Goal: Information Seeking & Learning: Learn about a topic

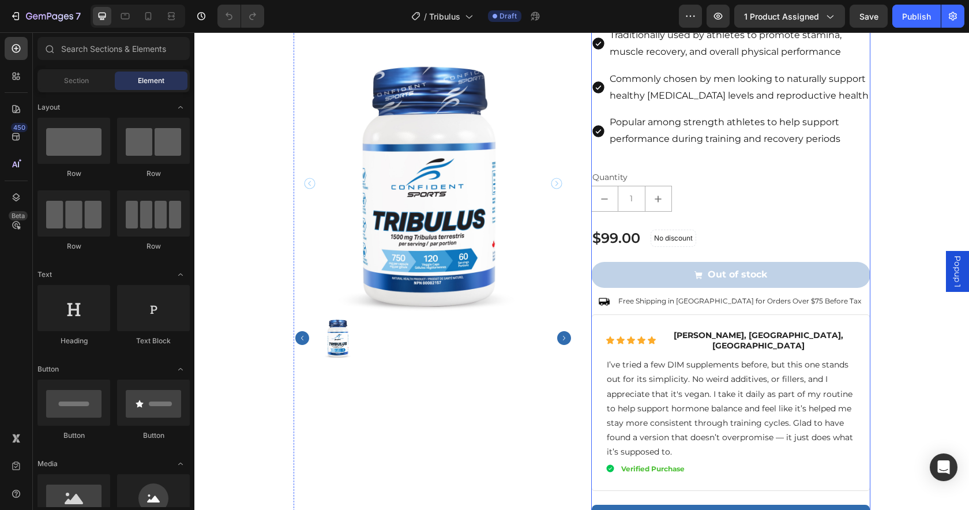
scroll to position [396, 0]
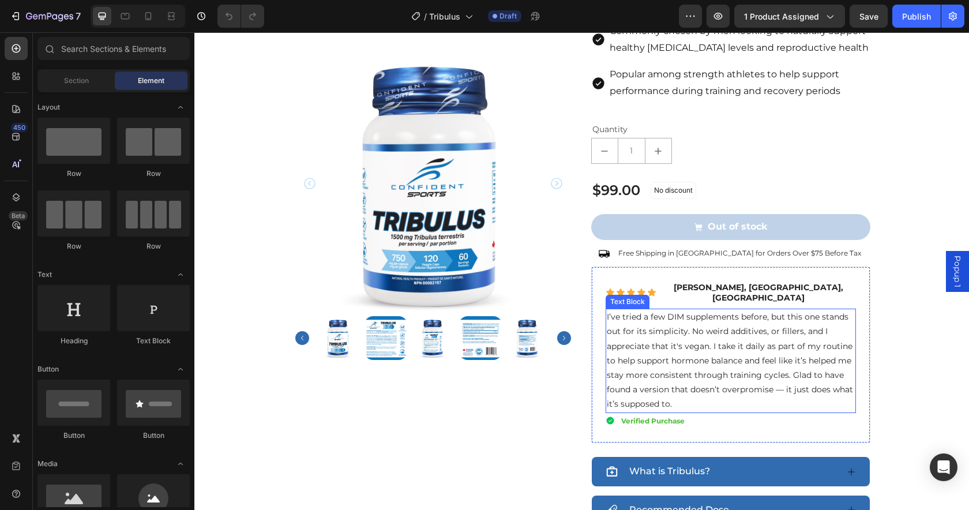
click at [756, 318] on p "I’ve tried a few DIM supplements before, but this one stands out for its simpli…" at bounding box center [731, 360] width 248 height 101
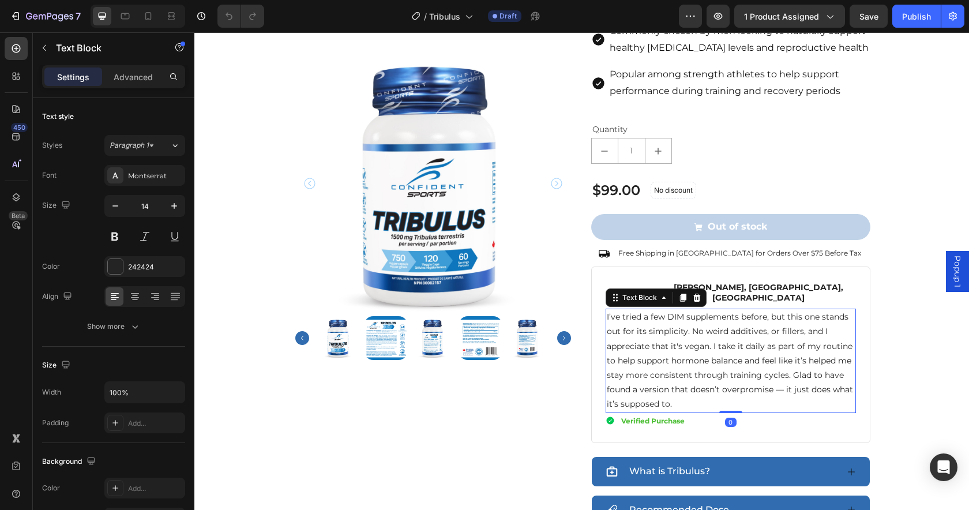
click at [720, 333] on p "I’ve tried a few DIM supplements before, but this one stands out for its simpli…" at bounding box center [731, 360] width 248 height 101
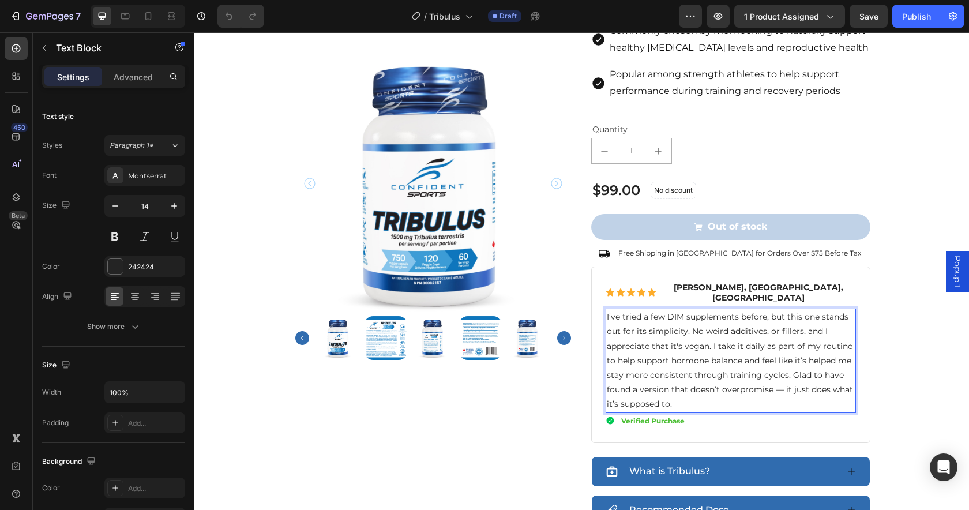
click at [707, 375] on p "I’ve tried a few DIM supplements before, but this one stands out for its simpli…" at bounding box center [731, 360] width 248 height 101
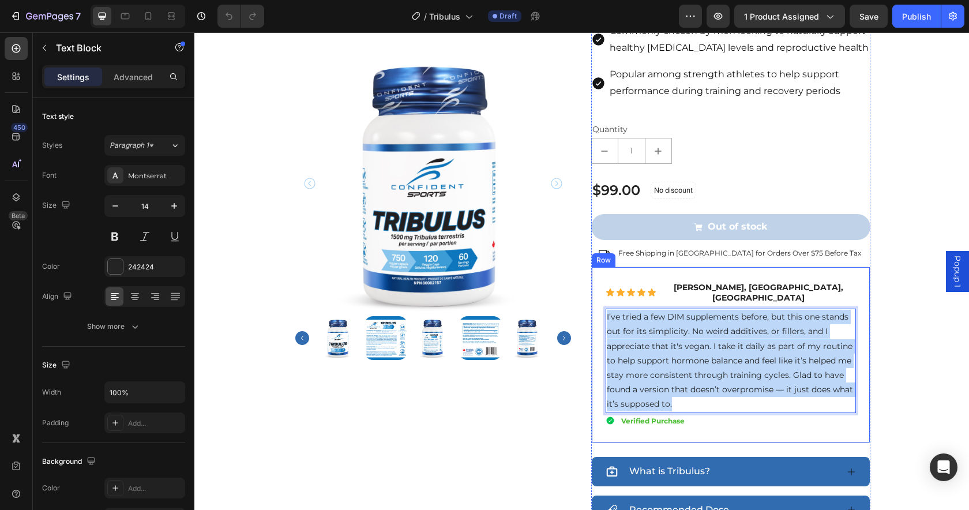
drag, startPoint x: 706, startPoint y: 377, endPoint x: 592, endPoint y: 293, distance: 142.0
click at [592, 293] on div "Icon Icon Icon Icon Icon Icon List [PERSON_NAME], [GEOGRAPHIC_DATA], ON Text Bl…" at bounding box center [730, 354] width 279 height 176
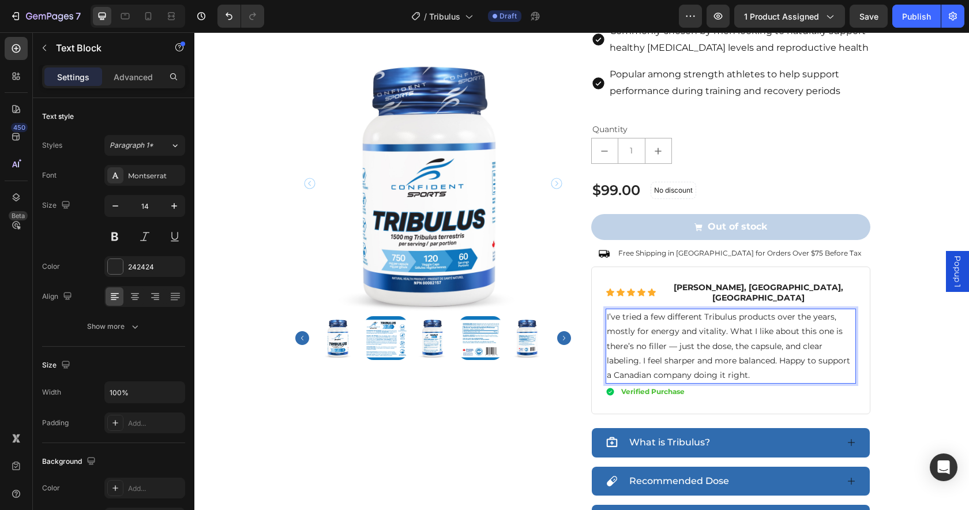
click at [666, 310] on p "I’ve tried a few different Tribulus products over the years, mostly for energy …" at bounding box center [731, 346] width 248 height 73
click at [635, 310] on p "I’ve tried a few different Tribulus products over the years, mostly for energy …" at bounding box center [731, 346] width 248 height 73
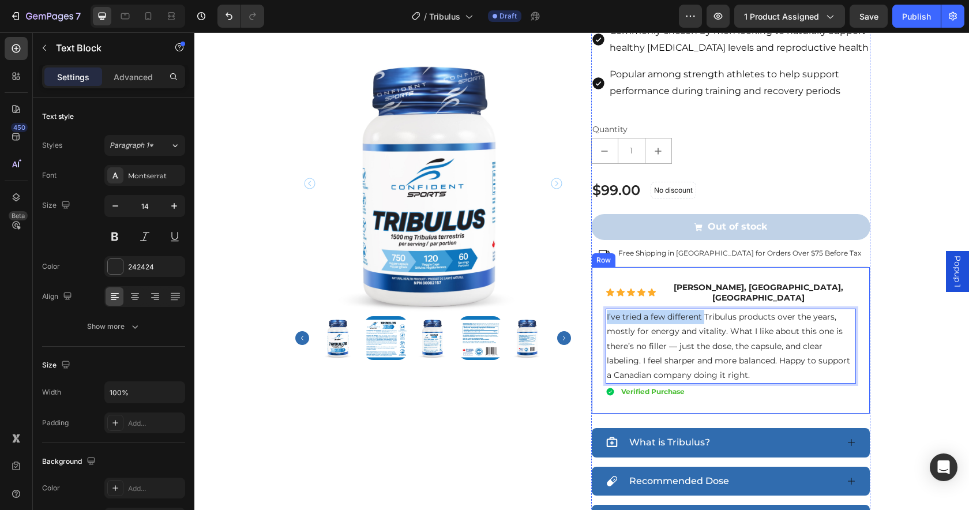
drag, startPoint x: 698, startPoint y: 292, endPoint x: 596, endPoint y: 292, distance: 101.5
click at [595, 289] on div "Icon Icon Icon Icon Icon Icon List [PERSON_NAME], [GEOGRAPHIC_DATA], ON Text Bl…" at bounding box center [730, 340] width 279 height 148
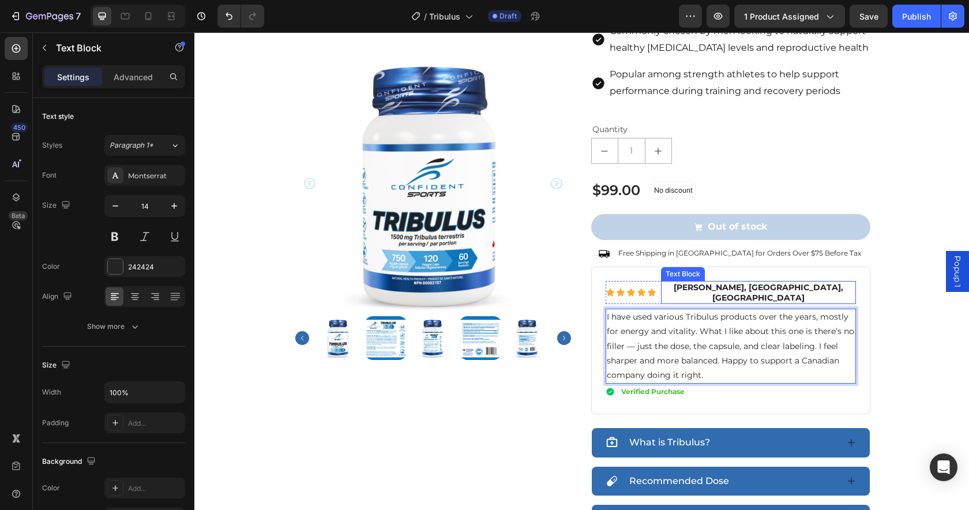
click at [673, 282] on strong "[PERSON_NAME], [GEOGRAPHIC_DATA], [GEOGRAPHIC_DATA]" at bounding box center [758, 292] width 170 height 21
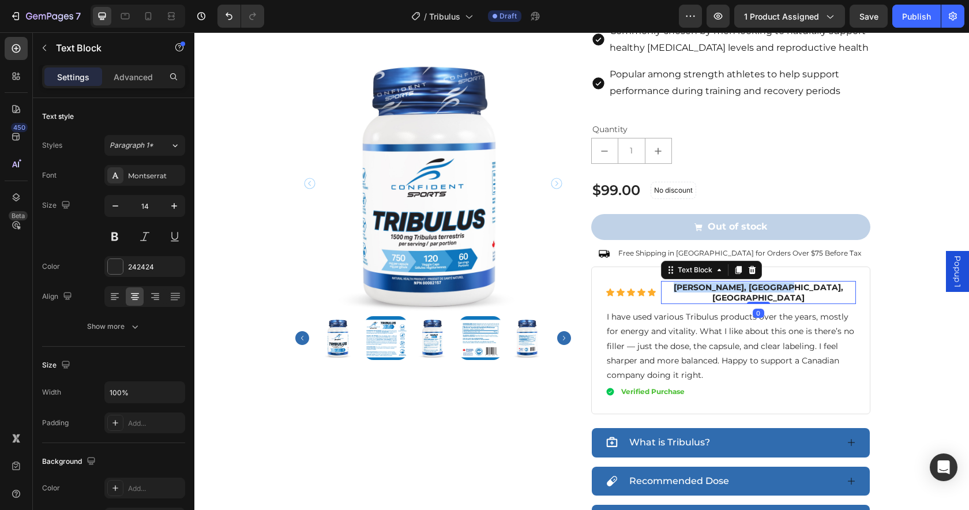
click at [673, 282] on strong "[PERSON_NAME], [GEOGRAPHIC_DATA], [GEOGRAPHIC_DATA]" at bounding box center [758, 292] width 170 height 21
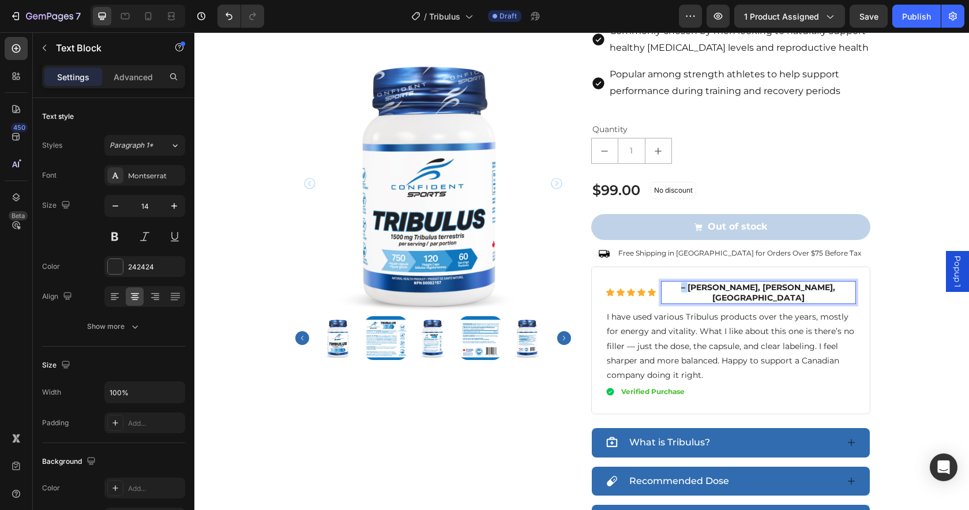
drag, startPoint x: 664, startPoint y: 272, endPoint x: 634, endPoint y: 272, distance: 30.6
click at [634, 281] on div "Icon Icon Icon Icon Icon Icon List – [PERSON_NAME], [PERSON_NAME], [GEOGRAPHIC_…" at bounding box center [730, 292] width 250 height 23
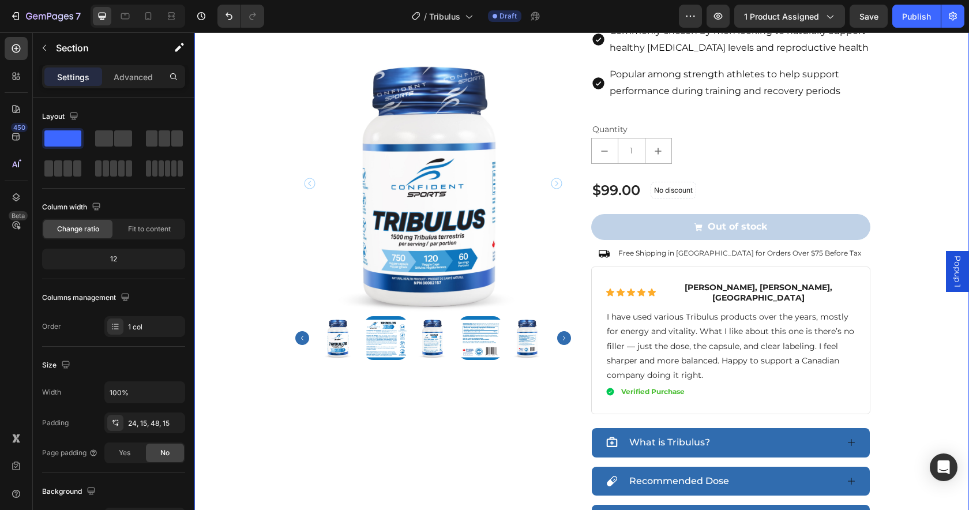
click at [903, 360] on div "Product Images .id561642045450486732 .st0 { fill: red; } Manufactured in [GEOGR…" at bounding box center [581, 133] width 757 height 897
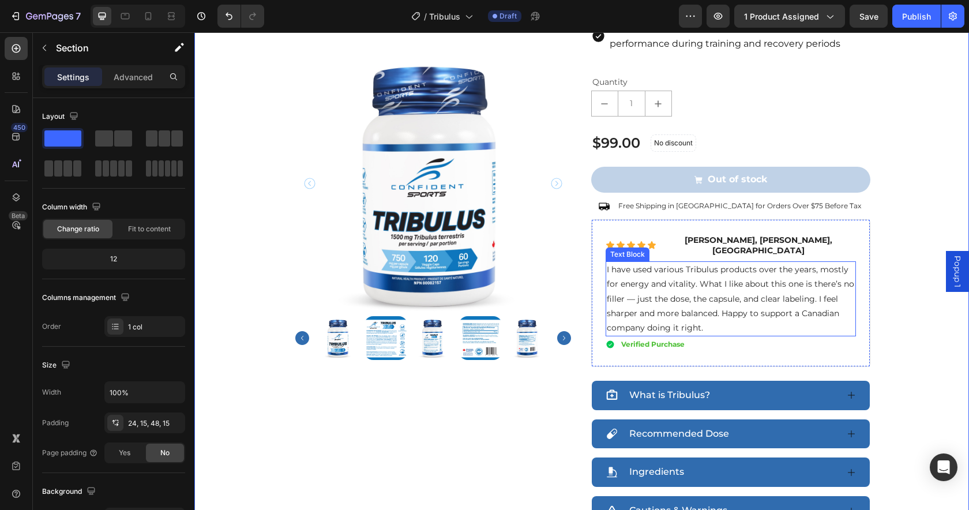
click at [773, 262] on p "I have used various Tribulus products over the years, mostly for energy and vit…" at bounding box center [731, 298] width 248 height 73
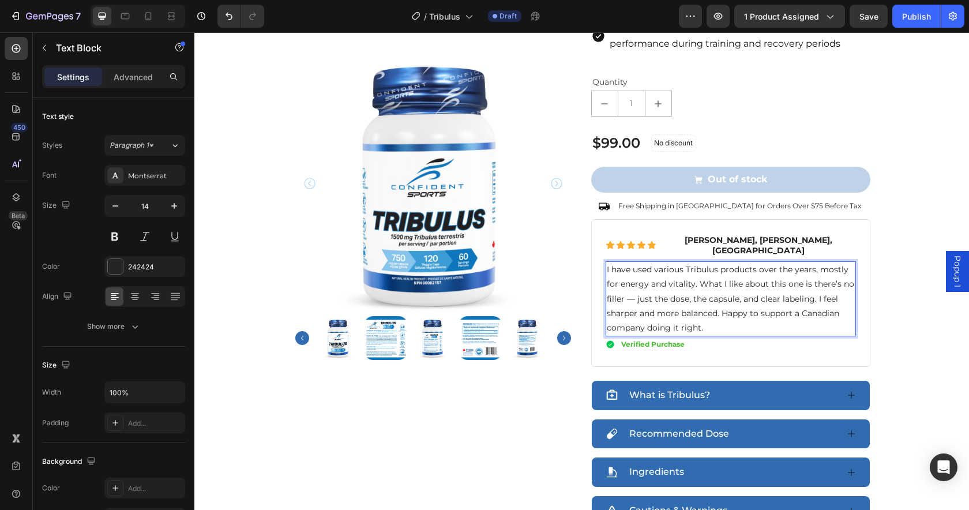
click at [769, 262] on p "I have used various Tribulus products over the years, mostly for energy and vit…" at bounding box center [731, 298] width 248 height 73
click at [793, 262] on p "I have used various Tribulus products over the years, mostly for energy and vit…" at bounding box center [731, 298] width 248 height 73
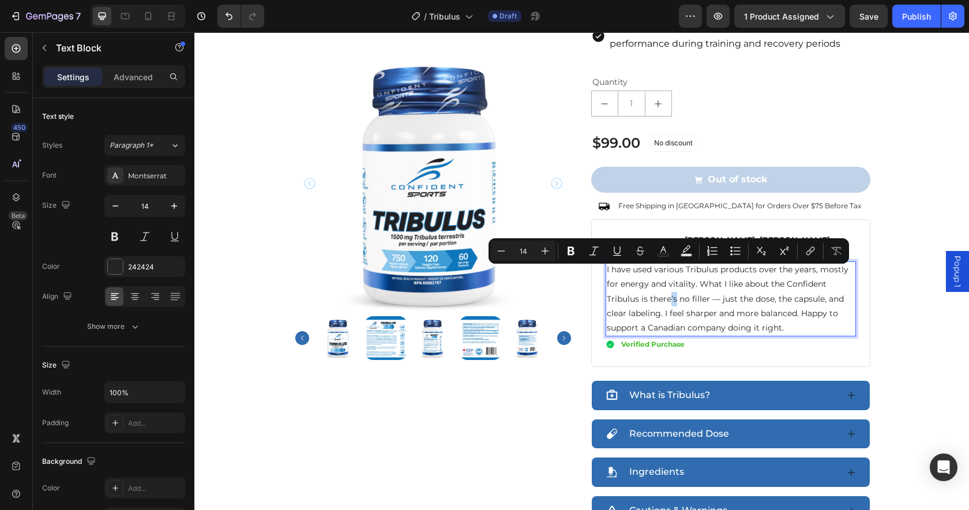
drag, startPoint x: 666, startPoint y: 273, endPoint x: 694, endPoint y: 297, distance: 37.2
click at [671, 273] on p "I have used various Tribulus products over the years, mostly for energy and vit…" at bounding box center [731, 298] width 248 height 73
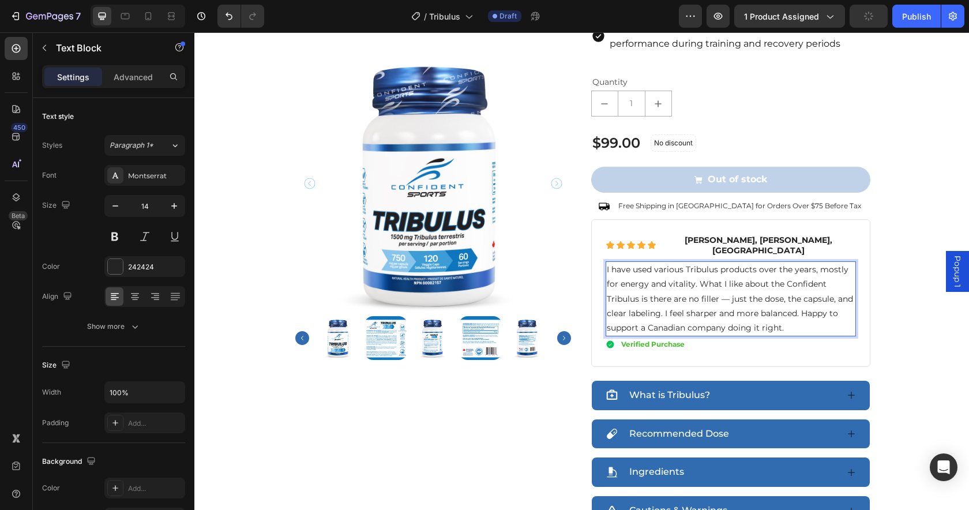
drag, startPoint x: 713, startPoint y: 272, endPoint x: 751, endPoint y: 339, distance: 77.7
click at [713, 273] on p "I have used various Tribulus products over the years, mostly for energy and vit…" at bounding box center [731, 298] width 248 height 73
click at [801, 297] on p "I have used various Tribulus products over the years, mostly for energy and vit…" at bounding box center [731, 298] width 248 height 73
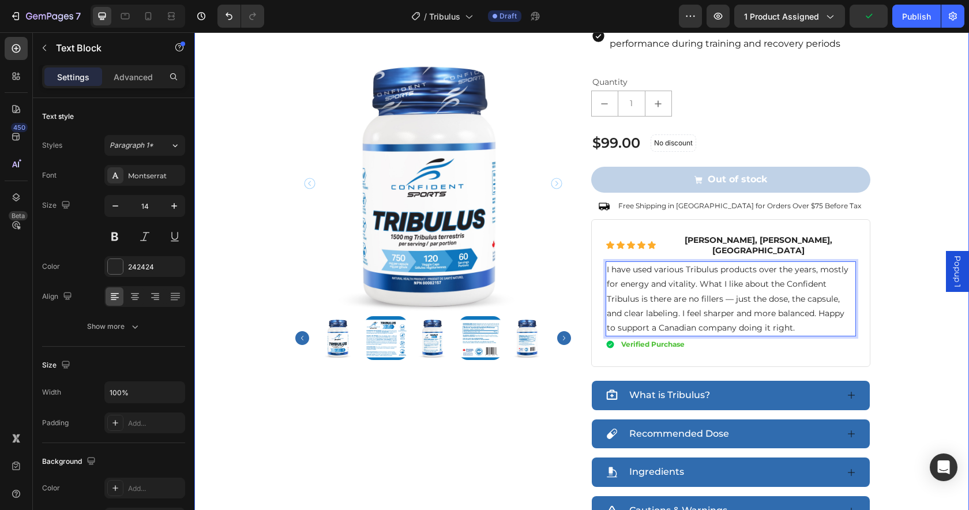
click at [882, 338] on div "Product Images .id561642045450486732 .st0 { fill: red; } Manufactured in [GEOGR…" at bounding box center [581, 86] width 757 height 897
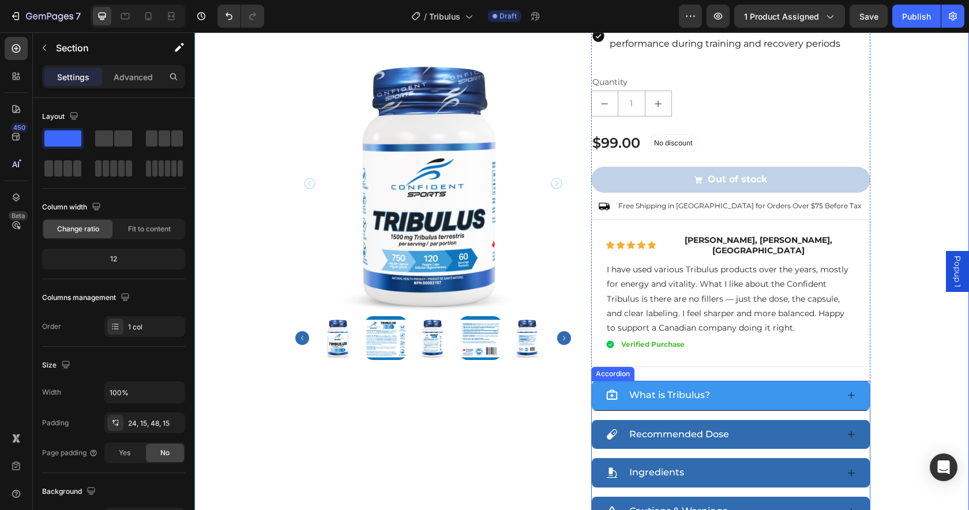
click at [755, 385] on div "What is Tribulus?" at bounding box center [721, 395] width 232 height 20
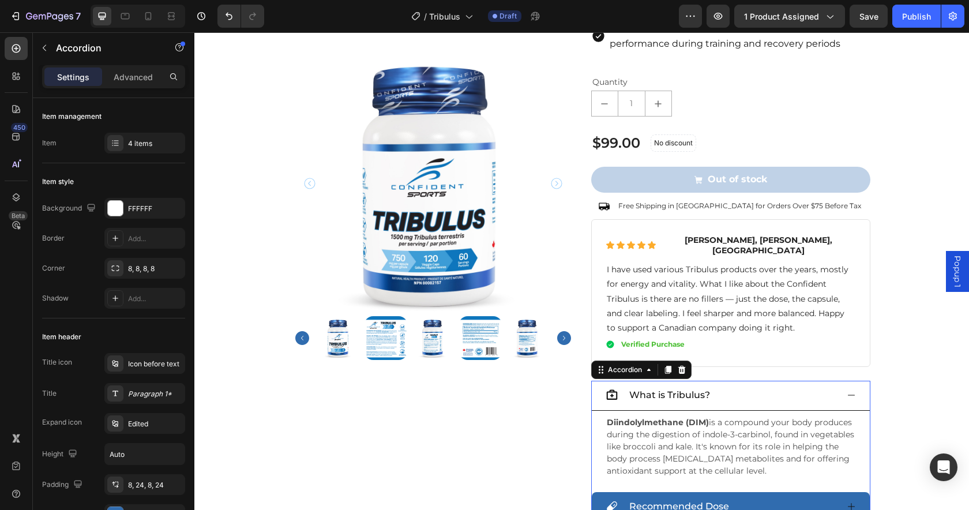
scroll to position [458, 0]
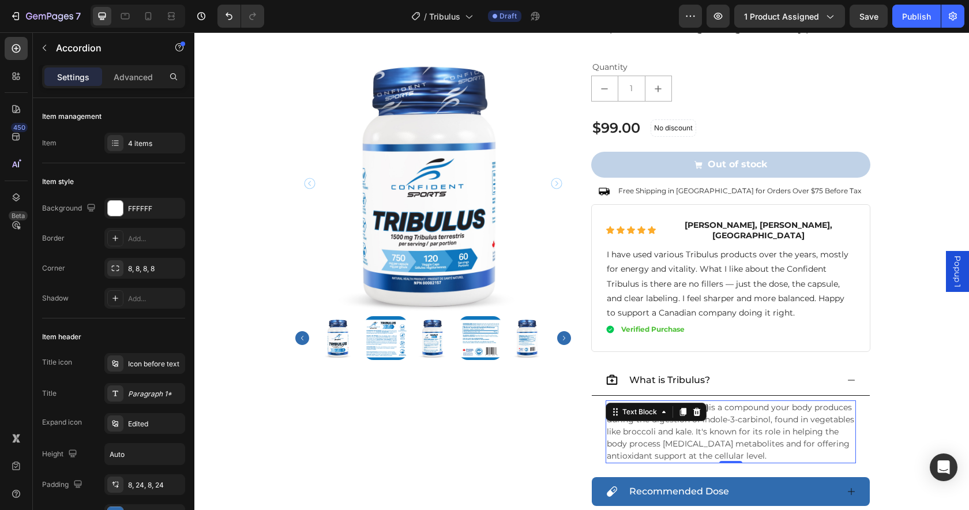
click at [756, 412] on p "Diindolylmethane (DIM) is a compound your body produces during the digestion of…" at bounding box center [731, 431] width 248 height 61
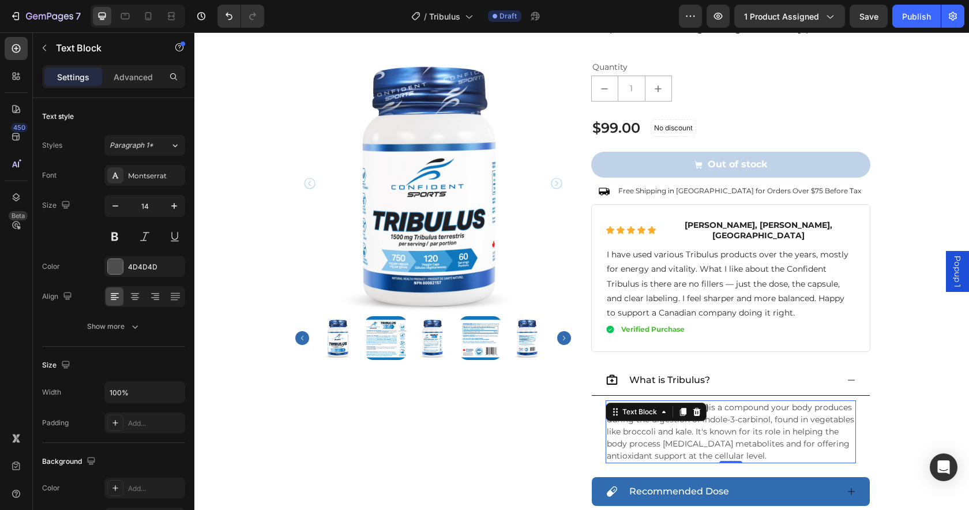
click at [756, 411] on p "Diindolylmethane (DIM) is a compound your body produces during the digestion of…" at bounding box center [731, 431] width 248 height 61
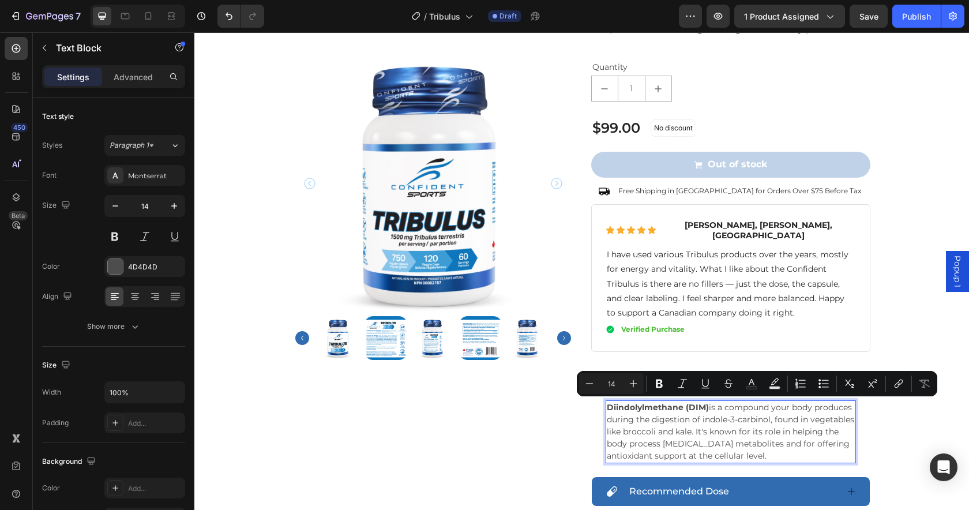
click at [773, 428] on p "Diindolylmethane (DIM) is a compound your body produces during the digestion of…" at bounding box center [731, 431] width 248 height 61
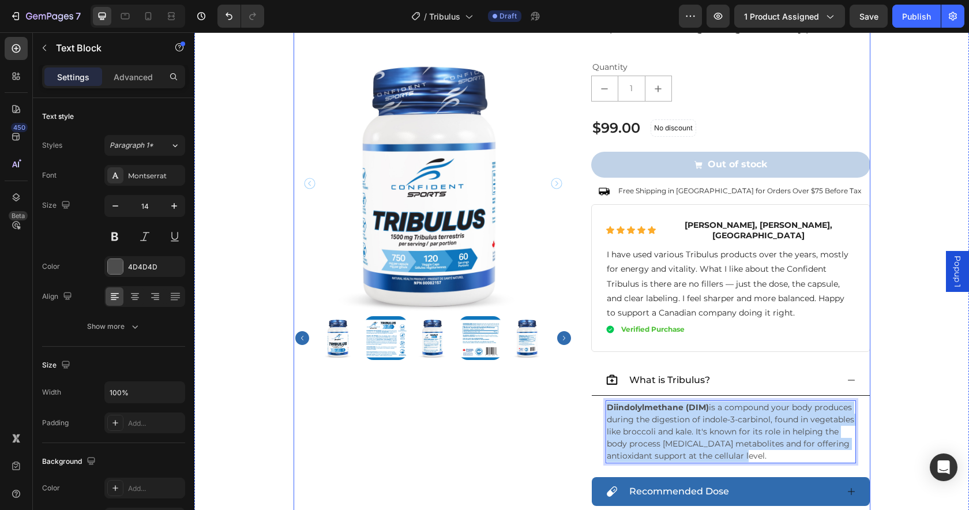
drag, startPoint x: 782, startPoint y: 427, endPoint x: 574, endPoint y: 370, distance: 216.4
click at [574, 370] on div "Product Images .id561642045450486732 .st0 { fill: red; } Manufactured in [GEOGR…" at bounding box center [581, 103] width 577 height 960
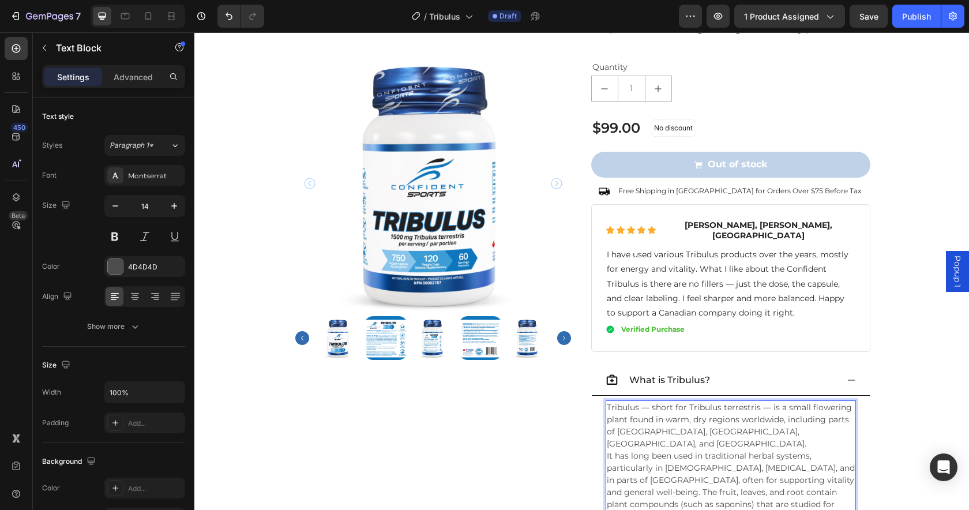
click at [752, 405] on p "Tribulus — short for Tribulus terrestris — is a small flowering plant found in …" at bounding box center [731, 425] width 248 height 48
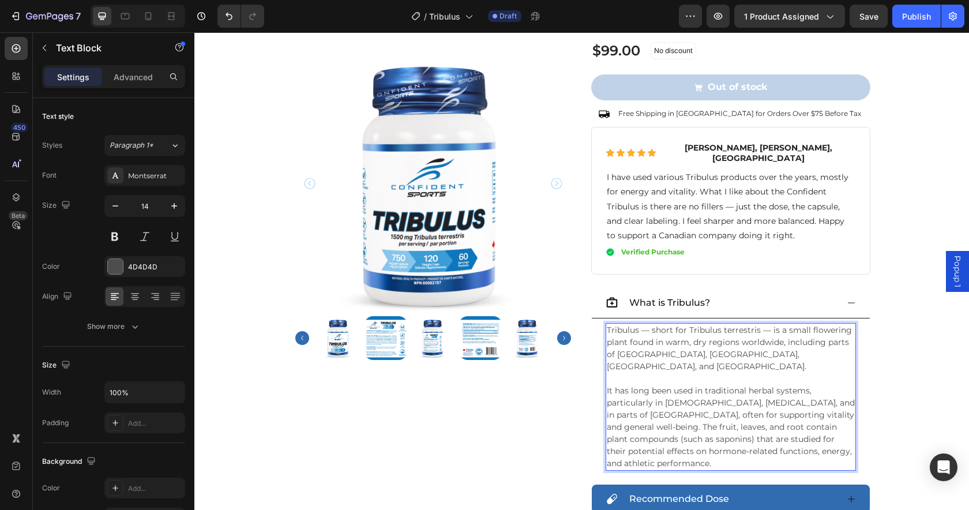
scroll to position [551, 0]
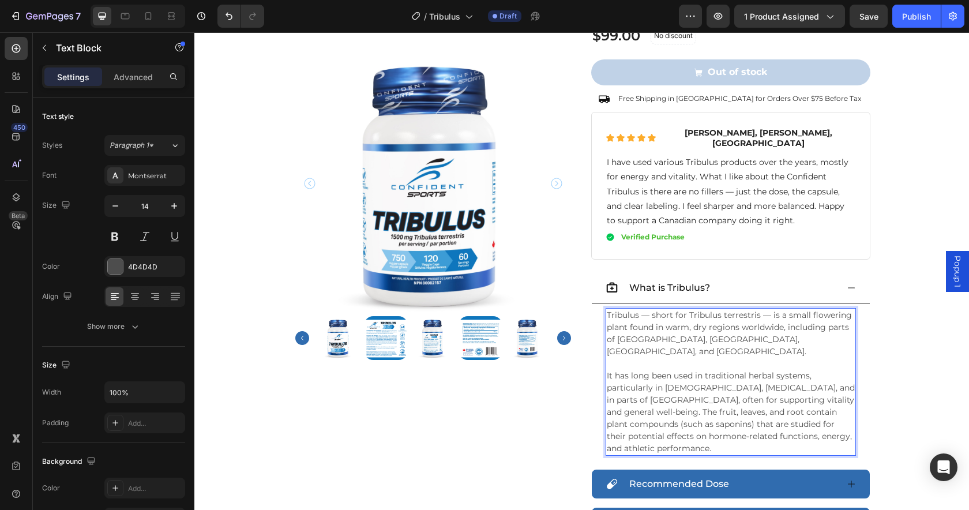
click at [736, 407] on p "It has long been used in traditional herbal systems, particularly in [DEMOGRAPH…" at bounding box center [731, 412] width 248 height 85
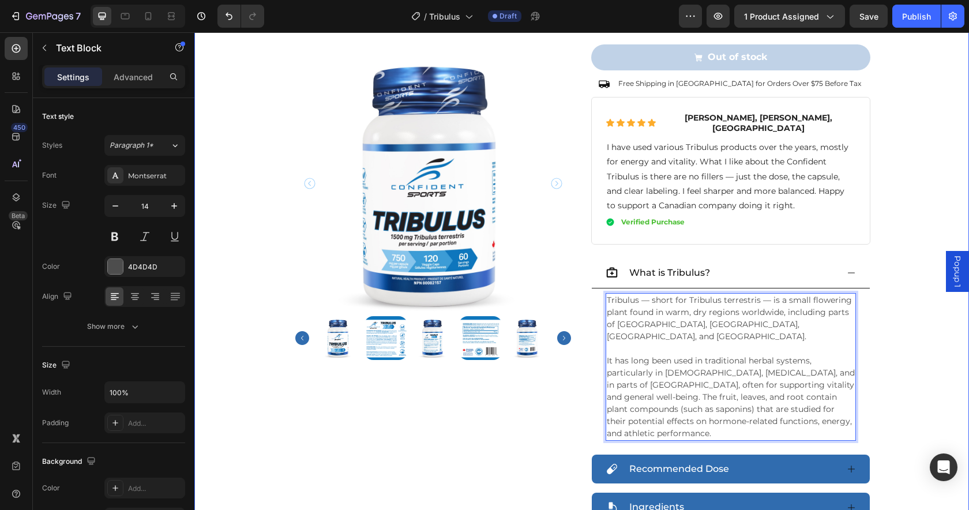
click at [915, 370] on div "Product Images .id561642045450486732 .st0 { fill: red; } Manufactured in [GEOGR…" at bounding box center [581, 43] width 757 height 1054
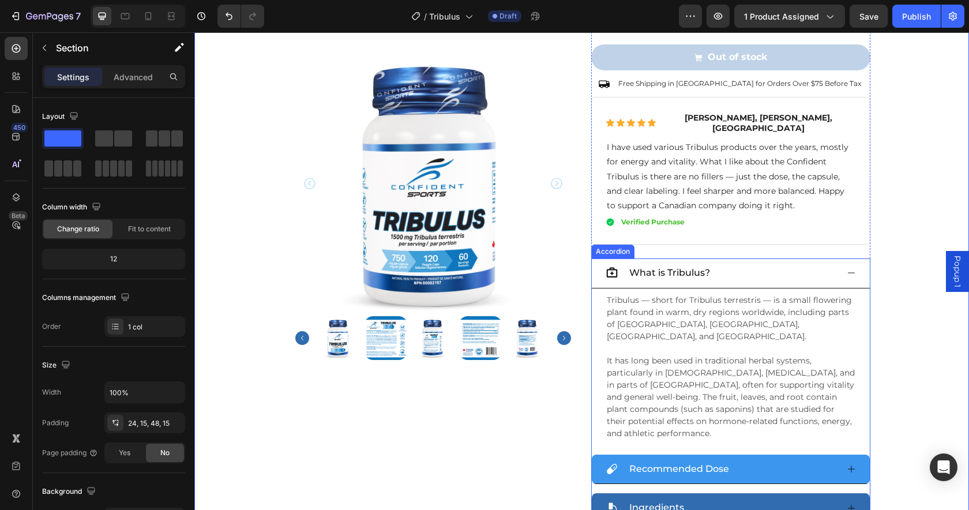
click at [799, 459] on div "Recommended Dose" at bounding box center [721, 469] width 232 height 20
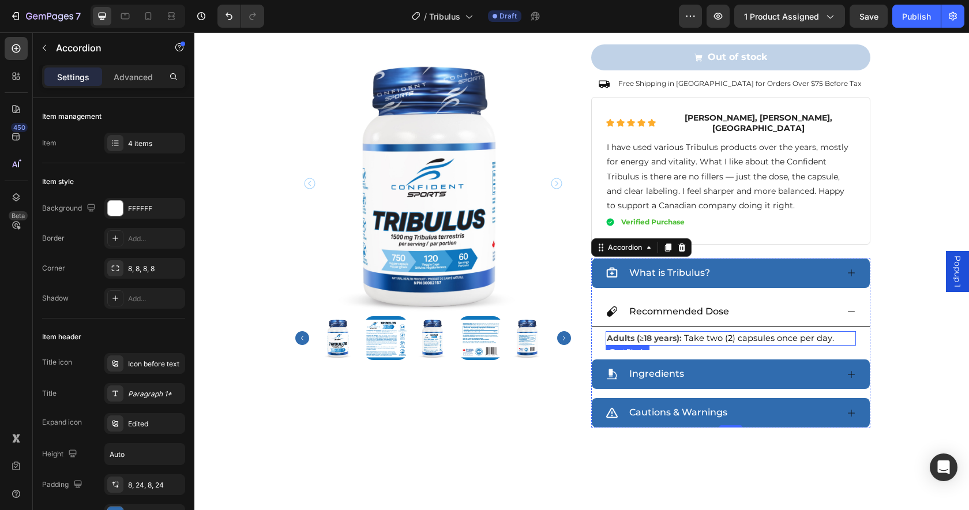
click at [771, 333] on span "Take two (2) capsules once per day." at bounding box center [759, 338] width 150 height 10
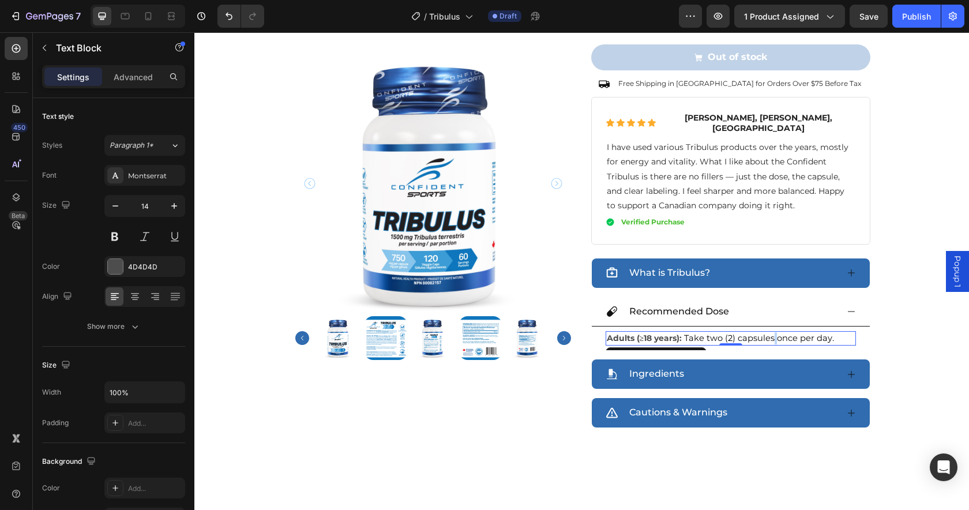
click at [771, 333] on span "Take two (2) capsules once per day." at bounding box center [759, 338] width 150 height 10
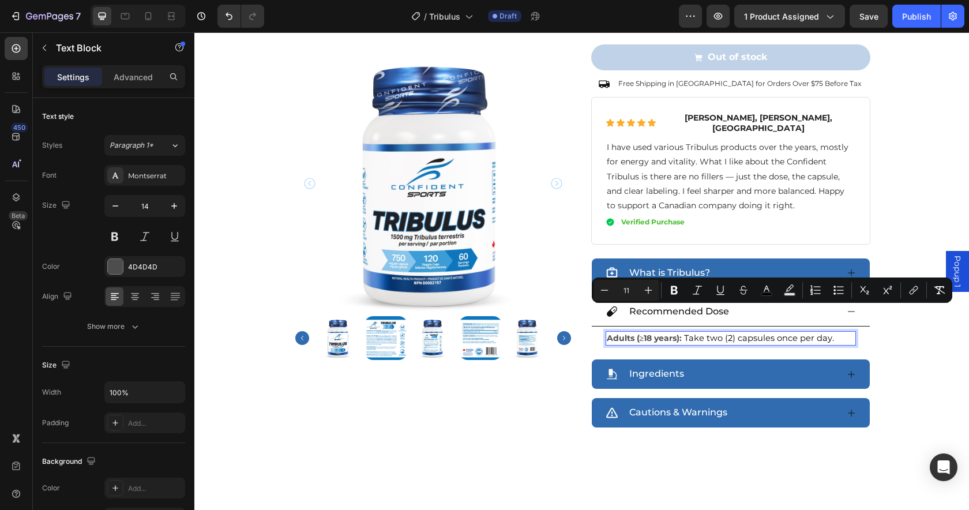
click at [785, 333] on span "Take two (2) capsules once per day." at bounding box center [759, 338] width 150 height 10
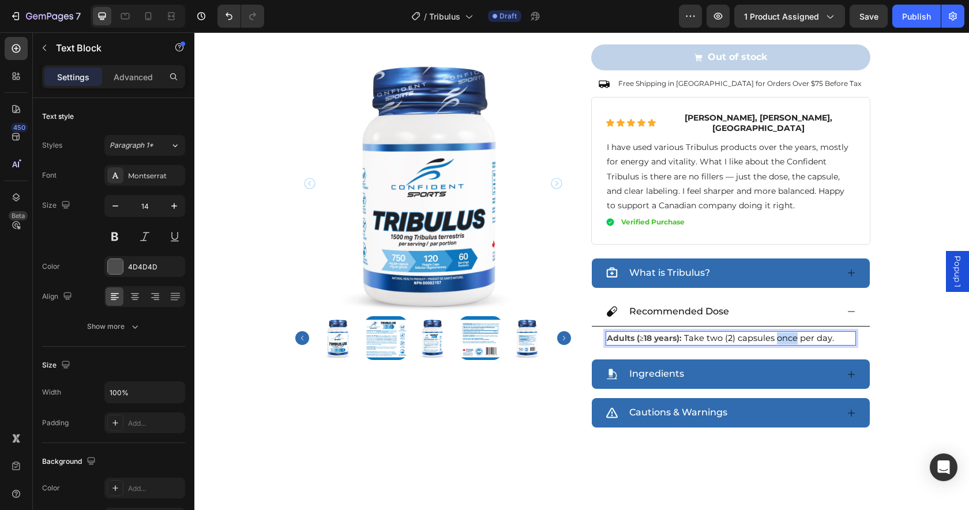
click at [785, 333] on span "Take two (2) capsules once per day." at bounding box center [759, 338] width 150 height 10
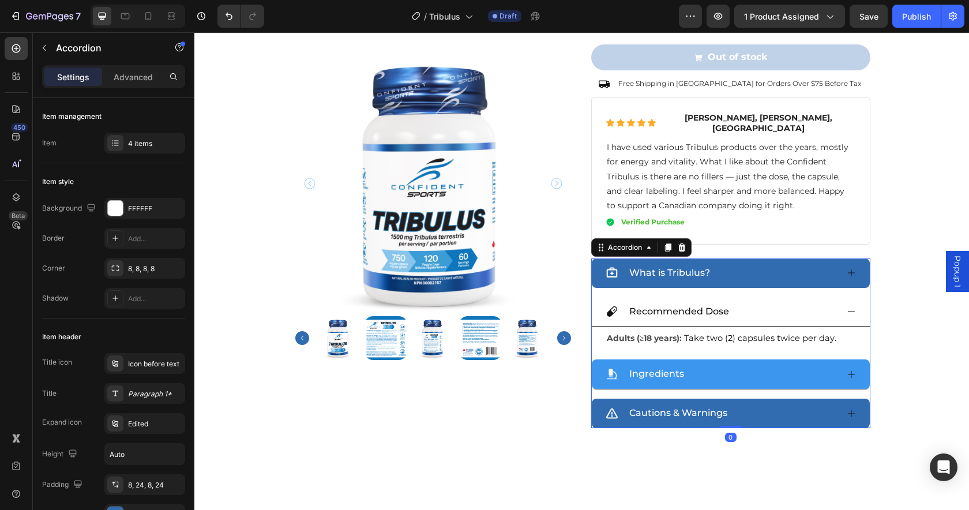
click at [752, 364] on div "Ingredients" at bounding box center [721, 374] width 232 height 20
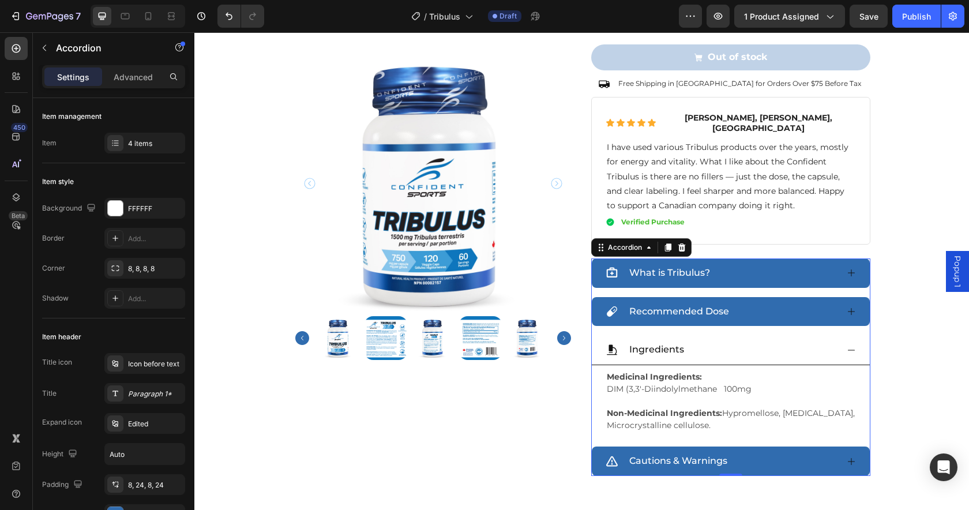
click at [634, 370] on div "Medicinal Ingredients: DIM (3,3'-Diindolylmethane 100mg Non-Medicinal Ingredien…" at bounding box center [730, 401] width 250 height 63
click at [634, 361] on div "Text Block" at bounding box center [627, 362] width 39 height 10
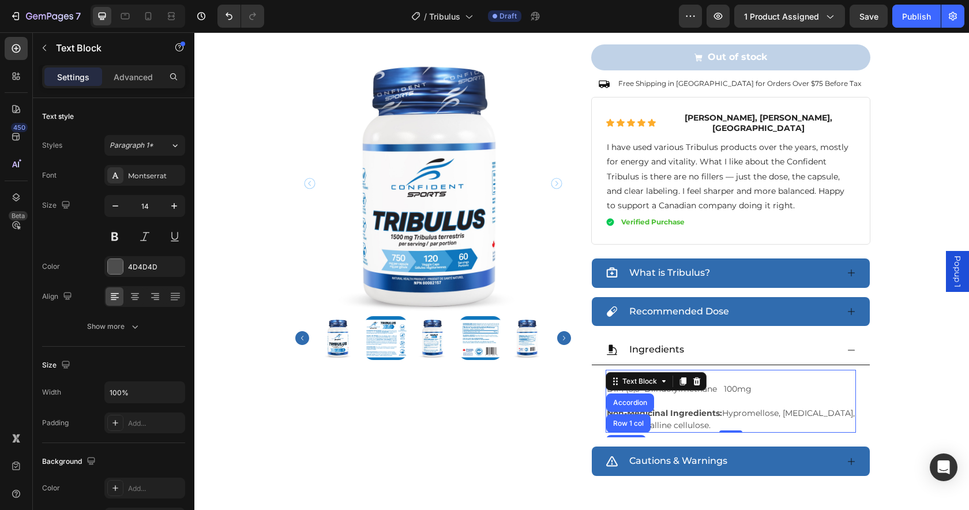
click at [634, 374] on div "Text Block" at bounding box center [639, 381] width 62 height 14
click at [739, 395] on p "Rich Text Editor. Editing area: main" at bounding box center [731, 401] width 248 height 12
click at [740, 383] on span "DIM (3,3'-Diindolylmethane 100mg" at bounding box center [679, 388] width 145 height 10
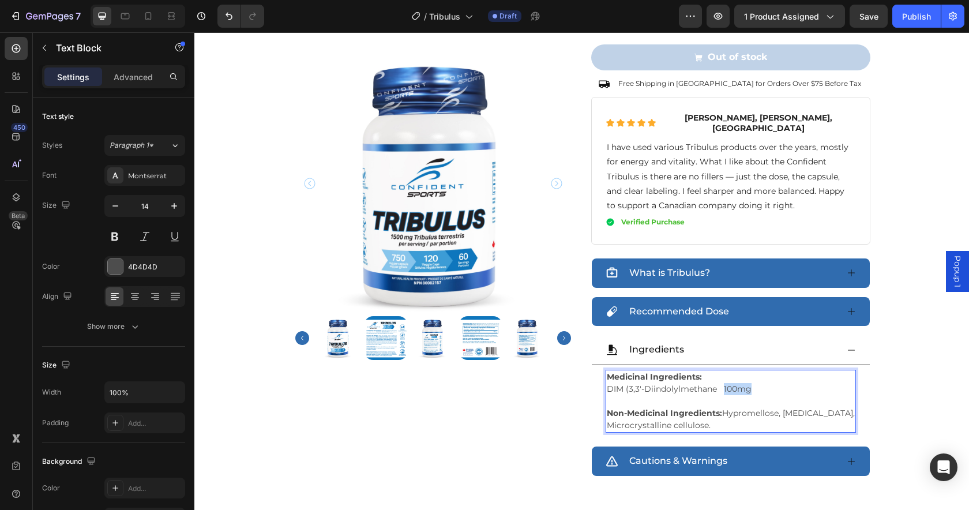
click at [740, 383] on span "DIM (3,3'-Diindolylmethane 100mg" at bounding box center [679, 388] width 145 height 10
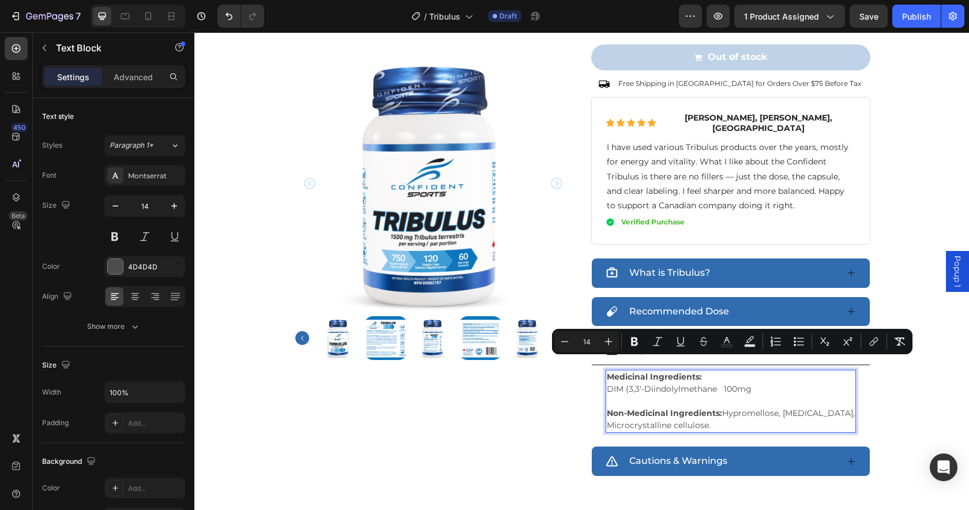
drag, startPoint x: 646, startPoint y: 363, endPoint x: 723, endPoint y: 366, distance: 76.8
click at [647, 383] on span "DIM (3,3'-Diindolylmethane 100mg" at bounding box center [679, 388] width 145 height 10
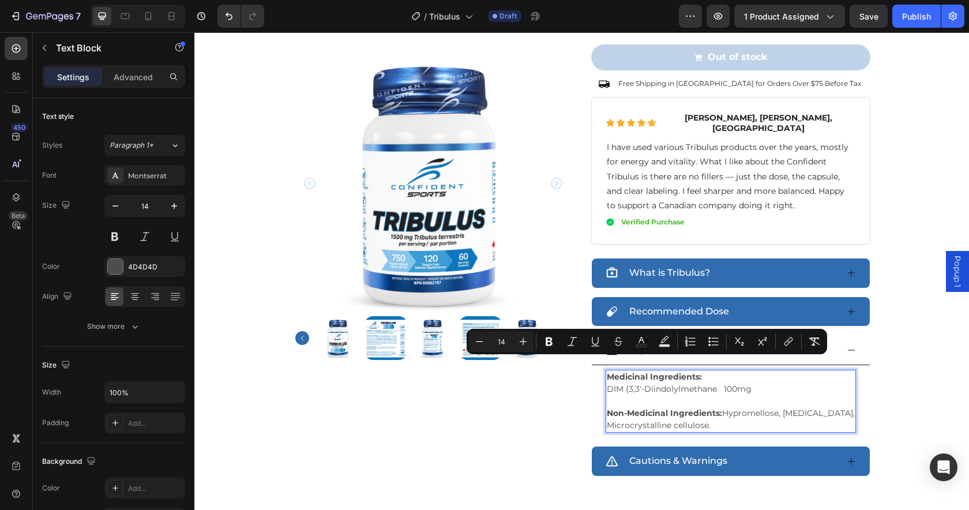
click at [707, 383] on span "DIM (3,3'-Diindolylmethane 100mg" at bounding box center [679, 388] width 145 height 10
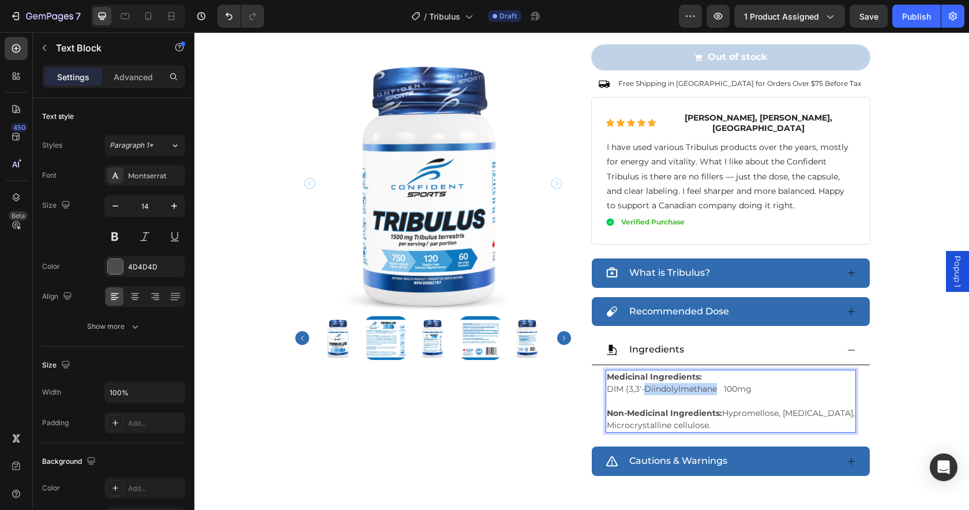
click at [707, 383] on span "DIM (3,3'-Diindolylmethane 100mg" at bounding box center [679, 388] width 145 height 10
drag, startPoint x: 616, startPoint y: 364, endPoint x: 584, endPoint y: 365, distance: 32.3
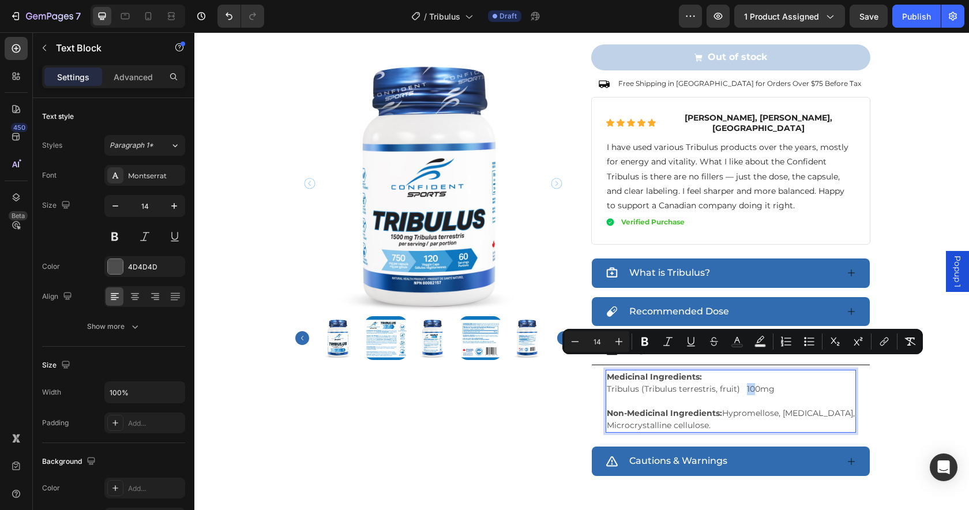
drag, startPoint x: 738, startPoint y: 361, endPoint x: 745, endPoint y: 362, distance: 6.9
click at [745, 383] on span "Tribulus (Tribulus terrestris, fruit) 100mg" at bounding box center [691, 388] width 168 height 10
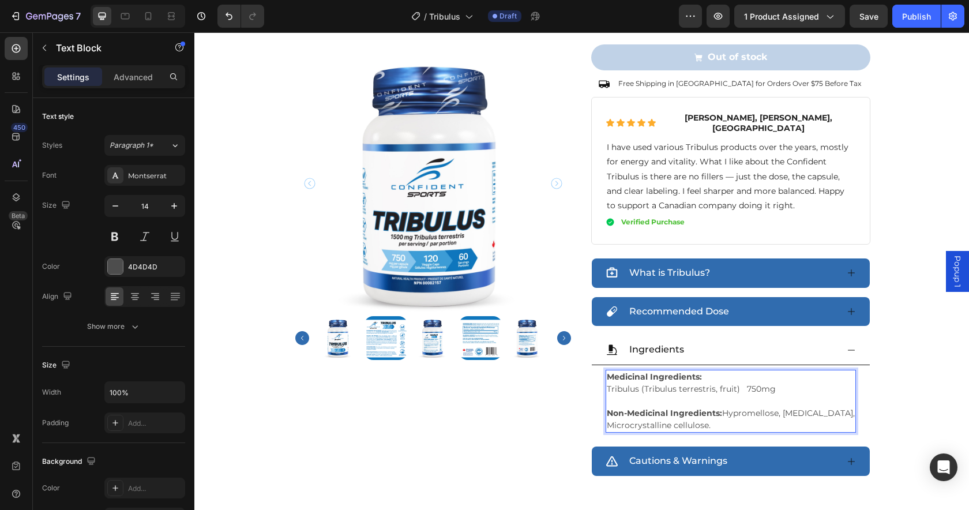
click at [692, 371] on strong "Medicinal Ingredients:" at bounding box center [654, 376] width 95 height 10
click at [751, 383] on span "Tribulus (Tribulus terrestris, fruit) 750mg" at bounding box center [691, 388] width 169 height 10
click at [785, 407] on p "Non-Medicinal Ingredients: Hypromellose, [MEDICAL_DATA], Microcrystalline cellu…" at bounding box center [731, 419] width 248 height 24
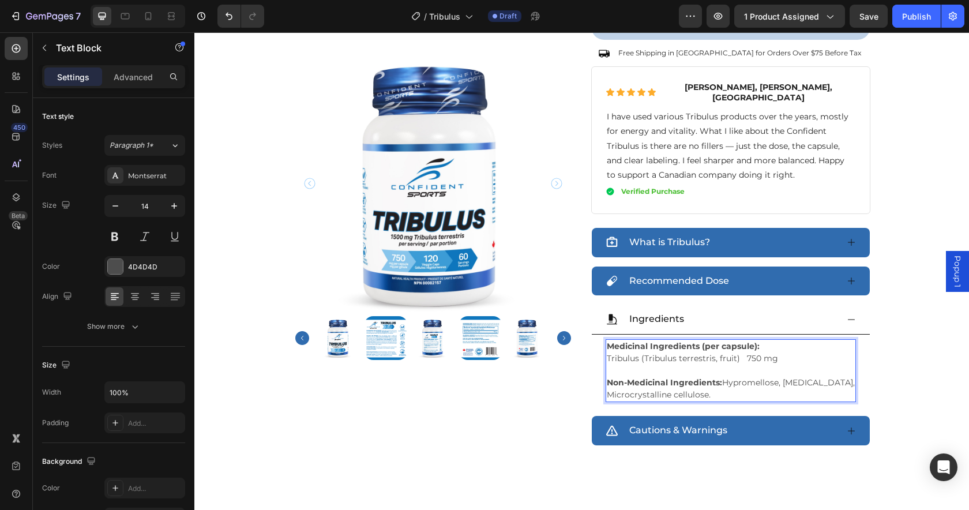
scroll to position [611, 0]
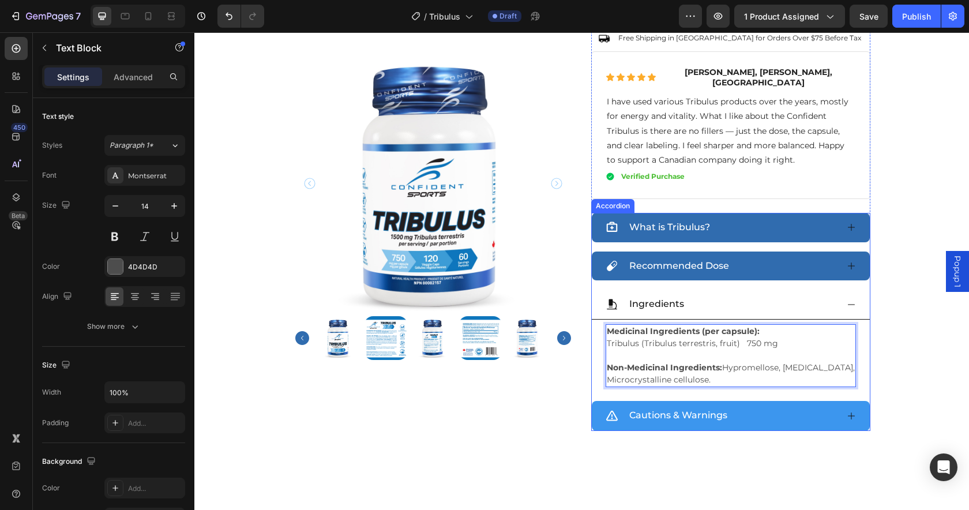
click at [788, 401] on div "Cautions & Warnings" at bounding box center [731, 416] width 278 height 30
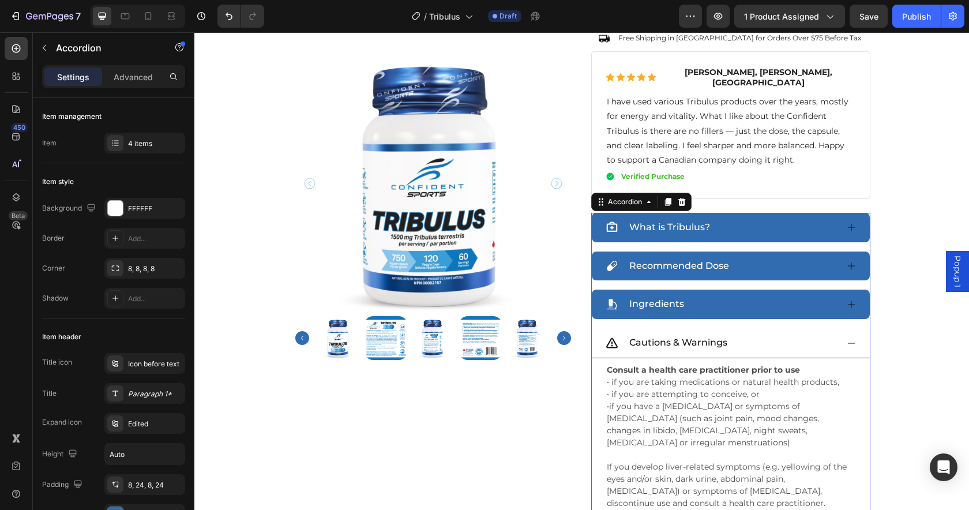
scroll to position [635, 0]
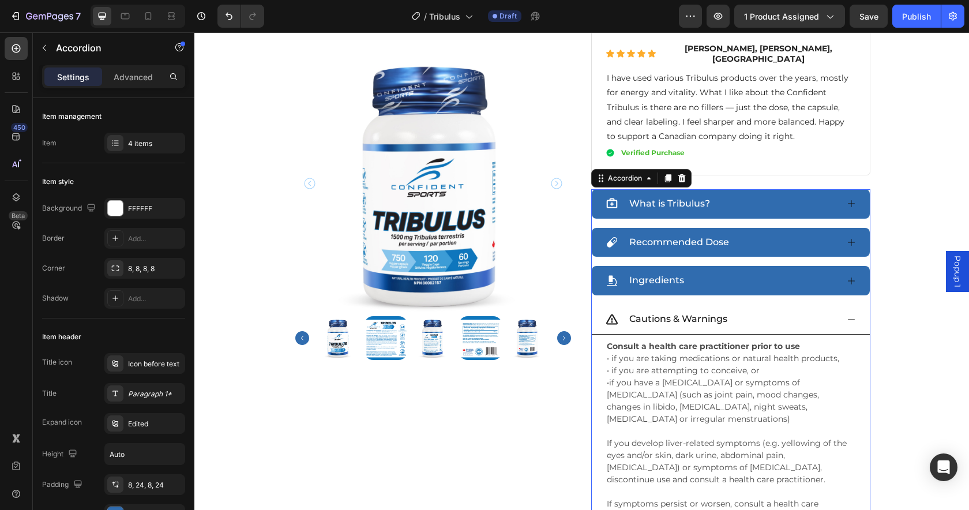
click at [673, 425] on p at bounding box center [731, 431] width 248 height 12
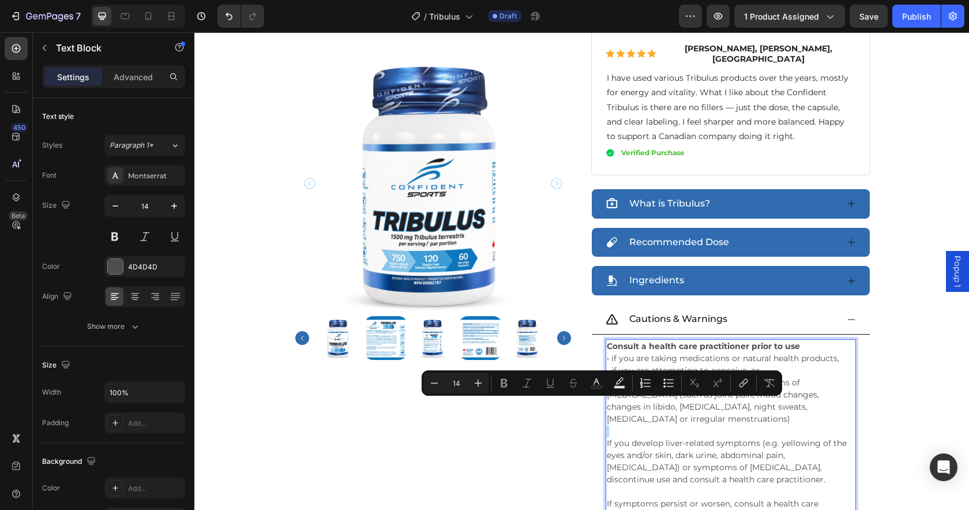
scroll to position [674, 0]
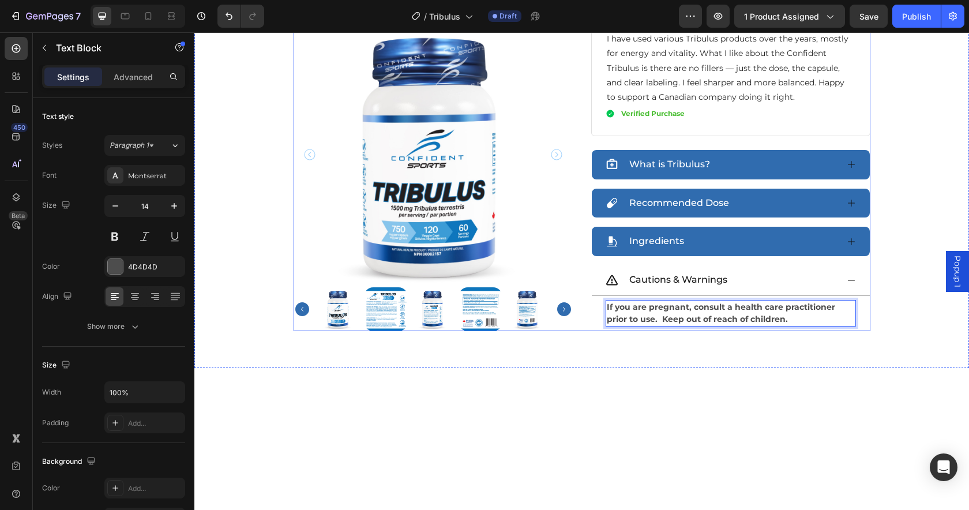
drag, startPoint x: 760, startPoint y: 289, endPoint x: 569, endPoint y: 264, distance: 193.0
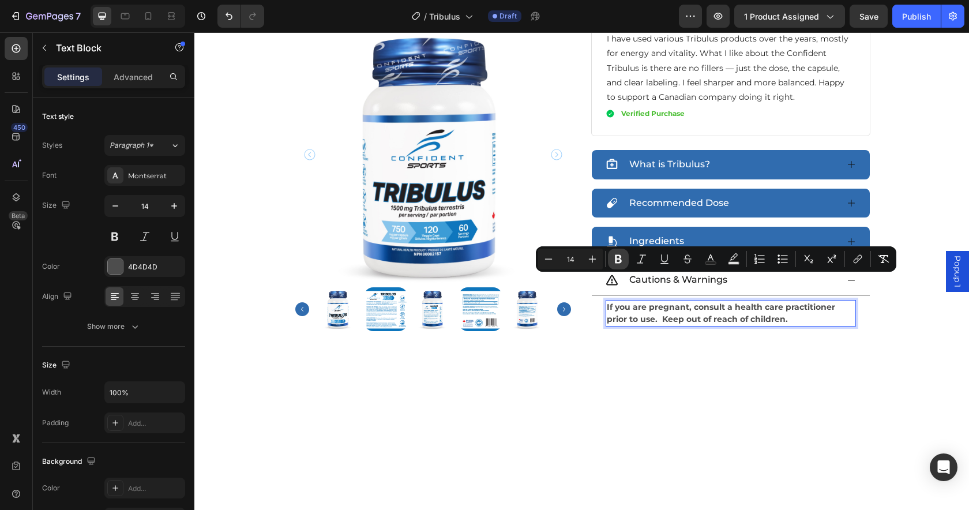
click at [620, 259] on icon "Editor contextual toolbar" at bounding box center [618, 259] width 7 height 9
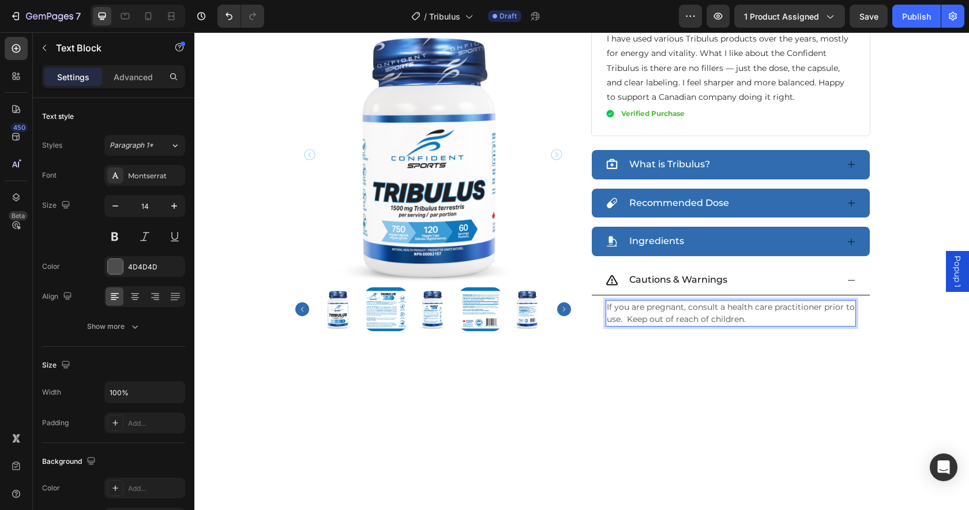
click at [607, 301] on p "If you are pregnant, consult a health care practitioner prior to use. Keep out …" at bounding box center [731, 313] width 248 height 24
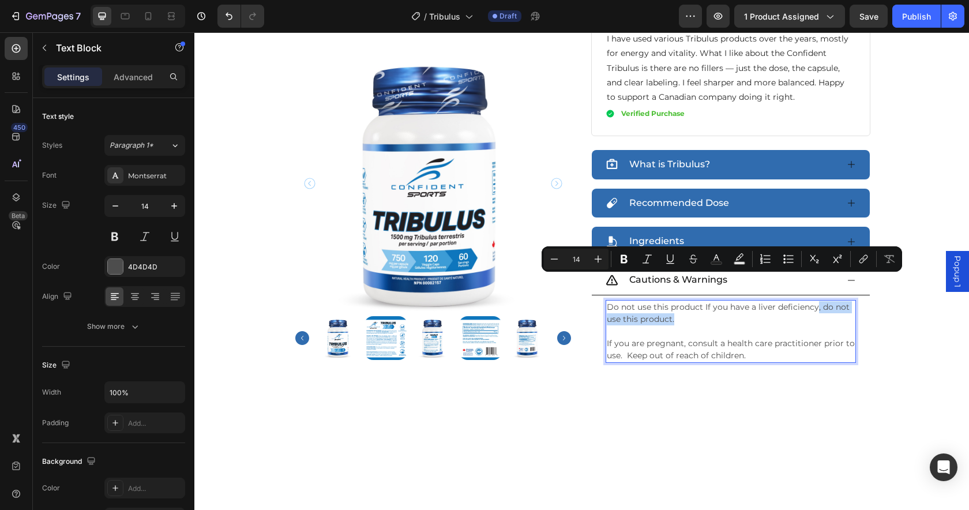
drag, startPoint x: 811, startPoint y: 283, endPoint x: 813, endPoint y: 291, distance: 8.8
click at [813, 301] on p "Do not use this product If you have a liver deficiency, do not use this product." at bounding box center [731, 313] width 248 height 24
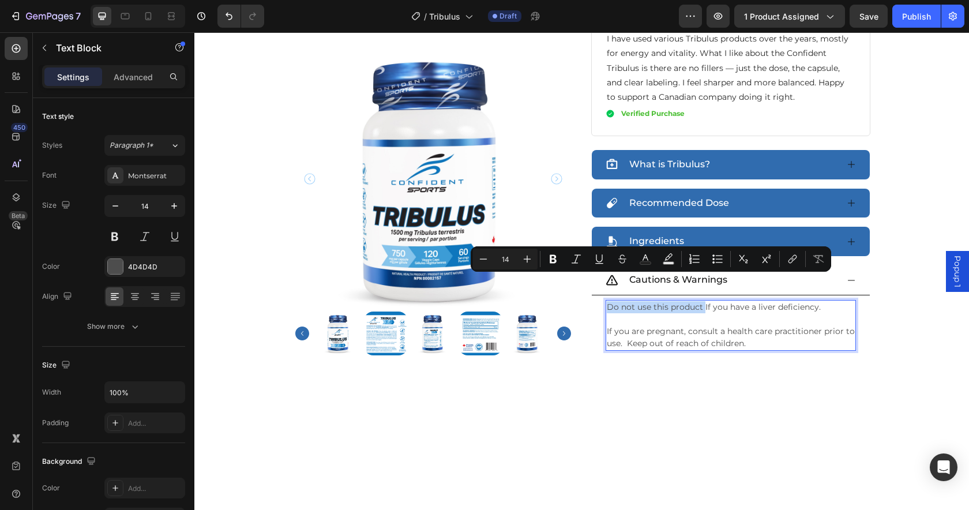
drag, startPoint x: 602, startPoint y: 281, endPoint x: 699, endPoint y: 286, distance: 97.0
click at [699, 301] on p "Do not use this product If you have a liver deficiency." at bounding box center [731, 307] width 248 height 12
click at [553, 259] on icon "Editor contextual toolbar" at bounding box center [552, 259] width 7 height 9
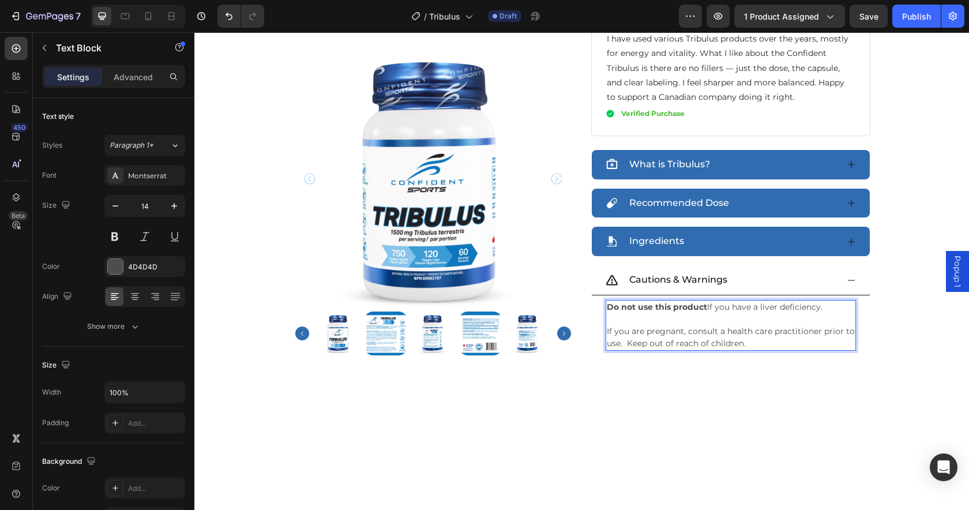
click at [732, 313] on p "Rich Text Editor. Editing area: main" at bounding box center [731, 319] width 248 height 12
drag, startPoint x: 682, startPoint y: 305, endPoint x: 616, endPoint y: 321, distance: 68.2
click at [616, 325] on p "If you are pregnant, consult a health care practitioner prior to use. Keep out …" at bounding box center [731, 337] width 248 height 24
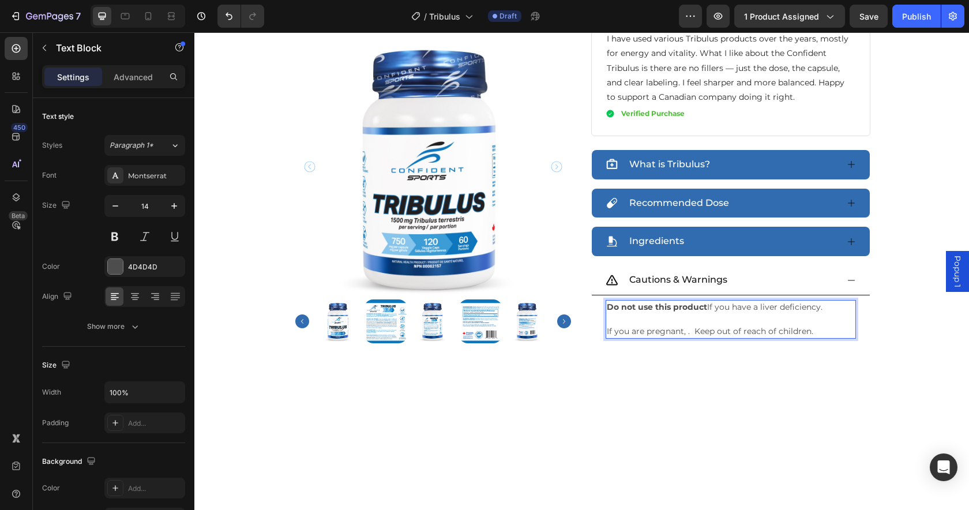
click at [607, 313] on p "Rich Text Editor. Editing area: main" at bounding box center [731, 319] width 248 height 12
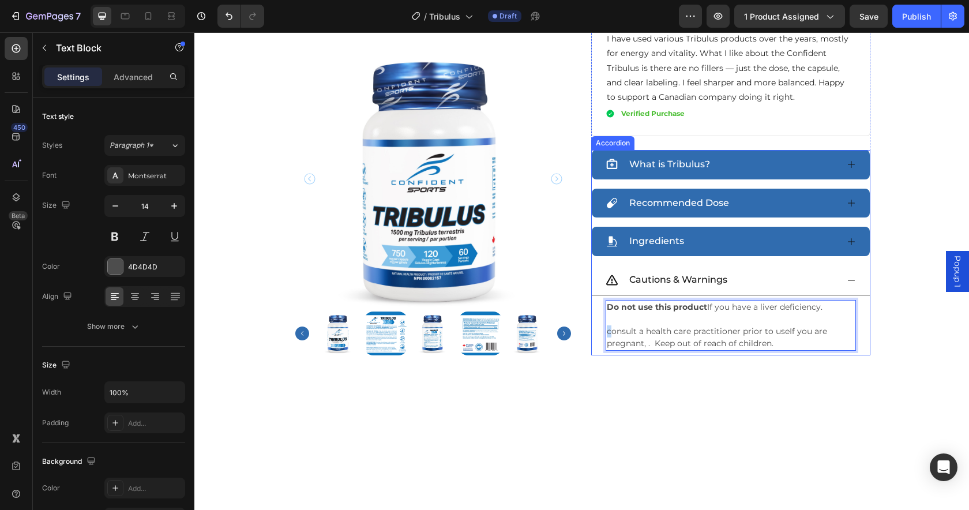
drag, startPoint x: 605, startPoint y: 306, endPoint x: 586, endPoint y: 311, distance: 19.9
click at [592, 310] on div "Do not use this product If you have a liver deficiency. consult a health care p…" at bounding box center [731, 325] width 278 height 60
click at [782, 325] on p "Consult a health care practitioner prior to useIf you are pregnant, . Keep out …" at bounding box center [731, 337] width 248 height 24
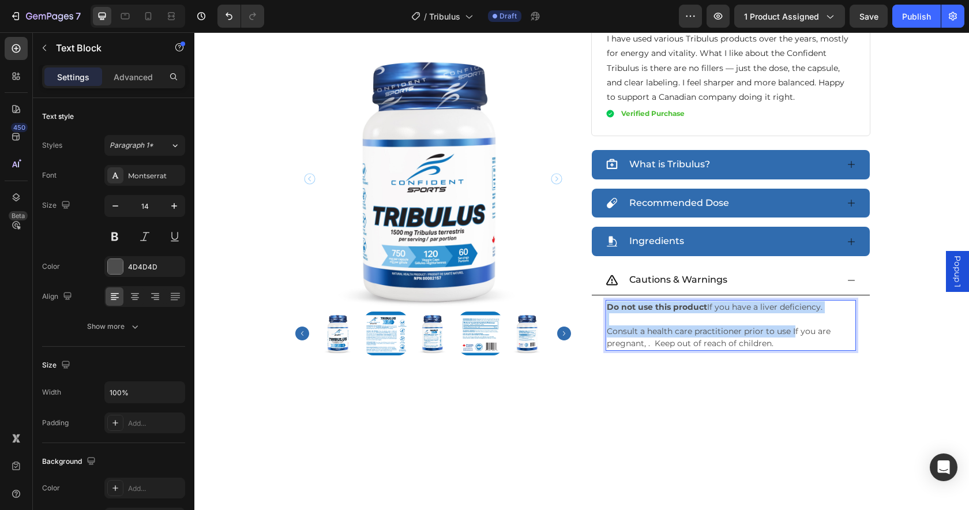
click at [788, 325] on p "Consult a health care practitioner prior to use If you are pregnant, . Keep out…" at bounding box center [731, 337] width 248 height 24
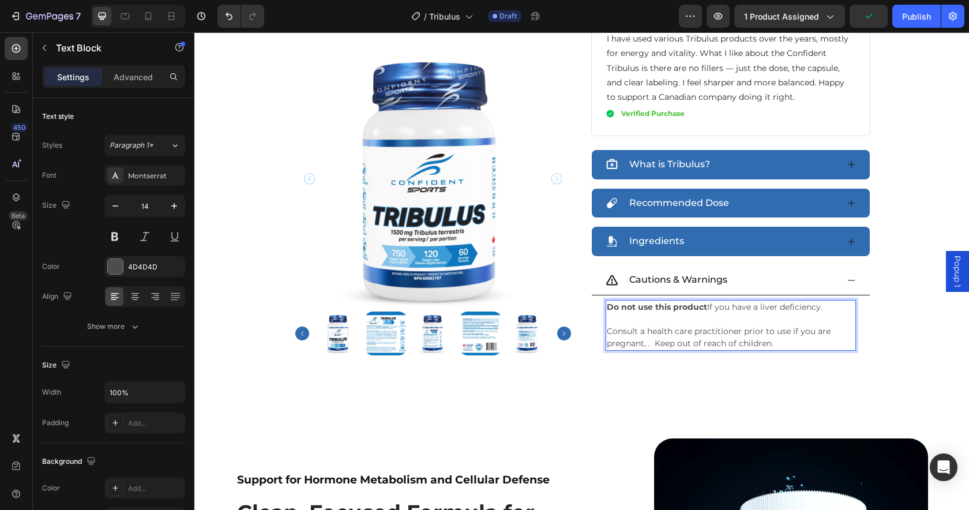
drag, startPoint x: 649, startPoint y: 317, endPoint x: 651, endPoint y: 325, distance: 8.3
click at [649, 325] on p "Consult a health care practitioner prior to use if you are pregnant, . Keep out…" at bounding box center [731, 337] width 248 height 24
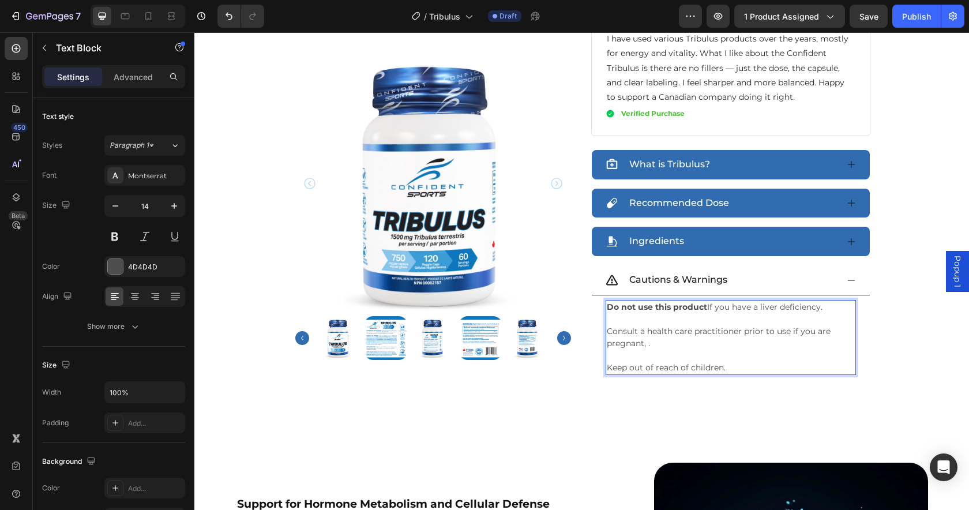
click at [668, 325] on p "Consult a health care practitioner prior to use if you are pregnant, ." at bounding box center [731, 337] width 248 height 24
click at [681, 325] on p "Consult a health care practitioner prior to use if you are pregnant, ." at bounding box center [731, 337] width 248 height 24
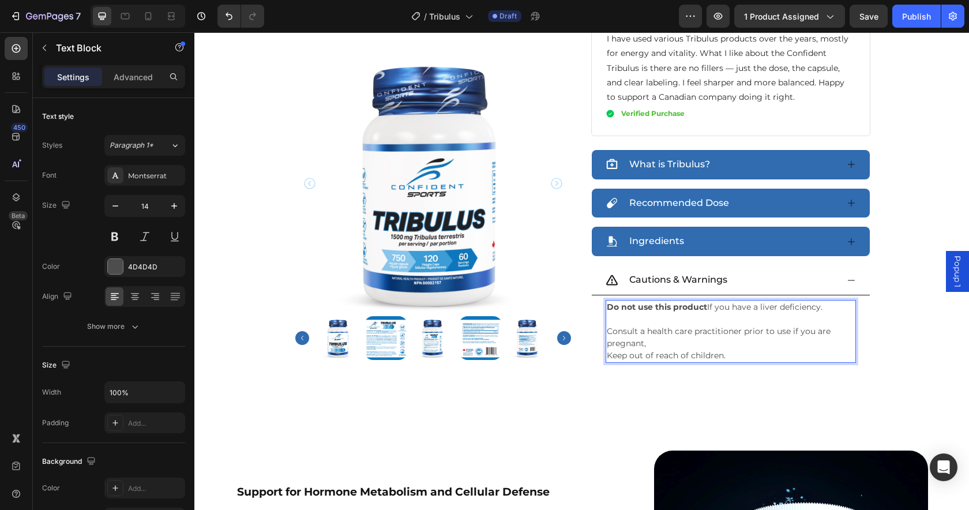
click at [702, 325] on p "Consult a health care practitioner prior to use if you are pregnant," at bounding box center [731, 337] width 248 height 24
click at [713, 325] on p "Consult a health care practitioner prior to use if you are pregnant" at bounding box center [731, 337] width 248 height 24
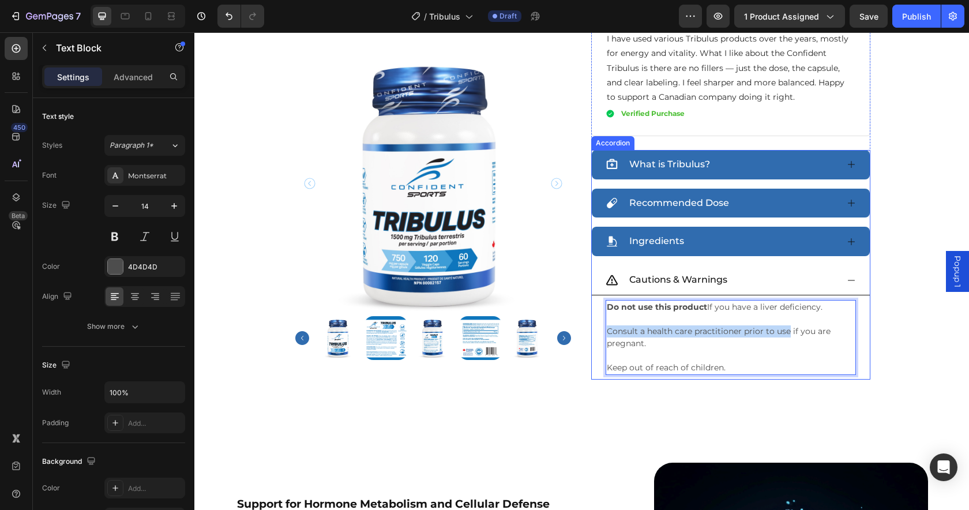
drag, startPoint x: 784, startPoint y: 307, endPoint x: 593, endPoint y: 310, distance: 190.8
click at [593, 310] on div "Do not use this product If you have a liver deficiency. Consult a health care p…" at bounding box center [731, 337] width 278 height 84
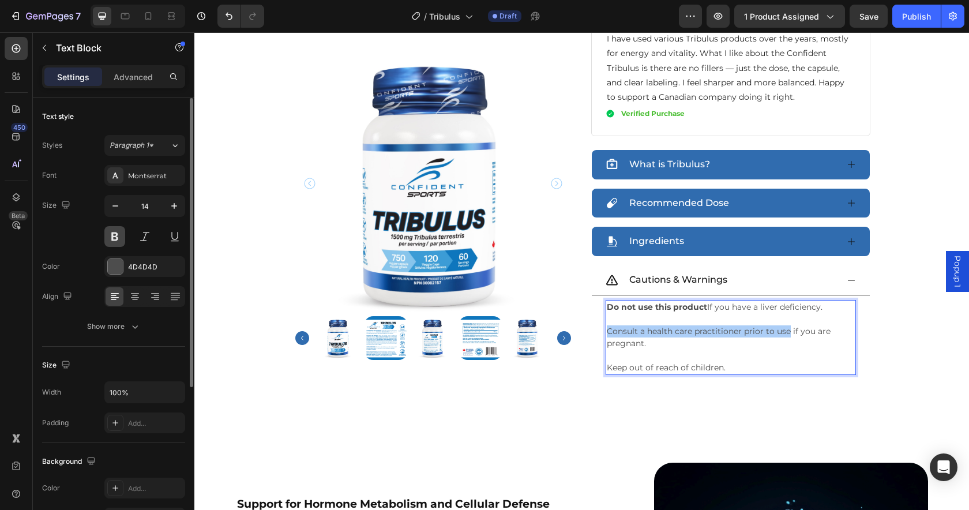
click at [113, 236] on button at bounding box center [114, 236] width 21 height 21
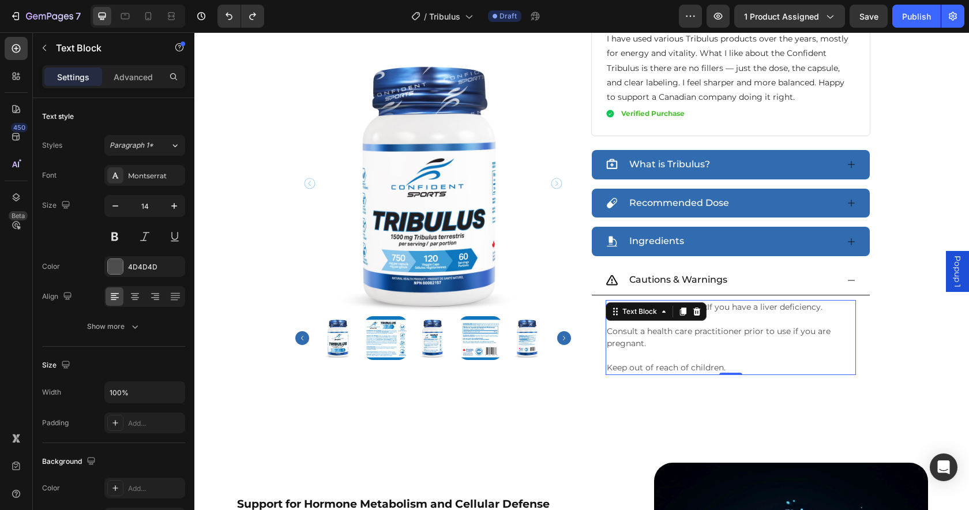
click at [752, 325] on p "Consult a health care practitioner prior to use if you are pregnant." at bounding box center [731, 337] width 248 height 24
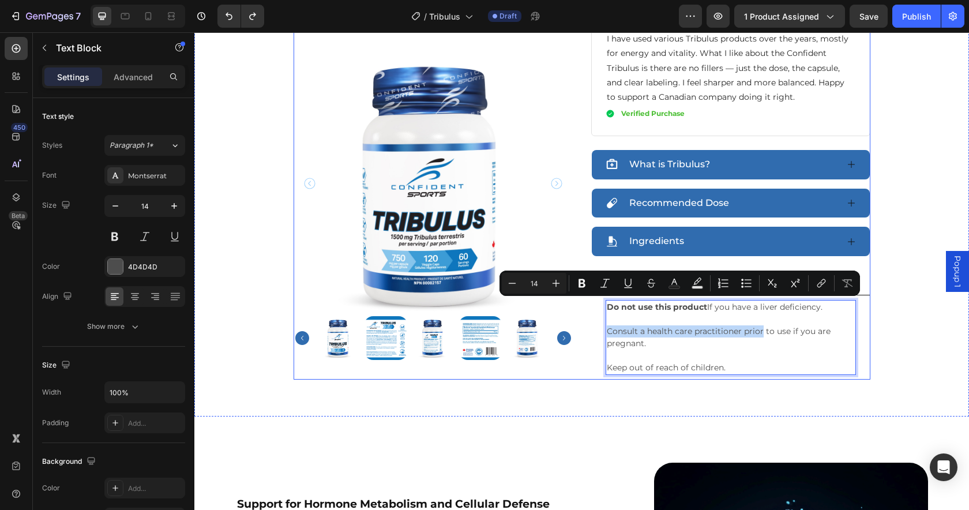
drag, startPoint x: 758, startPoint y: 306, endPoint x: 570, endPoint y: 306, distance: 187.4
drag, startPoint x: 586, startPoint y: 283, endPoint x: 556, endPoint y: 308, distance: 38.9
click at [586, 283] on icon "Editor contextual toolbar" at bounding box center [582, 283] width 12 height 12
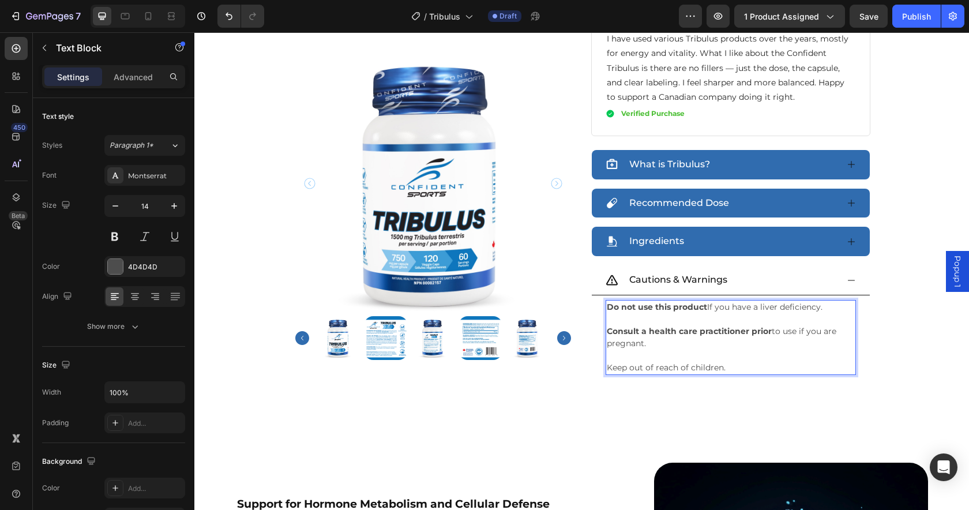
click at [804, 349] on p "Rich Text Editor. Editing area: main" at bounding box center [731, 355] width 248 height 12
drag, startPoint x: 794, startPoint y: 304, endPoint x: 764, endPoint y: 307, distance: 29.5
click at [764, 325] on p "Consult a health care practitioner prior to use if you are pregnant." at bounding box center [731, 337] width 248 height 24
click at [782, 325] on p "Consult a health care practitioner prior to use if you are pregnant." at bounding box center [731, 337] width 248 height 24
drag, startPoint x: 790, startPoint y: 306, endPoint x: 758, endPoint y: 303, distance: 31.8
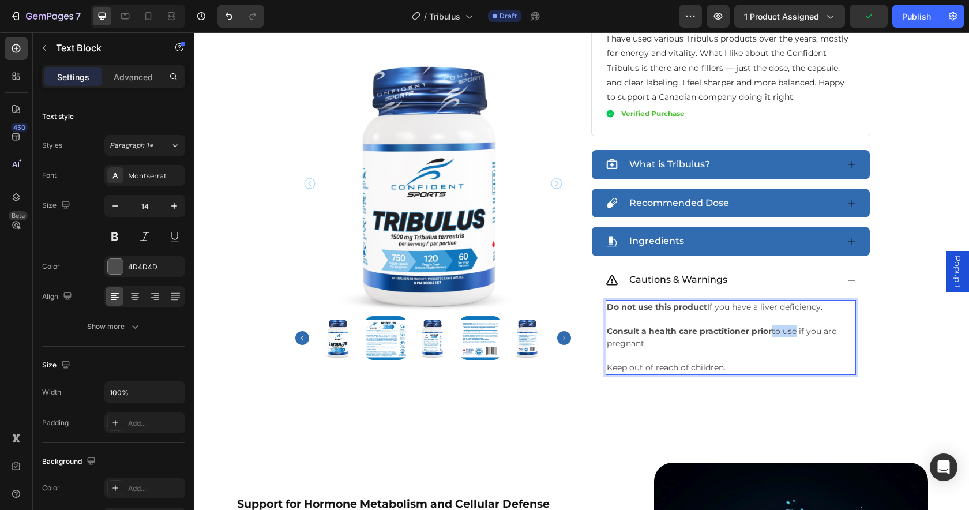
click at [766, 325] on p "Consult a health care practitioner prior to use if you are pregnant." at bounding box center [731, 337] width 248 height 24
drag, startPoint x: 795, startPoint y: 305, endPoint x: 762, endPoint y: 307, distance: 32.9
click at [762, 325] on p "Consult a health care practitioner prior to use if you are pregnant." at bounding box center [731, 337] width 248 height 24
click at [766, 326] on strong "Consult a health care practitioner prior" at bounding box center [689, 331] width 165 height 10
click at [778, 325] on p "Consult a health care practitioner prior to use if you are pregnant." at bounding box center [731, 337] width 248 height 24
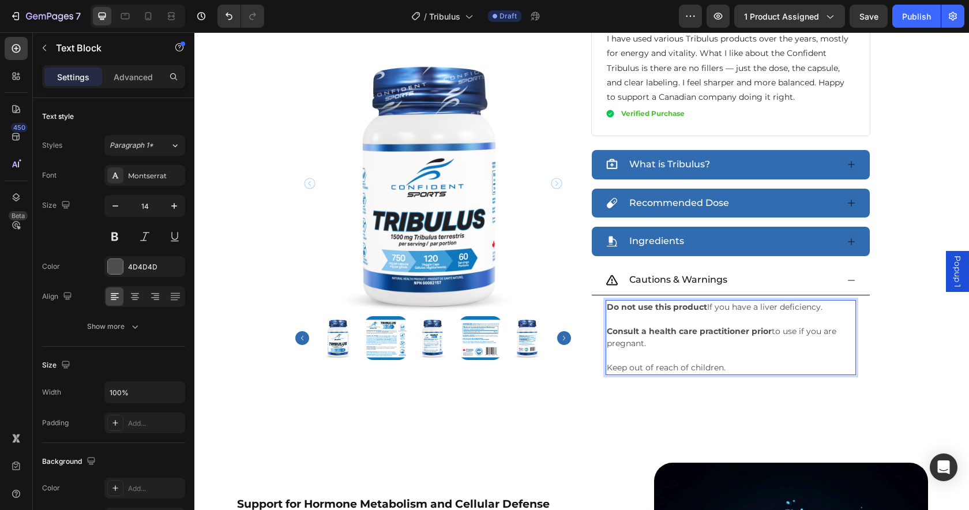
click at [779, 325] on p "Consult a health care practitioner prior to use if you are pregnant." at bounding box center [731, 337] width 248 height 24
click at [780, 325] on p "Consult a health care practitioner prior to use if you are pregnant." at bounding box center [731, 337] width 248 height 24
click at [781, 325] on p "Consult a health care practitioner prior to use if you are pregnant." at bounding box center [731, 337] width 248 height 24
click at [767, 325] on p "Consult a health care practitioner prior to use if you are pregnant." at bounding box center [731, 337] width 248 height 24
click at [607, 326] on strong "Consult a health care practitioner prior" at bounding box center [689, 331] width 165 height 10
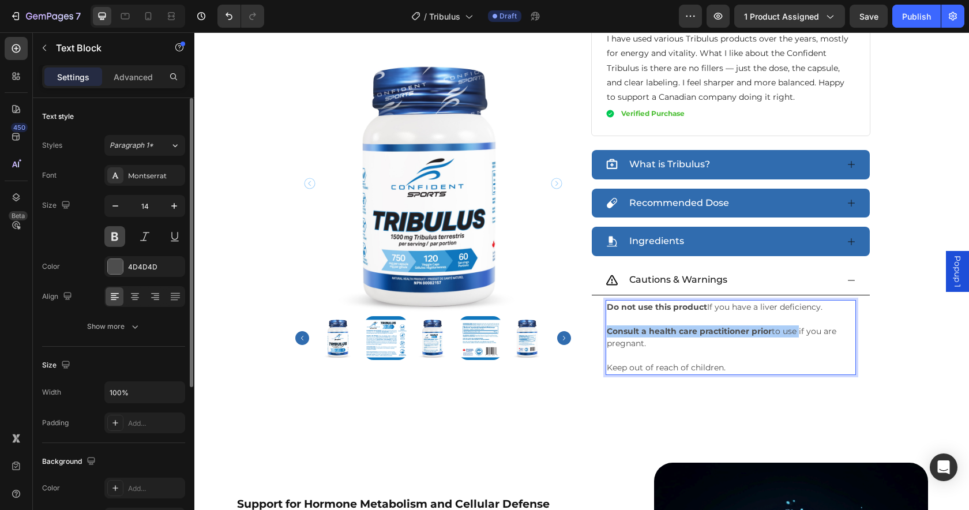
click at [116, 236] on button at bounding box center [114, 236] width 21 height 21
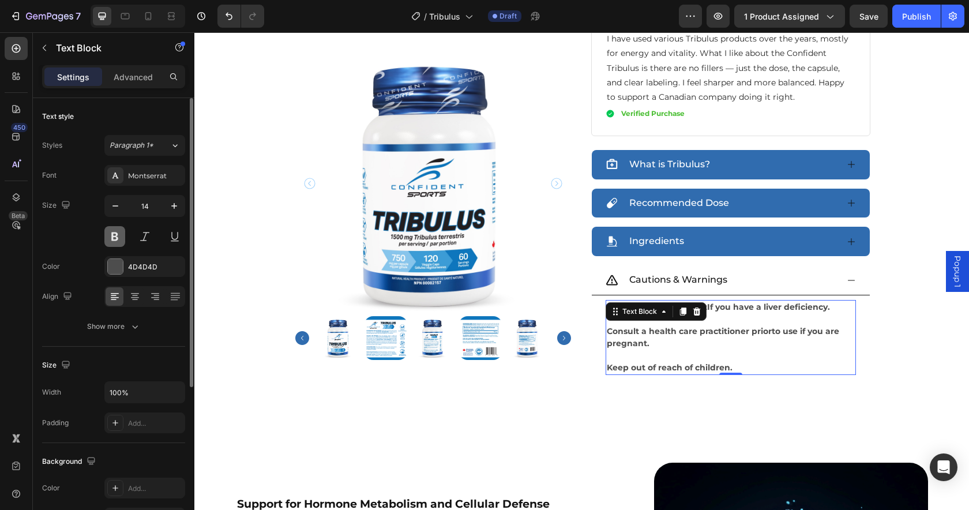
click at [115, 237] on button at bounding box center [114, 236] width 21 height 21
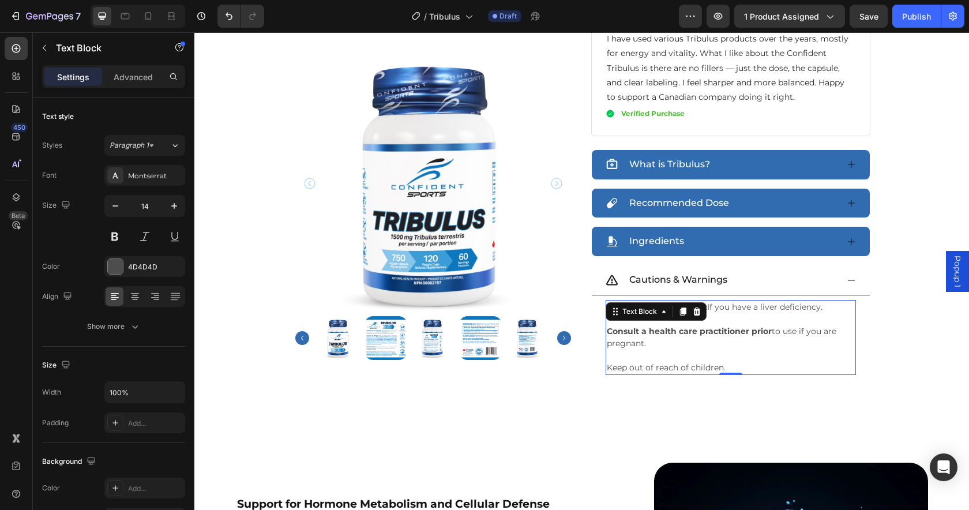
click at [756, 325] on p "Consult a health care practitioner prior to use if you are pregnant." at bounding box center [731, 337] width 248 height 24
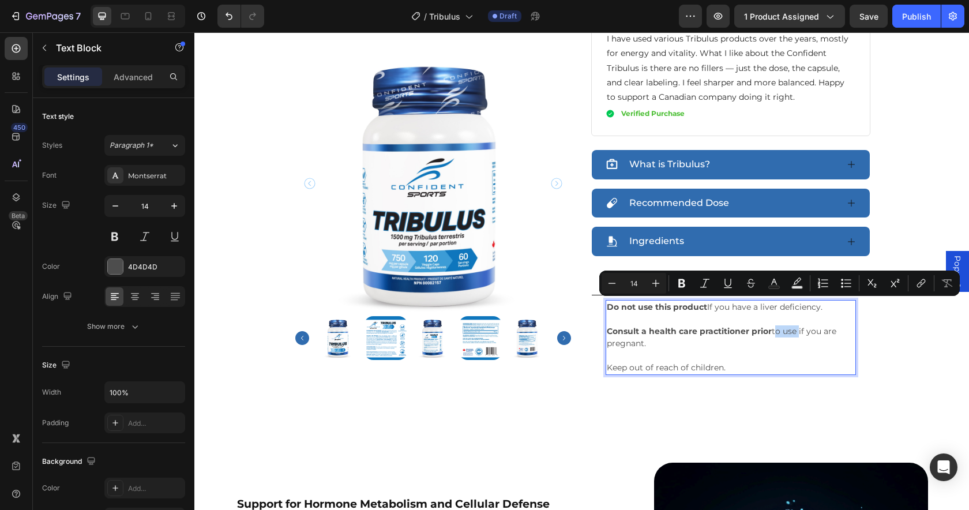
drag, startPoint x: 792, startPoint y: 306, endPoint x: 768, endPoint y: 311, distance: 24.1
click at [768, 325] on p "Consult a health care practitioner prior to use if you are pregnant." at bounding box center [731, 337] width 248 height 24
click at [681, 285] on icon "Editor contextual toolbar" at bounding box center [682, 283] width 12 height 12
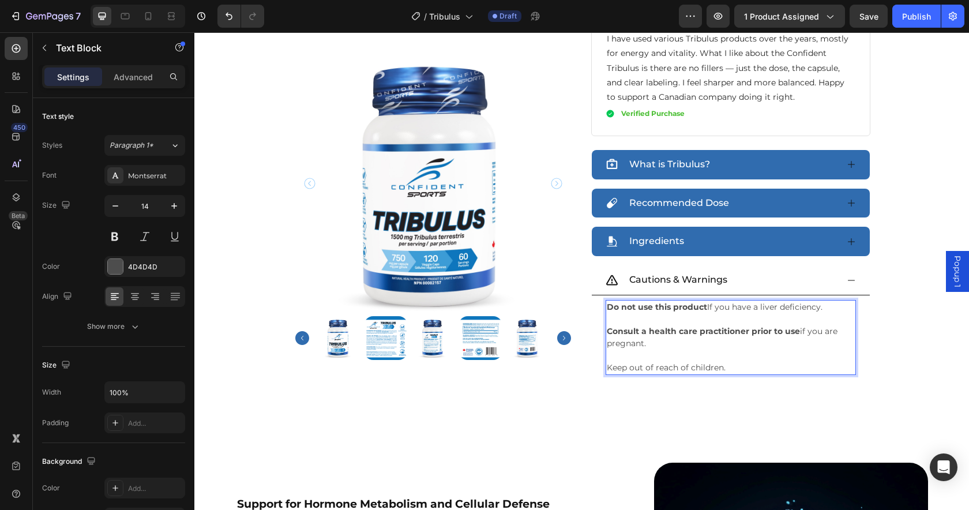
click at [783, 325] on p "Consult a health care practitioner prior to use if you are pregnant." at bounding box center [731, 337] width 248 height 24
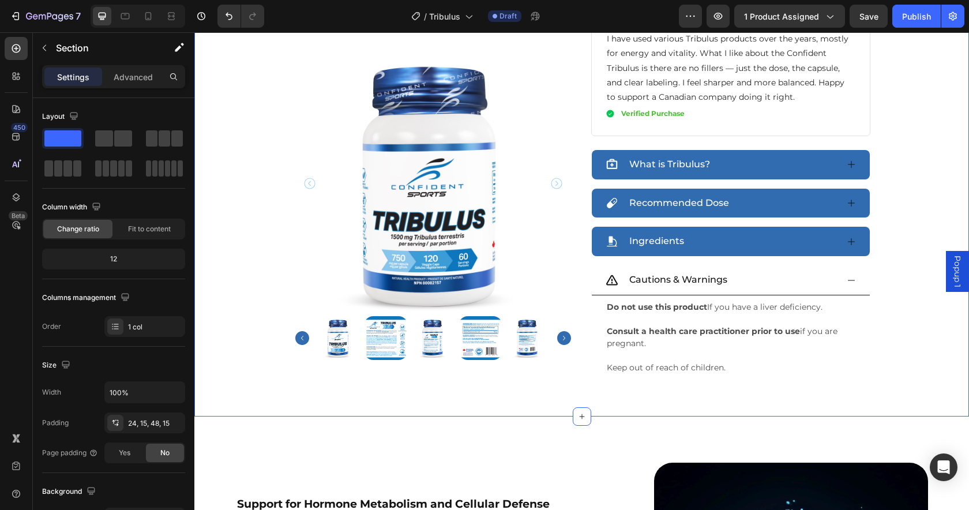
click at [686, 325] on p "Consult a health care practitioner prior to use if you are pregnant." at bounding box center [731, 337] width 248 height 24
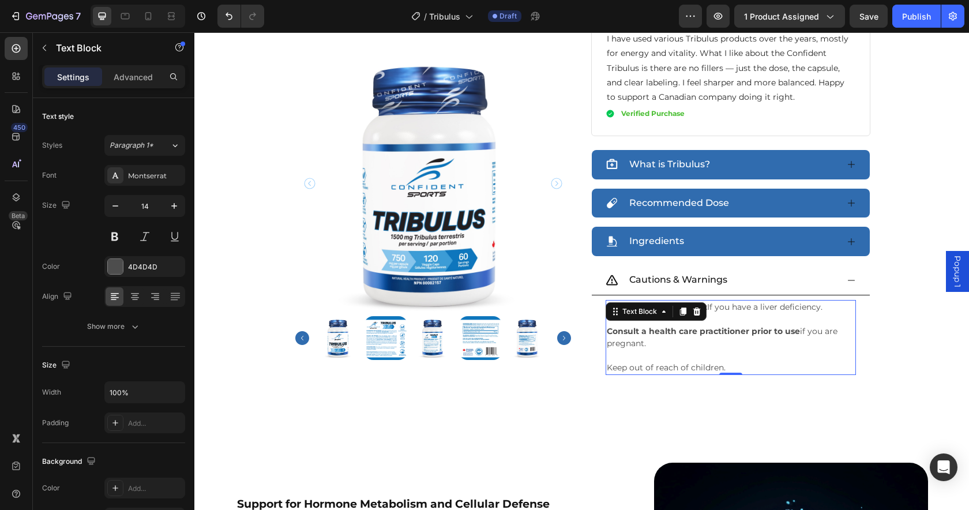
click at [684, 325] on p "Consult a health care practitioner prior to use if you are pregnant." at bounding box center [731, 337] width 248 height 24
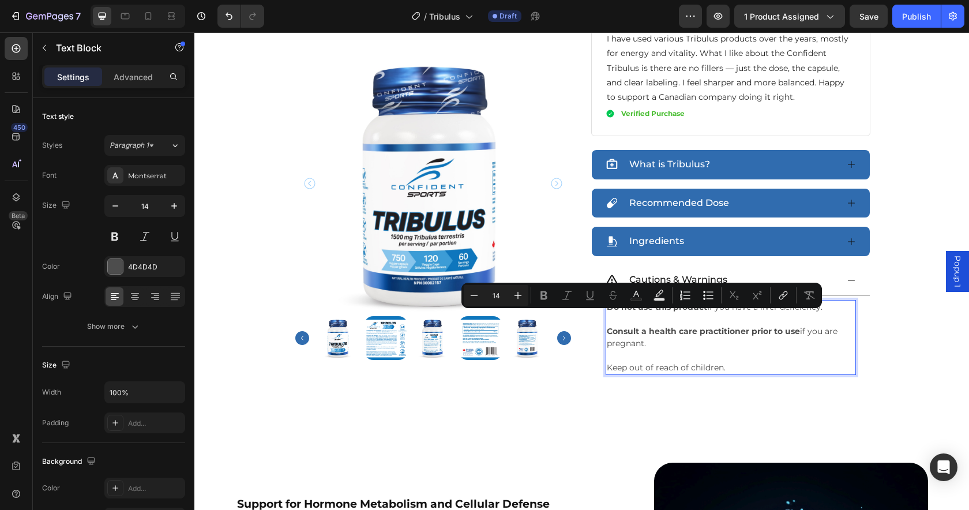
click at [688, 325] on p "Consult a health care practitioner prior to use if you are pregnant." at bounding box center [731, 337] width 248 height 24
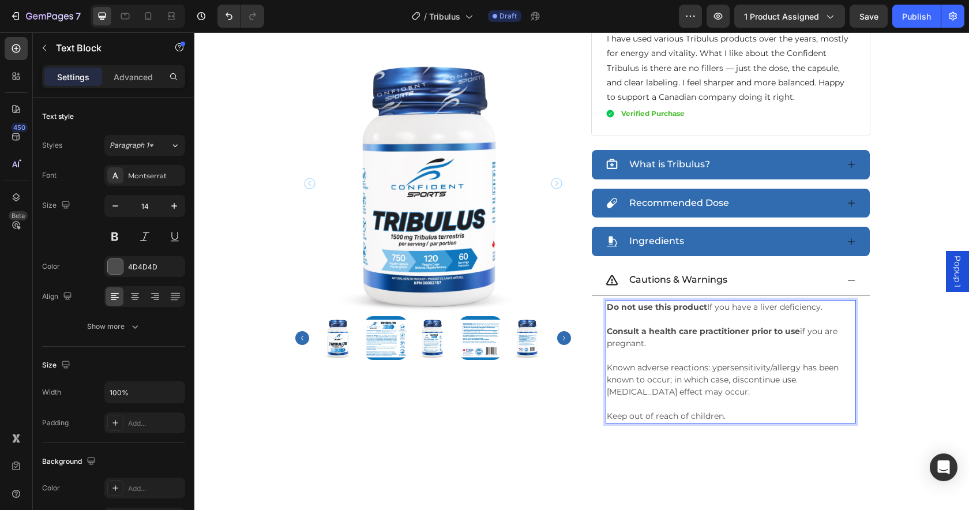
click at [707, 361] on p "Known adverse reactions: ypersensitivity/allergy has been known to occur; in wh…" at bounding box center [731, 379] width 248 height 36
click at [796, 361] on p "Known adverse reactions: Hypersensitivity/allergy has been known to occur; in w…" at bounding box center [731, 379] width 248 height 36
click at [710, 361] on p "Known adverse reactions: Hypersensitivity/allergy has been known to occur; in w…" at bounding box center [731, 379] width 248 height 36
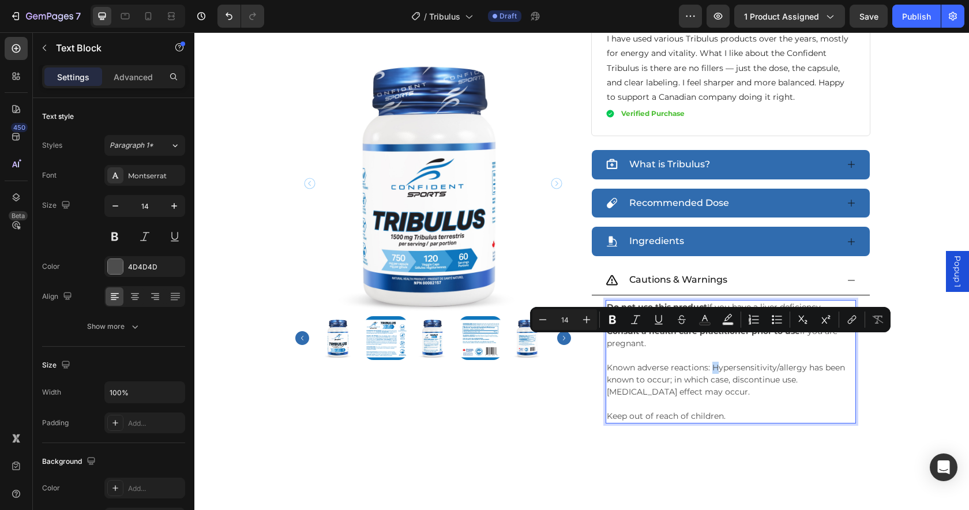
click at [707, 361] on p "Known adverse reactions: Hypersensitivity/allergy has been known to occur; in w…" at bounding box center [731, 379] width 248 height 36
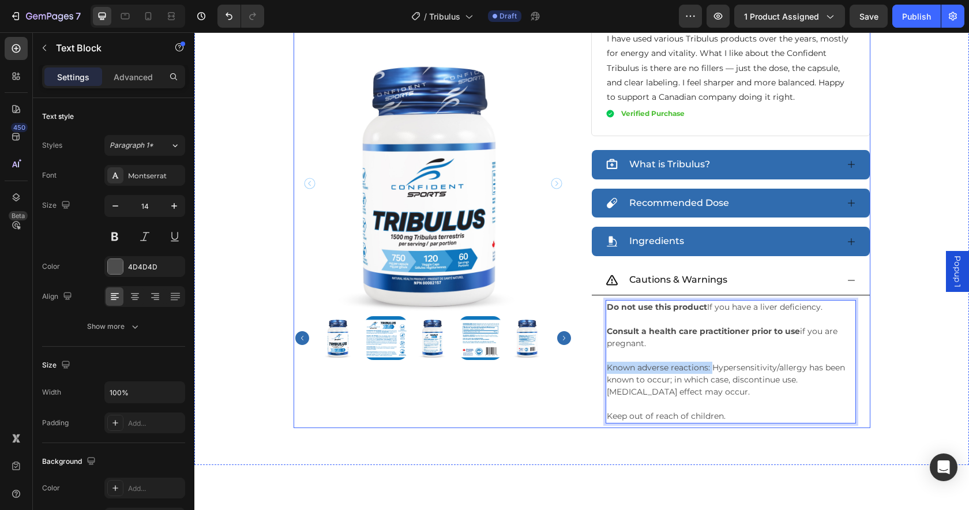
drag, startPoint x: 630, startPoint y: 342, endPoint x: 576, endPoint y: 343, distance: 54.2
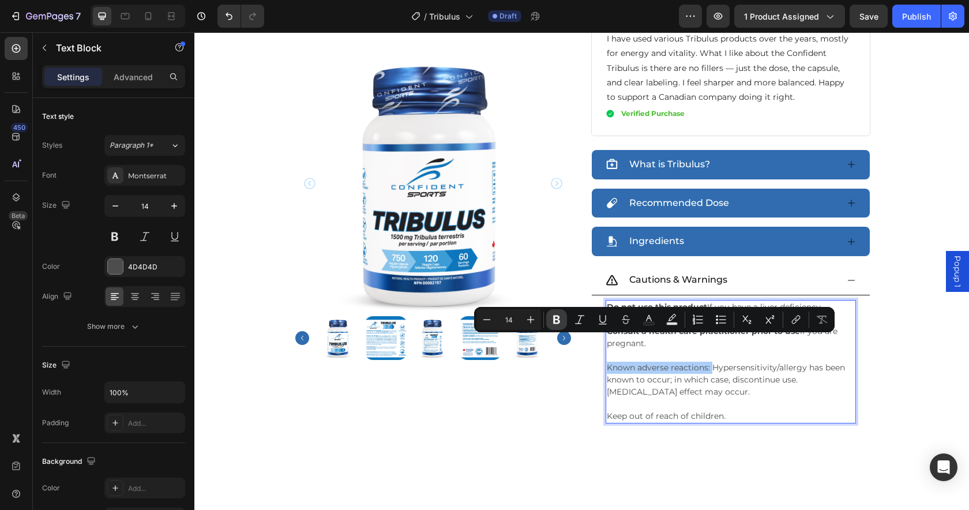
click at [556, 319] on icon "Editor contextual toolbar" at bounding box center [556, 319] width 7 height 9
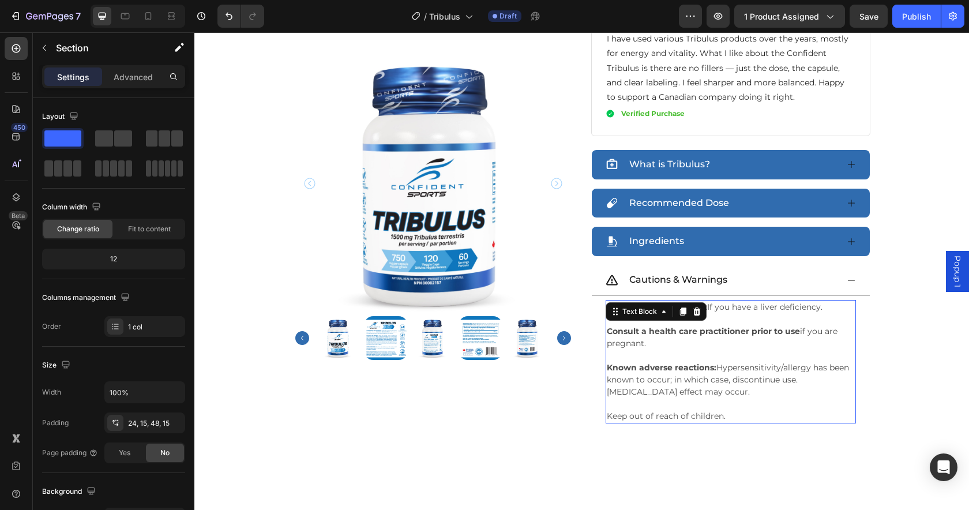
click at [775, 361] on p "Known adverse reactions: Hypersensitivity/allergy has been known to occur; in w…" at bounding box center [731, 379] width 248 height 36
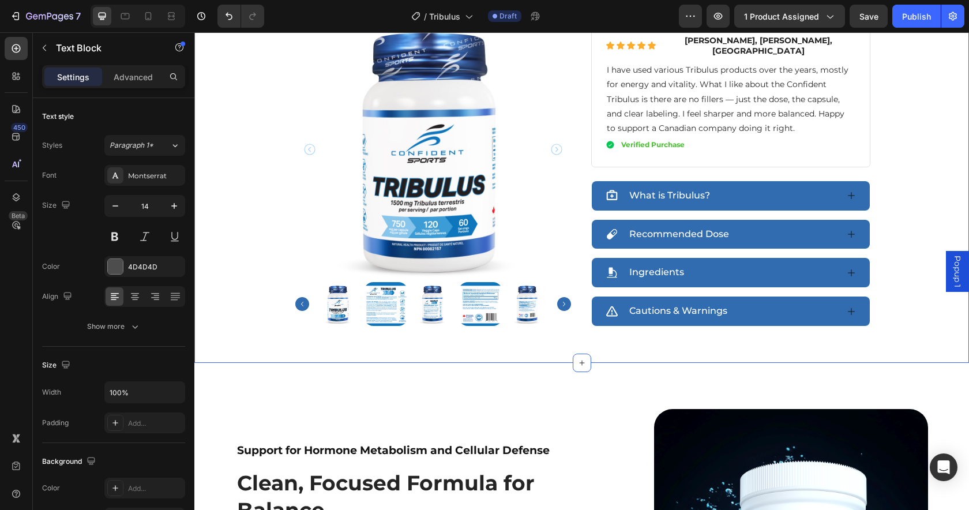
scroll to position [503, 0]
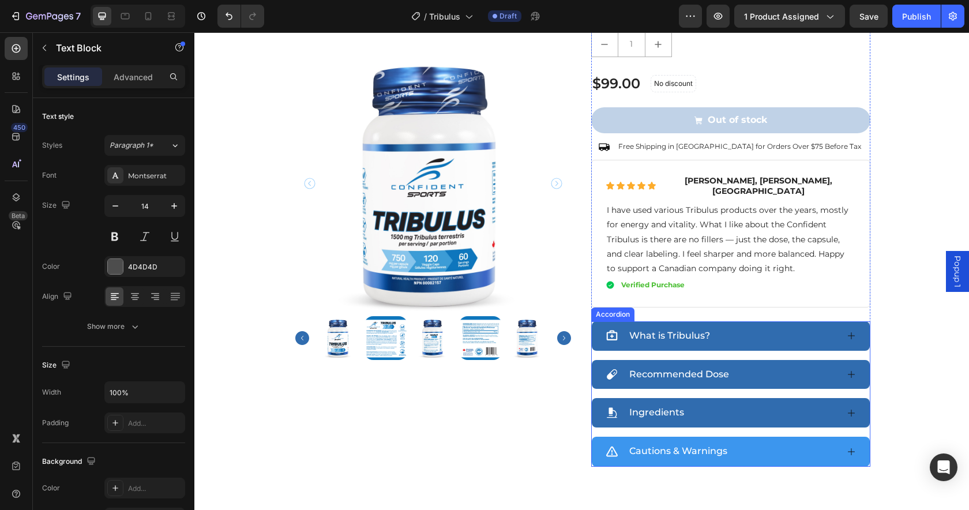
click at [735, 441] on div "Cautions & Warnings" at bounding box center [721, 451] width 232 height 20
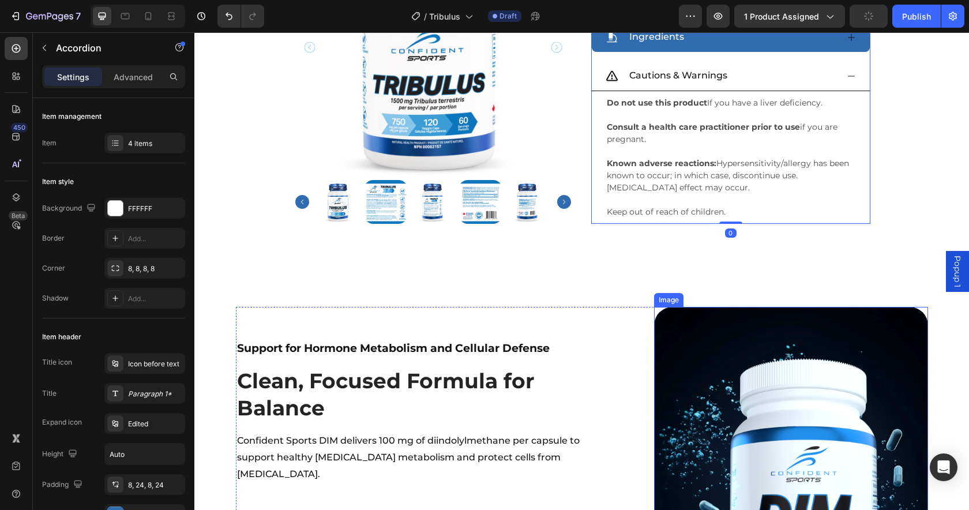
scroll to position [654, 0]
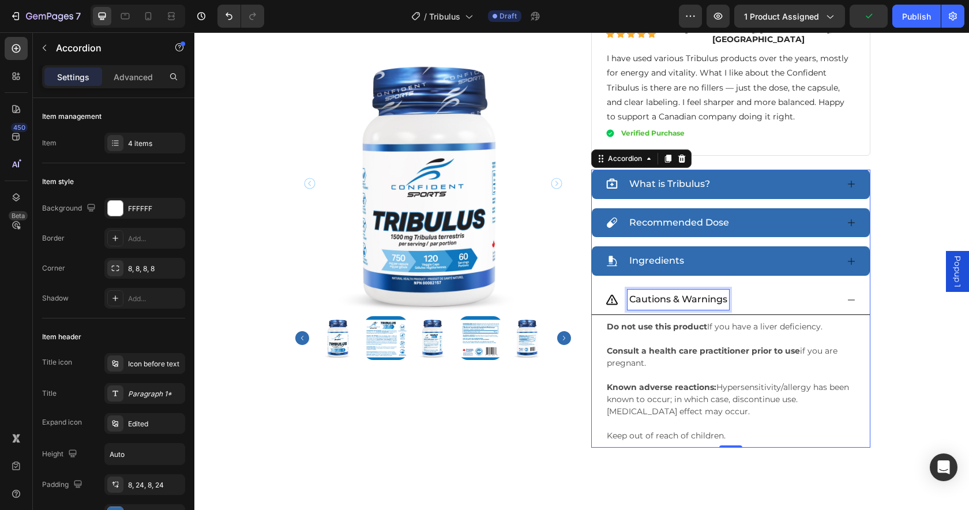
click at [658, 291] on p "Cautions & Warnings" at bounding box center [678, 299] width 98 height 17
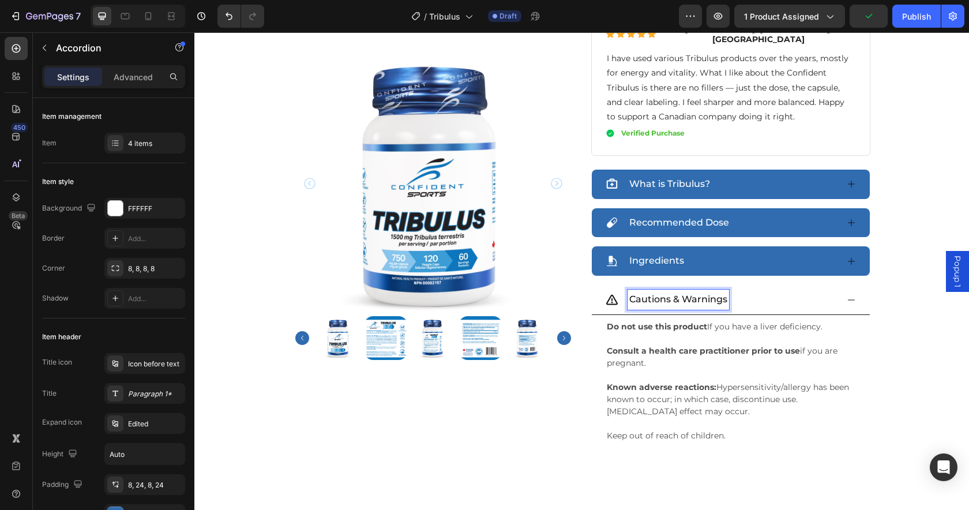
click at [696, 291] on p "Cautions & Warnings" at bounding box center [678, 299] width 98 height 17
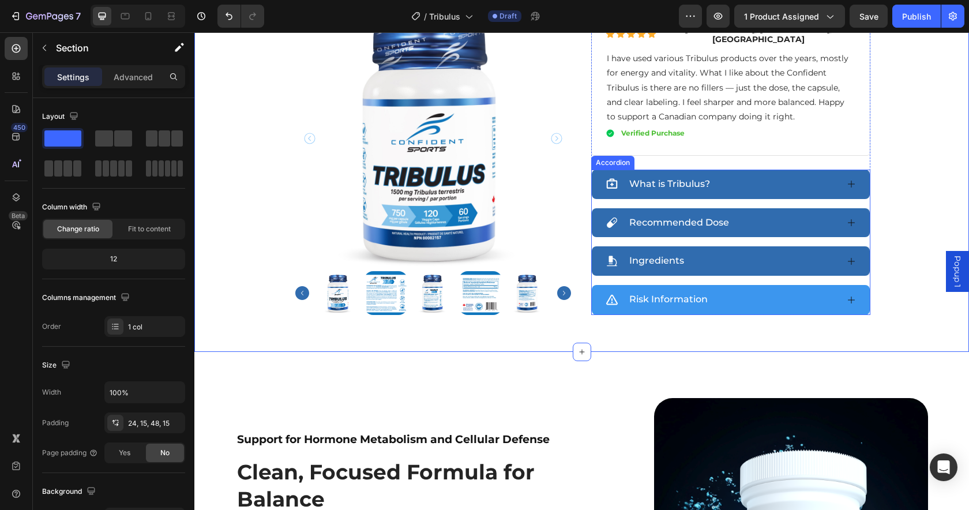
click at [788, 289] on div "Risk Information" at bounding box center [721, 299] width 232 height 20
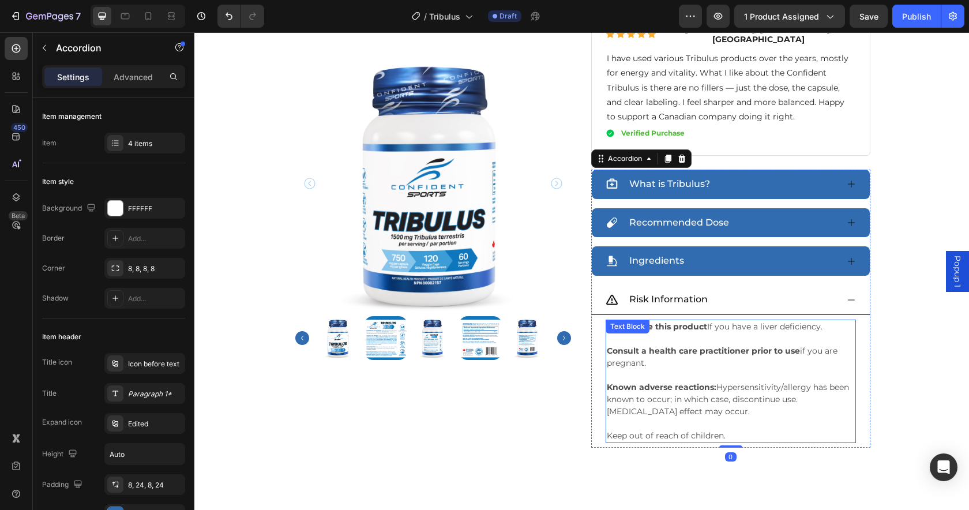
click at [725, 333] on p at bounding box center [731, 339] width 248 height 12
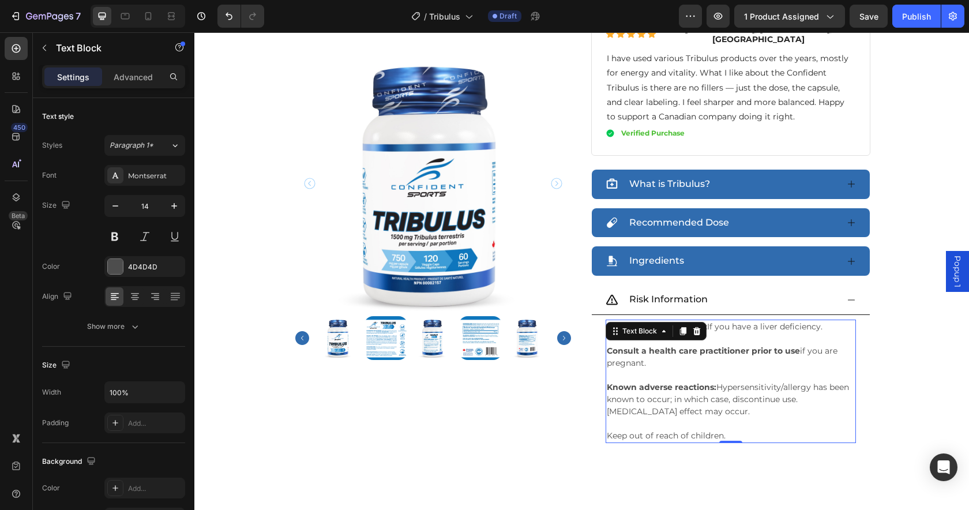
click at [733, 321] on p "Do not use this product If you have a liver deficiency." at bounding box center [731, 327] width 248 height 12
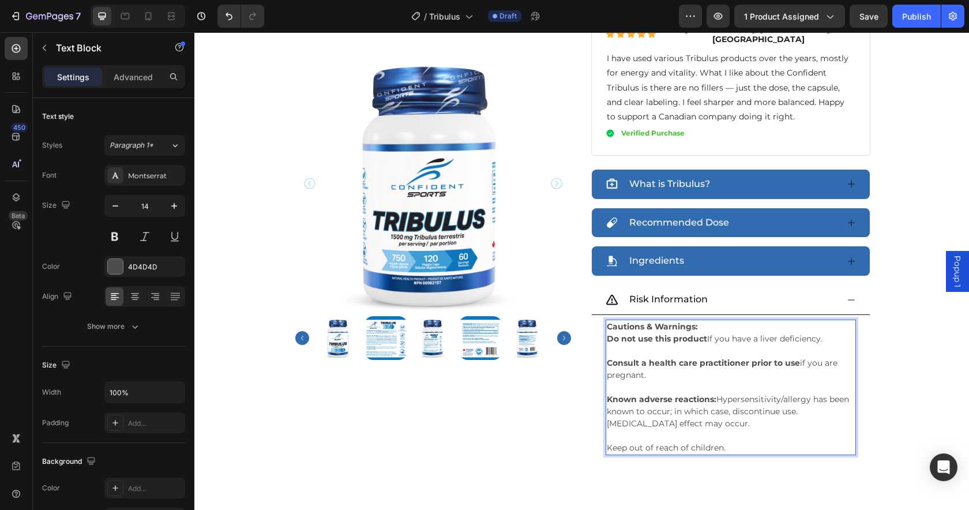
click at [667, 357] on p "Consult a health care practitioner prior to use if you are pregnant." at bounding box center [731, 369] width 248 height 24
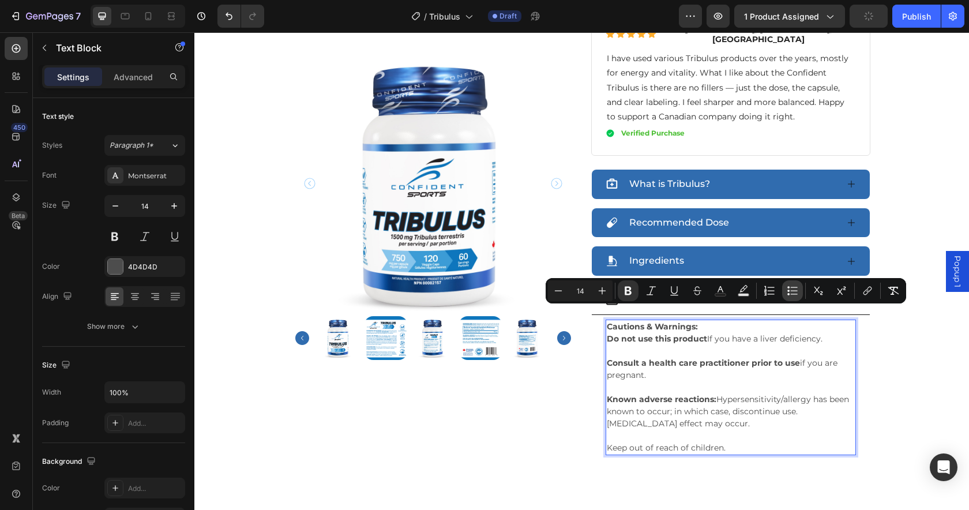
click at [791, 292] on icon "Editor contextual toolbar" at bounding box center [792, 291] width 12 height 12
type input "14"
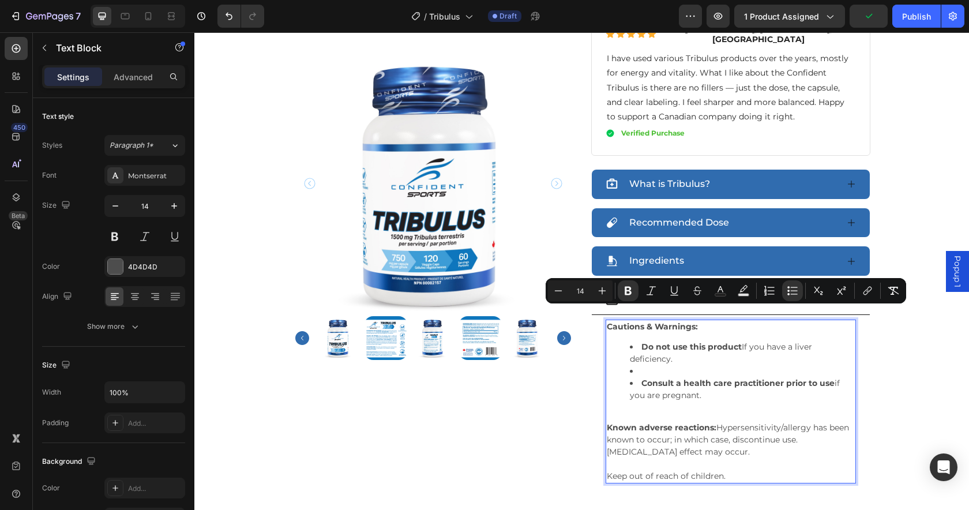
click at [672, 365] on li "Rich Text Editor. Editing area: main" at bounding box center [742, 371] width 225 height 12
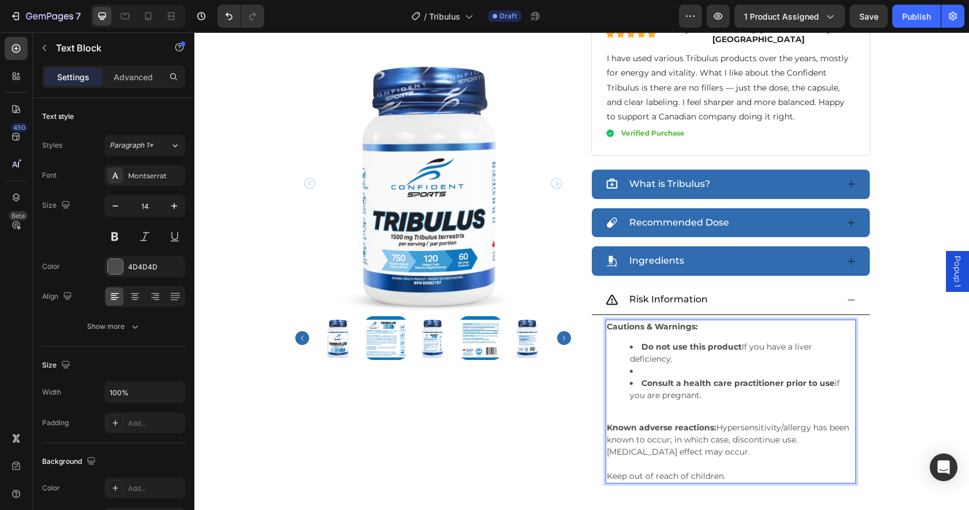
click at [684, 365] on li "Rich Text Editor. Editing area: main" at bounding box center [742, 371] width 225 height 12
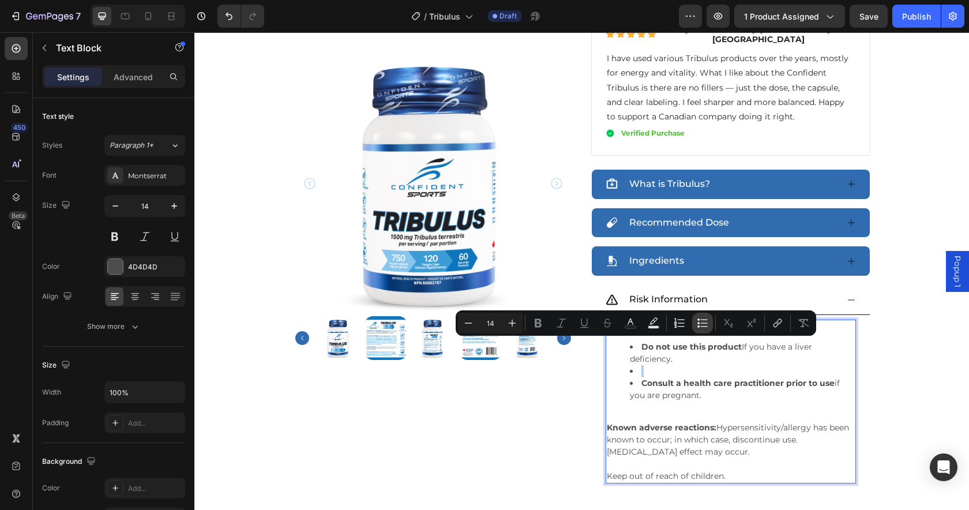
click at [698, 323] on icon "Editor contextual toolbar" at bounding box center [698, 323] width 2 height 2
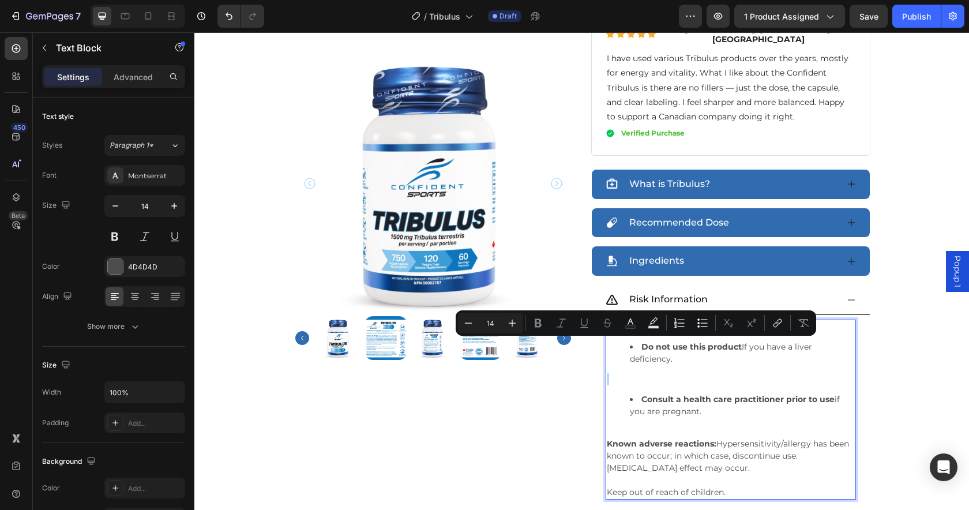
click at [727, 363] on div "Cautions & Warnings: Do not use this product If you have a liver deficiency. Co…" at bounding box center [730, 409] width 250 height 180
click at [718, 359] on div "Cautions & Warnings: Do not use this product If you have a liver deficiency. Co…" at bounding box center [730, 409] width 250 height 180
click at [719, 373] on p "Rich Text Editor. Editing area: main" at bounding box center [731, 379] width 248 height 12
click at [723, 373] on p "Rich Text Editor. Editing area: main" at bounding box center [731, 379] width 248 height 12
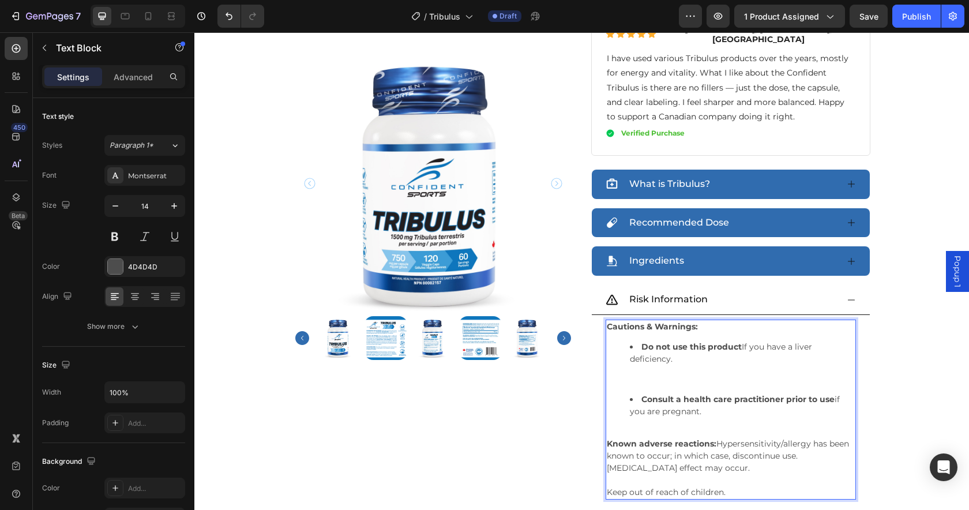
click at [723, 373] on p "Rich Text Editor. Editing area: main" at bounding box center [731, 379] width 248 height 12
click at [721, 373] on p "Rich Text Editor. Editing area: main" at bounding box center [731, 379] width 248 height 12
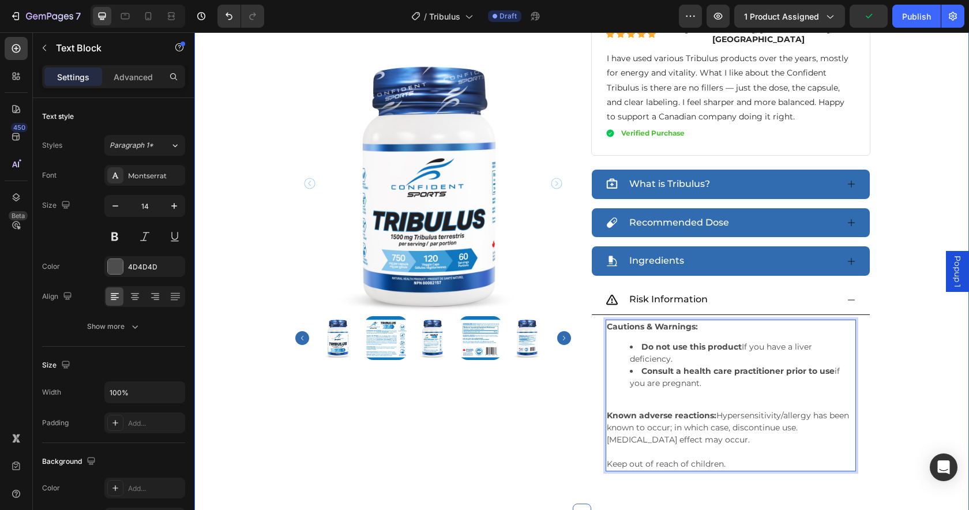
click at [713, 321] on p "Cautions & Warnings:" at bounding box center [731, 327] width 248 height 12
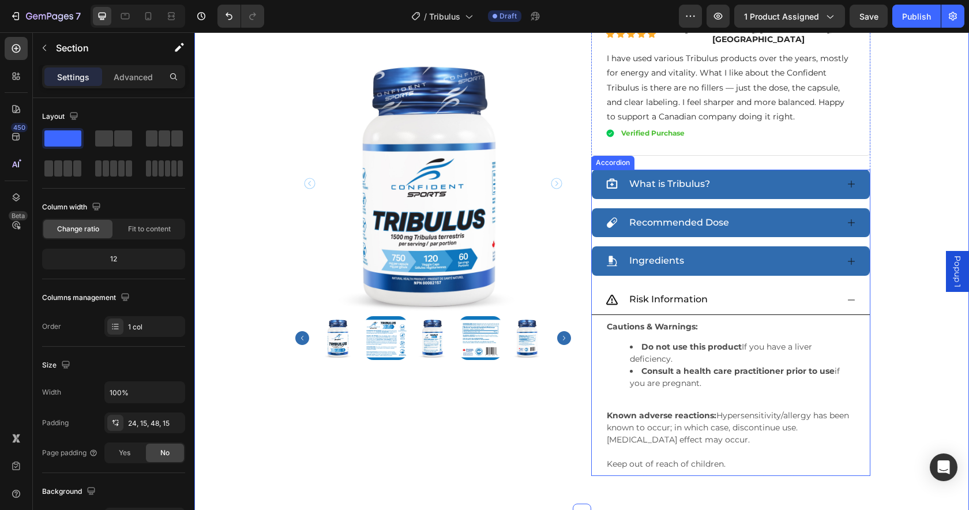
click at [727, 289] on div "Risk Information" at bounding box center [721, 299] width 232 height 20
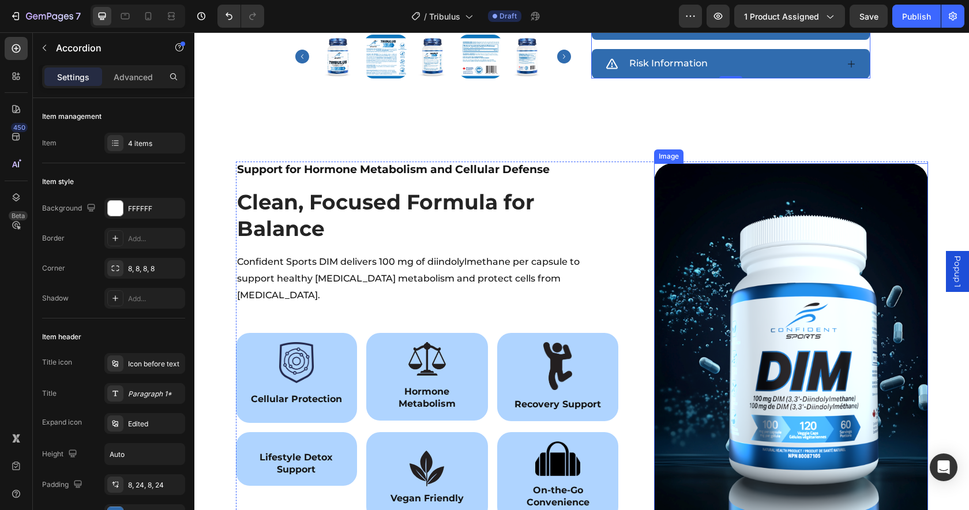
scroll to position [905, 0]
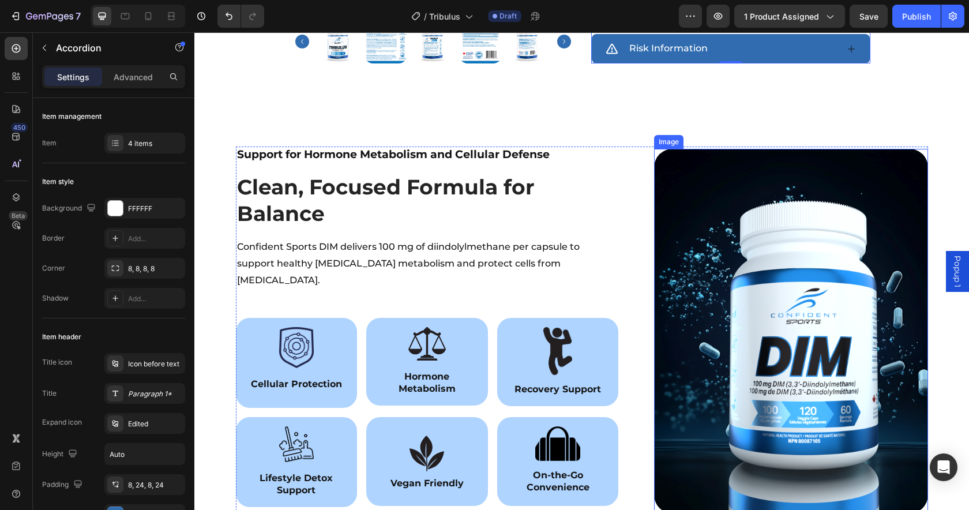
click at [752, 240] on img at bounding box center [790, 331] width 273 height 364
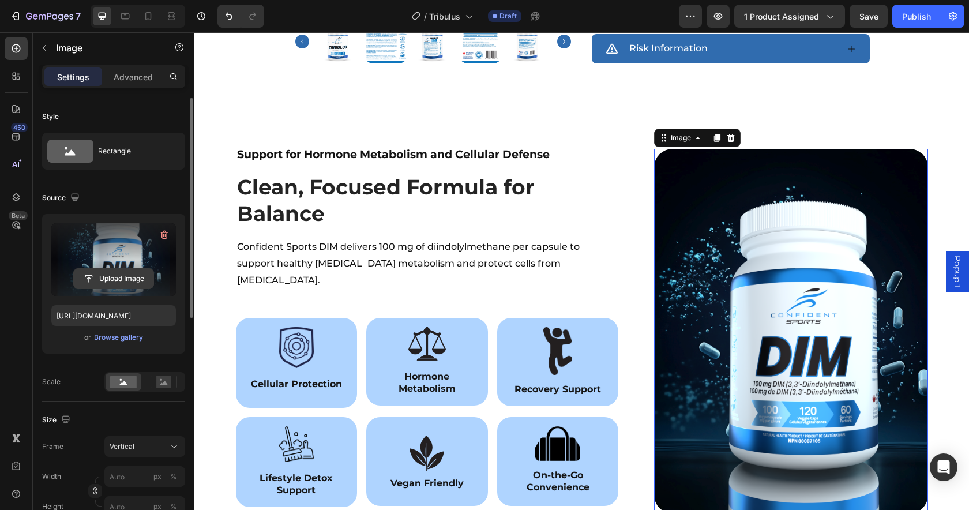
click at [114, 270] on input "file" at bounding box center [114, 279] width 80 height 20
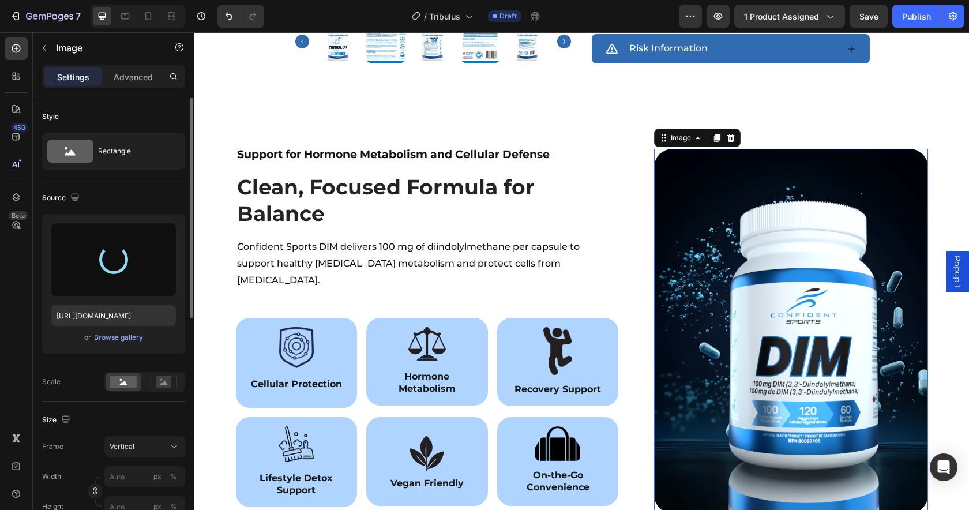
type input "[URL][DOMAIN_NAME]"
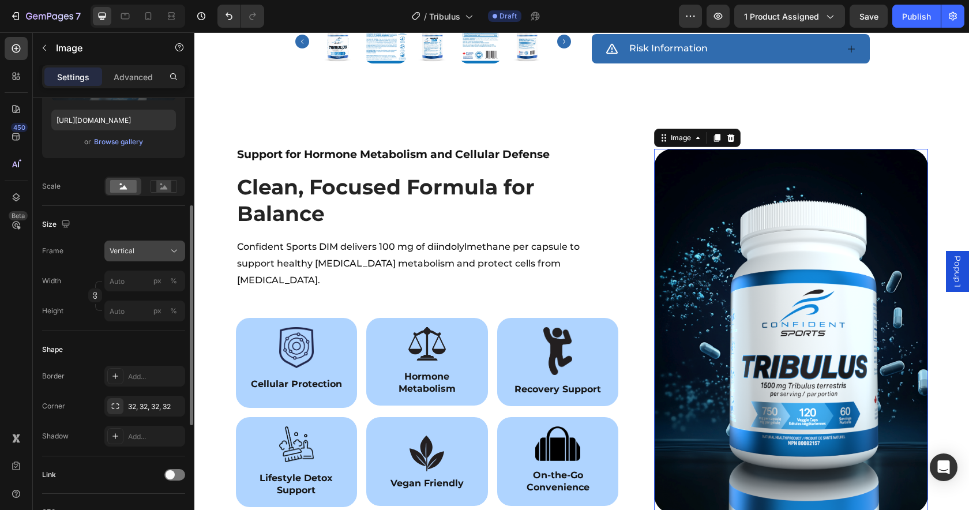
scroll to position [455, 0]
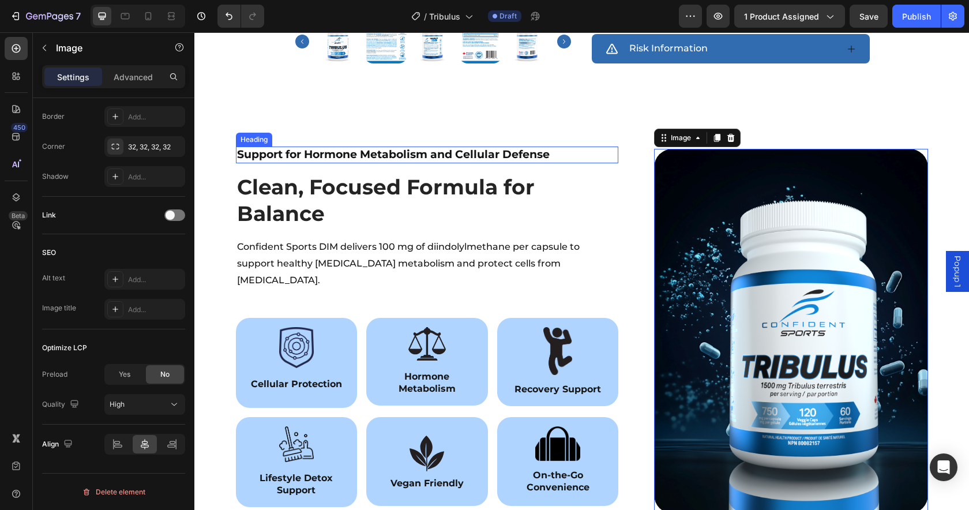
click at [432, 146] on h2 "Support for Hormone Metabolism and Cellular Defense" at bounding box center [427, 154] width 383 height 17
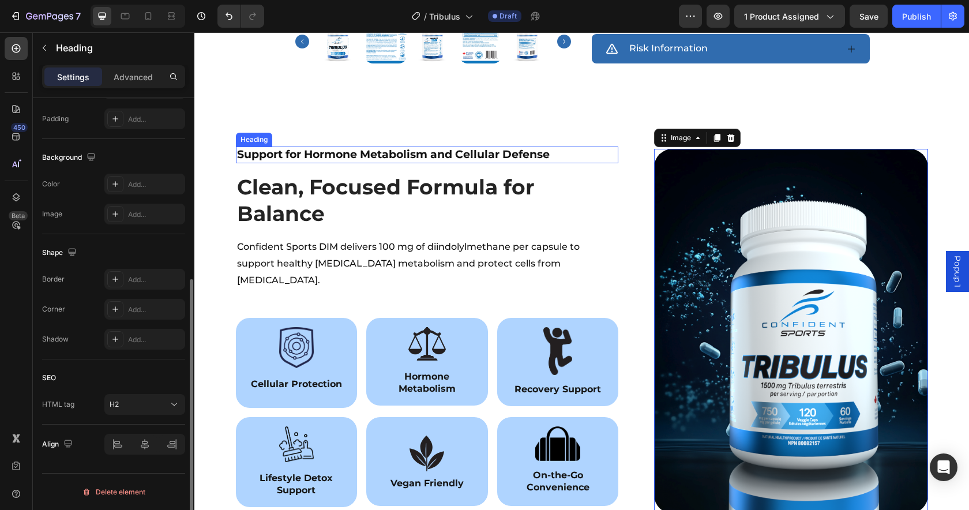
scroll to position [0, 0]
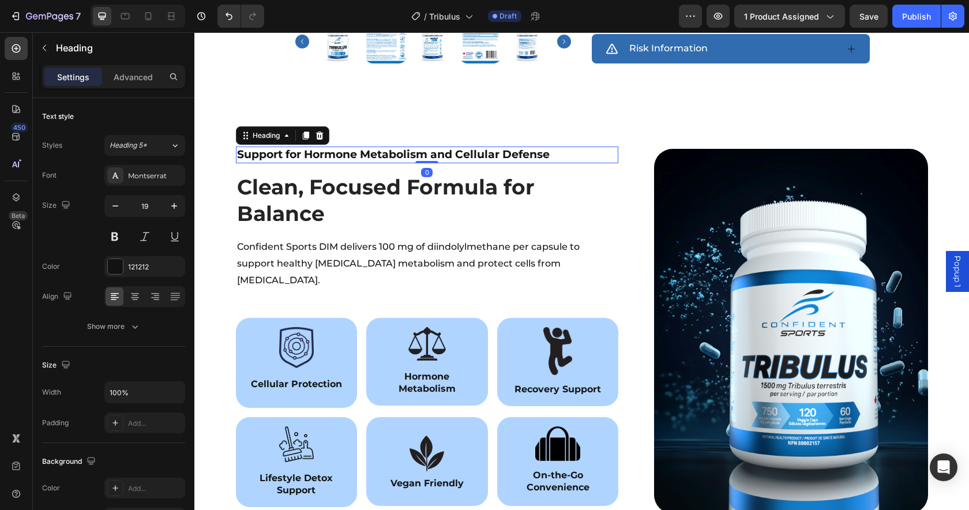
click at [432, 146] on h2 "Support for Hormone Metabolism and Cellular Defense" at bounding box center [427, 154] width 383 height 17
click at [432, 148] on p "Support for Hormone Metabolism and Cellular Defense" at bounding box center [427, 155] width 381 height 14
click at [285, 179] on strong "Clean, Focused Formula for Balance" at bounding box center [385, 200] width 297 height 52
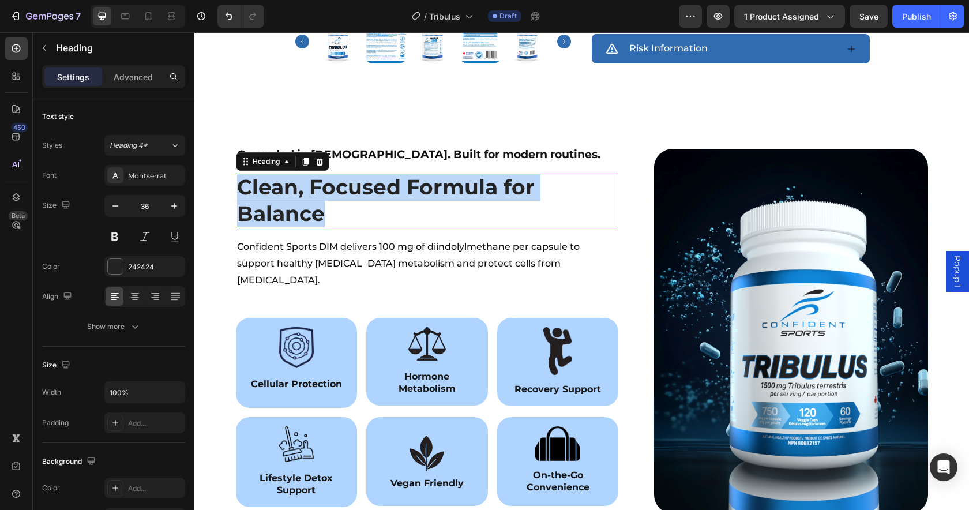
click at [285, 179] on strong "Clean, Focused Formula for Balance" at bounding box center [385, 200] width 297 height 52
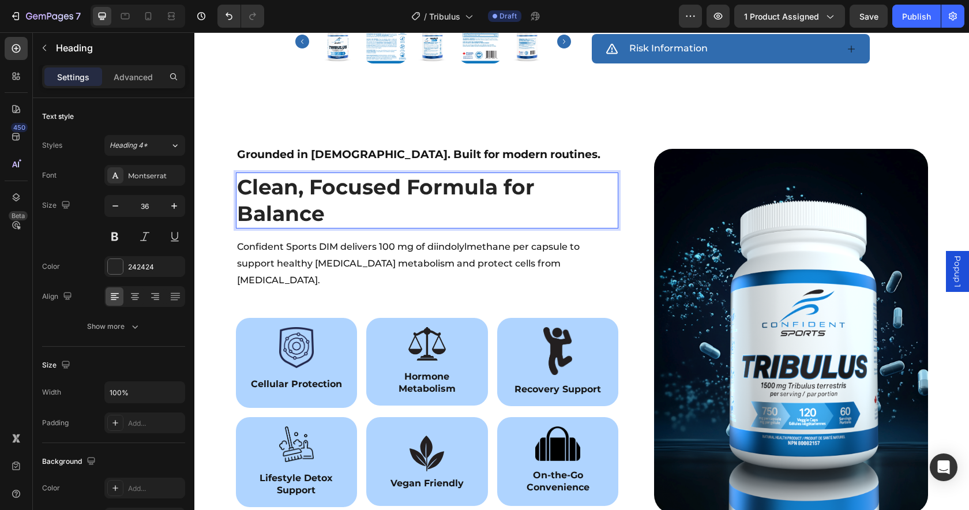
scroll to position [918, 0]
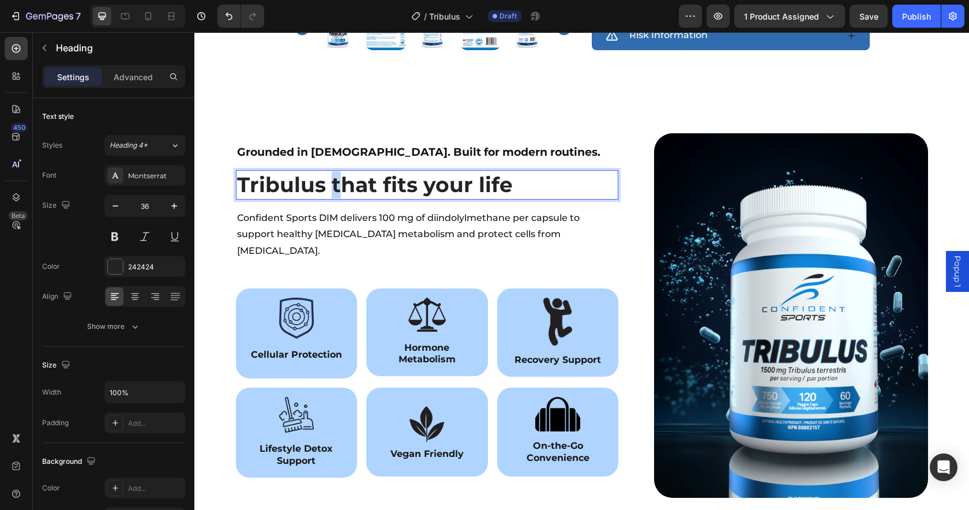
drag, startPoint x: 325, startPoint y: 174, endPoint x: 332, endPoint y: 172, distance: 7.7
click at [333, 172] on strong "Tribulus that fits your life" at bounding box center [375, 184] width 276 height 25
click at [386, 172] on strong "Tribulus That fits your life" at bounding box center [376, 184] width 279 height 25
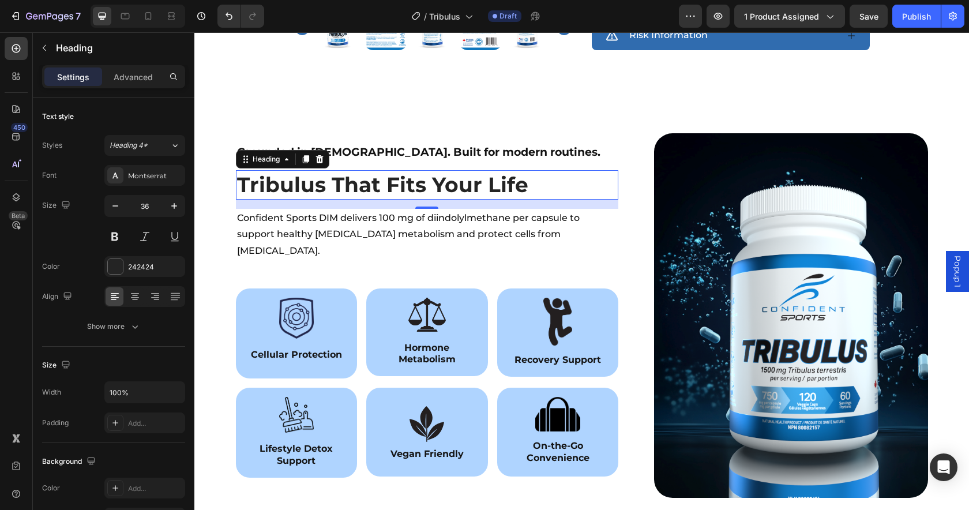
click at [293, 172] on strong "Tribulus That Fits Your Life" at bounding box center [382, 184] width 291 height 25
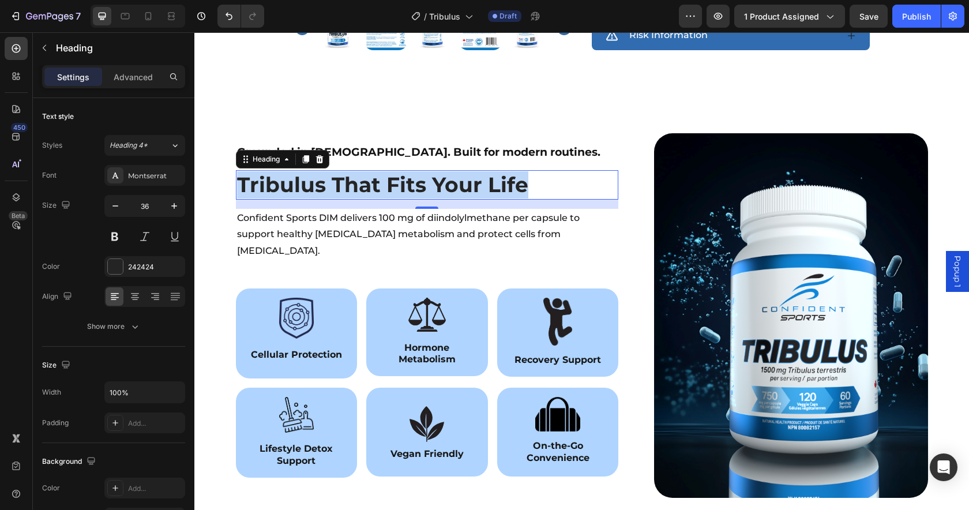
click at [293, 172] on strong "Tribulus That Fits Your Life" at bounding box center [382, 184] width 291 height 25
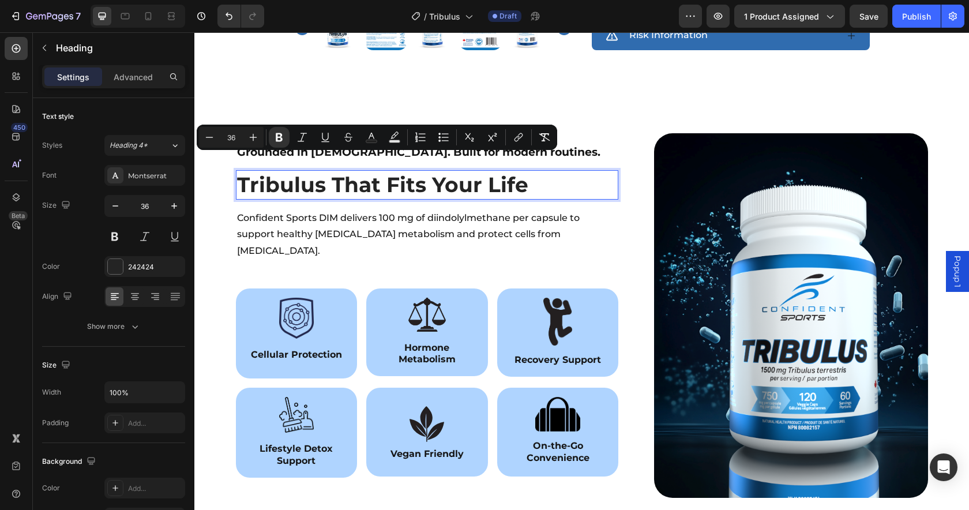
scroll to position [905, 0]
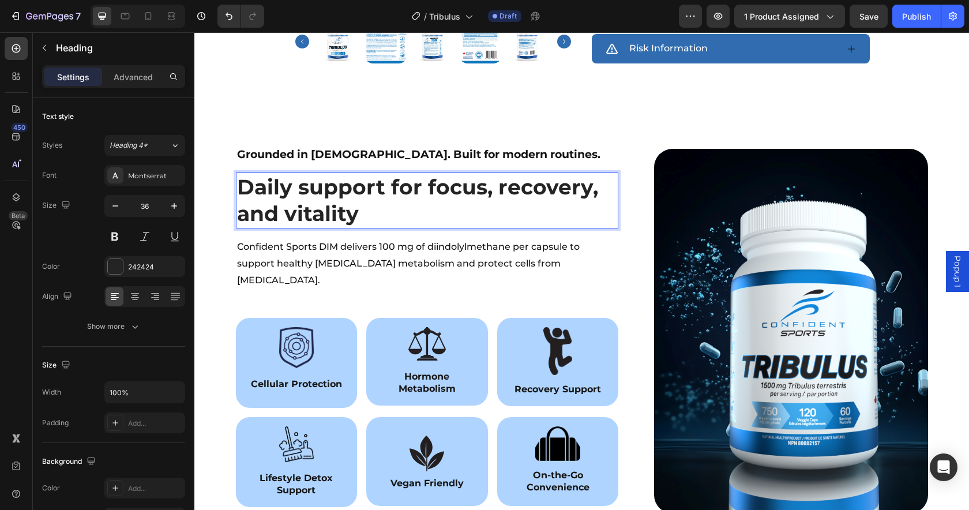
click at [445, 174] on strong "Daily support for focus, recovery, and vitality" at bounding box center [417, 200] width 361 height 52
click at [324, 198] on strong "Daily support for libido, recovery, and vitality" at bounding box center [418, 200] width 363 height 52
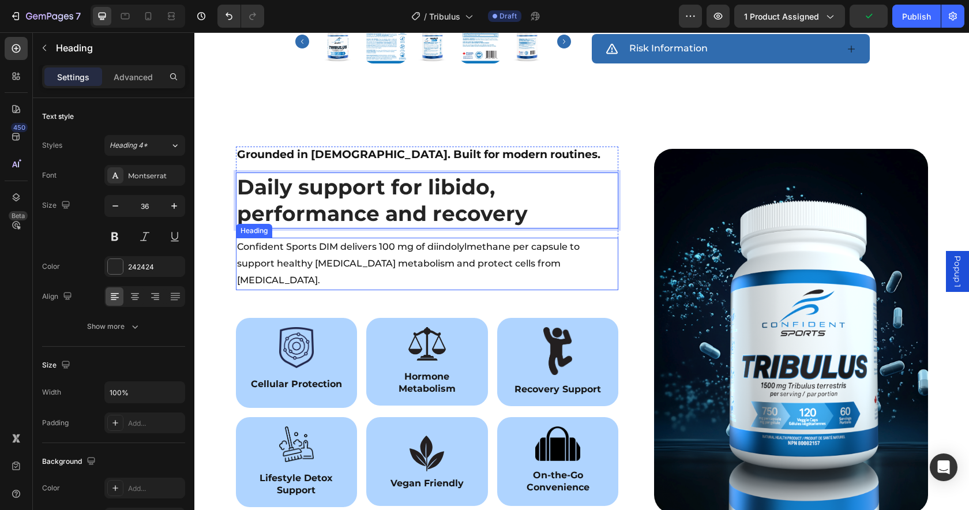
click at [450, 252] on h2 "Confident Sports DIM delivers 100 mg of diindolylmethane per capsule to support…" at bounding box center [427, 264] width 383 height 52
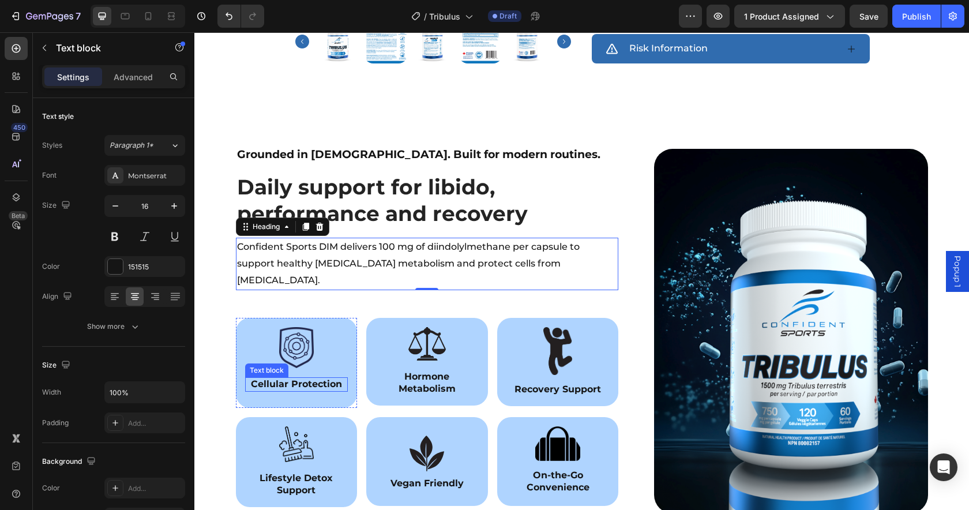
click at [308, 378] on p "Cellular Protection" at bounding box center [296, 384] width 101 height 12
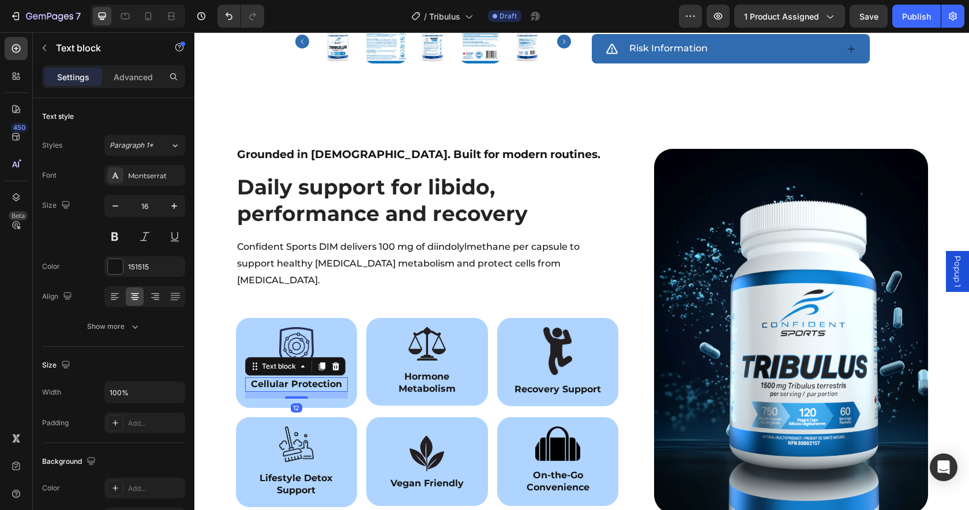
click at [313, 378] on p "Cellular Protection" at bounding box center [296, 384] width 101 height 12
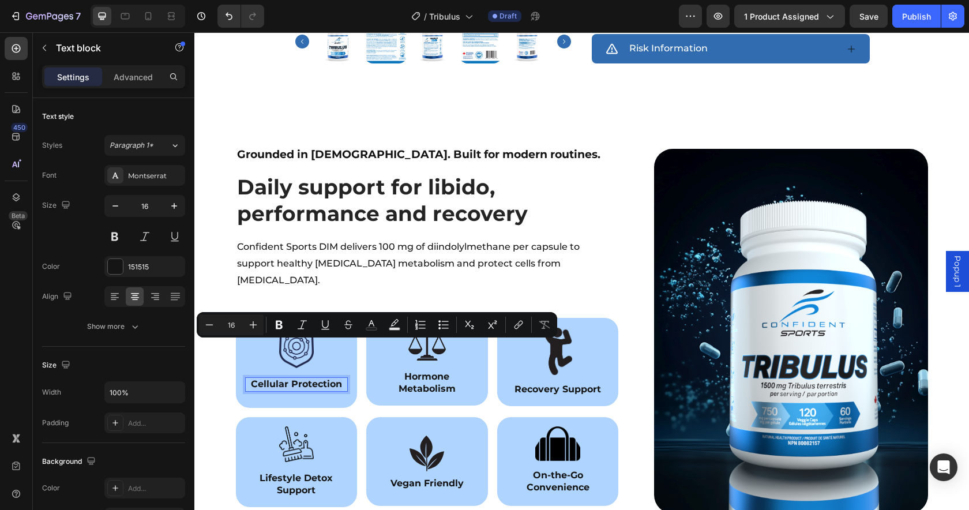
click at [314, 378] on p "Cellular Protection" at bounding box center [296, 384] width 101 height 12
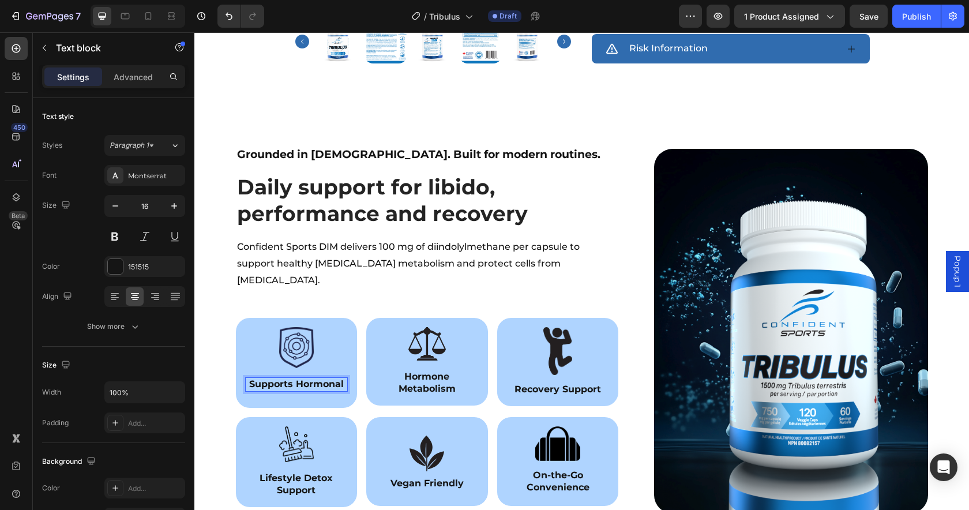
scroll to position [899, 0]
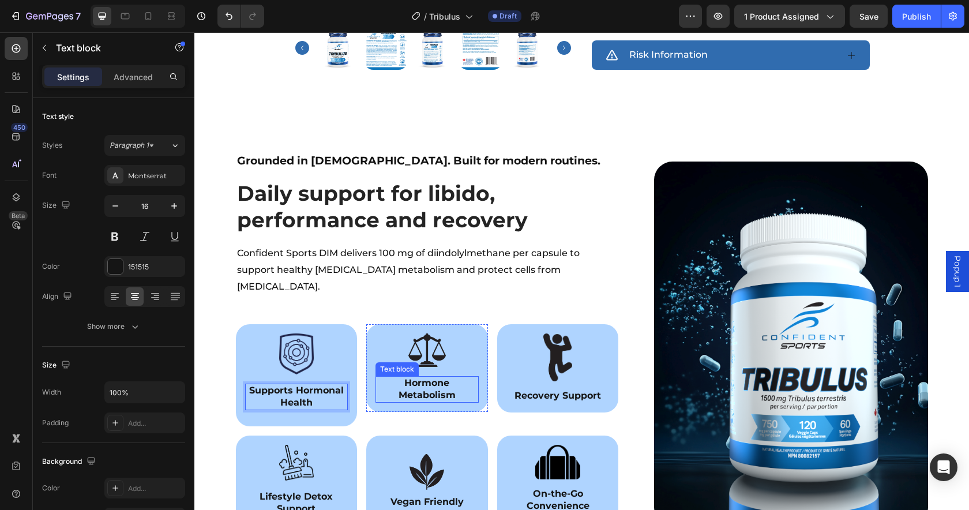
click at [427, 377] on p "Hormone Metabolism" at bounding box center [426, 389] width 101 height 24
click at [528, 390] on strong "Recovery Support" at bounding box center [557, 395] width 86 height 11
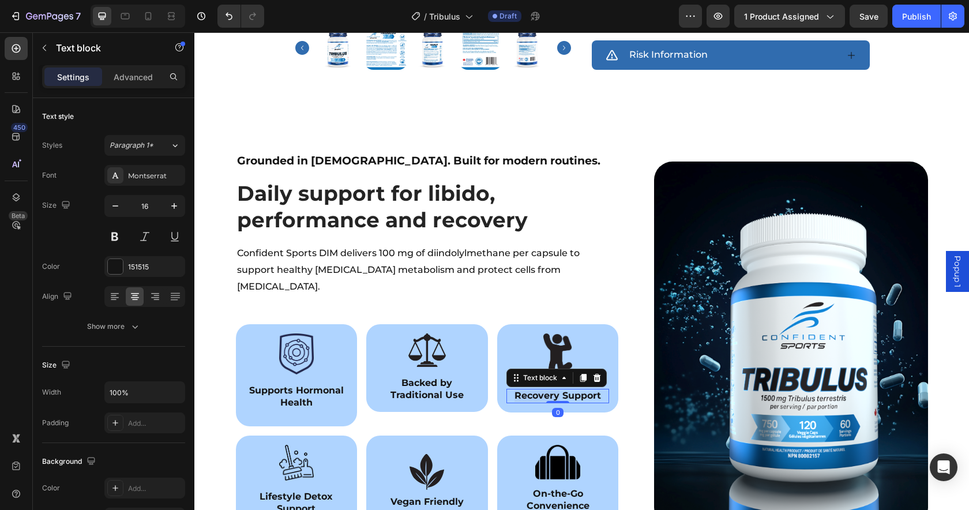
click at [528, 390] on strong "Recovery Support" at bounding box center [557, 395] width 86 height 11
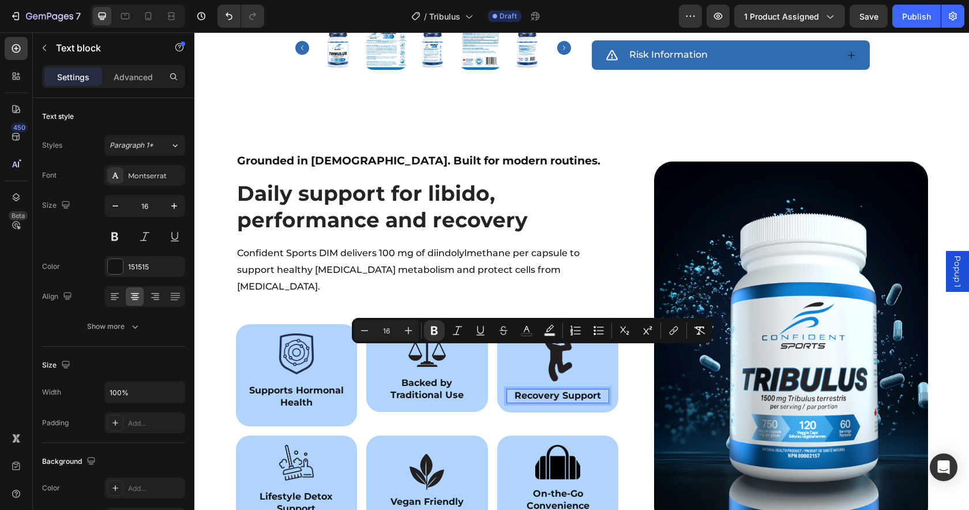
click at [514, 390] on strong "Recovery Support" at bounding box center [557, 395] width 86 height 11
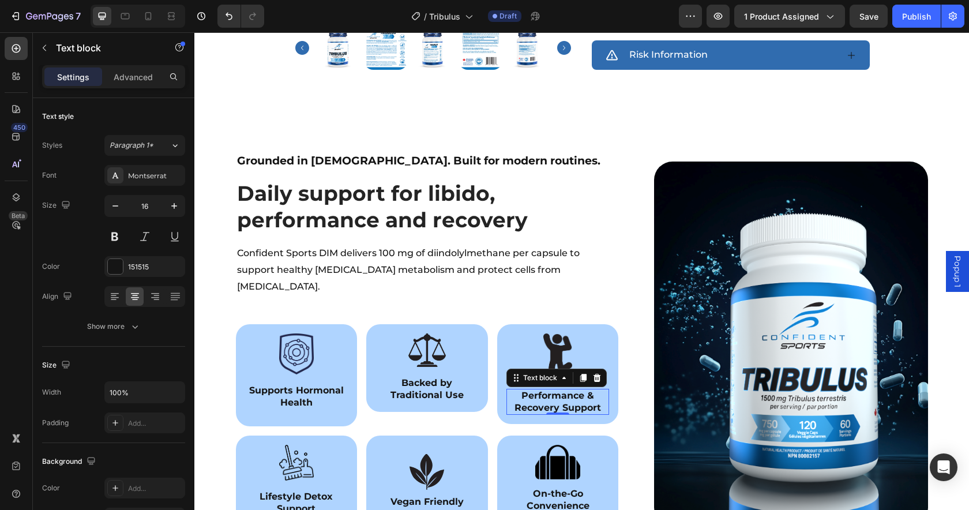
click at [308, 491] on p "Lifestyle Detox Support" at bounding box center [296, 503] width 101 height 24
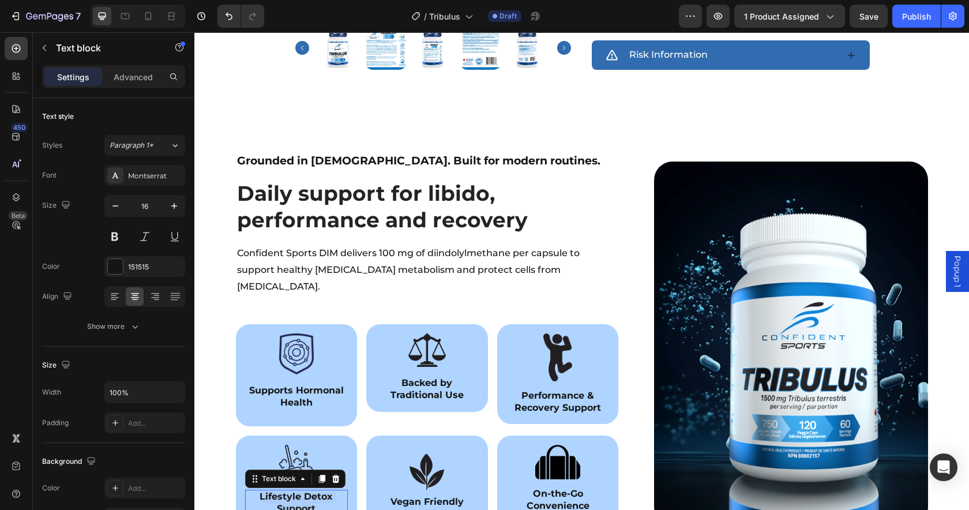
click at [308, 491] on p "Lifestyle Detox Support" at bounding box center [296, 503] width 101 height 24
click at [532, 488] on p "On-the-Go Convenience" at bounding box center [557, 500] width 101 height 24
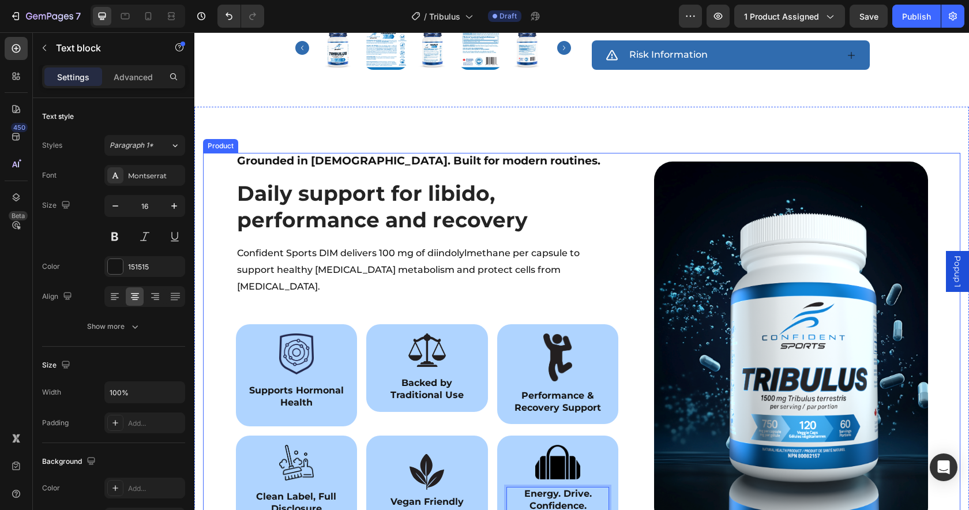
click at [209, 405] on div "Grounded in [DEMOGRAPHIC_DATA]. Built for modern routines. Heading Row ⁠⁠⁠⁠⁠⁠⁠ …" at bounding box center [581, 344] width 757 height 382
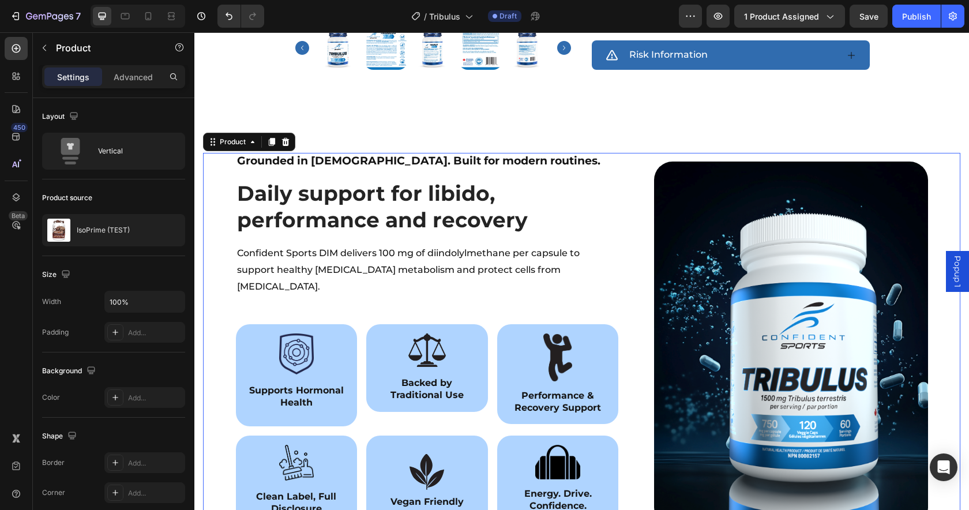
click at [414, 244] on h2 "Confident Sports DIM delivers 100 mg of diindolylmethane per capsule to support…" at bounding box center [427, 270] width 383 height 52
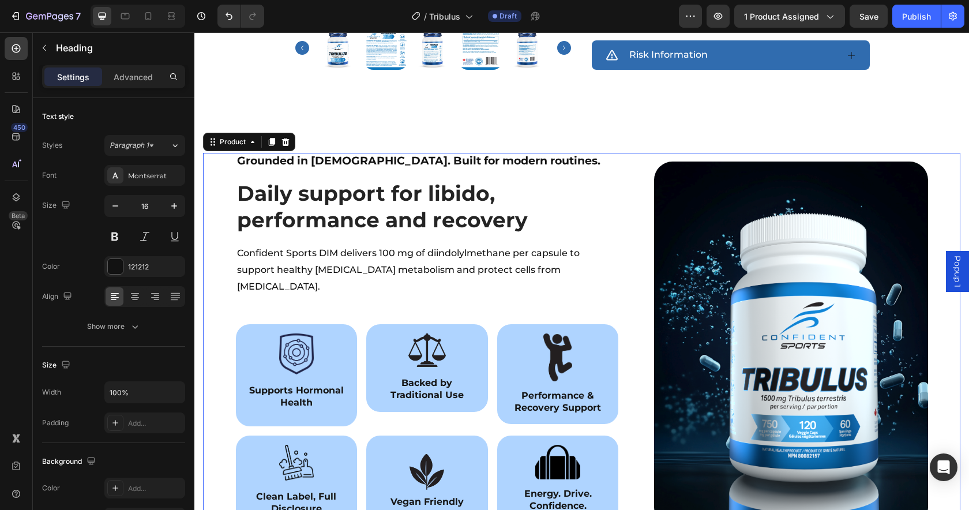
click at [414, 244] on h2 "Confident Sports DIM delivers 100 mg of diindolylmethane per capsule to support…" at bounding box center [427, 270] width 383 height 52
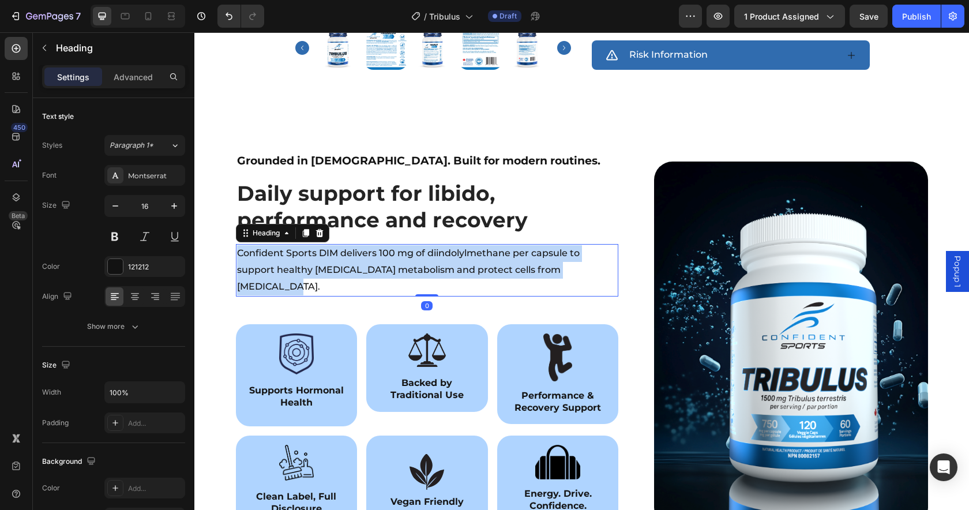
click at [414, 245] on p "Confident Sports DIM delivers 100 mg of diindolylmethane per capsule to support…" at bounding box center [427, 270] width 381 height 50
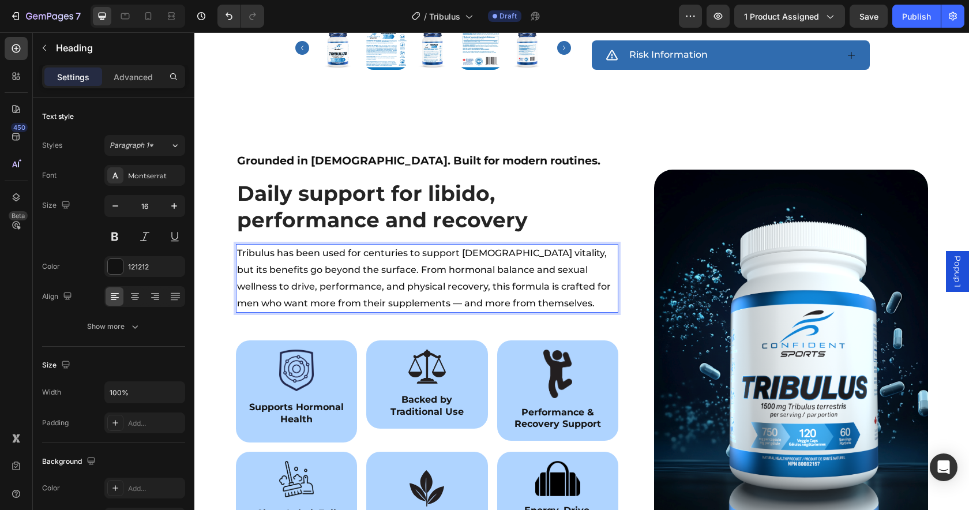
click at [517, 245] on p "Tribulus has been used for centuries to support [DEMOGRAPHIC_DATA] vitality, bu…" at bounding box center [427, 278] width 381 height 66
click at [321, 246] on p "Tribulus has been used for centuries to support [DEMOGRAPHIC_DATA] vitality, bu…" at bounding box center [427, 278] width 381 height 66
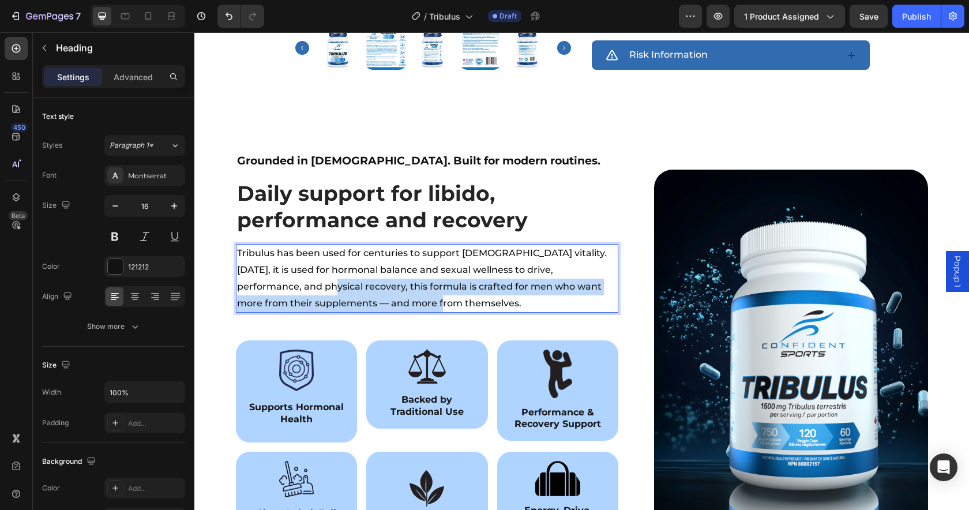
drag, startPoint x: 272, startPoint y: 265, endPoint x: 382, endPoint y: 278, distance: 111.4
click at [382, 278] on p "Tribulus has been used for centuries to support [DEMOGRAPHIC_DATA] vitality. [D…" at bounding box center [427, 278] width 381 height 66
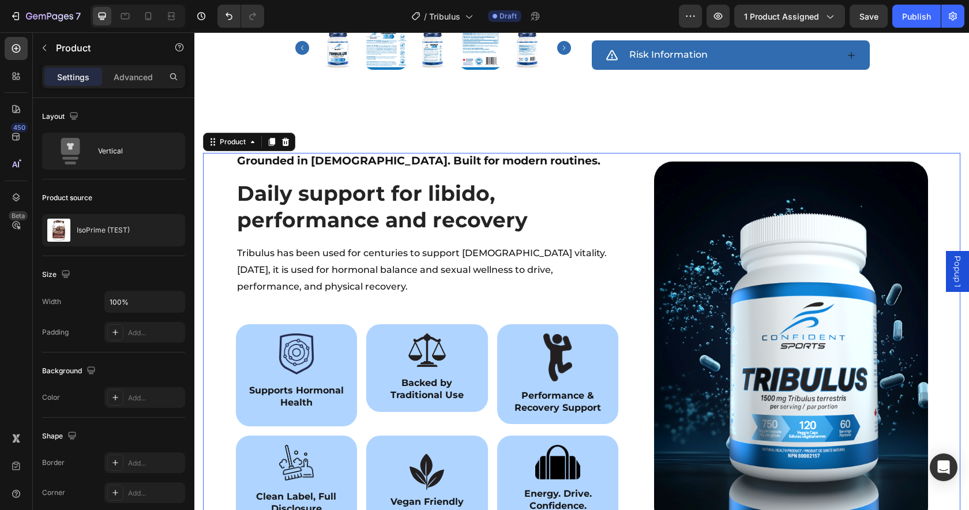
click at [219, 292] on div "Grounded in [DEMOGRAPHIC_DATA]. Built for modern routines. Heading Row ⁠⁠⁠⁠⁠⁠⁠ …" at bounding box center [581, 344] width 757 height 382
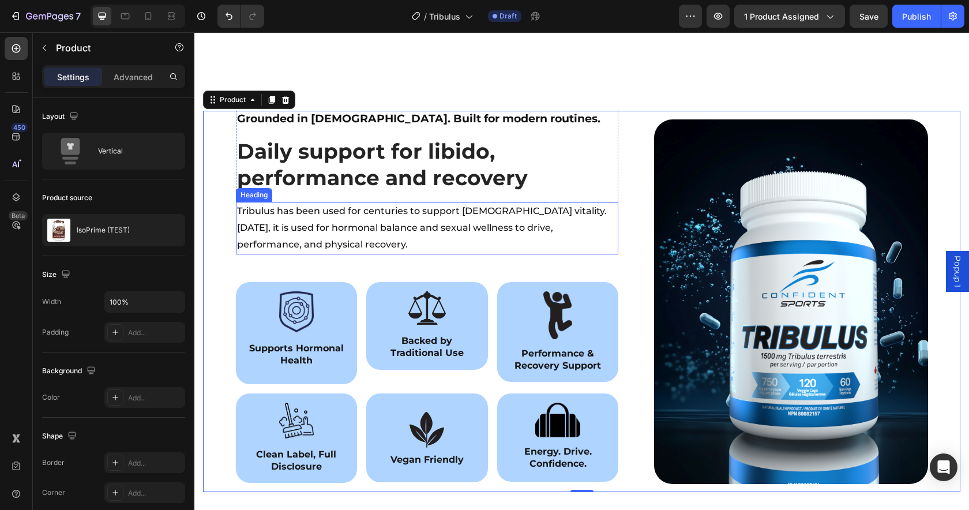
scroll to position [942, 0]
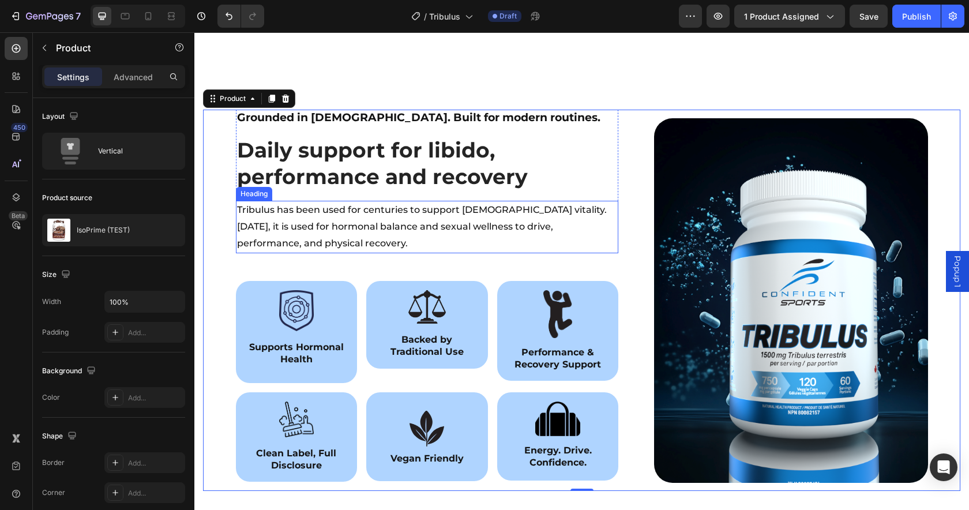
click at [550, 202] on p "Tribulus has been used for centuries to support [DEMOGRAPHIC_DATA] vitality. [D…" at bounding box center [427, 227] width 381 height 50
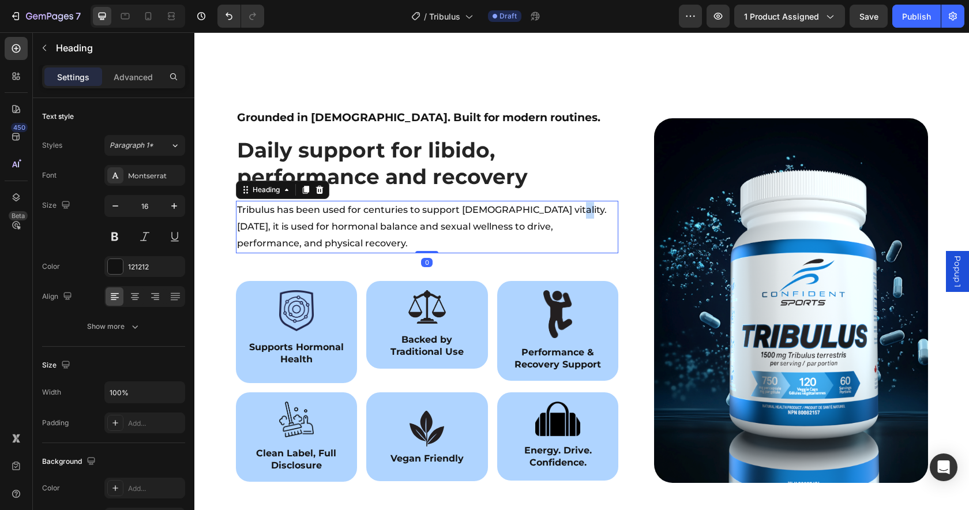
click at [550, 202] on p "Tribulus has been used for centuries to support [DEMOGRAPHIC_DATA] vitality. [D…" at bounding box center [427, 227] width 381 height 50
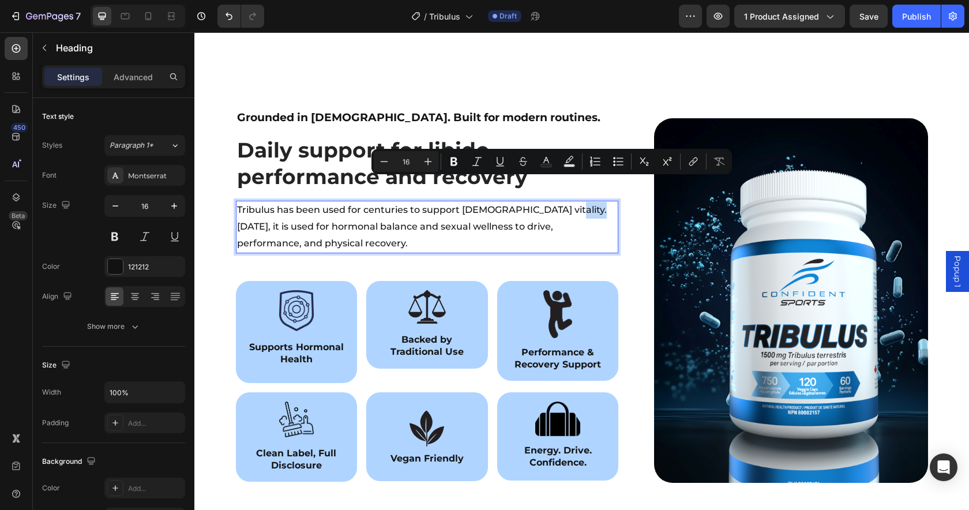
click at [565, 202] on p "Tribulus has been used for centuries to support [DEMOGRAPHIC_DATA] vitality. [D…" at bounding box center [427, 227] width 381 height 50
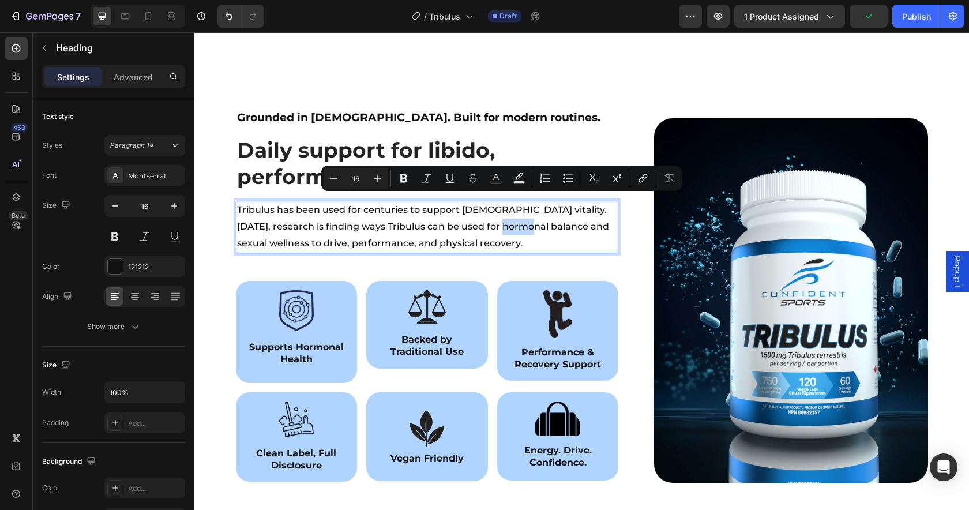
drag, startPoint x: 489, startPoint y: 199, endPoint x: 513, endPoint y: 200, distance: 23.7
click at [513, 202] on p "Tribulus has been used for centuries to support [DEMOGRAPHIC_DATA] vitality. [D…" at bounding box center [427, 227] width 381 height 50
click at [496, 203] on p "Tribulus has been used for centuries to support [DEMOGRAPHIC_DATA] vitality. [D…" at bounding box center [427, 227] width 381 height 50
click at [491, 202] on p "Tribulus has been used for centuries to support [DEMOGRAPHIC_DATA] vitality. [D…" at bounding box center [427, 227] width 381 height 50
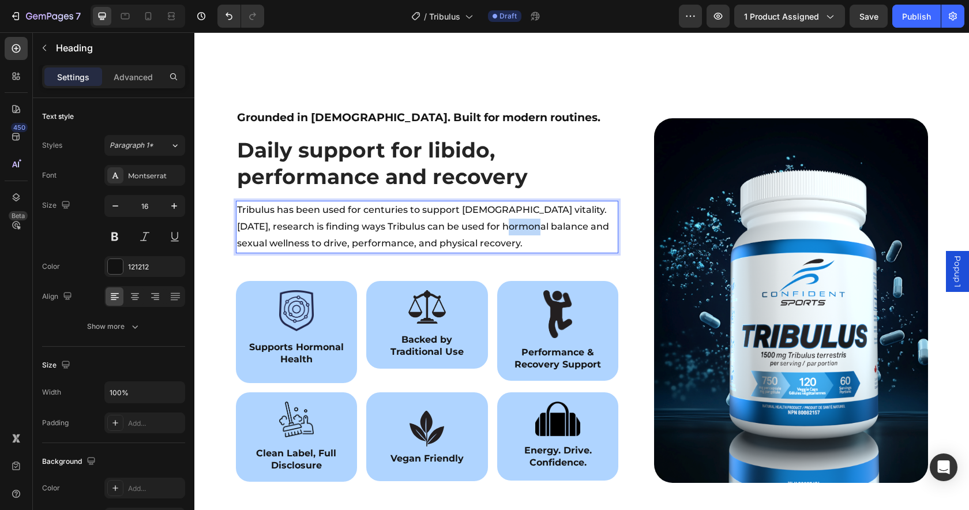
drag, startPoint x: 516, startPoint y: 198, endPoint x: 517, endPoint y: 213, distance: 14.5
click at [516, 202] on p "Tribulus has been used for centuries to support [DEMOGRAPHIC_DATA] vitality. [D…" at bounding box center [427, 227] width 381 height 50
click at [499, 202] on p "Tribulus has been used for centuries to support [DEMOGRAPHIC_DATA] vitality. [D…" at bounding box center [427, 227] width 381 height 50
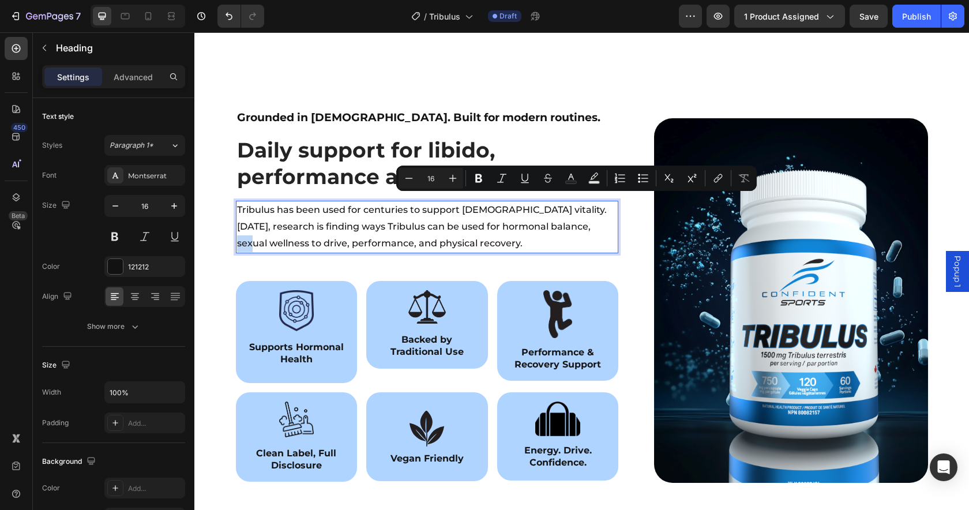
drag, startPoint x: 570, startPoint y: 202, endPoint x: 582, endPoint y: 203, distance: 12.2
click at [582, 203] on p "Tribulus has been used for centuries to support [DEMOGRAPHIC_DATA] vitality. [D…" at bounding box center [427, 227] width 381 height 50
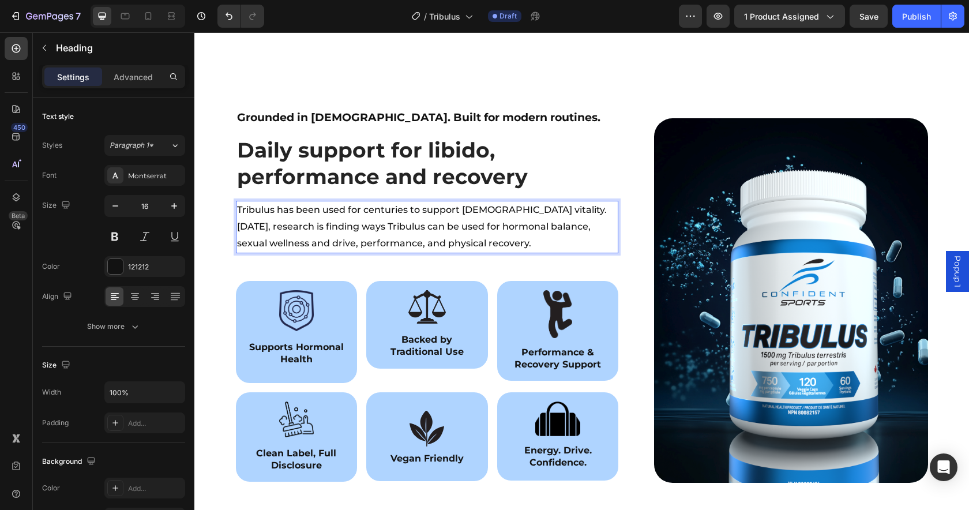
click at [581, 202] on p "Tribulus has been used for centuries to support [DEMOGRAPHIC_DATA] vitality. [D…" at bounding box center [427, 227] width 381 height 50
click at [284, 342] on div "Image Row Supports Hormonal Health Text block" at bounding box center [296, 332] width 103 height 84
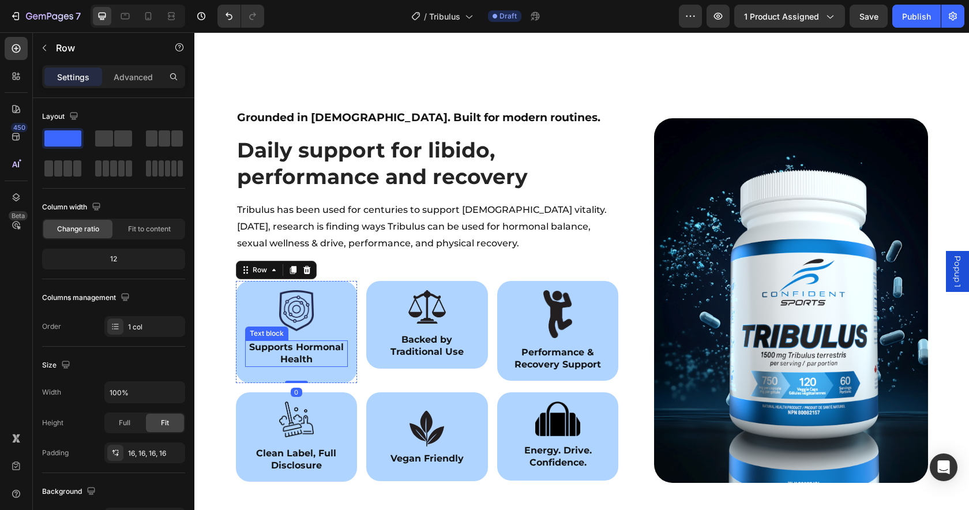
click at [308, 341] on p "Supports Hormonal Health" at bounding box center [296, 353] width 101 height 24
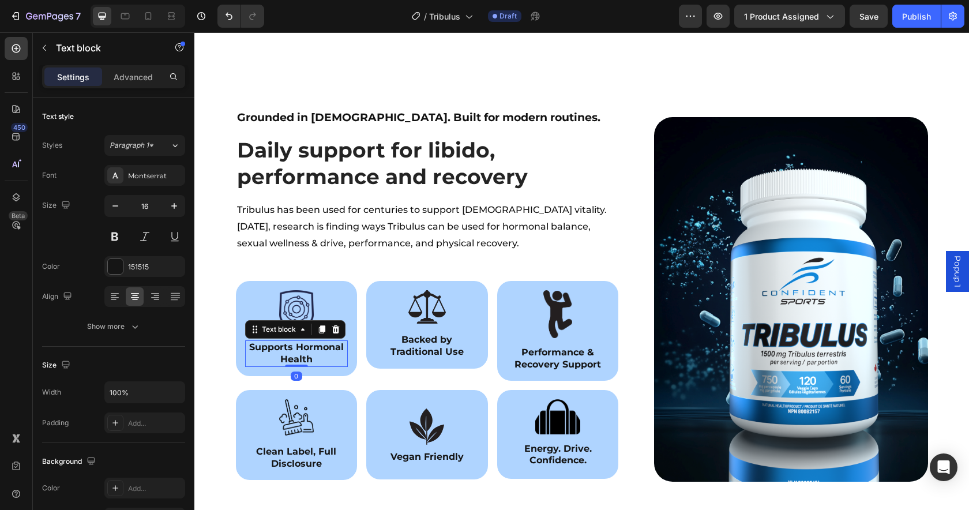
drag, startPoint x: 294, startPoint y: 347, endPoint x: 300, endPoint y: 337, distance: 11.9
click at [299, 364] on div at bounding box center [296, 365] width 23 height 2
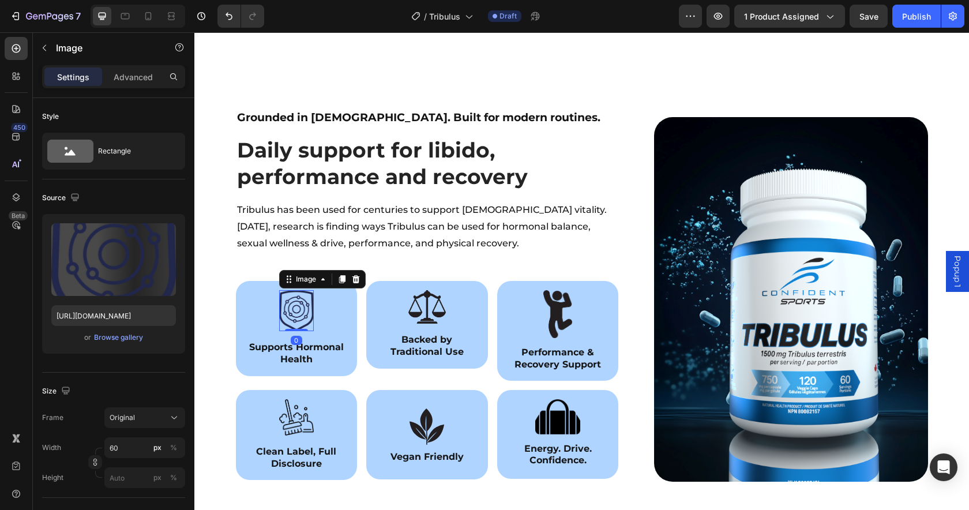
click at [298, 290] on img at bounding box center [296, 310] width 35 height 41
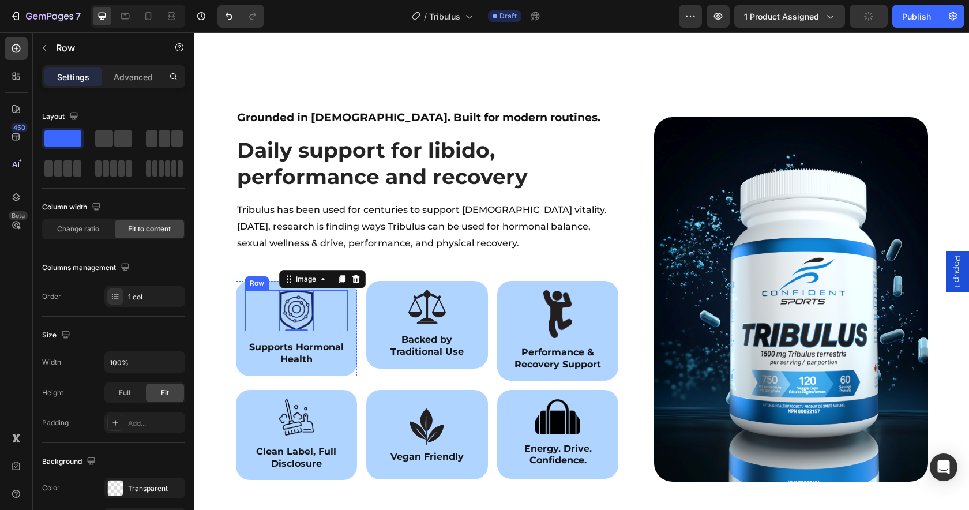
click at [318, 291] on div "Image 0 Row" at bounding box center [296, 310] width 103 height 41
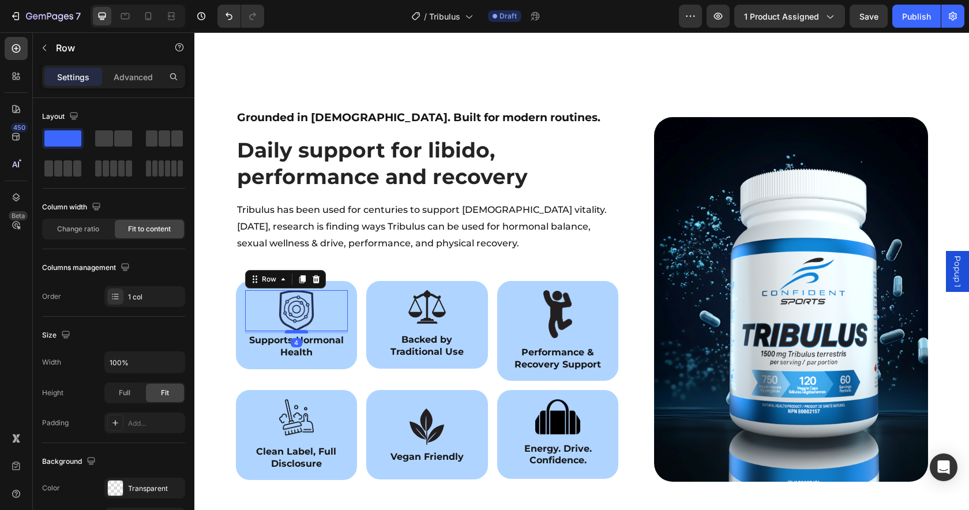
drag, startPoint x: 297, startPoint y: 314, endPoint x: 298, endPoint y: 307, distance: 7.0
click at [298, 330] on div at bounding box center [296, 331] width 23 height 3
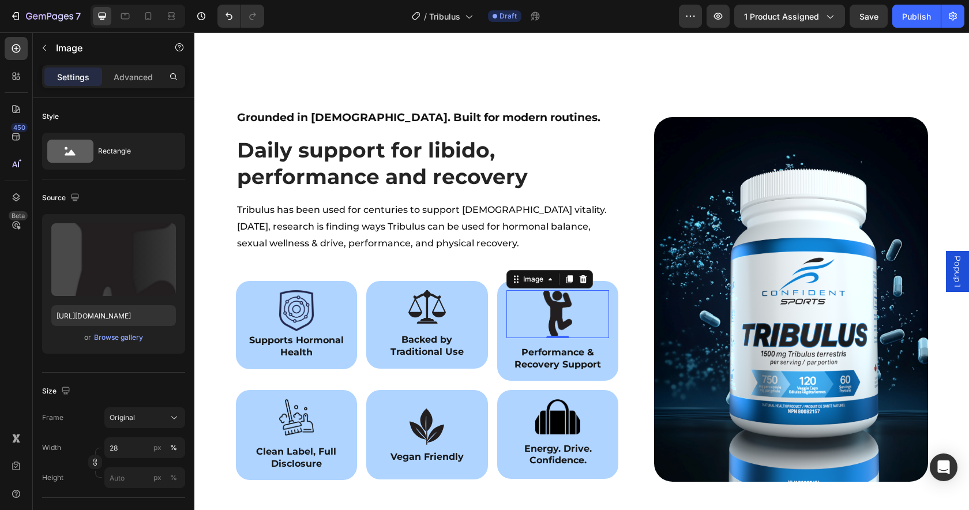
click at [564, 291] on img at bounding box center [557, 314] width 29 height 48
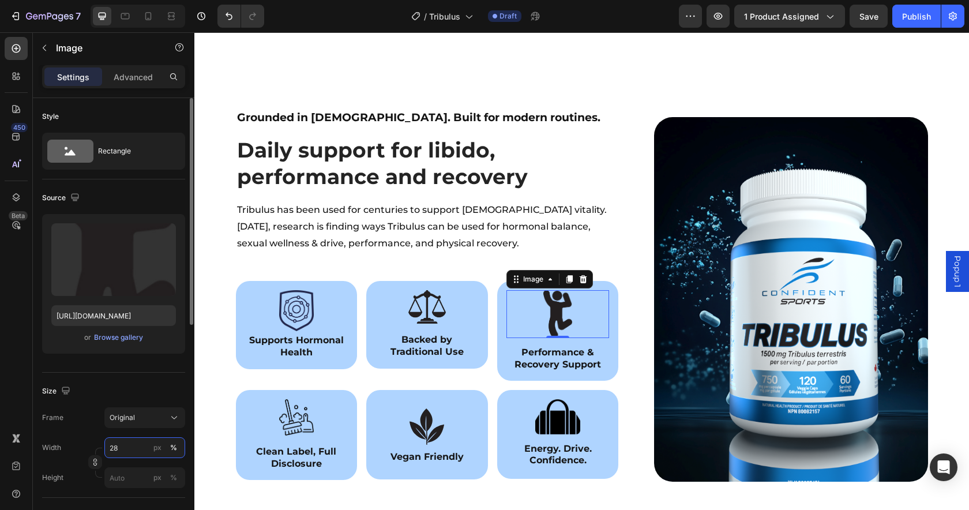
click at [129, 446] on input "28" at bounding box center [144, 447] width 81 height 21
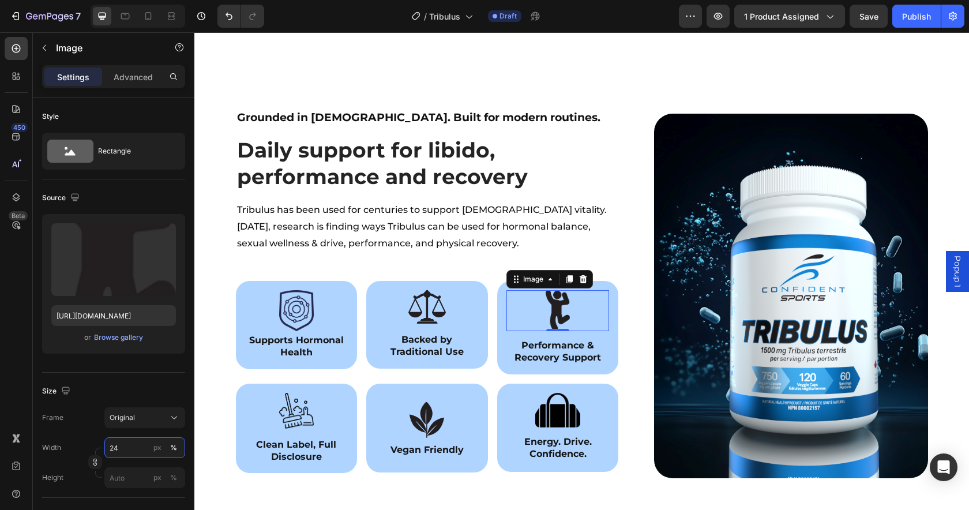
type input "24"
click at [597, 290] on div at bounding box center [557, 310] width 103 height 41
click at [564, 340] on strong "Performance & Recovery Support" at bounding box center [557, 351] width 86 height 23
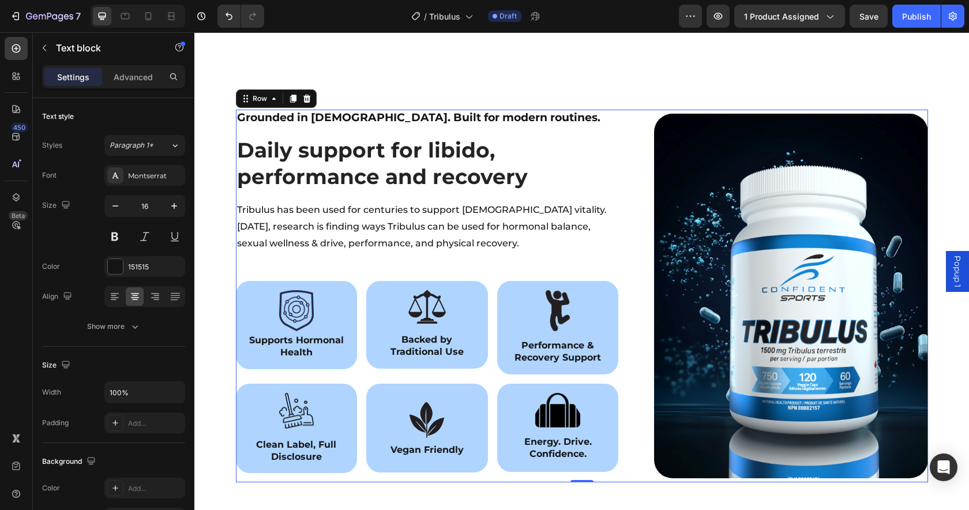
click at [623, 347] on div "Grounded in [DEMOGRAPHIC_DATA]. Built for modern routines. Heading Row ⁠⁠⁠⁠⁠⁠⁠ …" at bounding box center [582, 296] width 692 height 373
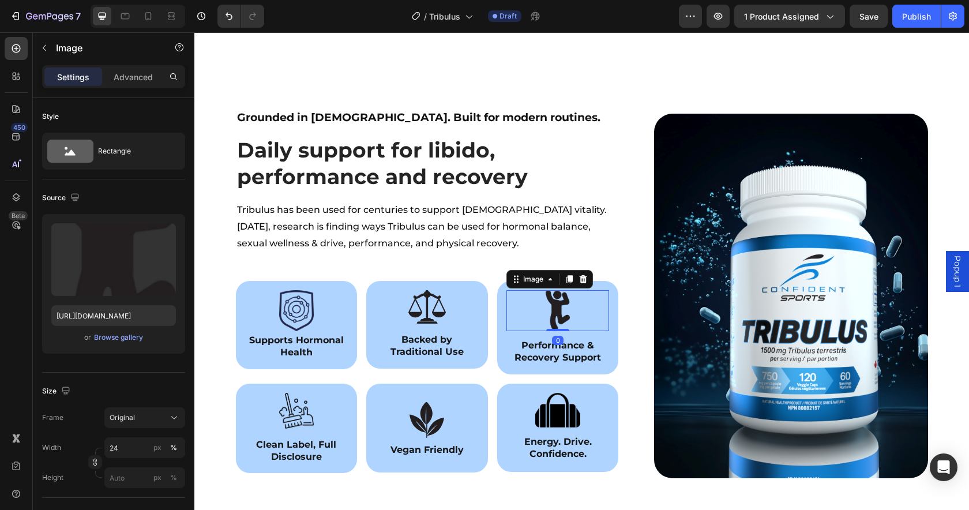
click at [552, 294] on img at bounding box center [557, 310] width 25 height 41
click at [117, 447] on input "24" at bounding box center [144, 447] width 81 height 21
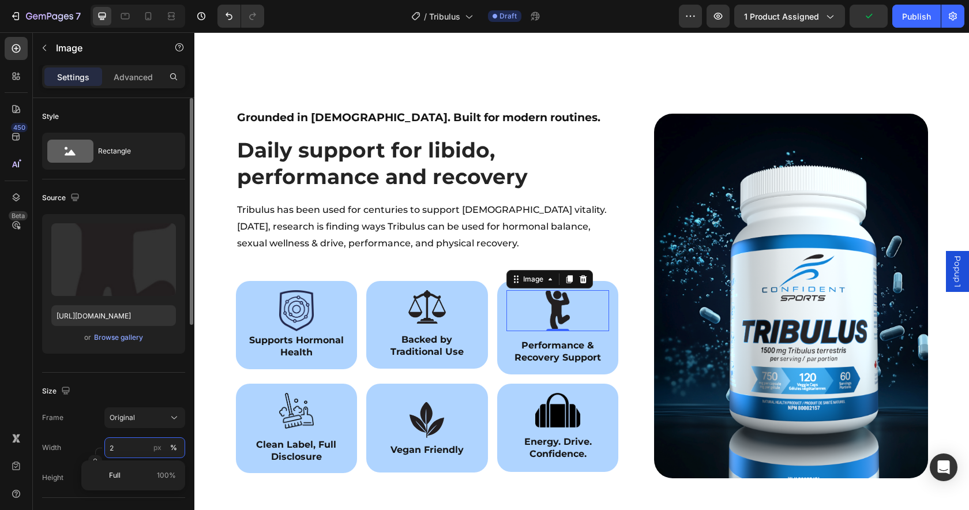
type input "22"
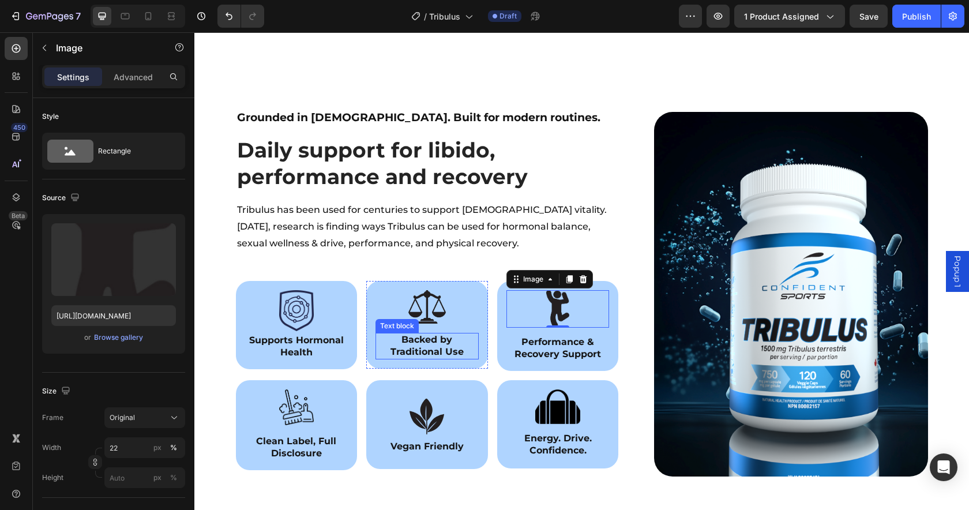
click at [411, 334] on p "Backed by Traditional Use" at bounding box center [426, 346] width 101 height 24
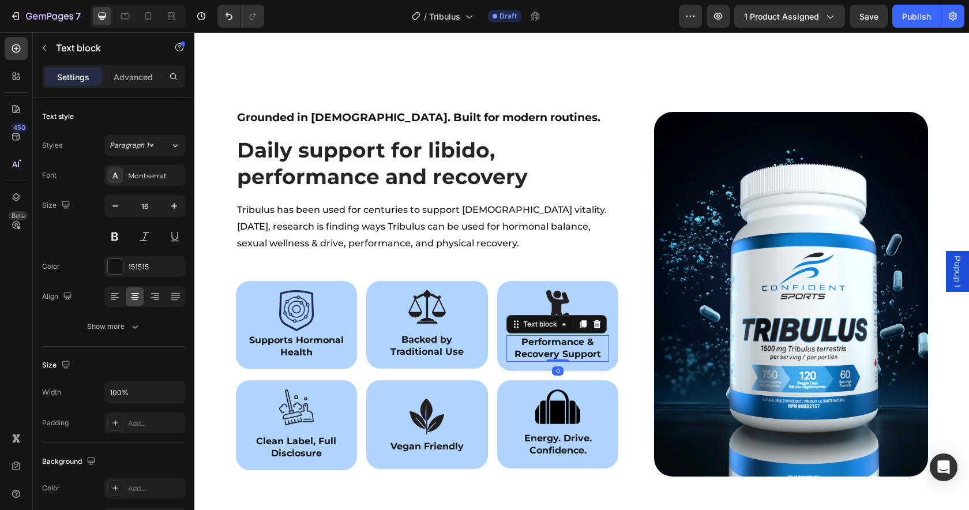
click at [570, 336] on strong "Performance & Recovery Support" at bounding box center [557, 347] width 86 height 23
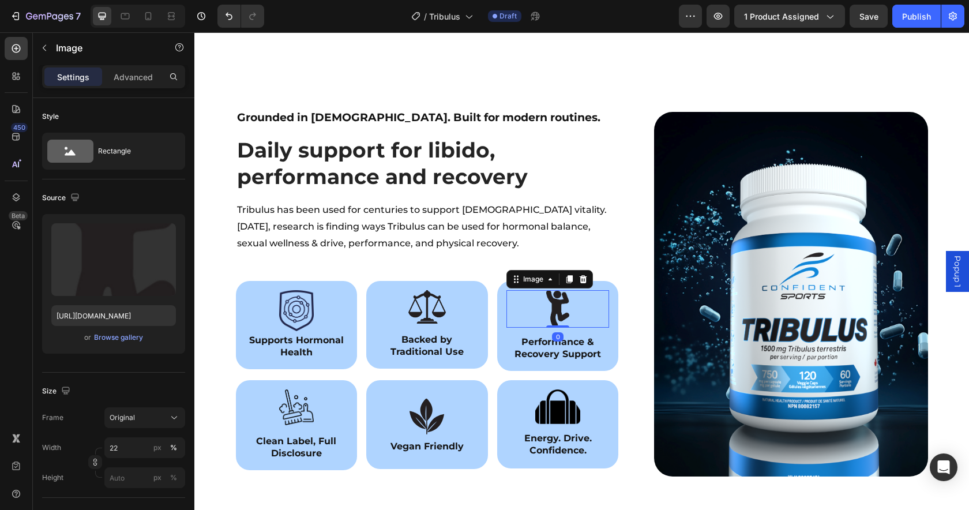
click at [578, 290] on div at bounding box center [557, 308] width 103 height 37
click at [389, 295] on div "Image Row" at bounding box center [426, 307] width 103 height 34
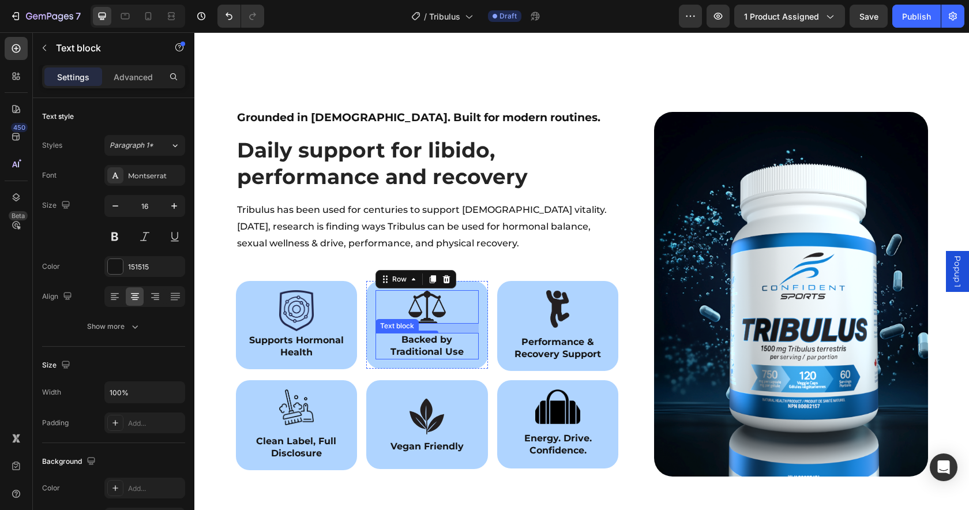
click at [455, 334] on p "Backed by Traditional Use" at bounding box center [426, 346] width 101 height 24
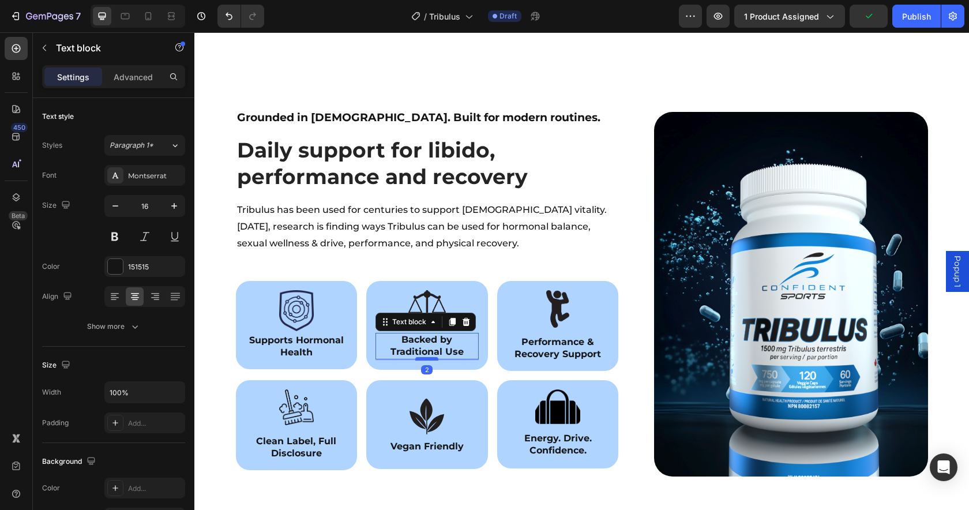
click at [418, 357] on div at bounding box center [426, 358] width 23 height 3
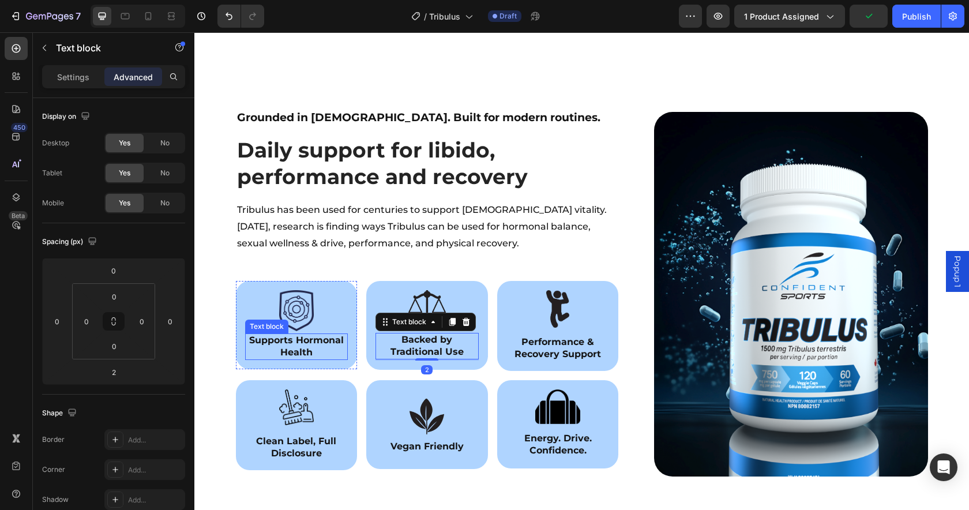
click at [332, 334] on p "Supports Hormonal Health" at bounding box center [296, 346] width 101 height 24
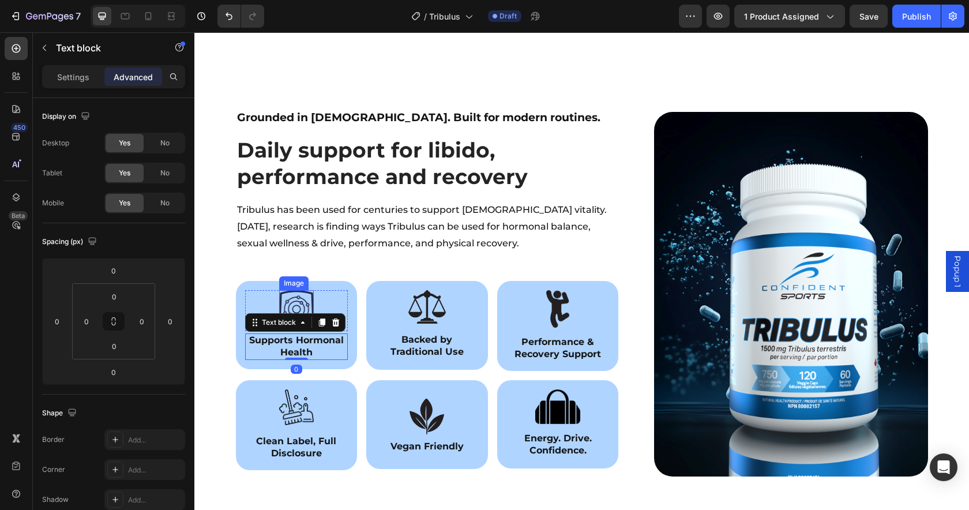
click at [300, 290] on img at bounding box center [296, 310] width 35 height 41
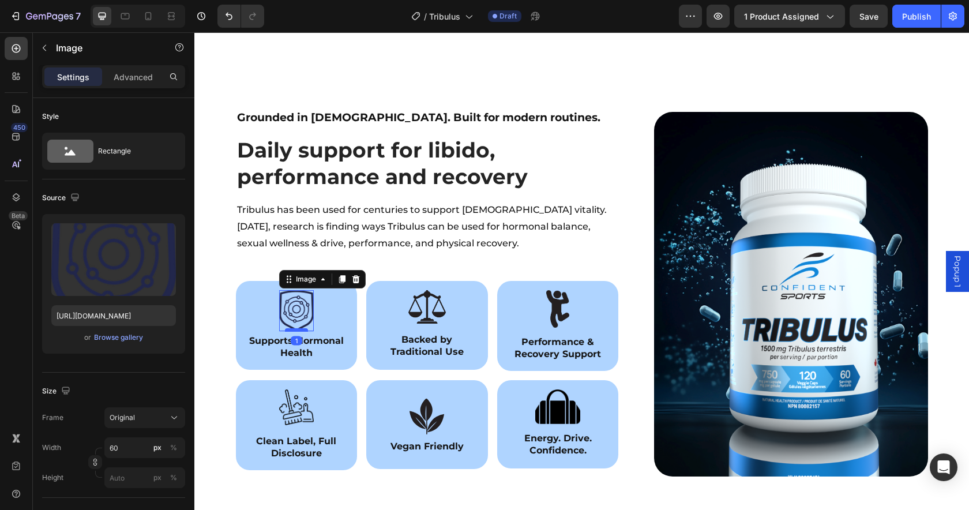
click at [295, 328] on div at bounding box center [296, 329] width 23 height 3
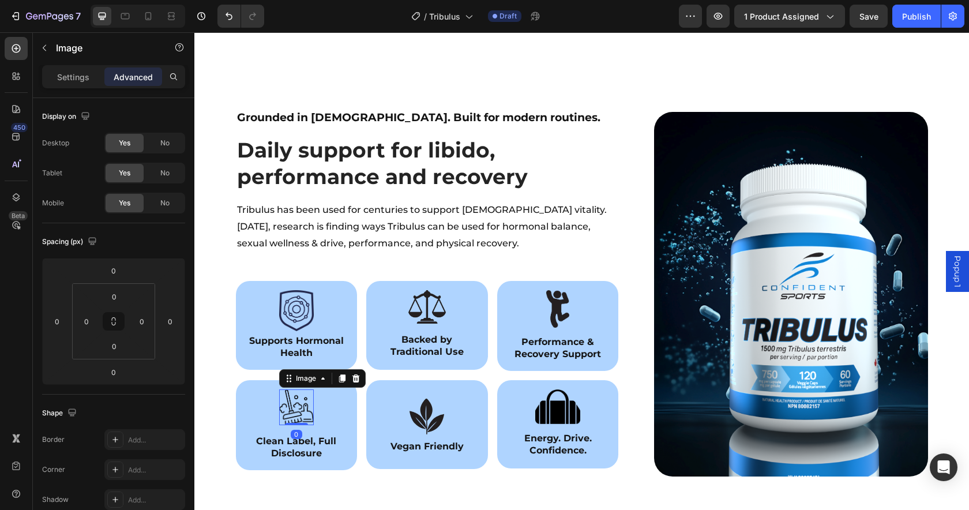
click at [305, 389] on img at bounding box center [296, 407] width 35 height 36
click at [47, 70] on div "Settings" at bounding box center [73, 76] width 58 height 18
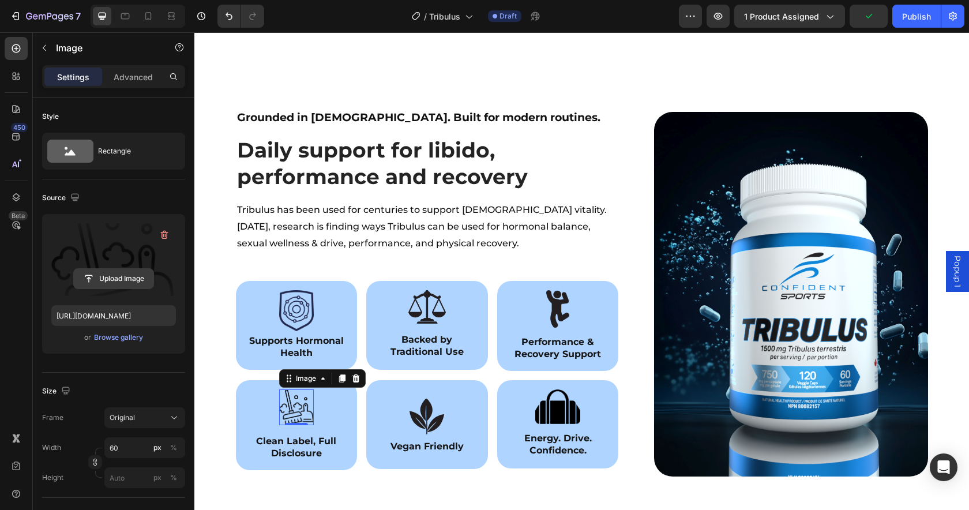
click at [123, 281] on input "file" at bounding box center [114, 279] width 80 height 20
click at [119, 338] on div "Browse gallery" at bounding box center [118, 337] width 49 height 10
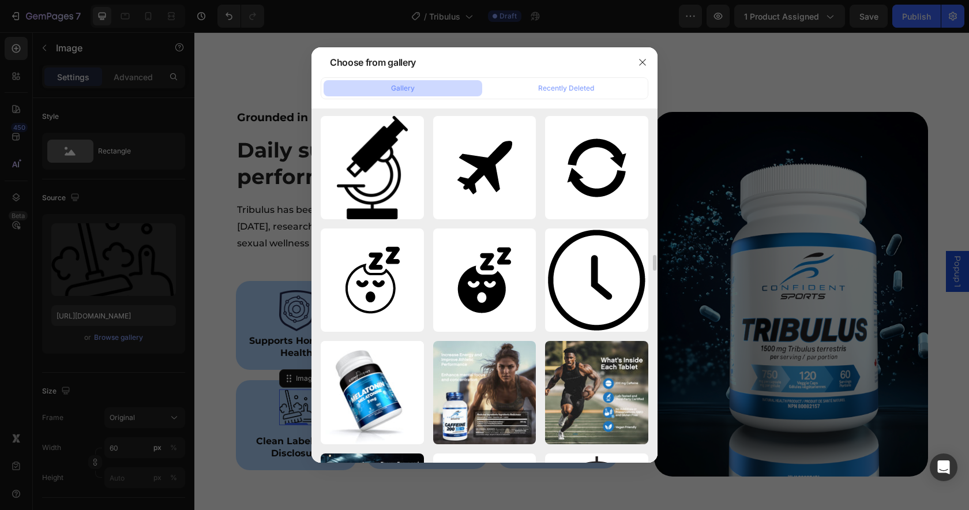
scroll to position [3179, 0]
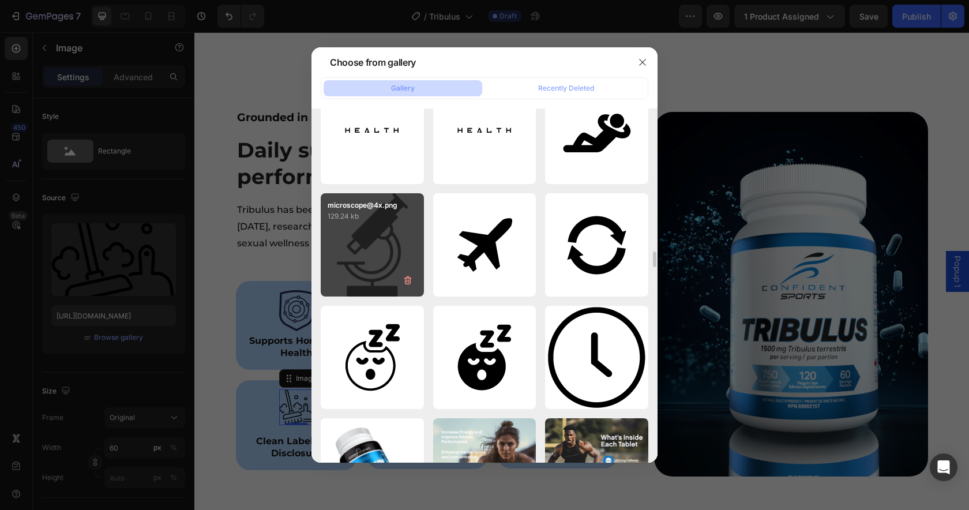
click at [373, 229] on div "microscope@4x.png 129.24 kb" at bounding box center [372, 244] width 103 height 103
type input "[URL][DOMAIN_NAME]"
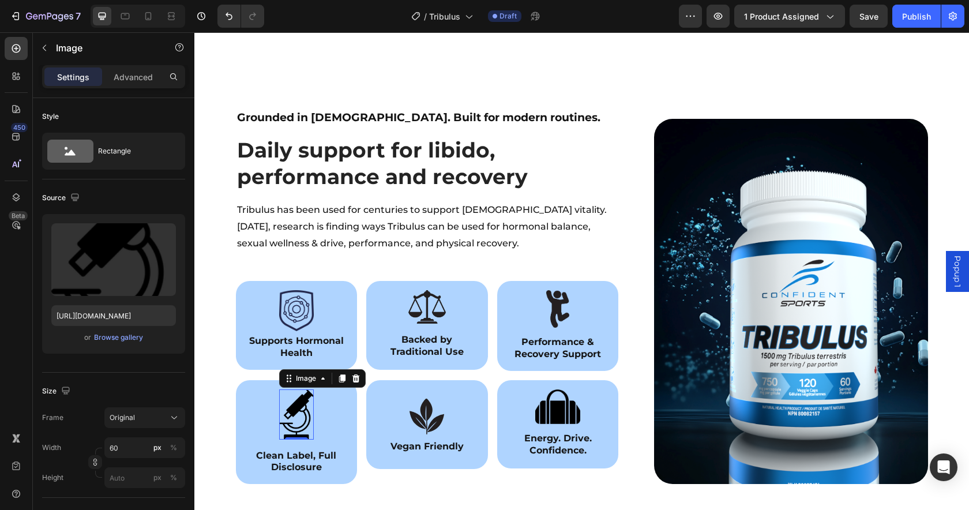
click at [296, 395] on img at bounding box center [296, 414] width 35 height 50
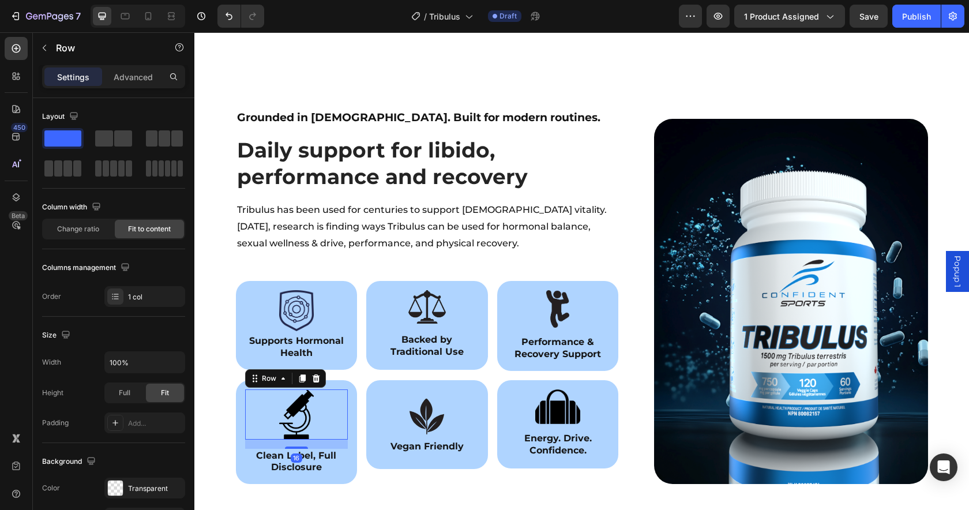
click at [324, 393] on div "Image Row 16" at bounding box center [296, 414] width 103 height 50
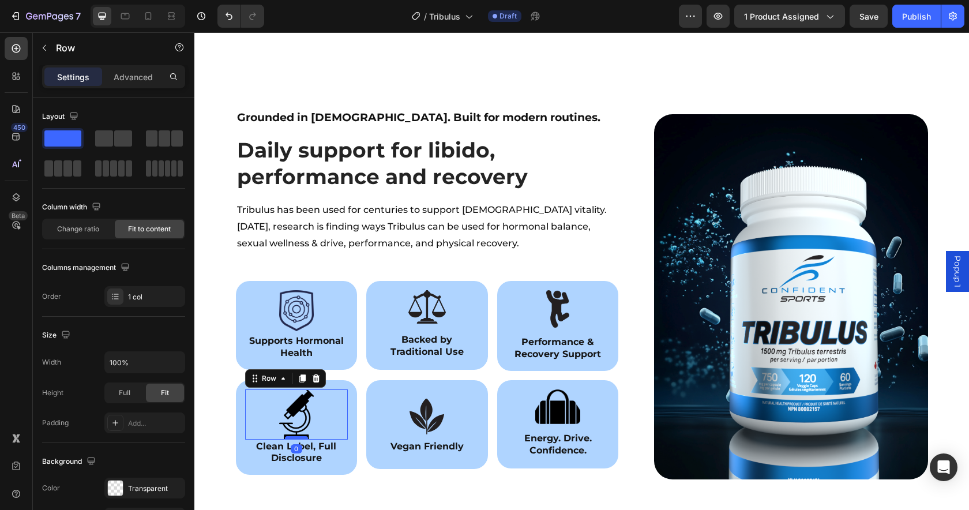
drag, startPoint x: 296, startPoint y: 422, endPoint x: 303, endPoint y: 411, distance: 12.7
click at [303, 436] on div at bounding box center [296, 437] width 23 height 3
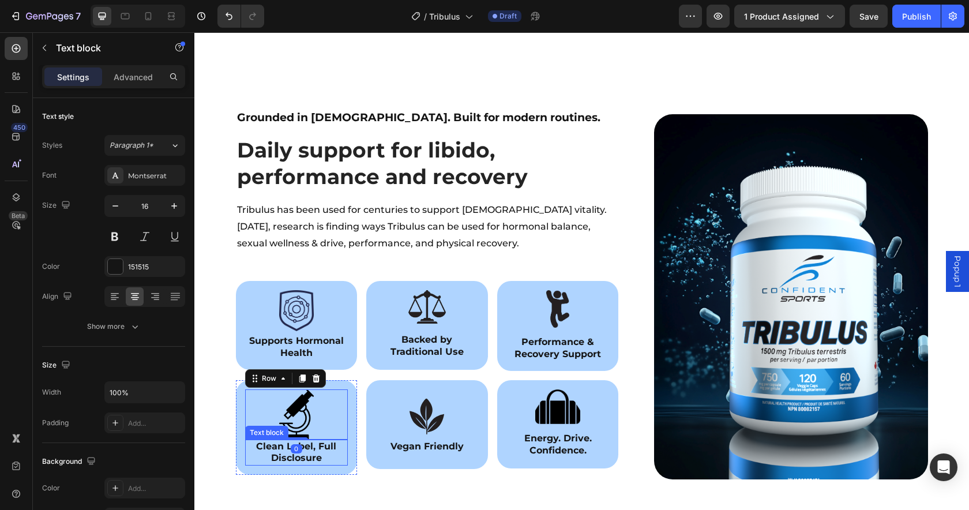
click at [310, 440] on strong "Clean Label, Full Disclosure" at bounding box center [296, 451] width 80 height 23
click at [323, 440] on p "Clean Label, Full Disclosure" at bounding box center [296, 452] width 101 height 24
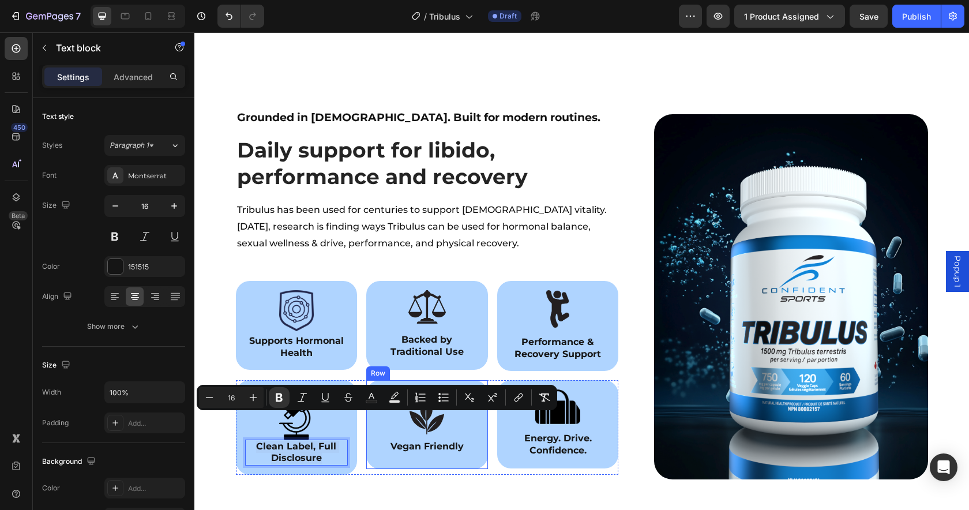
click at [456, 441] on div "Image Row Vegan Friendly Text block Row" at bounding box center [427, 424] width 122 height 89
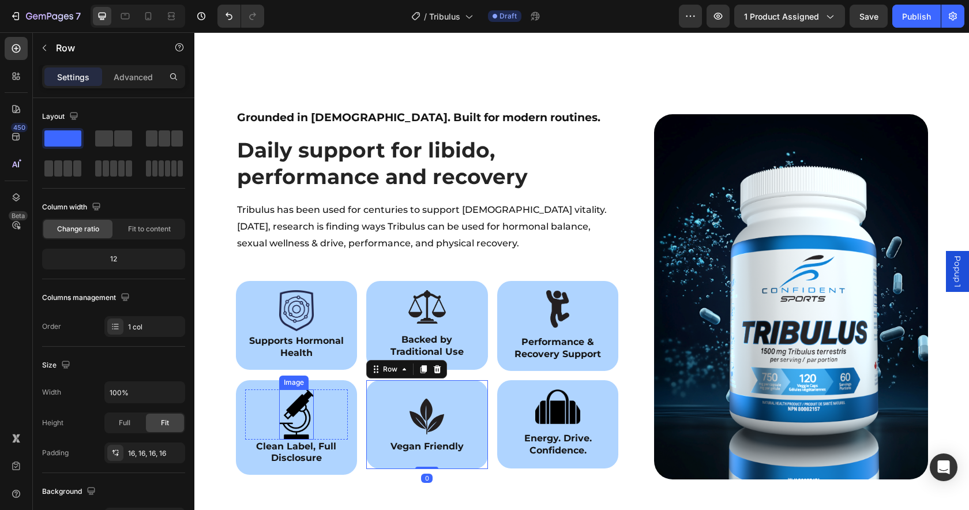
click at [303, 404] on img at bounding box center [296, 414] width 35 height 50
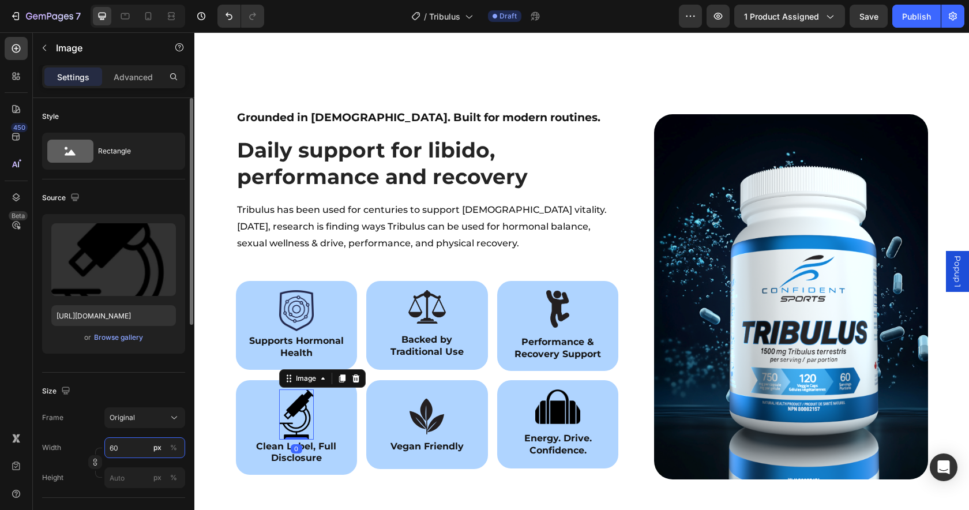
drag, startPoint x: 115, startPoint y: 447, endPoint x: 47, endPoint y: 441, distance: 68.3
click at [48, 441] on div "Width 60 px %" at bounding box center [113, 447] width 143 height 21
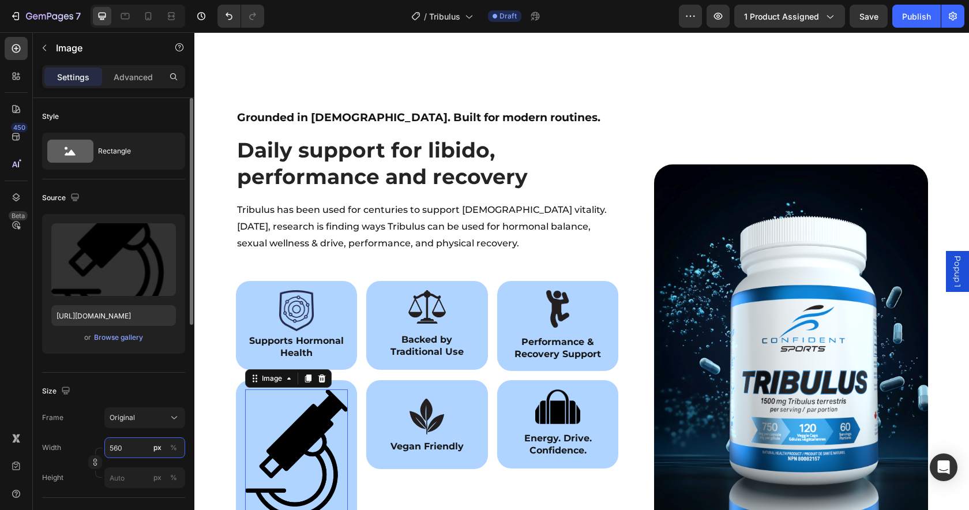
click at [125, 450] on input "560" at bounding box center [144, 447] width 81 height 21
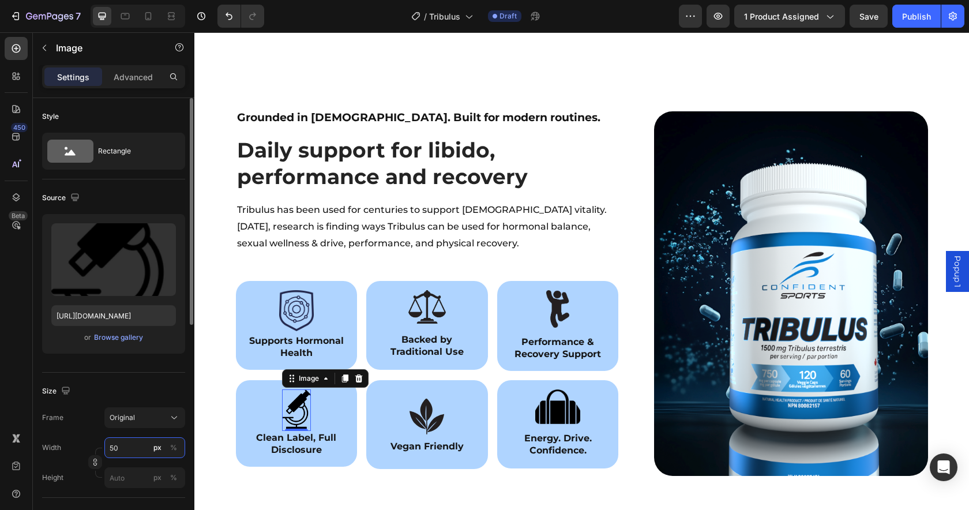
type input "50"
click at [448, 440] on p "Vegan Friendly" at bounding box center [426, 446] width 101 height 12
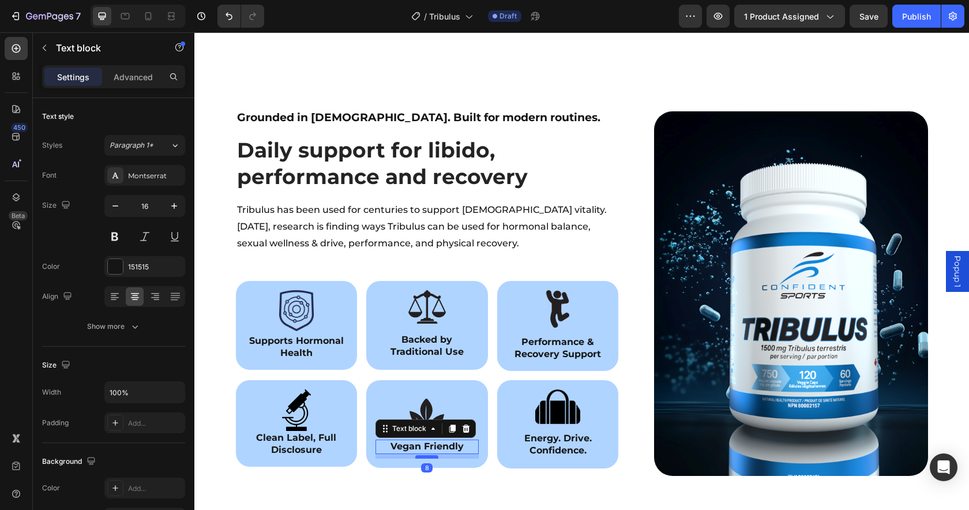
click at [430, 455] on div at bounding box center [426, 456] width 23 height 3
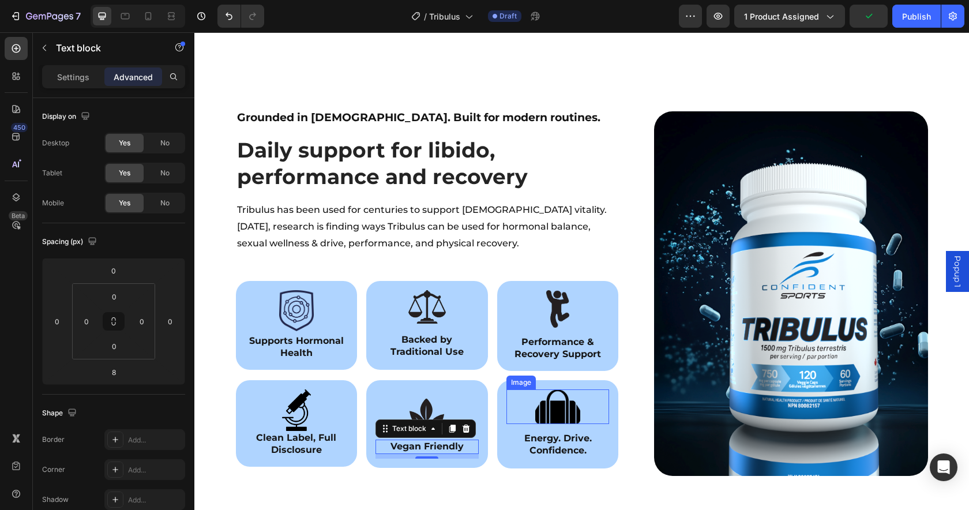
click at [569, 389] on img at bounding box center [558, 406] width 46 height 35
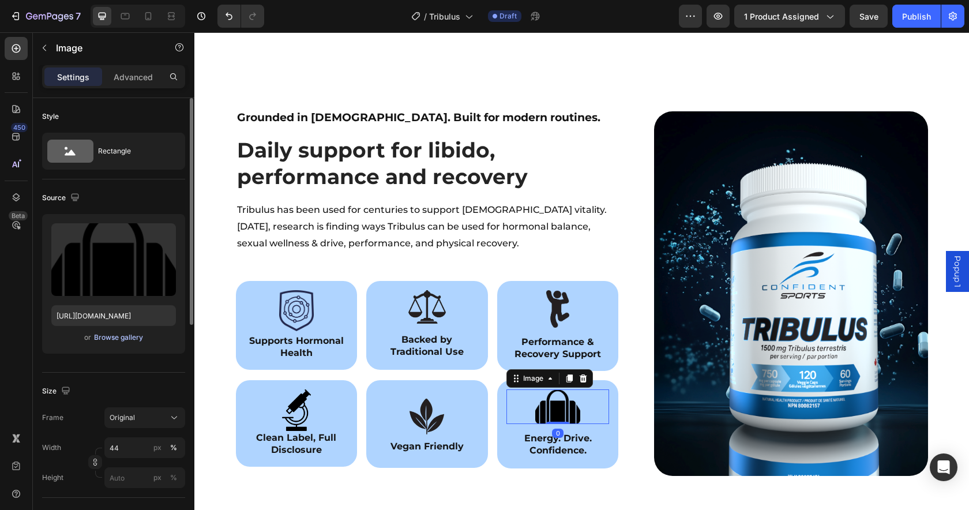
click at [118, 336] on div "Browse gallery" at bounding box center [118, 337] width 49 height 10
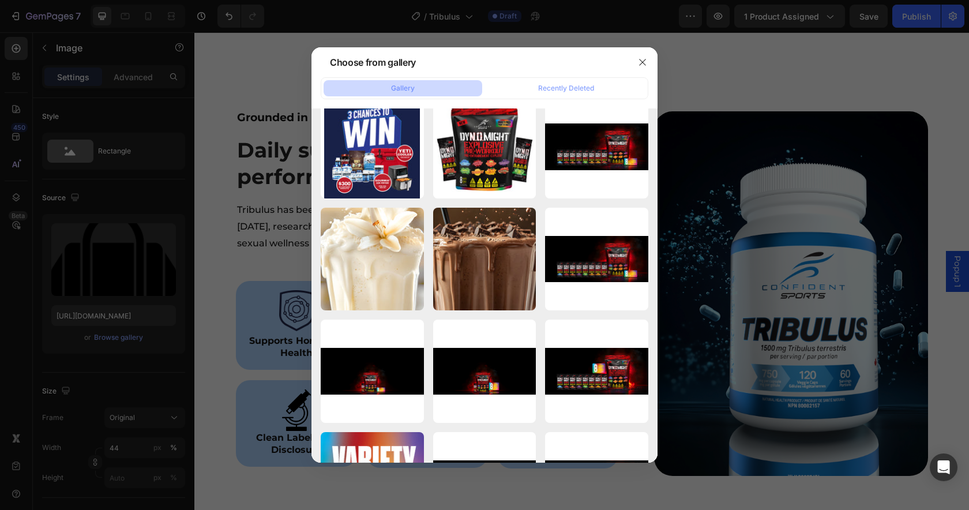
scroll to position [0, 0]
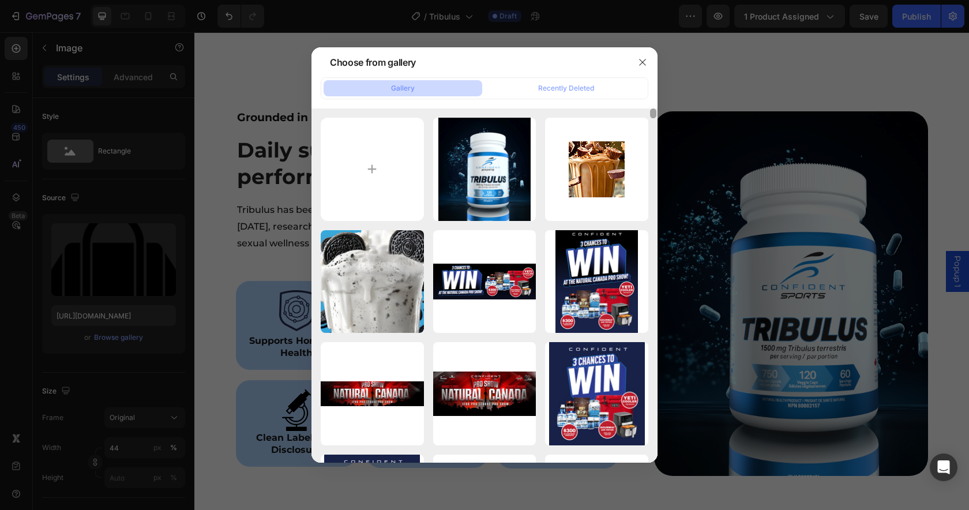
drag, startPoint x: 654, startPoint y: 437, endPoint x: 681, endPoint y: 53, distance: 384.9
click at [680, 47] on div "Choose from gallery Gallery Recently Deleted tribulus with backgro... 2.png 227…" at bounding box center [484, 255] width 969 height 510
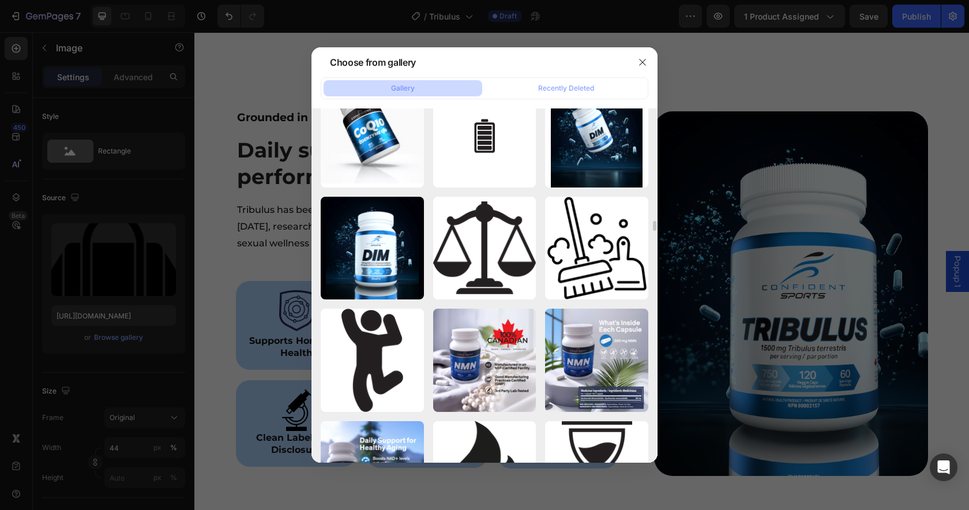
scroll to position [3912, 0]
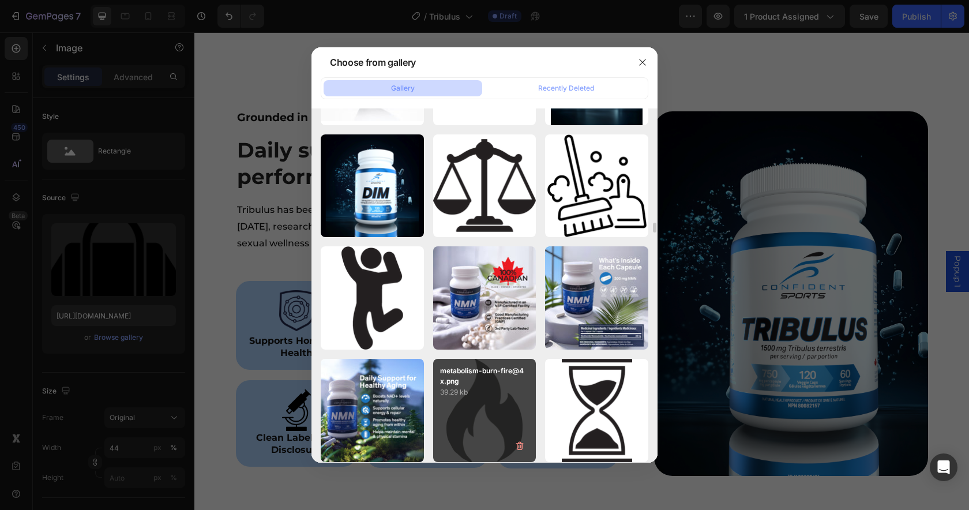
click at [480, 390] on p "39.29 kb" at bounding box center [484, 392] width 89 height 12
type input "[URL][DOMAIN_NAME]"
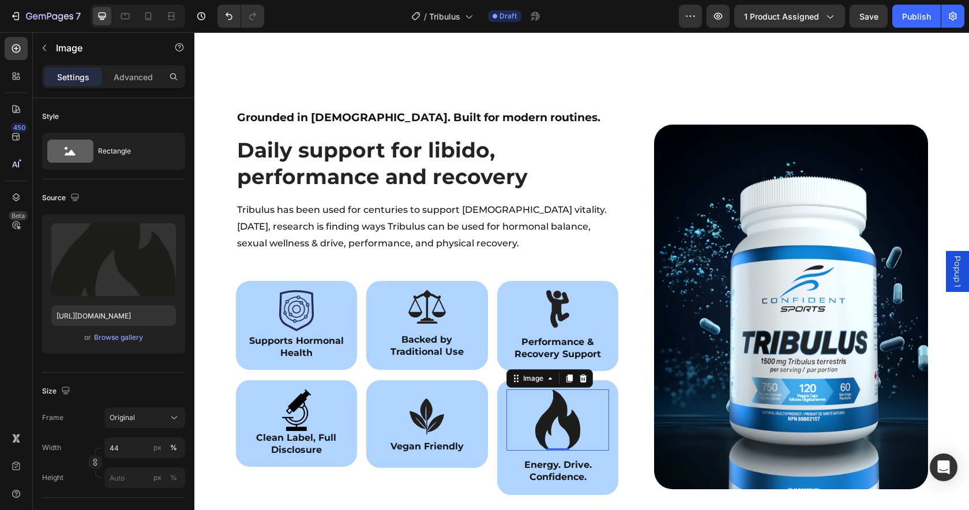
click at [562, 409] on img at bounding box center [558, 419] width 46 height 61
drag, startPoint x: 127, startPoint y: 446, endPoint x: 47, endPoint y: 437, distance: 80.1
click at [48, 438] on div "Width 44 px %" at bounding box center [113, 447] width 143 height 21
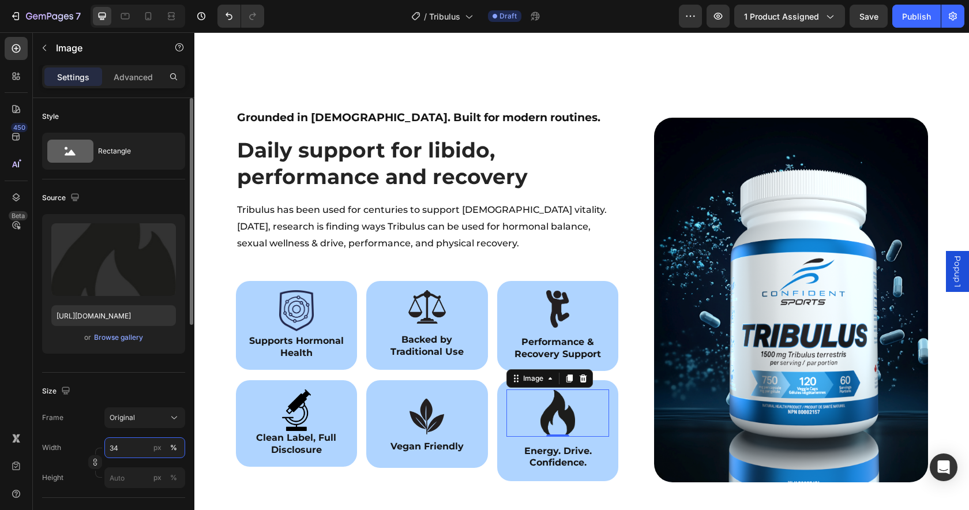
drag, startPoint x: 119, startPoint y: 445, endPoint x: 88, endPoint y: 438, distance: 31.9
click at [88, 438] on div "Width 34 px %" at bounding box center [113, 447] width 143 height 21
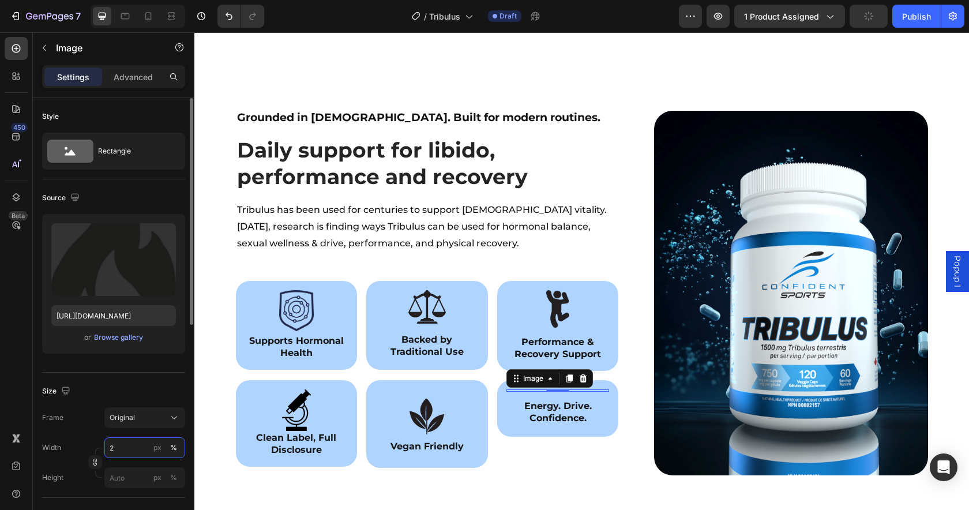
type input "22"
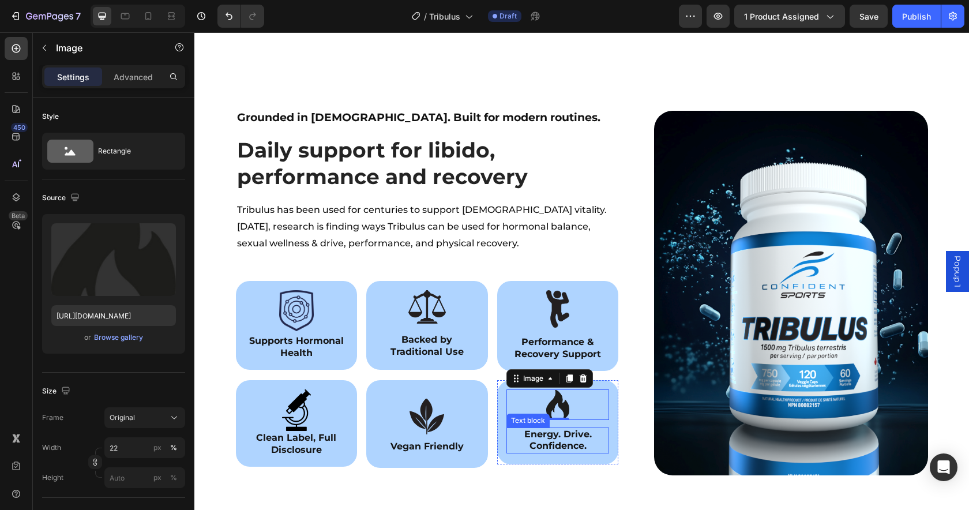
click at [558, 428] on p "Energy. Drive. Confidence." at bounding box center [557, 440] width 101 height 24
click at [553, 389] on img at bounding box center [557, 404] width 22 height 31
drag, startPoint x: 114, startPoint y: 448, endPoint x: 123, endPoint y: 446, distance: 8.8
click at [122, 447] on input "22" at bounding box center [144, 447] width 81 height 21
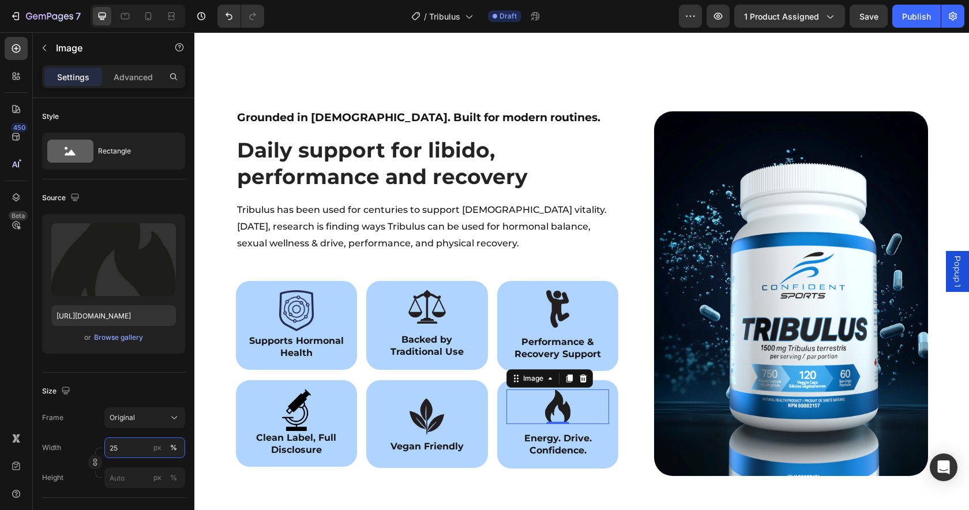
type input "25"
click at [555, 389] on img at bounding box center [558, 406] width 26 height 35
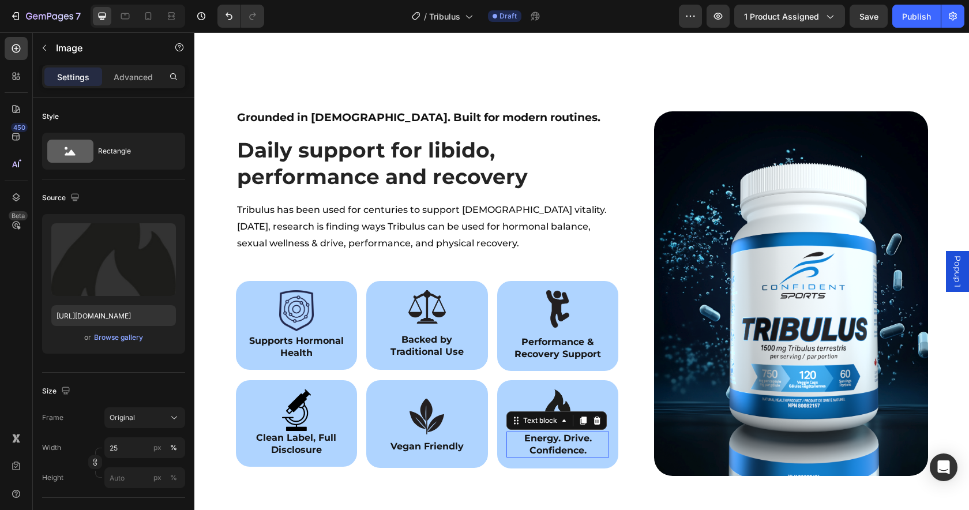
click at [581, 432] on strong "Energy. Drive. Confidence." at bounding box center [557, 443] width 67 height 23
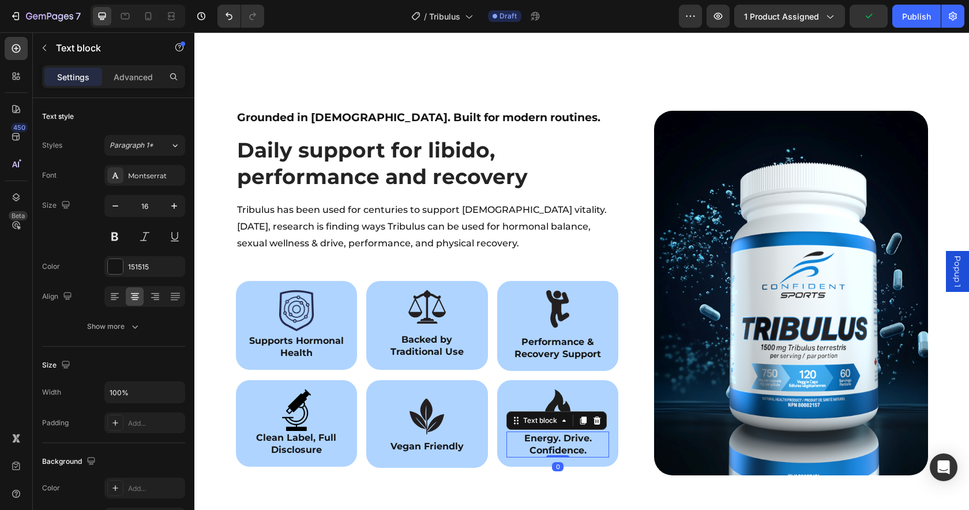
drag, startPoint x: 556, startPoint y: 432, endPoint x: 567, endPoint y: 420, distance: 15.5
click at [567, 431] on div "Energy. Drive. Confidence. Text block 0" at bounding box center [557, 444] width 103 height 27
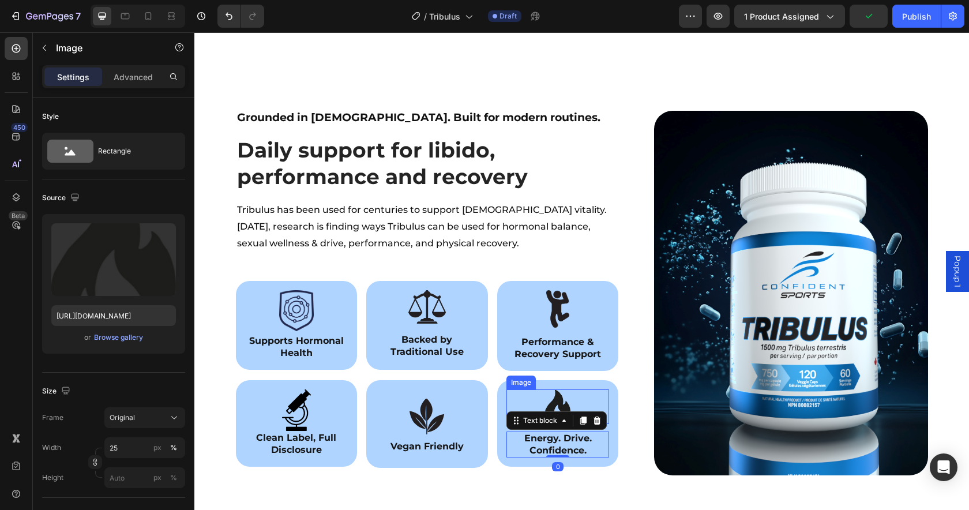
click at [576, 389] on div at bounding box center [557, 406] width 103 height 35
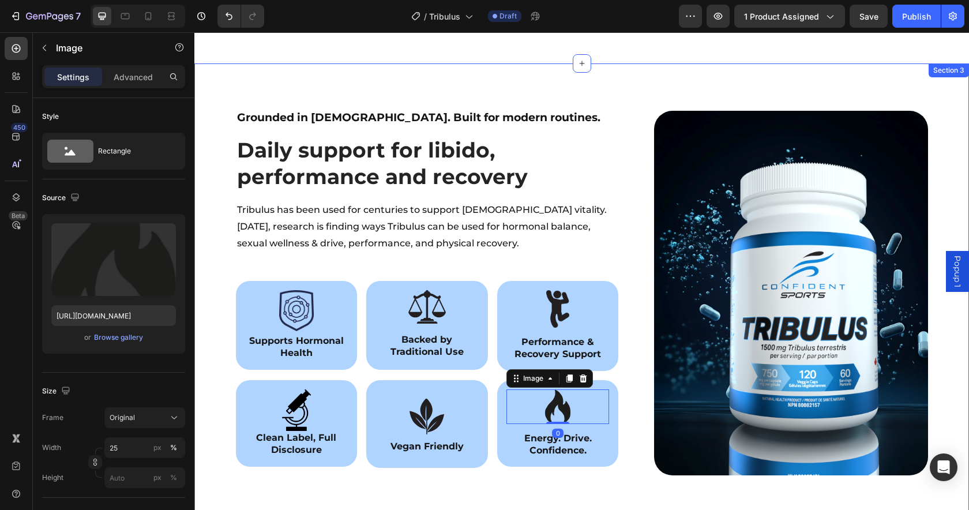
click at [356, 473] on div "Grounded in [DEMOGRAPHIC_DATA]. Built for modern routines. Heading Row ⁠⁠⁠⁠⁠⁠⁠ …" at bounding box center [581, 293] width 774 height 460
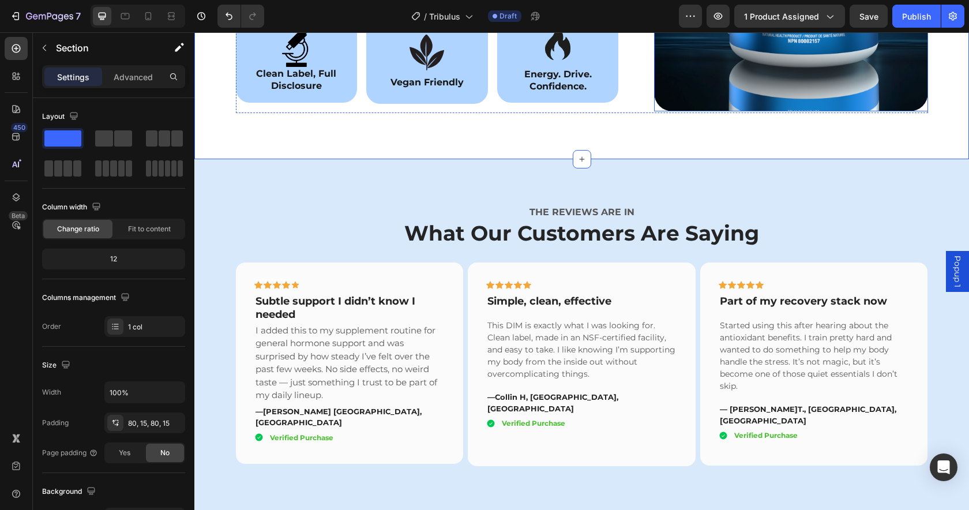
scroll to position [1390, 0]
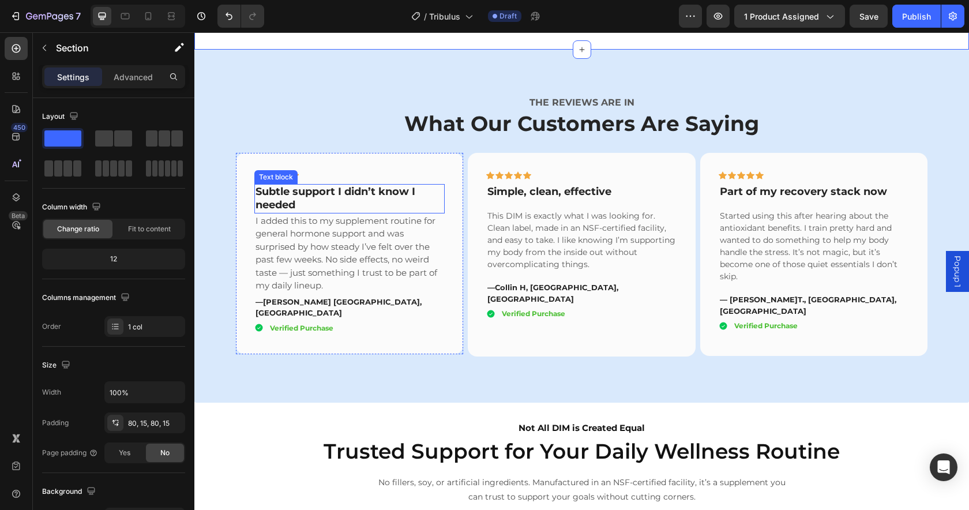
click at [282, 203] on strong "Subtle support I didn’t know I needed" at bounding box center [335, 198] width 160 height 26
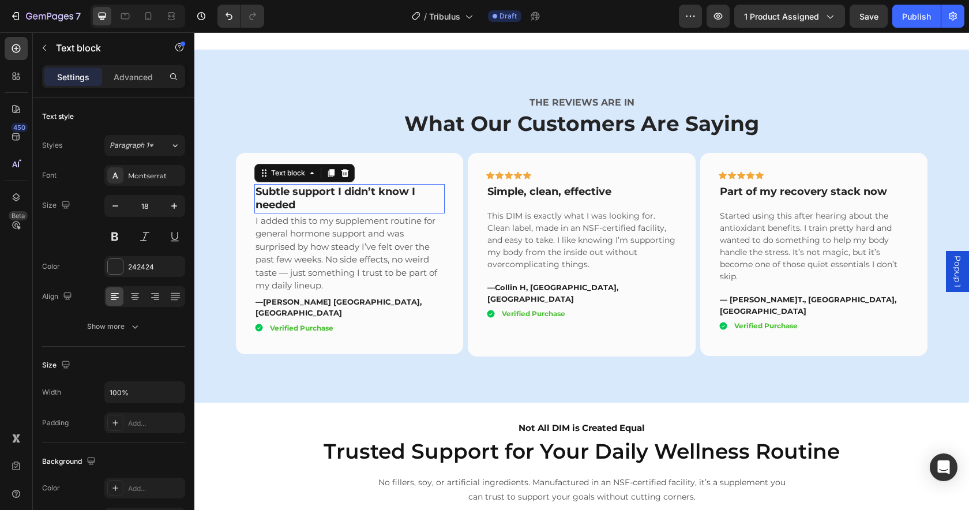
click at [282, 203] on strong "Subtle support I didn’t know I needed" at bounding box center [335, 198] width 160 height 26
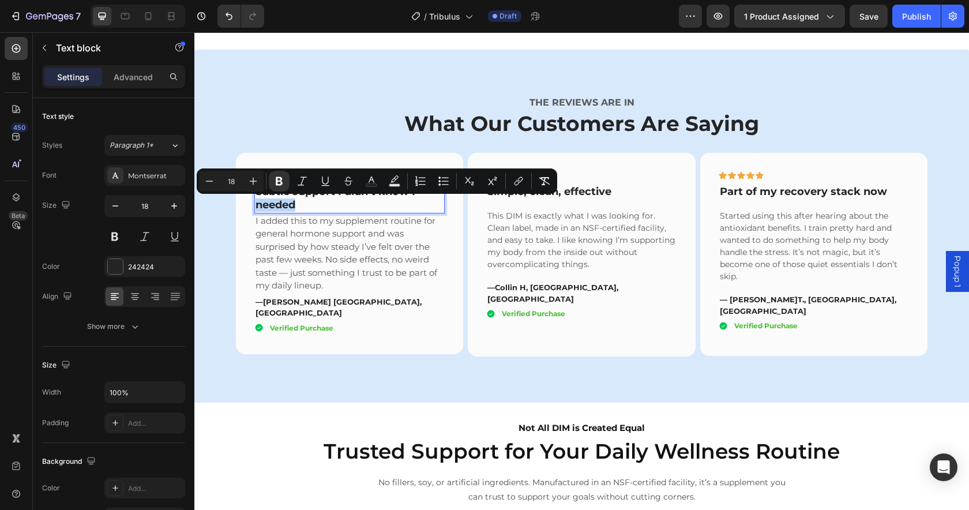
click at [335, 208] on p "Subtle support I didn’t know I needed" at bounding box center [349, 198] width 189 height 27
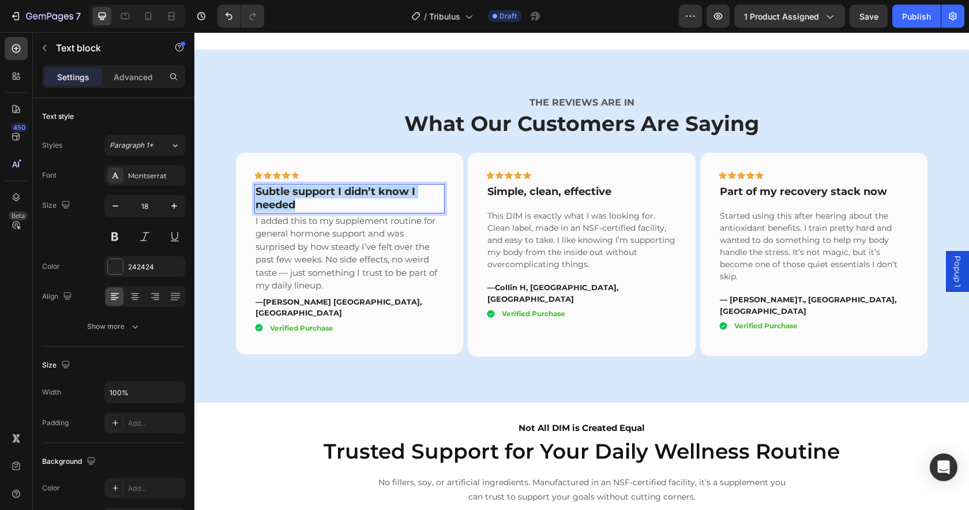
drag, startPoint x: 319, startPoint y: 203, endPoint x: 210, endPoint y: 178, distance: 112.3
click at [210, 178] on div "THE REVIEWS ARE IN Text block What Our Customers Are Saying Heading Icon Icon I…" at bounding box center [581, 226] width 757 height 261
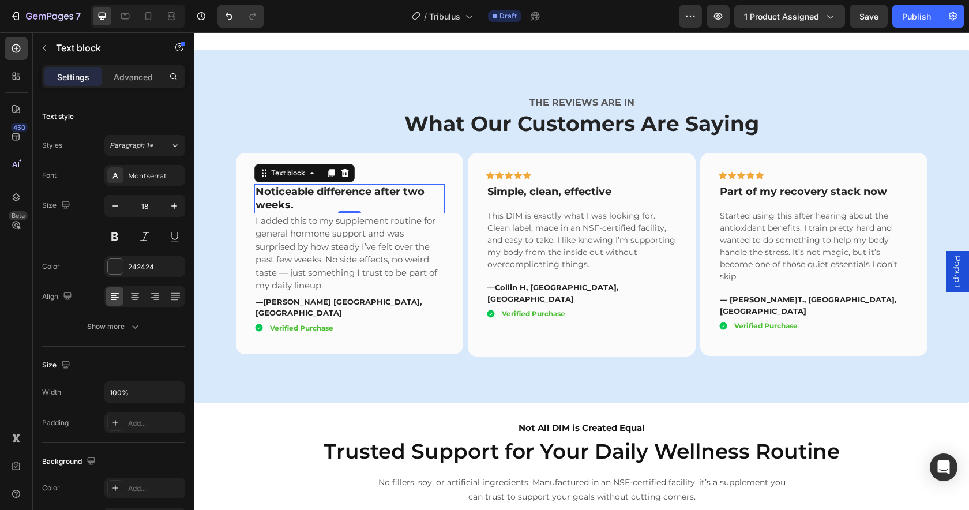
click at [344, 242] on p "I added this to my supplement routine for general hormone support and was surpr…" at bounding box center [349, 253] width 189 height 78
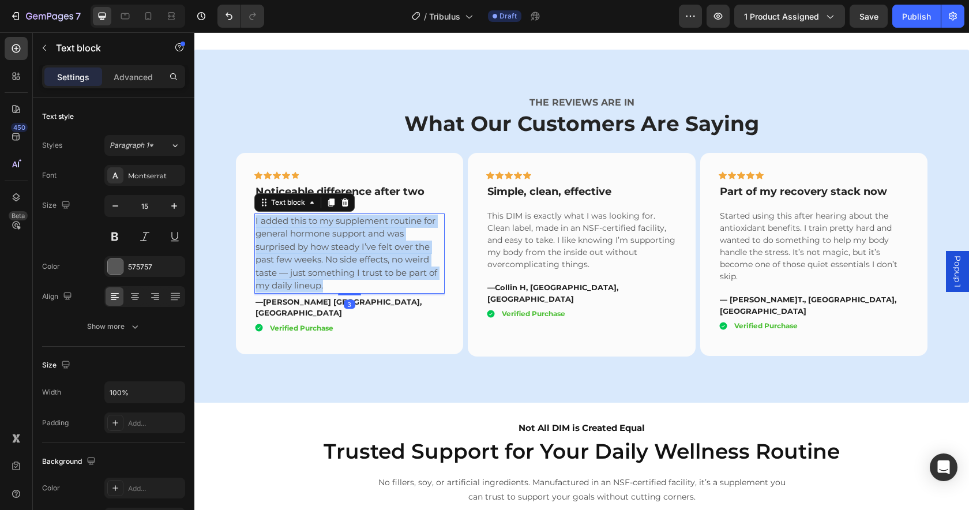
click at [344, 242] on p "I added this to my supplement routine for general hormone support and was surpr…" at bounding box center [349, 253] width 189 height 78
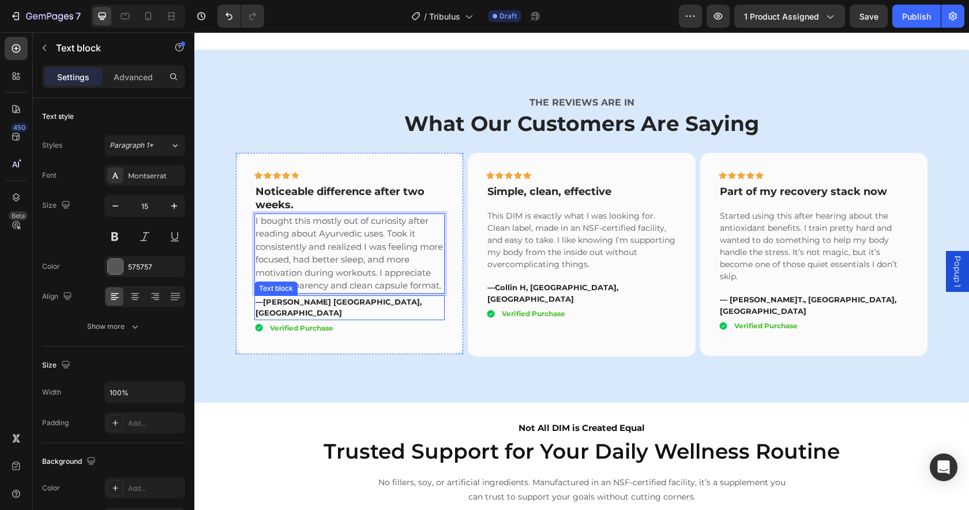
click at [312, 299] on strong "[PERSON_NAME] [GEOGRAPHIC_DATA], [GEOGRAPHIC_DATA]" at bounding box center [338, 307] width 166 height 21
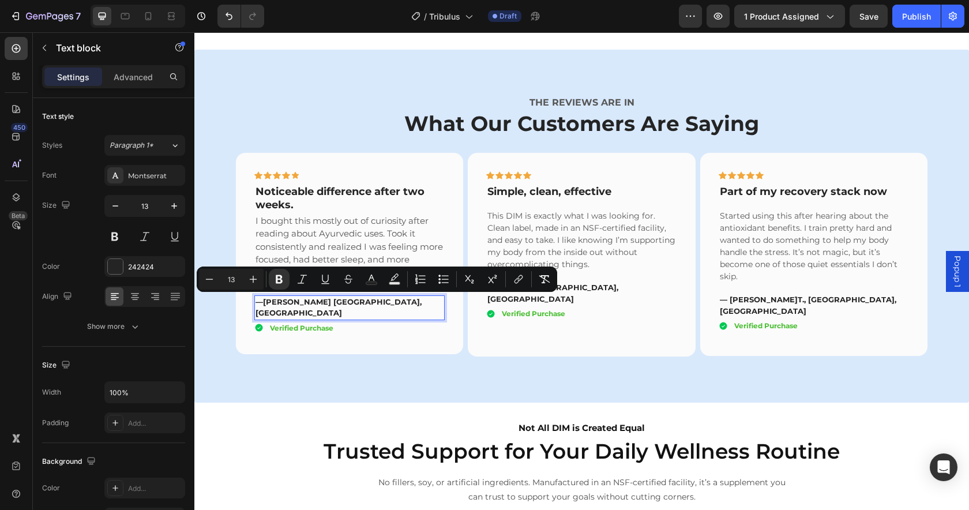
click at [261, 302] on strong "[PERSON_NAME] [GEOGRAPHIC_DATA], [GEOGRAPHIC_DATA]" at bounding box center [338, 307] width 166 height 21
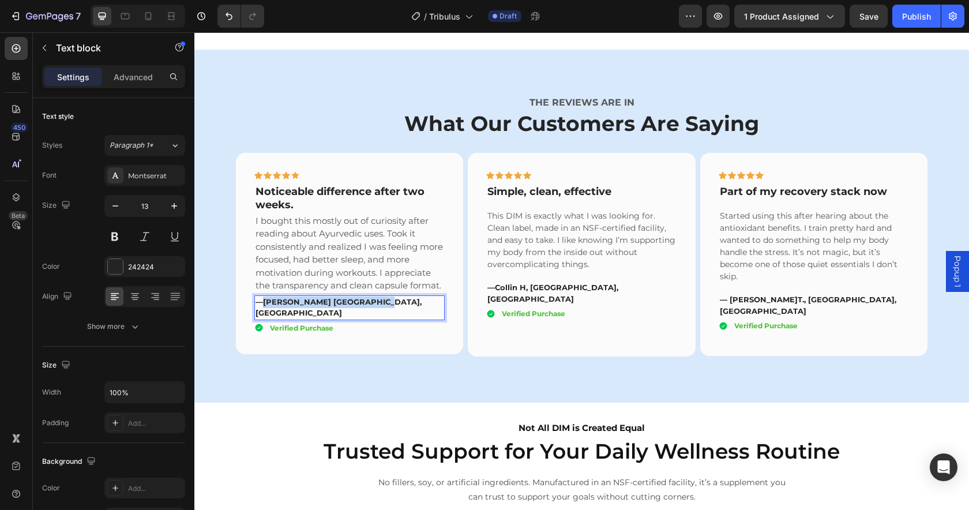
click at [367, 301] on p "— [PERSON_NAME] [GEOGRAPHIC_DATA], [GEOGRAPHIC_DATA]" at bounding box center [349, 307] width 189 height 22
click at [594, 193] on strong "Simple, clean, effective" at bounding box center [549, 191] width 124 height 13
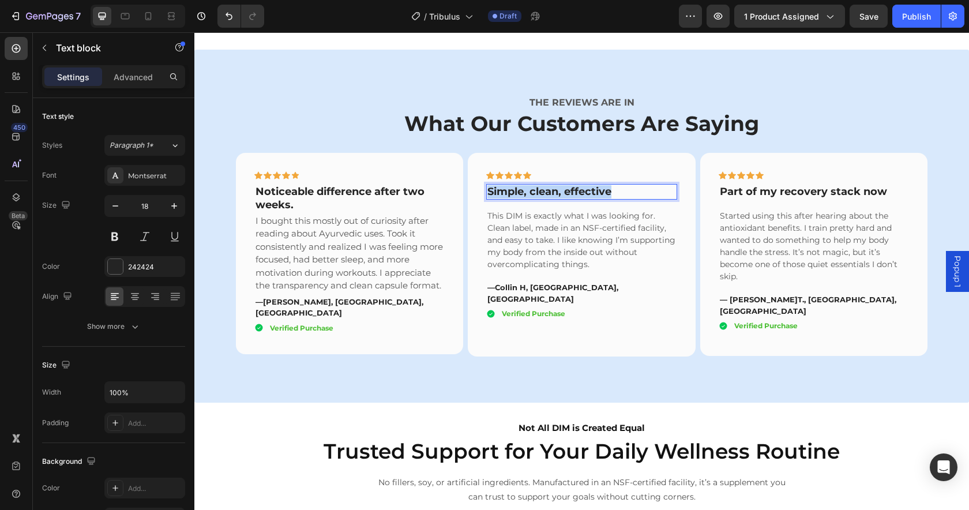
click at [594, 193] on strong "Simple, clean, effective" at bounding box center [549, 191] width 124 height 13
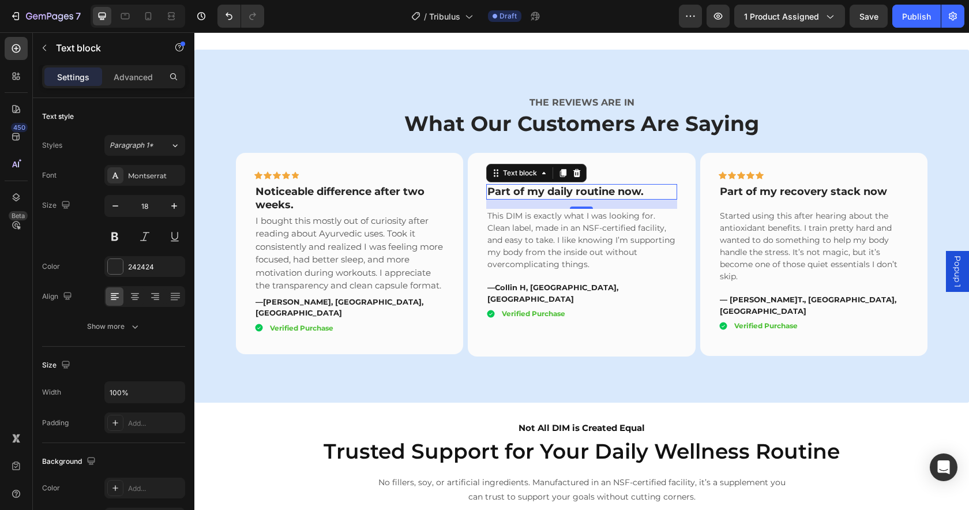
click at [531, 242] on p "This DIM is exactly what I was looking for. Clean label, made in an NSF-certifi…" at bounding box center [581, 240] width 189 height 61
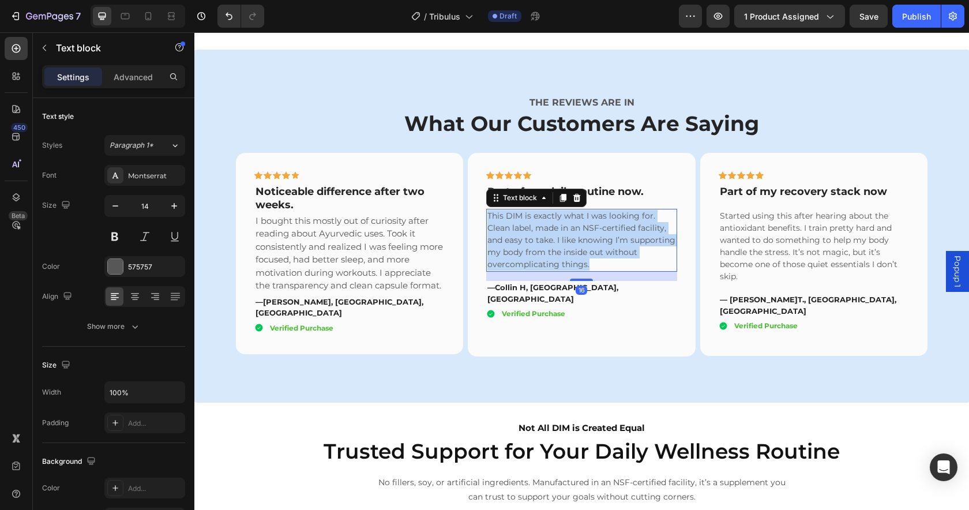
click at [531, 242] on p "This DIM is exactly what I was looking for. Clean label, made in an NSF-certifi…" at bounding box center [581, 240] width 189 height 61
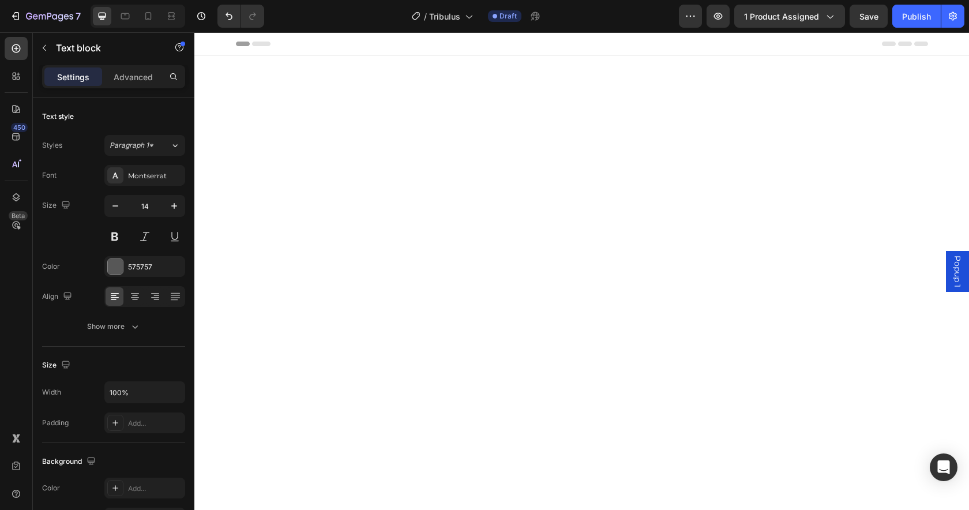
scroll to position [1390, 0]
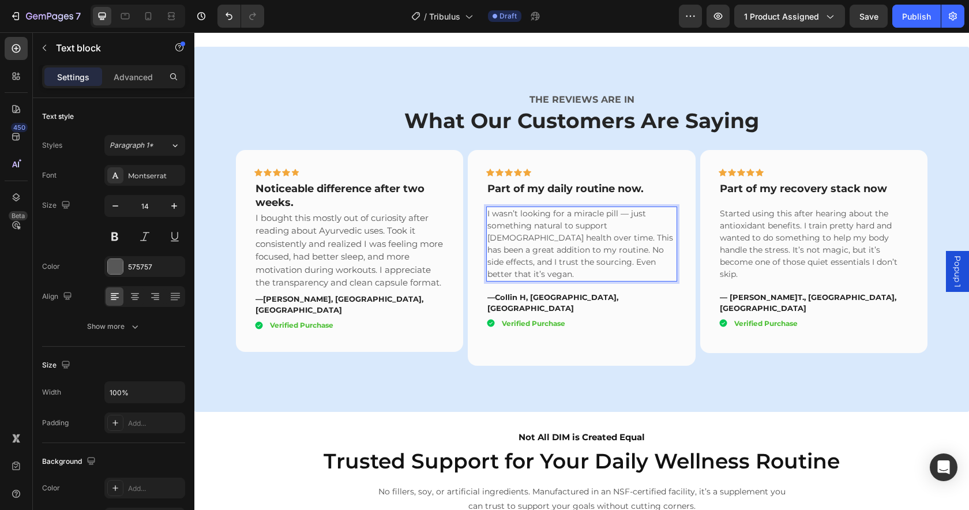
click at [538, 292] on strong "Collin H, [GEOGRAPHIC_DATA], [GEOGRAPHIC_DATA]" at bounding box center [552, 302] width 131 height 21
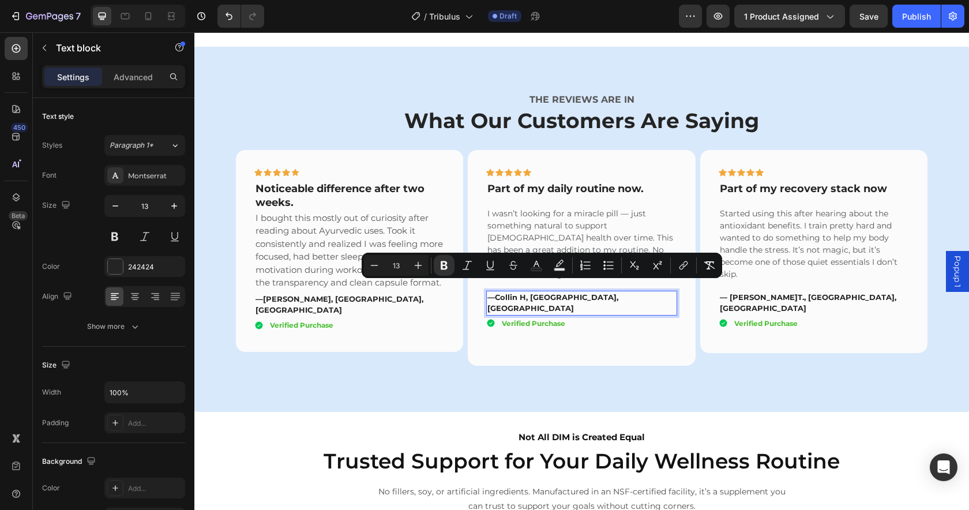
click at [492, 292] on strong "Collin H, [GEOGRAPHIC_DATA], [GEOGRAPHIC_DATA]" at bounding box center [552, 302] width 131 height 21
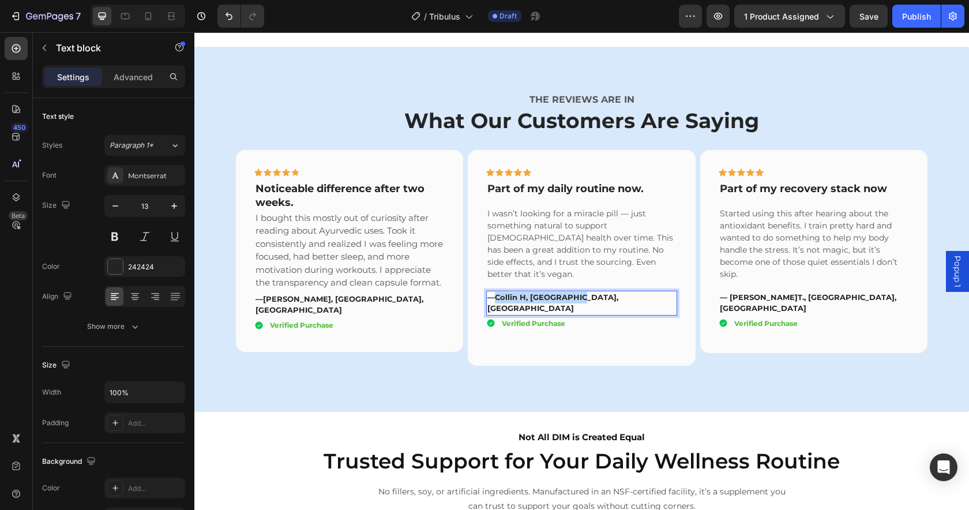
click at [585, 292] on p "— Collin H, Toronto, ON" at bounding box center [581, 303] width 189 height 22
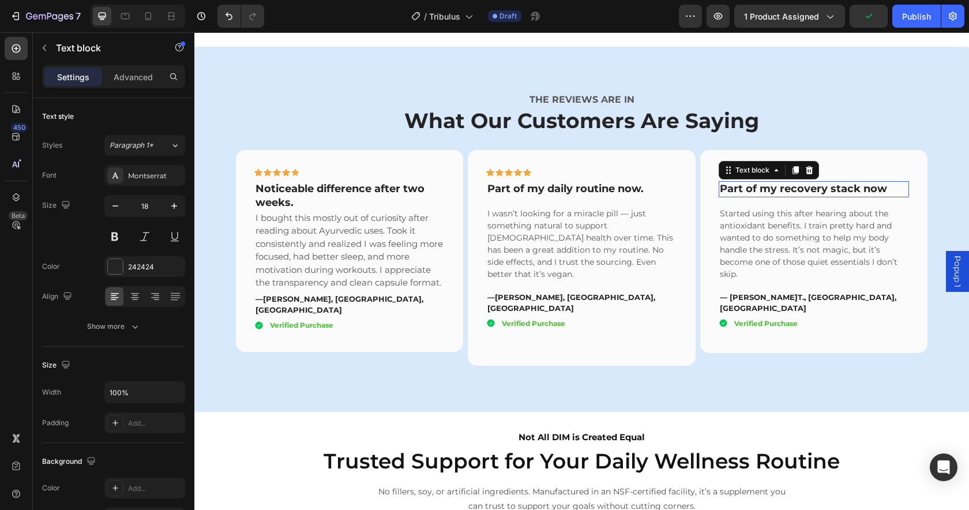
click at [823, 191] on strong "Part of my recovery stack now" at bounding box center [803, 188] width 167 height 13
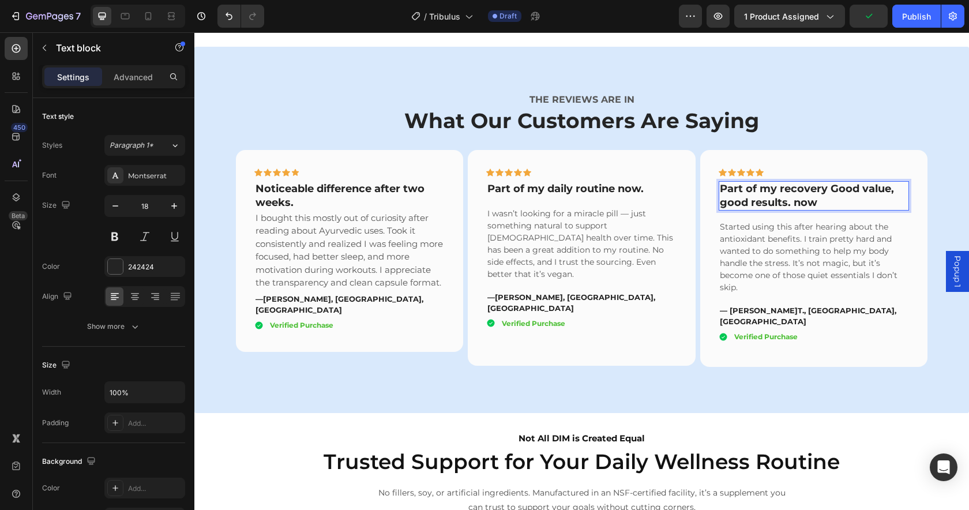
click at [861, 199] on p "Part of my recovery Good value, good results. now" at bounding box center [814, 195] width 189 height 27
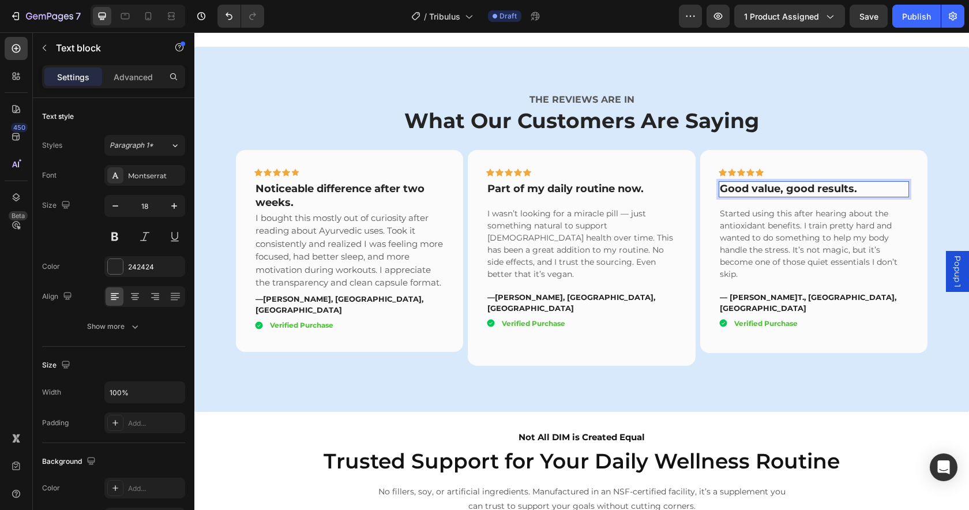
click at [774, 239] on p "Started using this after hearing about the antioxidant benefits. I train pretty…" at bounding box center [814, 244] width 189 height 73
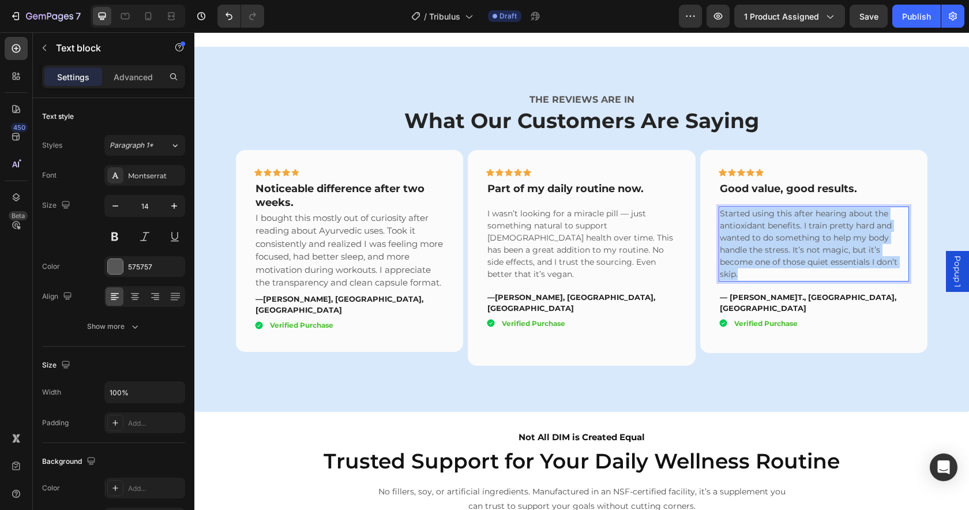
click at [774, 239] on p "Started using this after hearing about the antioxidant benefits. I train pretty…" at bounding box center [814, 244] width 189 height 73
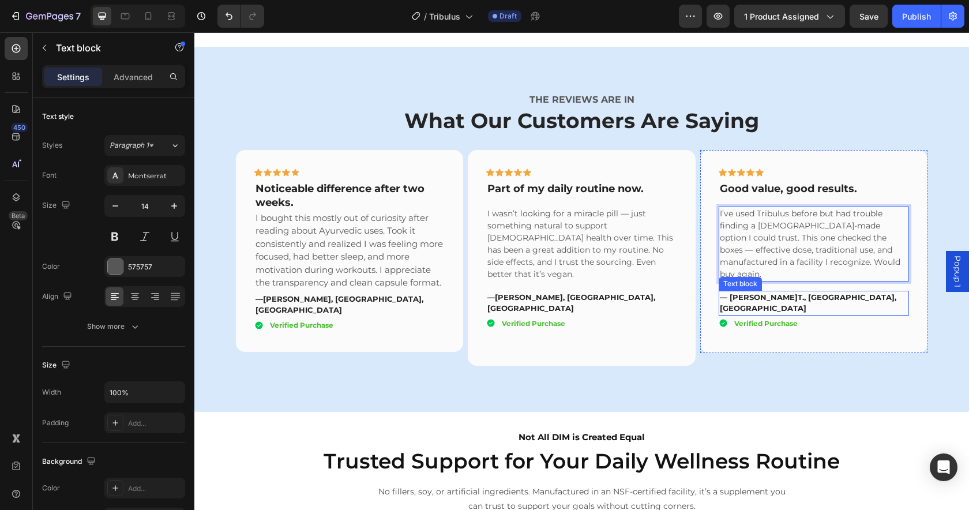
click at [762, 292] on strong "T., [GEOGRAPHIC_DATA], [GEOGRAPHIC_DATA]" at bounding box center [808, 302] width 176 height 21
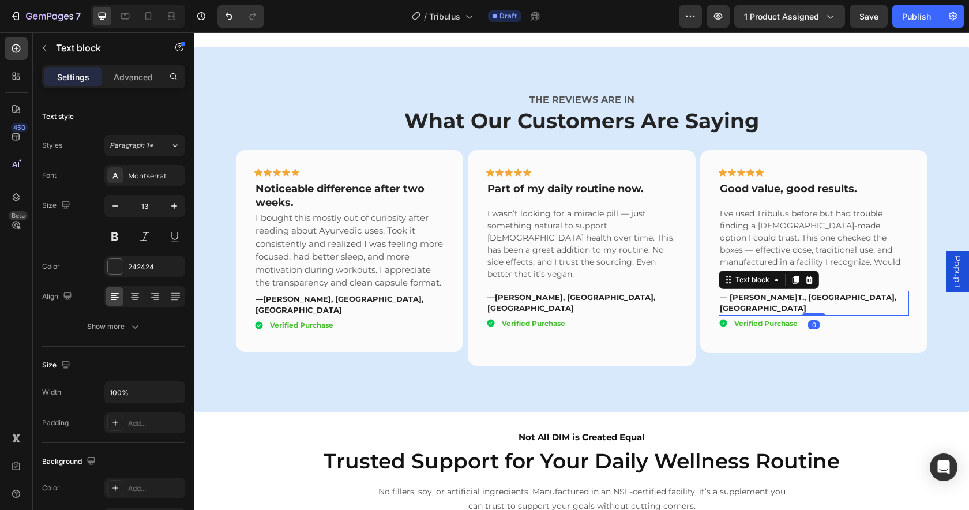
click at [762, 292] on strong "T., [GEOGRAPHIC_DATA], [GEOGRAPHIC_DATA]" at bounding box center [808, 302] width 176 height 21
click at [725, 292] on p "— Steve T., Hamilton, ON" at bounding box center [814, 303] width 189 height 22
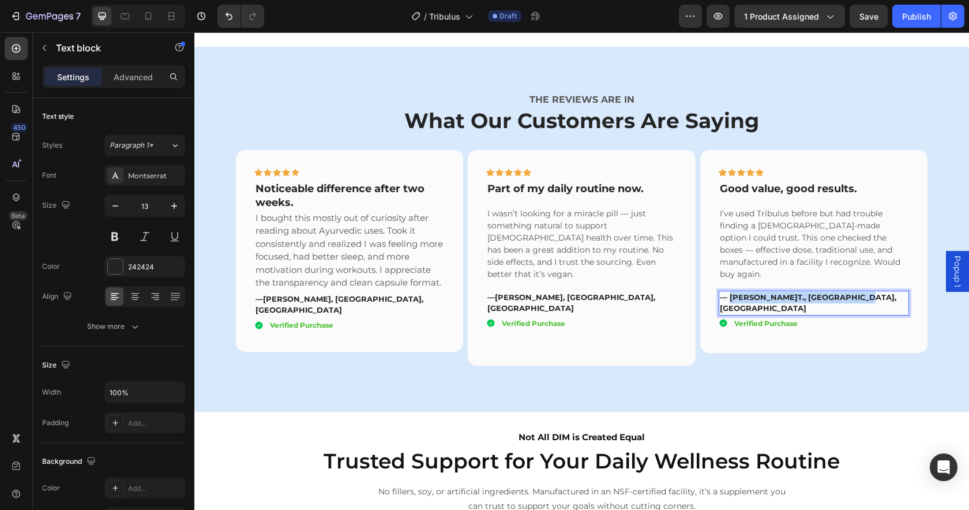
click at [837, 292] on p "— Steve T., Hamilton, ON" at bounding box center [814, 303] width 189 height 22
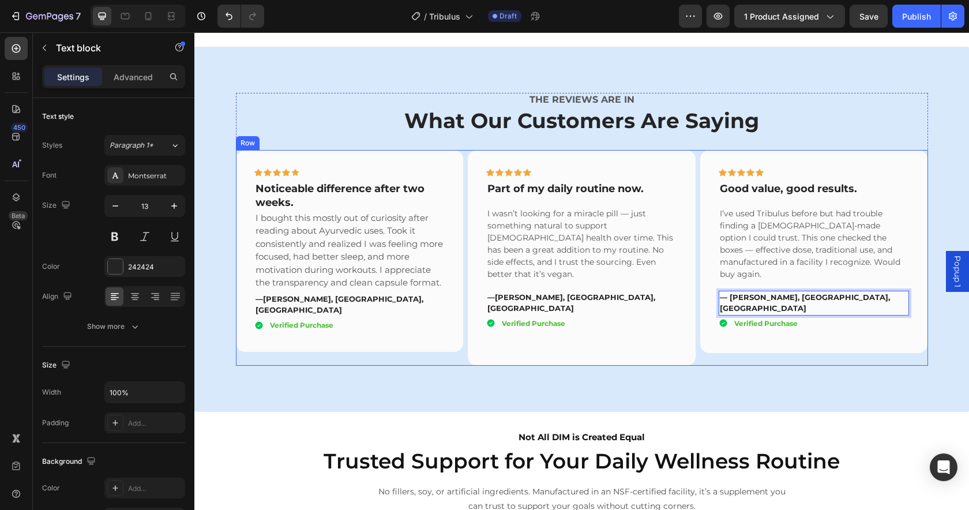
scroll to position [1515, 0]
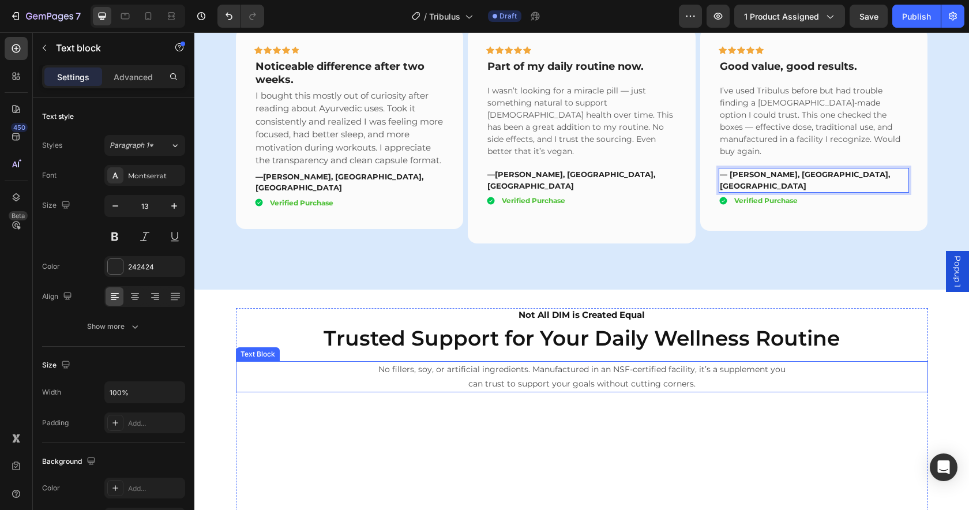
click at [846, 368] on div "No fillers, soy, or artificial ingredients. Manufactured in an NSF-certified fa…" at bounding box center [582, 376] width 692 height 31
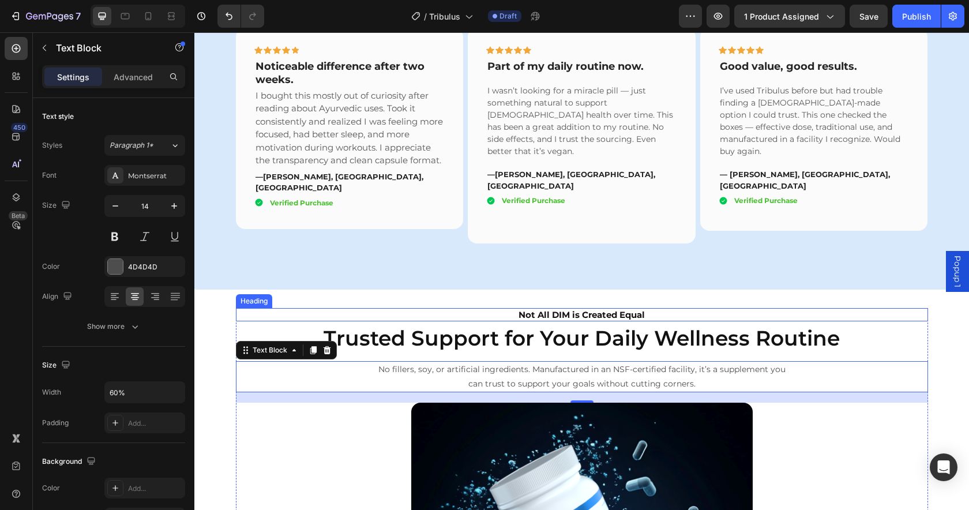
click at [613, 308] on h2 "Not All DIM is Created Equal" at bounding box center [582, 315] width 692 height 14
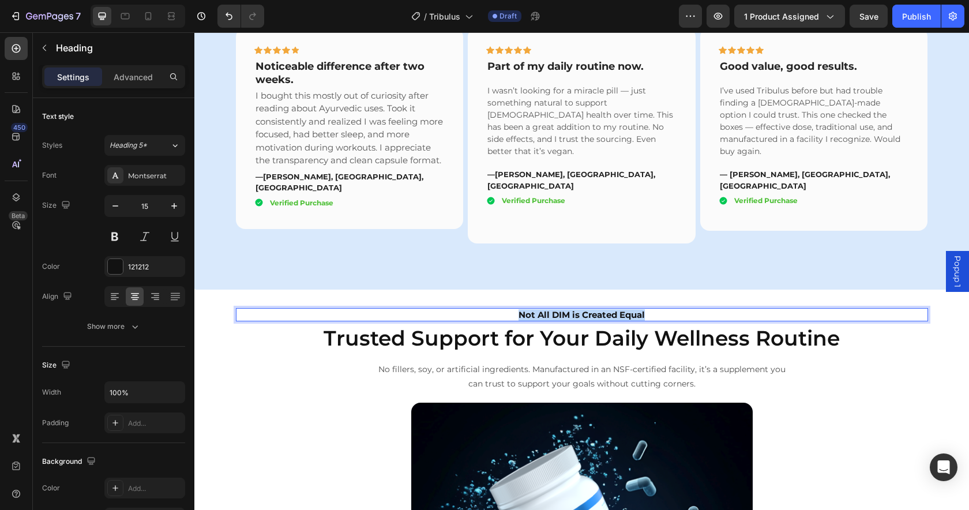
click at [613, 309] on p "Not All DIM is Created Equal" at bounding box center [582, 315] width 690 height 12
click at [762, 326] on h2 "Trusted Support for Your Daily Wellness Routine" at bounding box center [582, 338] width 692 height 25
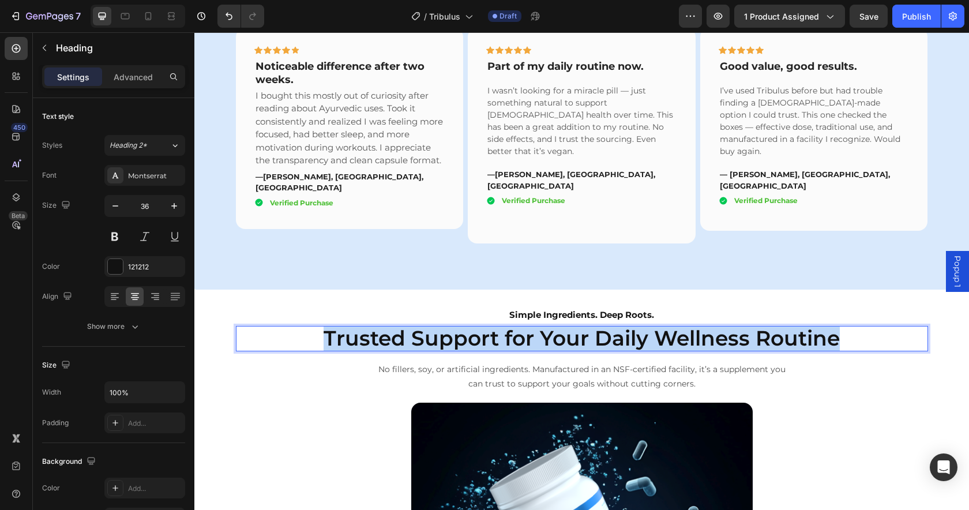
click at [762, 327] on p "Trusted Support for Your Daily Wellness Routine" at bounding box center [582, 338] width 690 height 23
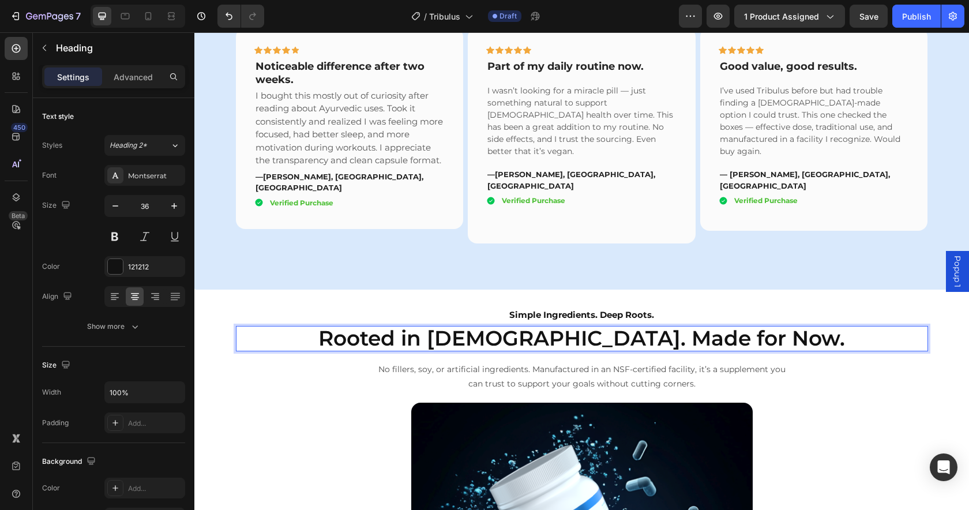
click at [498, 327] on p "Rooted in Ayurveda. Made for Now." at bounding box center [582, 338] width 690 height 23
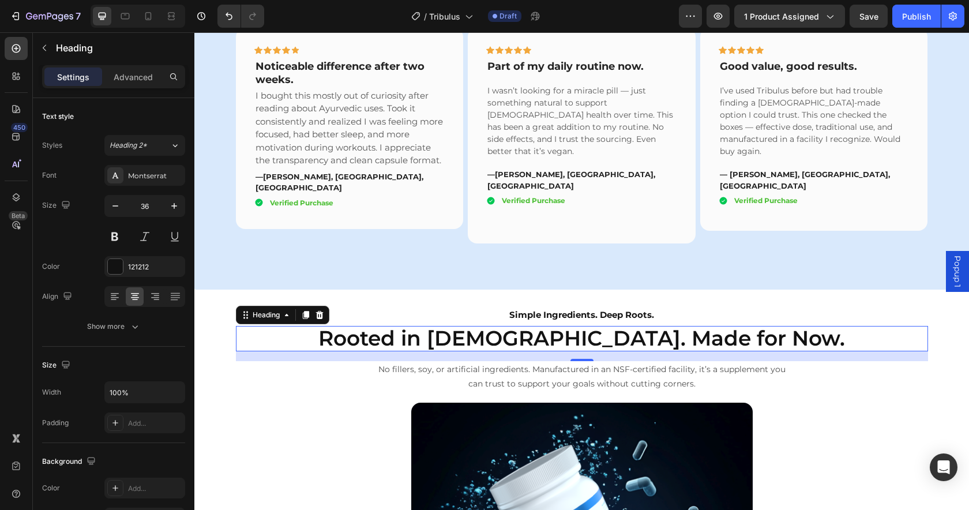
click at [717, 327] on p "Rooted in Ayurveda. Made for Now." at bounding box center [582, 338] width 690 height 23
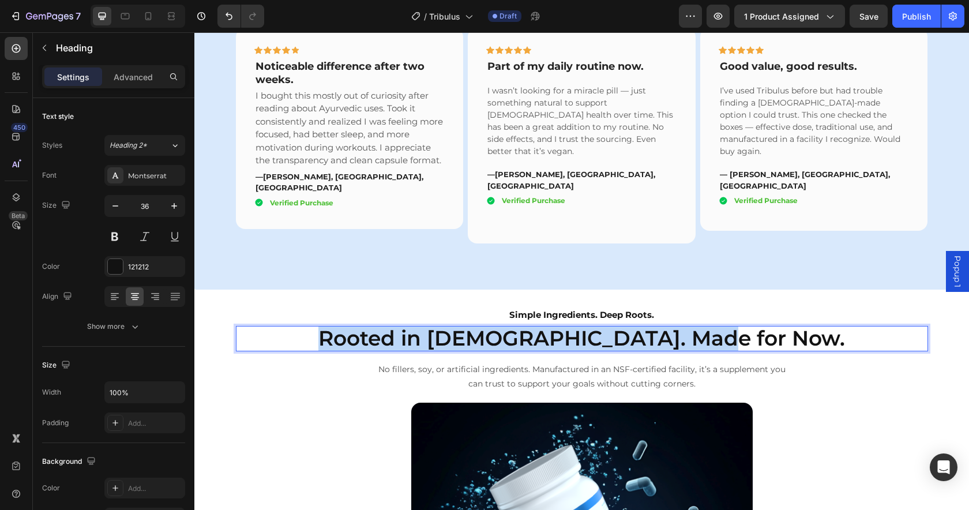
click at [717, 327] on p "Rooted in Ayurveda. Made for Now." at bounding box center [582, 338] width 690 height 23
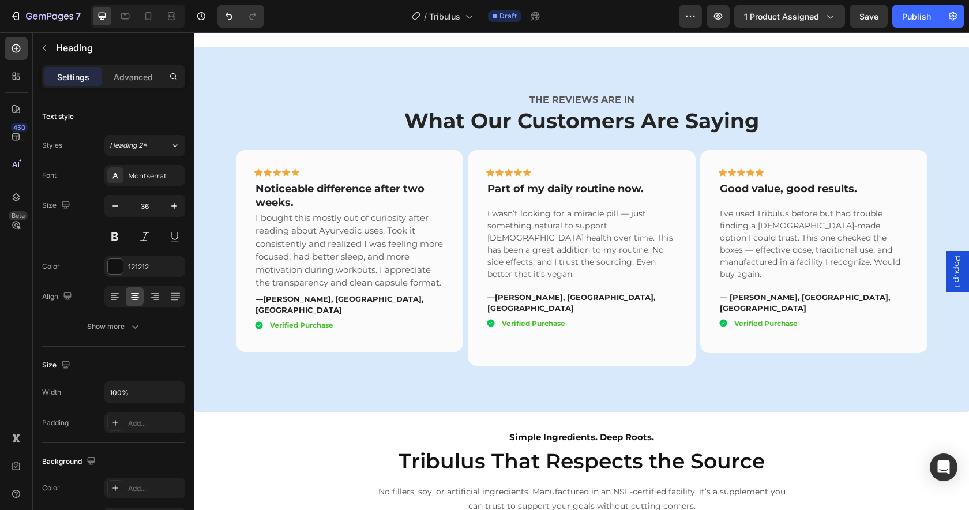
scroll to position [1757, 0]
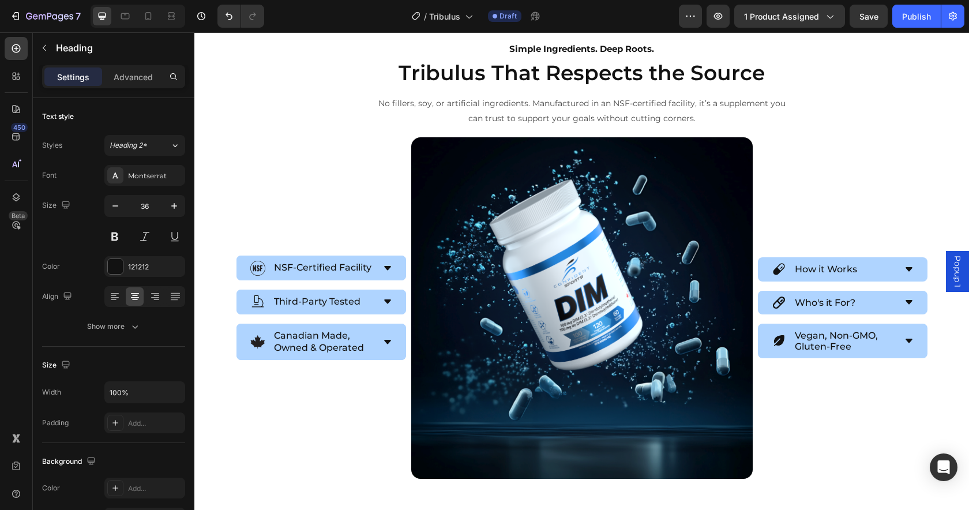
click at [553, 106] on p "No fillers, soy, or artificial ingredients. Manufactured in an NSF-certified fa…" at bounding box center [581, 110] width 413 height 29
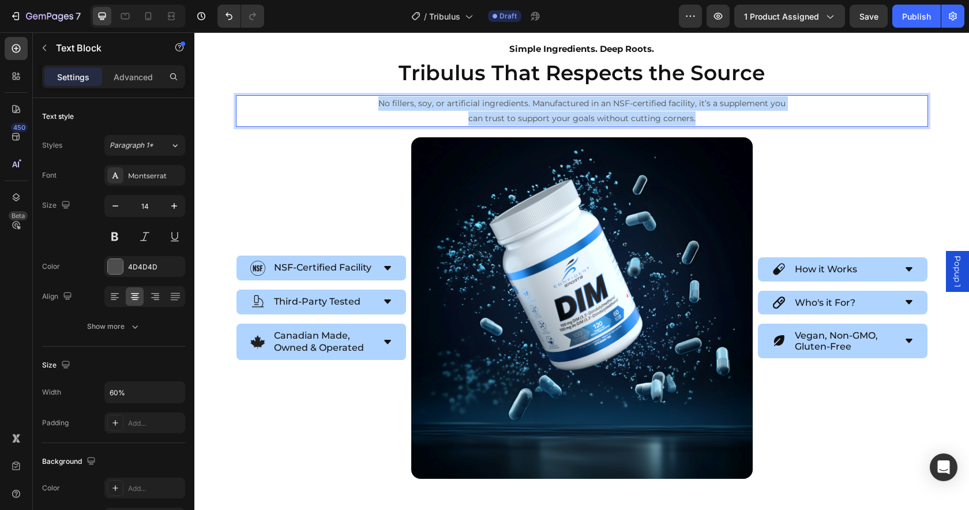
click at [553, 106] on p "No fillers, soy, or artificial ingredients. Manufactured in an NSF-certified fa…" at bounding box center [581, 110] width 413 height 29
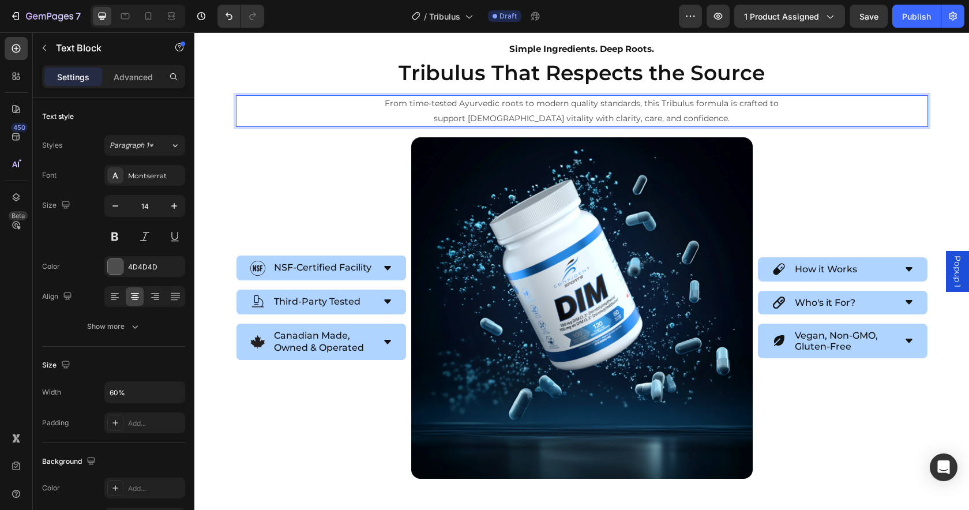
click at [634, 104] on p "From time-tested Ayurvedic roots to modern quality standards, this Tribulus for…" at bounding box center [581, 110] width 413 height 29
click at [654, 104] on p "From time-tested Ayurvedic roots to modern quality standards, this Tribulus for…" at bounding box center [581, 110] width 413 height 29
click at [651, 104] on p "From time-tested Ayurvedic roots to modern quality standards, this Tribulus for…" at bounding box center [581, 110] width 413 height 29
click at [647, 105] on p "From time-tested Ayurvedic roots to modern quality standards, this Tribulus for…" at bounding box center [581, 110] width 413 height 29
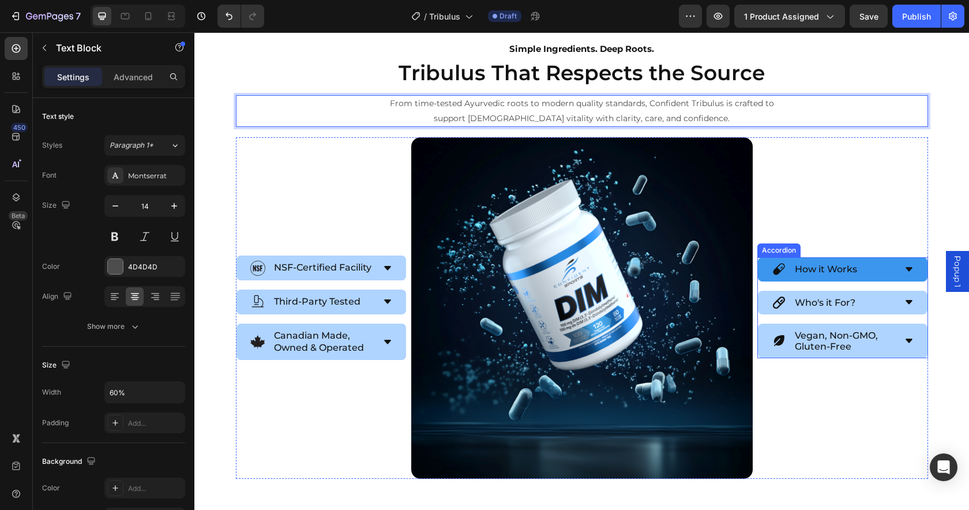
click at [839, 273] on p "How it Works" at bounding box center [825, 268] width 62 height 11
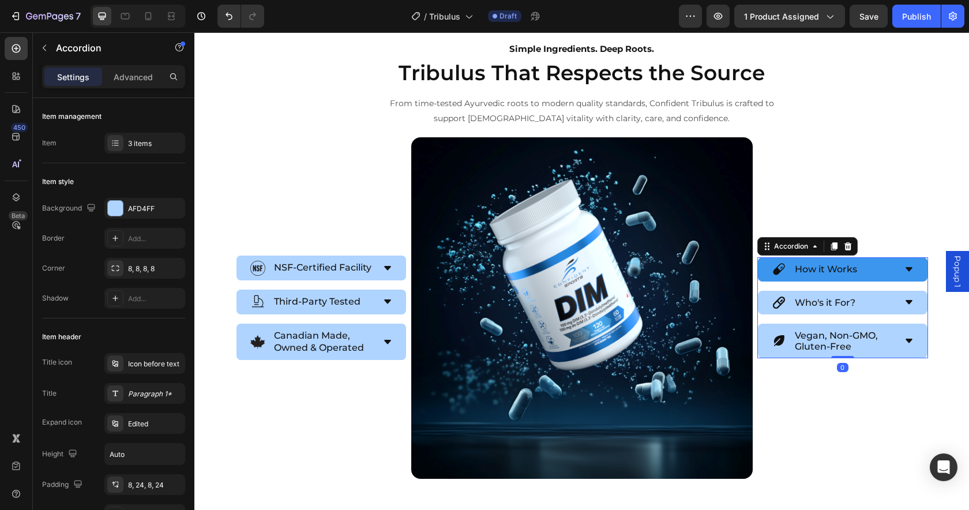
click at [872, 270] on div "How it Works" at bounding box center [832, 269] width 123 height 14
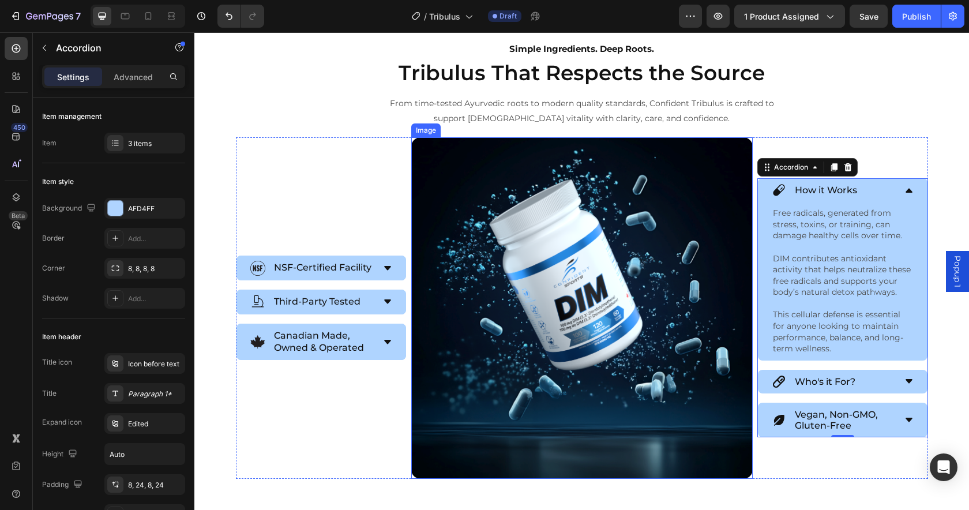
click at [691, 265] on img at bounding box center [581, 307] width 341 height 341
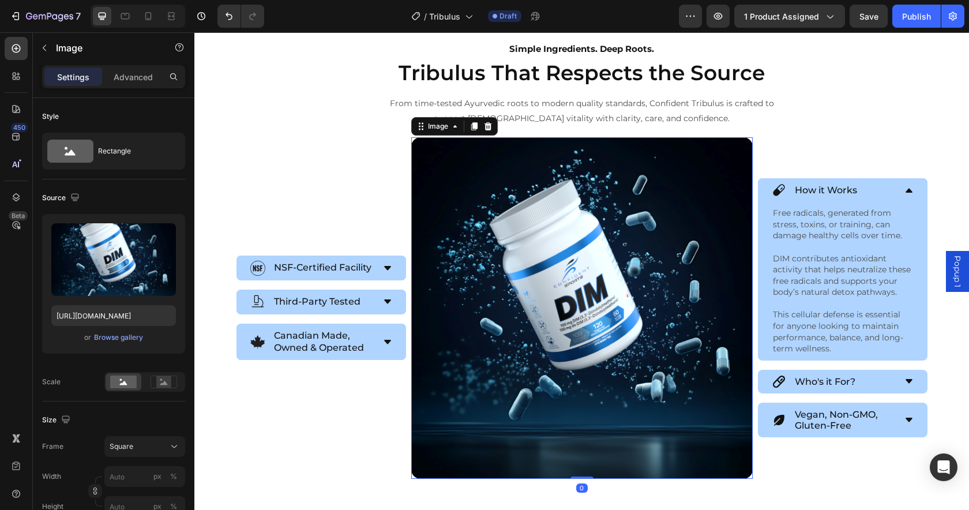
click at [612, 264] on img at bounding box center [581, 307] width 341 height 341
click at [596, 300] on img at bounding box center [581, 307] width 341 height 341
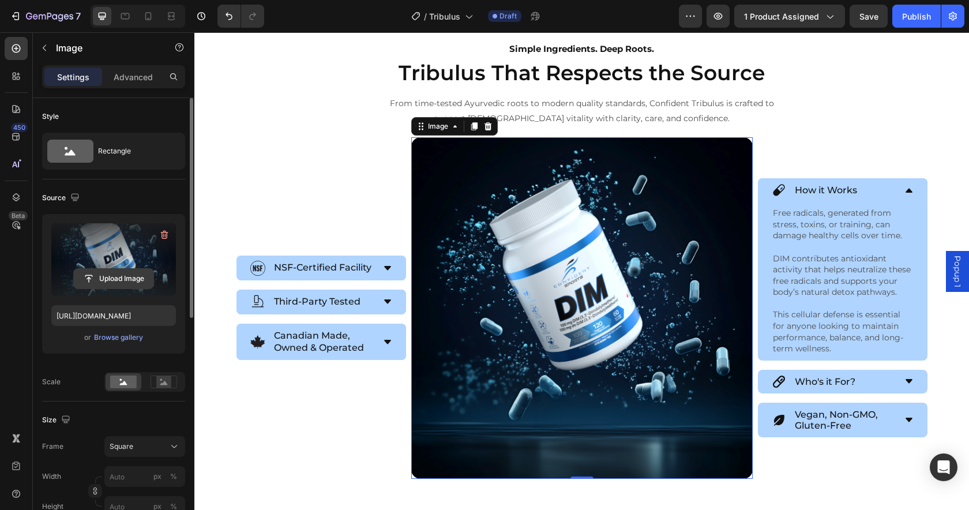
click at [111, 280] on input "file" at bounding box center [114, 279] width 80 height 20
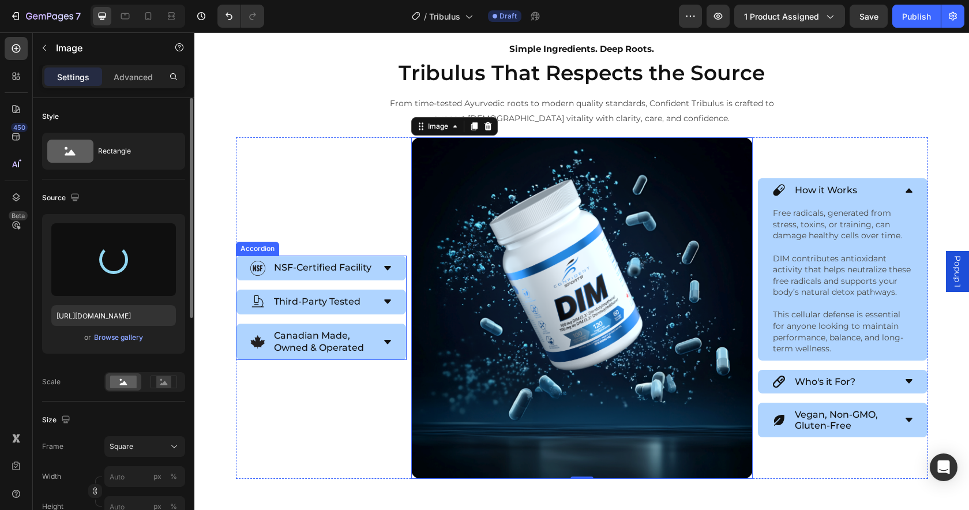
type input "https://cdn.shopify.com/s/files/1/1763/9235/files/gempages_558376084387660702-c…"
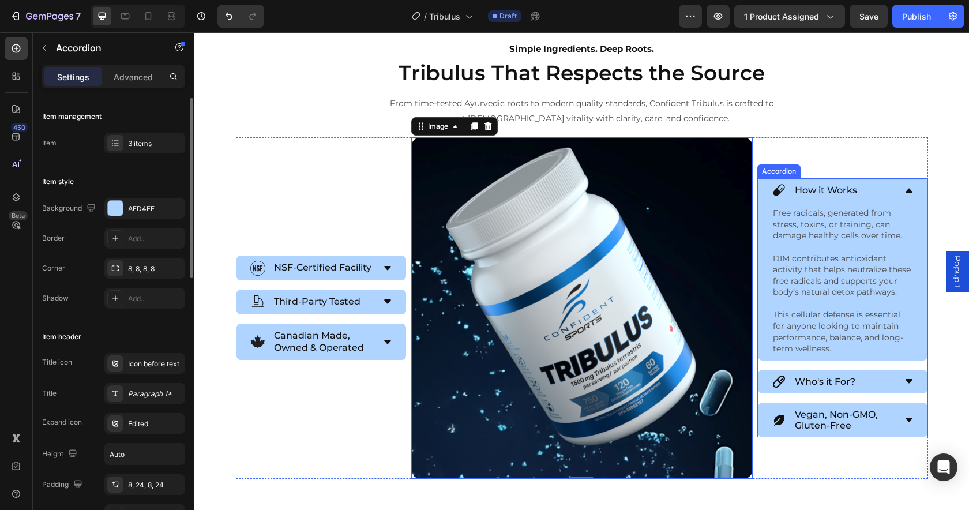
click at [828, 186] on p "How it Works" at bounding box center [825, 189] width 62 height 11
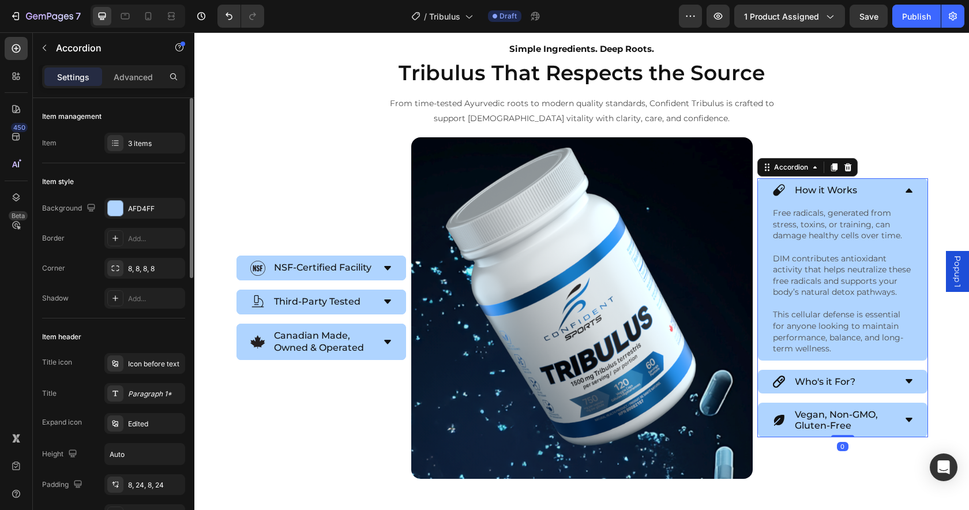
click at [828, 186] on p "How it Works" at bounding box center [825, 189] width 62 height 11
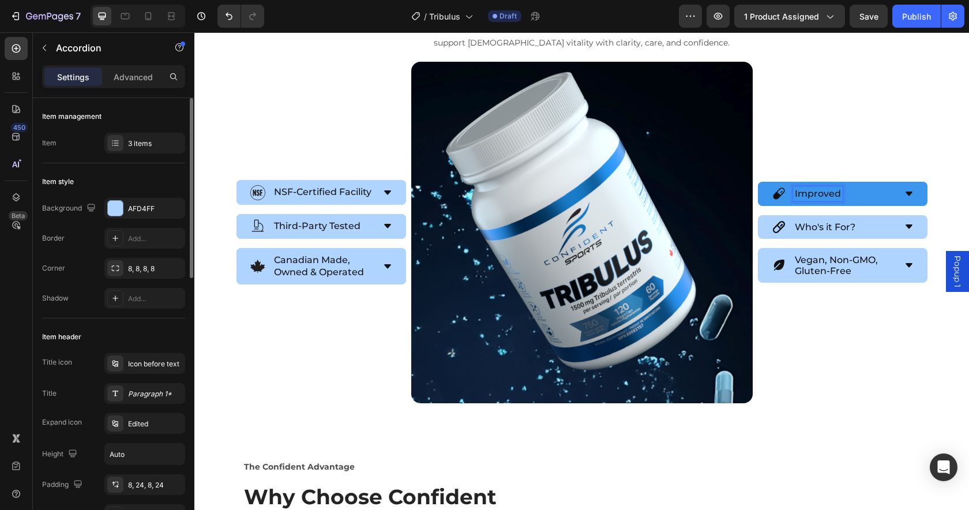
scroll to position [1837, 0]
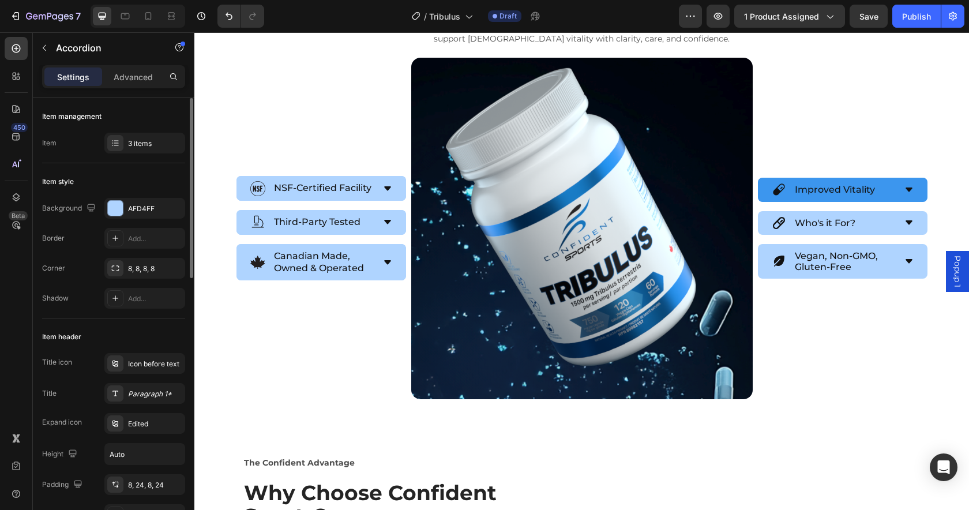
click at [883, 194] on div "Improved Vitality" at bounding box center [832, 189] width 123 height 14
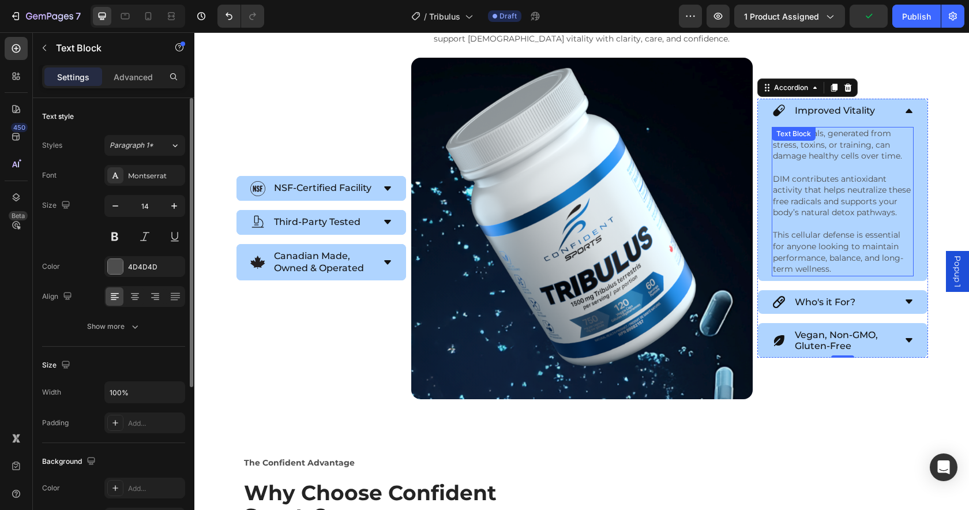
click at [833, 251] on p "This cellular defense is essential for anyone looking to maintain performance, …" at bounding box center [843, 251] width 140 height 45
drag, startPoint x: 838, startPoint y: 268, endPoint x: 758, endPoint y: 130, distance: 158.9
click at [758, 130] on div "Free radicals, generated from stress, toxins, or training, can damage healthy c…" at bounding box center [843, 201] width 170 height 159
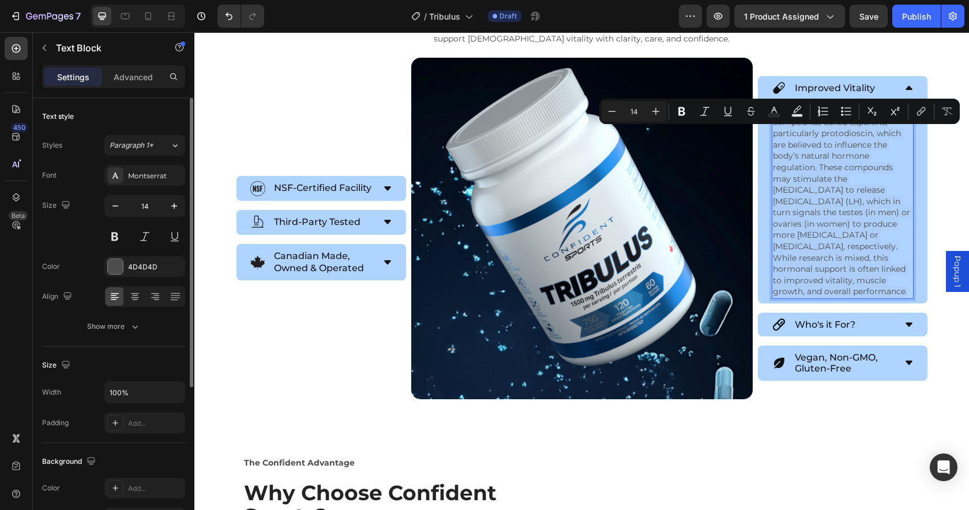
scroll to position [1814, 0]
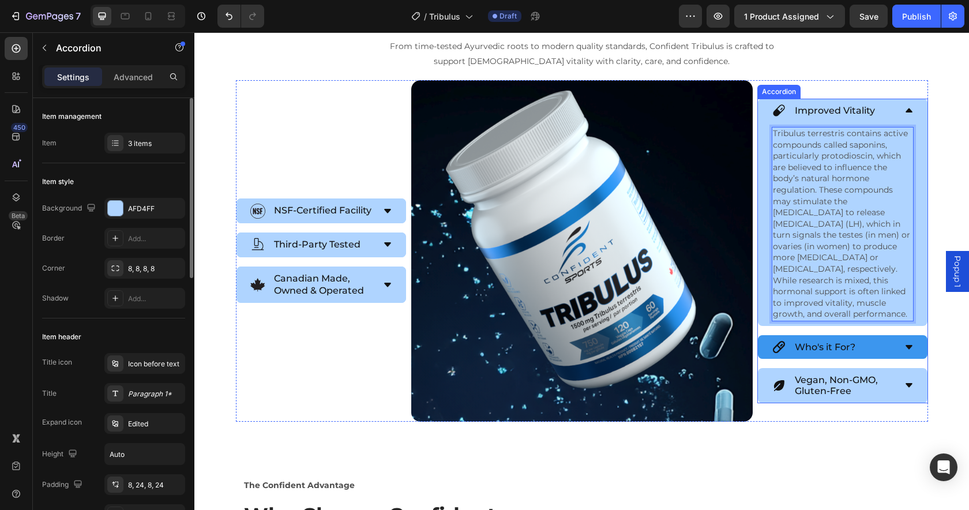
click at [822, 352] on p "Who's it For?" at bounding box center [824, 346] width 61 height 11
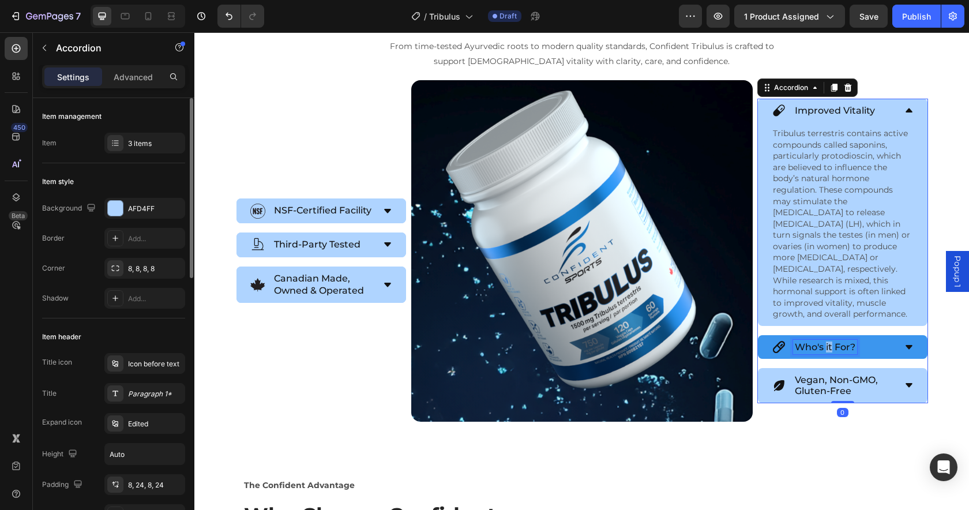
click at [825, 349] on p "Who's it For?" at bounding box center [824, 346] width 61 height 11
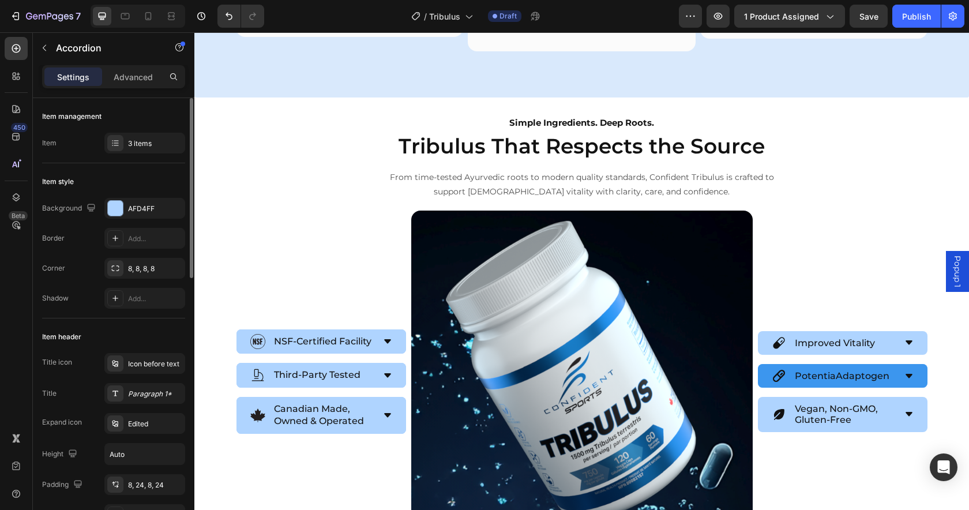
scroll to position [1701, 0]
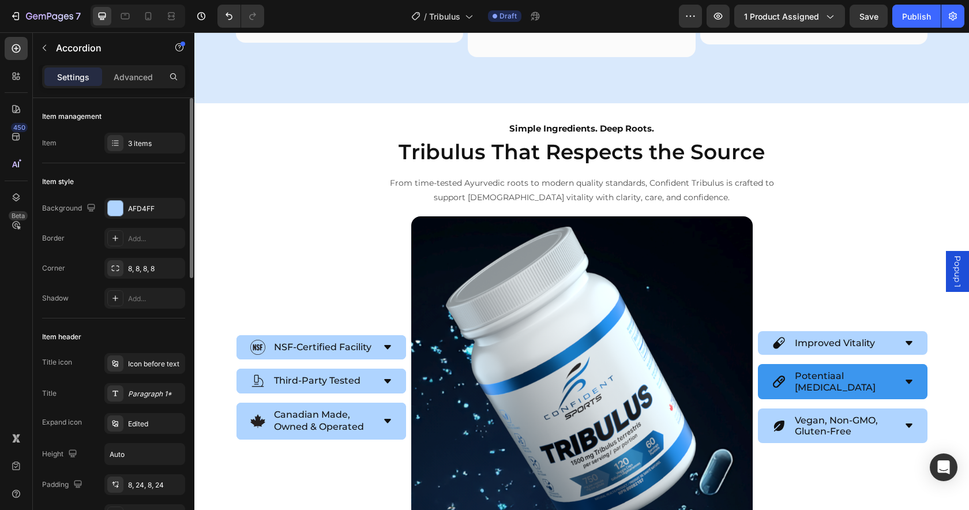
click at [856, 370] on p "Potentiaal Adaptogen" at bounding box center [843, 381] width 99 height 22
drag, startPoint x: 855, startPoint y: 362, endPoint x: 792, endPoint y: 340, distance: 67.1
click at [792, 364] on div "Potentiaal Adaptogen" at bounding box center [843, 381] width 170 height 35
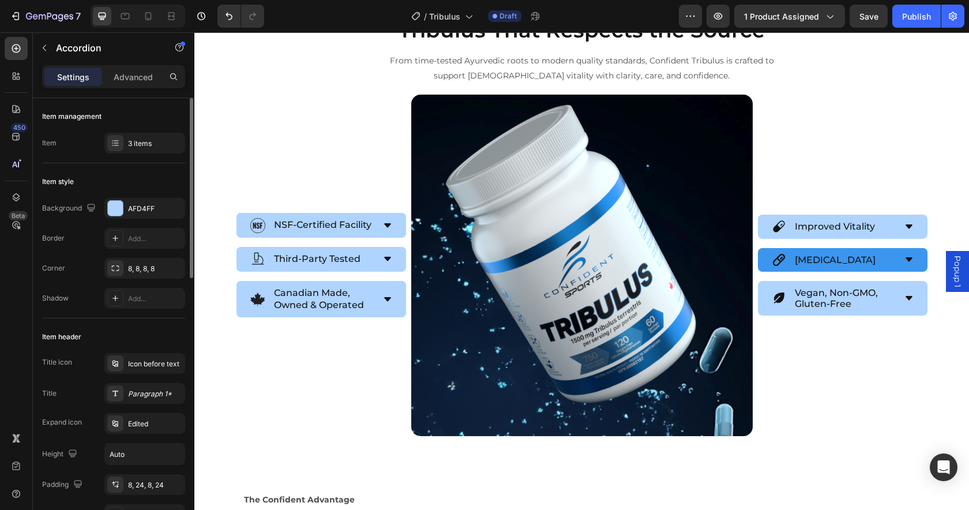
scroll to position [1802, 0]
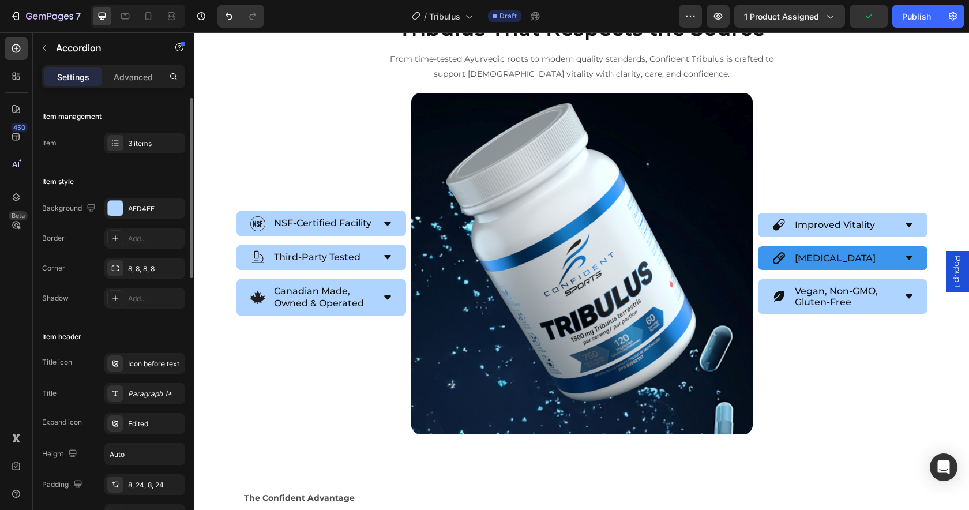
click at [834, 262] on p "Adaptogen" at bounding box center [834, 258] width 81 height 11
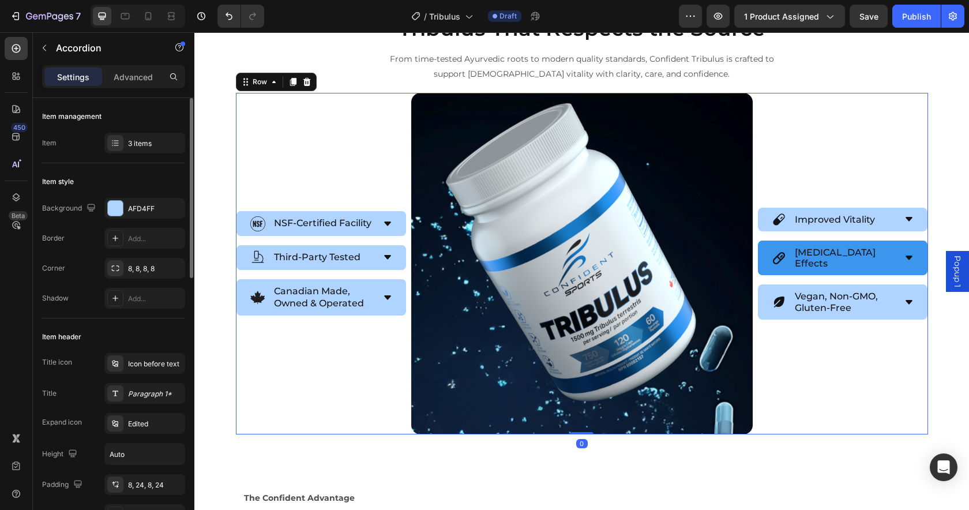
click at [868, 364] on div "Improved Vitality Adaptogenic Effects Vegan, Non-GMO, Gluten-Free Accordion" at bounding box center [842, 263] width 171 height 341
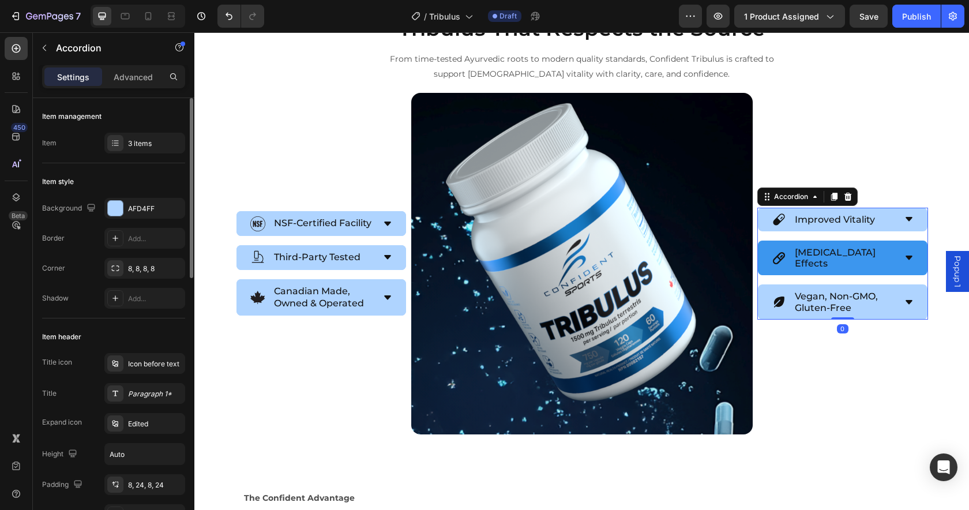
click at [889, 254] on div "Adaptogenic Effects" at bounding box center [832, 257] width 123 height 25
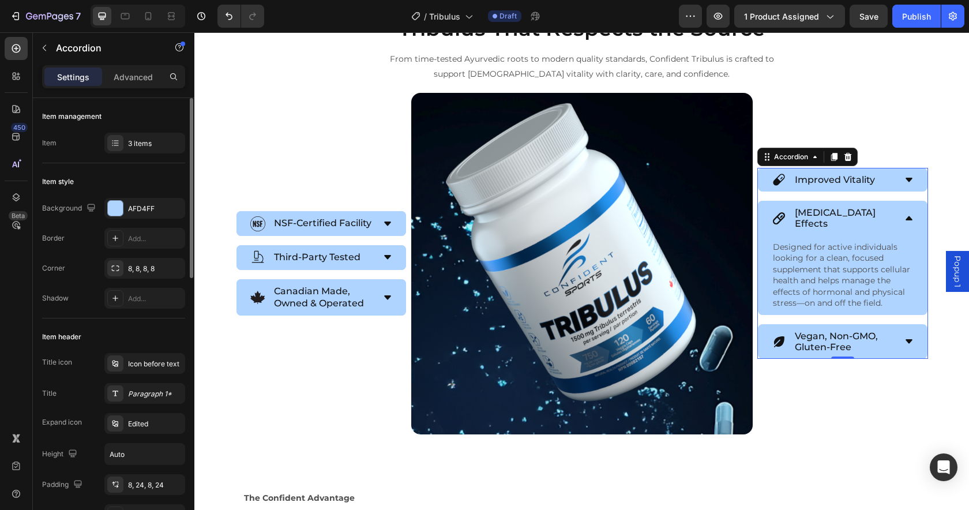
click at [805, 276] on p "Designed for active individuals looking for a clean, focused supplement that su…" at bounding box center [843, 276] width 140 height 68
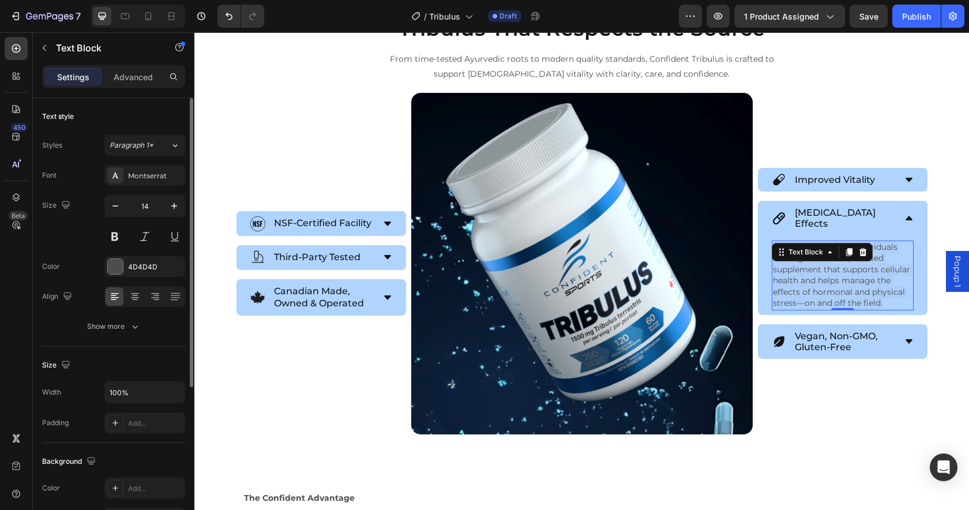
click at [805, 276] on p "Designed for active individuals looking for a clean, focused supplement that su…" at bounding box center [843, 276] width 140 height 68
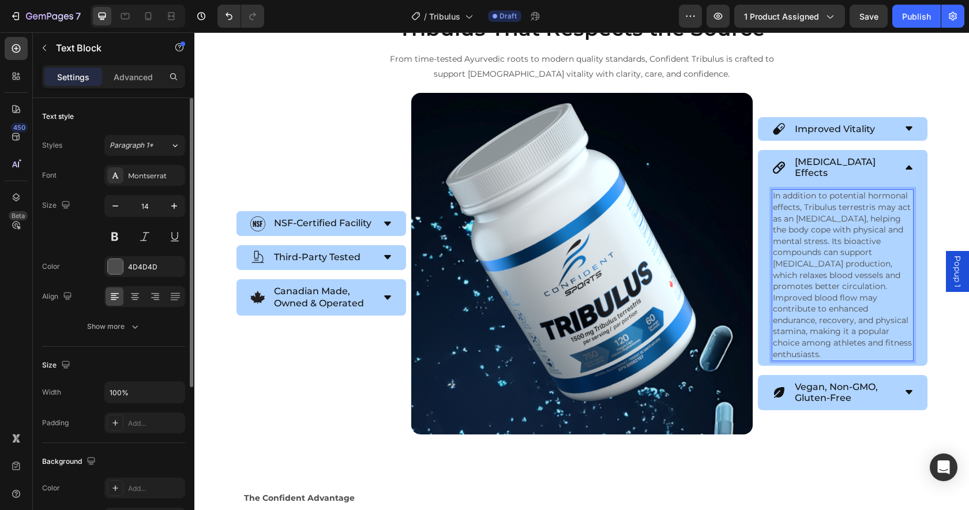
scroll to position [1756, 0]
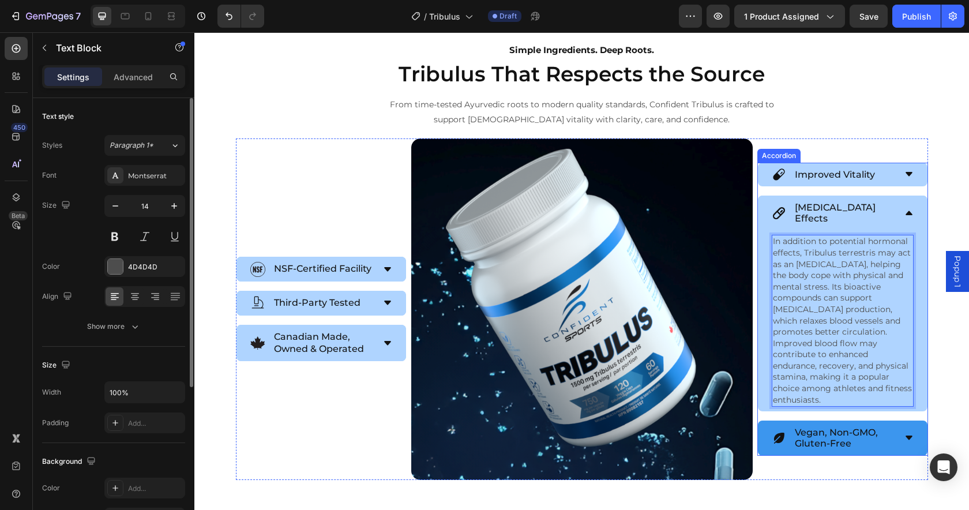
click at [831, 430] on p "Vegan, Non-GMO, Gluten-Free" at bounding box center [843, 438] width 99 height 22
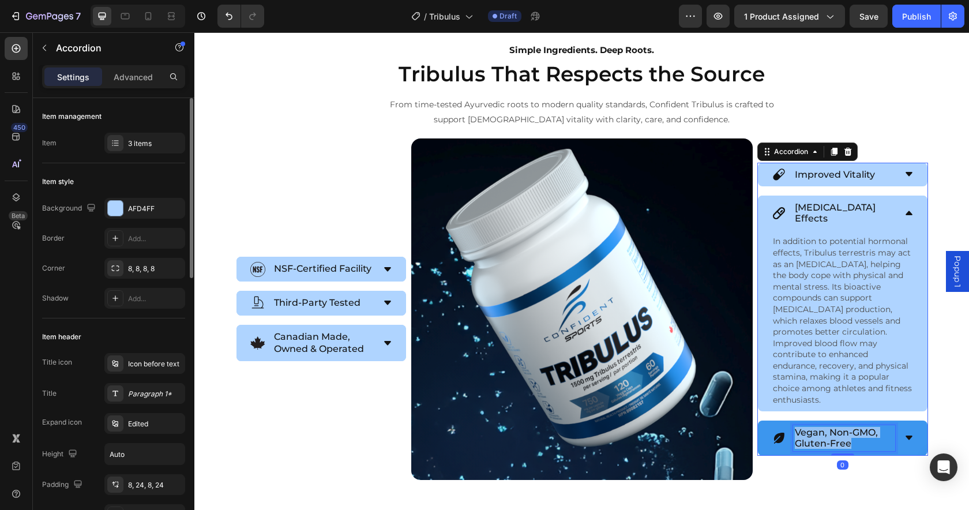
click at [831, 430] on p "Vegan, Non-GMO, Gluten-Free" at bounding box center [843, 438] width 99 height 22
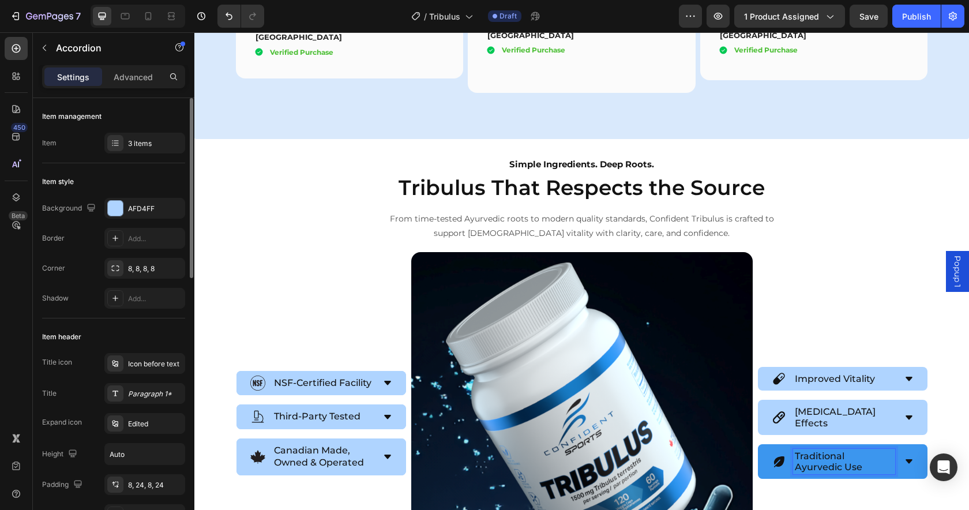
scroll to position [1671, 0]
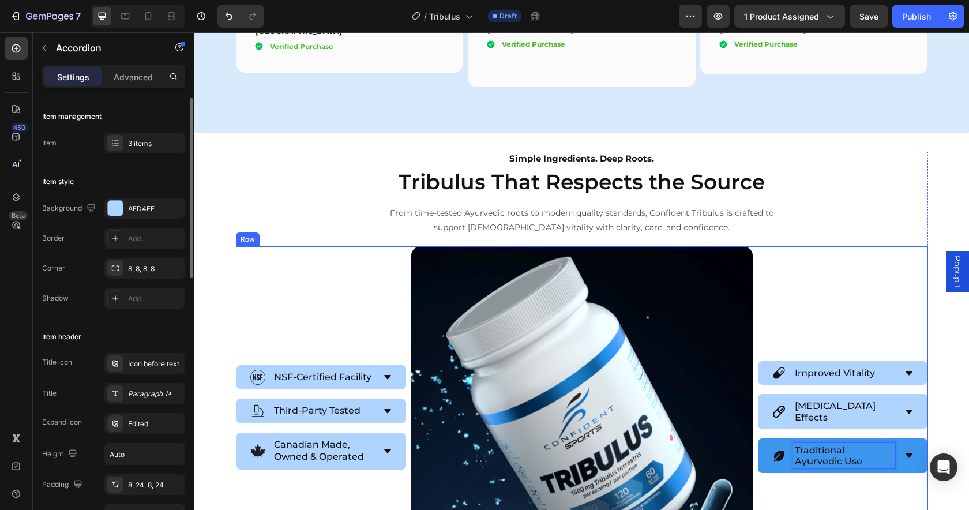
click at [846, 246] on div "Improved Vitality Adaptogenic Effects Traditional Ayurvedic Use Accordion 0" at bounding box center [842, 416] width 171 height 341
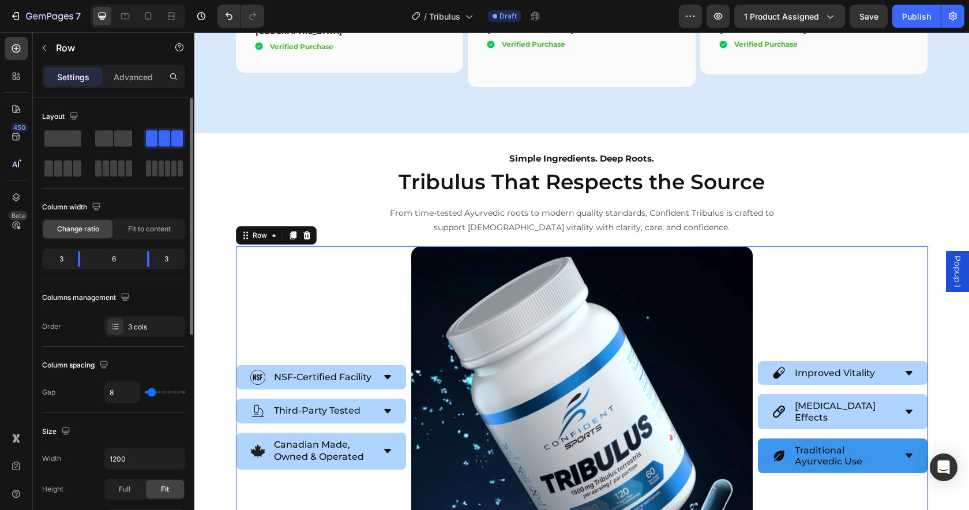
scroll to position [1853, 0]
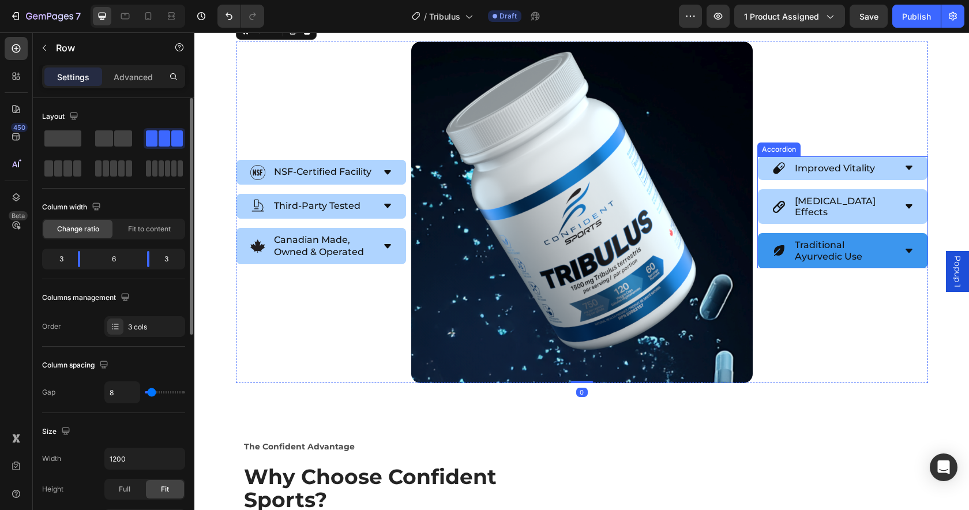
click at [873, 239] on p "Traditional Ayurvedic Use" at bounding box center [843, 250] width 99 height 22
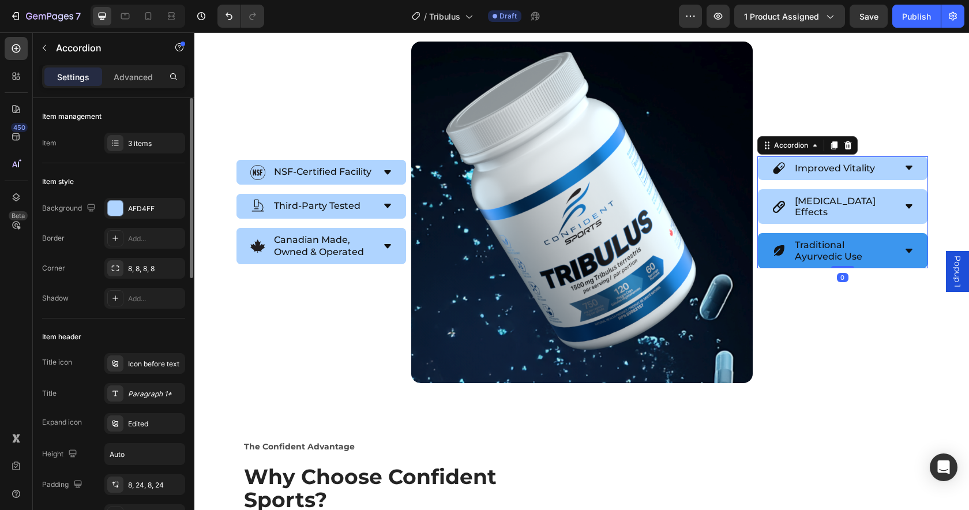
click at [907, 246] on icon at bounding box center [908, 250] width 9 height 9
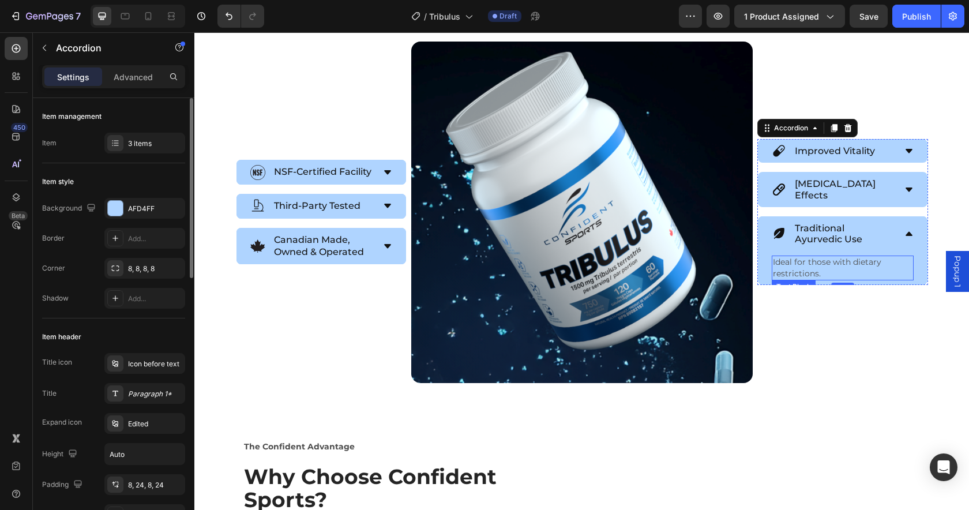
click at [808, 263] on p "Ideal for those with dietary restrictions." at bounding box center [843, 268] width 140 height 22
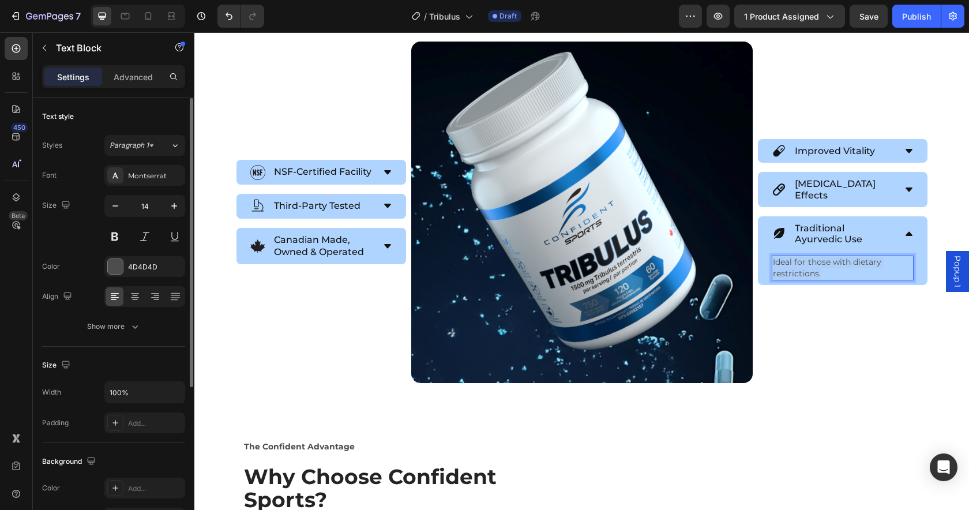
click at [808, 262] on p "Ideal for those with dietary restrictions." at bounding box center [843, 268] width 140 height 22
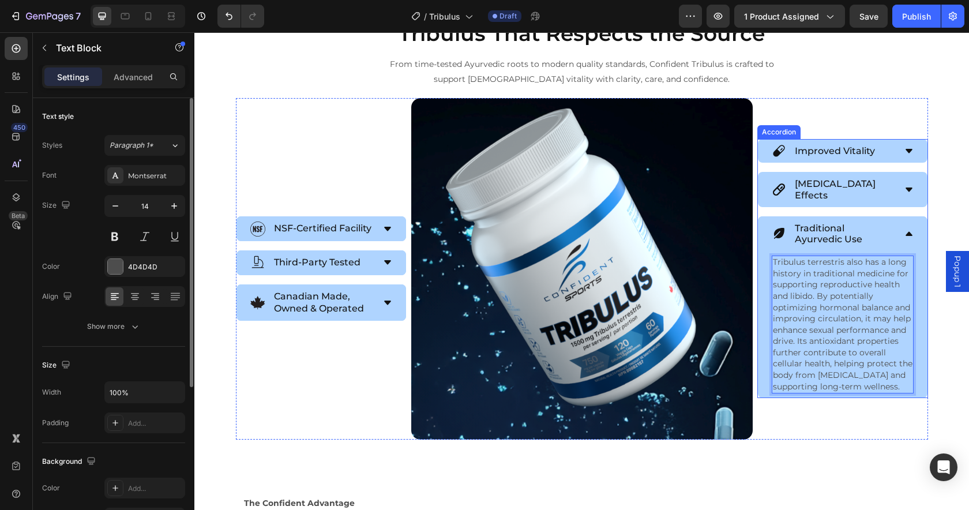
click at [817, 233] on p "Traditional Ayurvedic Use" at bounding box center [843, 234] width 99 height 22
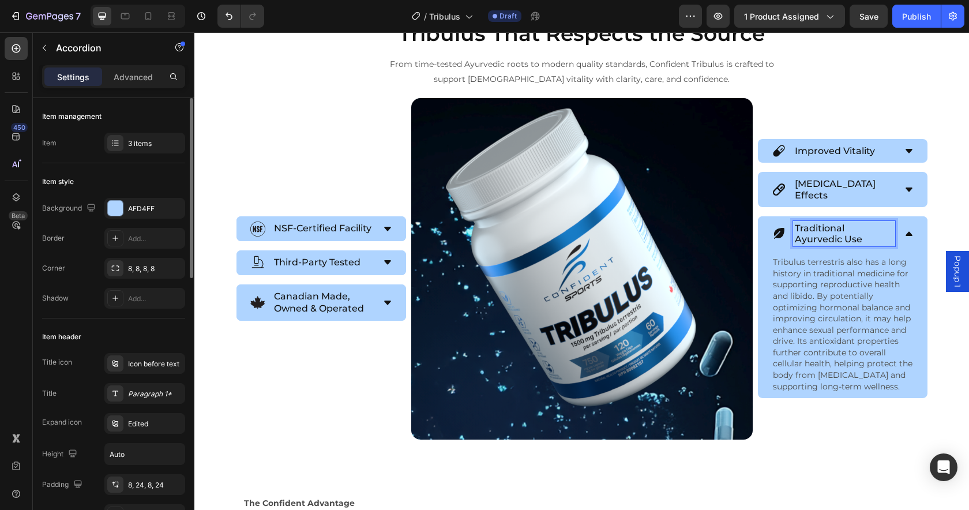
click at [814, 233] on p "Traditional Ayurvedic Use" at bounding box center [843, 234] width 99 height 22
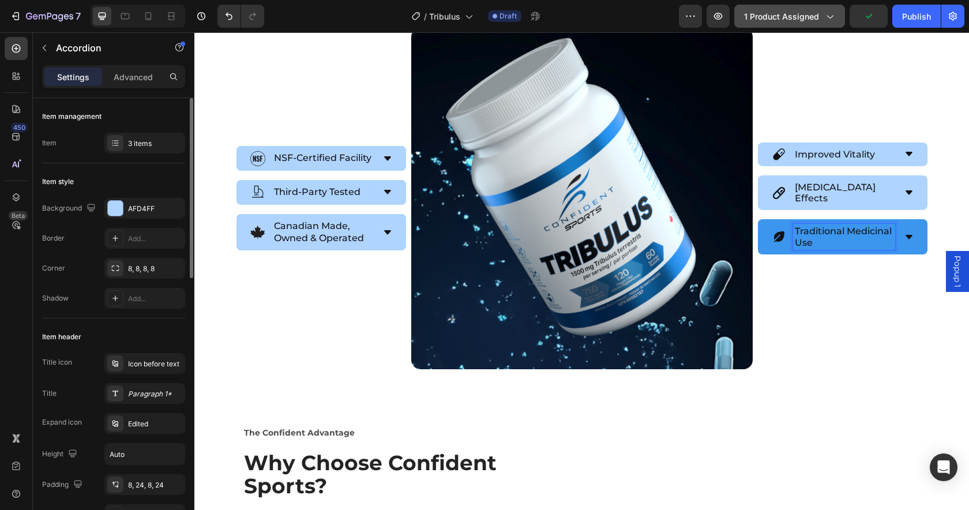
scroll to position [1870, 0]
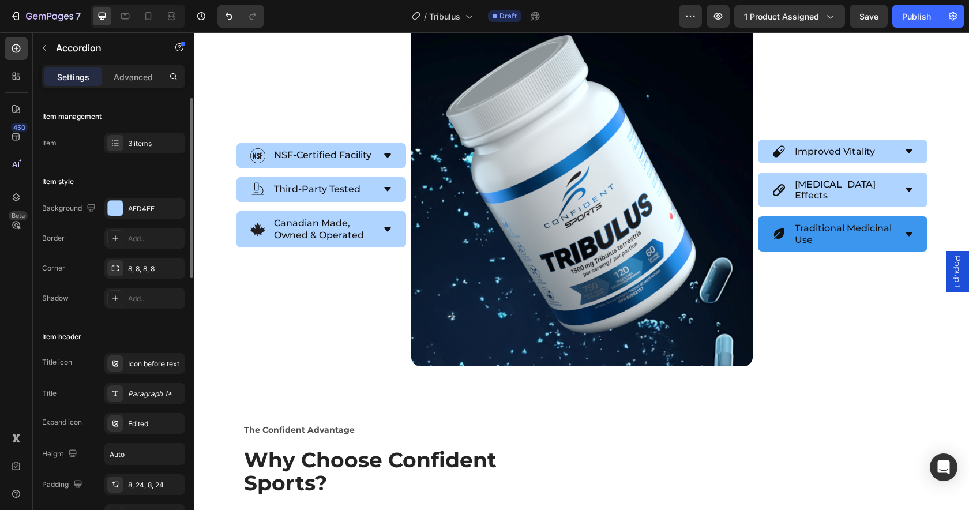
click at [905, 231] on icon at bounding box center [908, 233] width 9 height 9
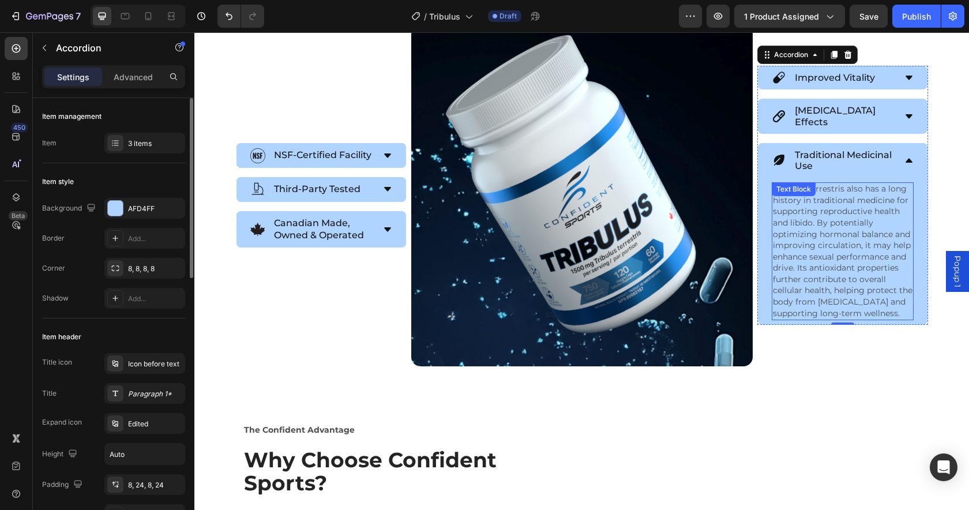
click at [843, 228] on p "Tribulus terrestris also has a long history in traditional medicine for support…" at bounding box center [843, 250] width 140 height 135
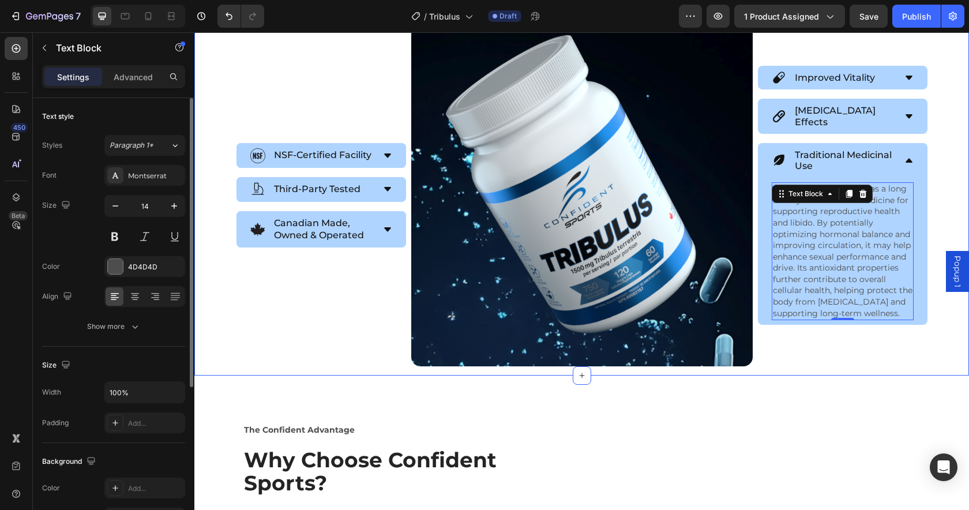
click at [932, 210] on div "Simple Ingredients. Deep Roots. Heading Tribulus That Respects the Source Headi…" at bounding box center [581, 153] width 774 height 446
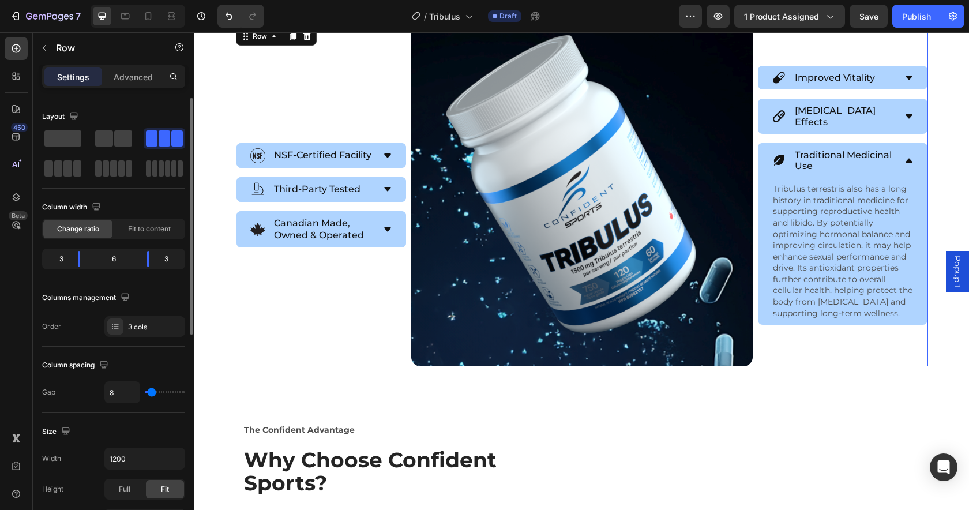
click at [812, 350] on div "Improved Vitality Adaptogenic Effects Traditional Medicinal Use Tribulus terres…" at bounding box center [842, 195] width 171 height 341
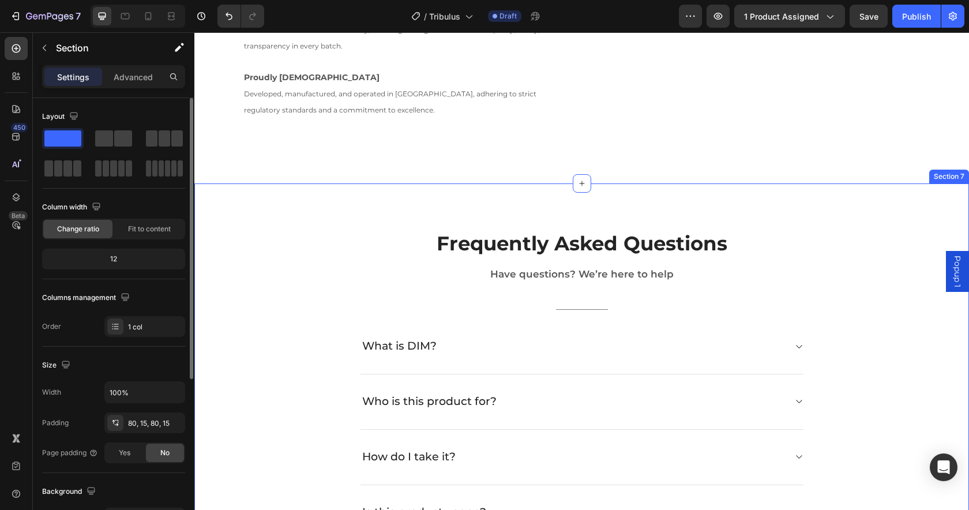
scroll to position [2609, 0]
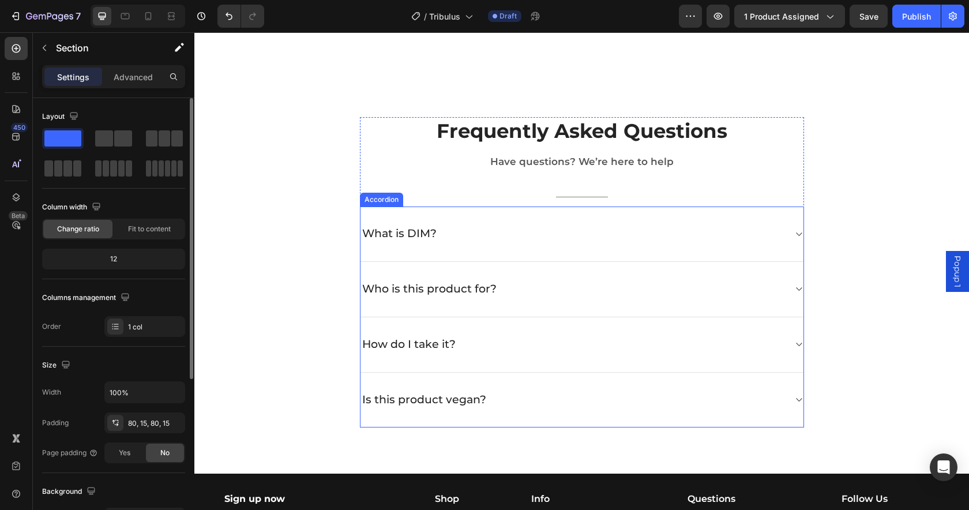
click at [473, 232] on div "What is DIM?" at bounding box center [572, 234] width 424 height 18
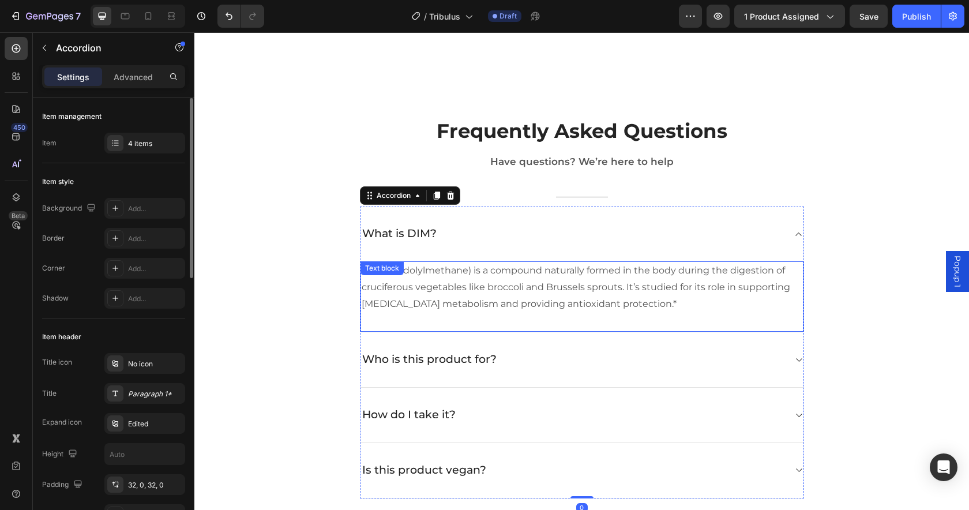
click at [446, 277] on div "DIM (diindolylmethane) is a compound naturally formed in the body during the di…" at bounding box center [581, 296] width 443 height 71
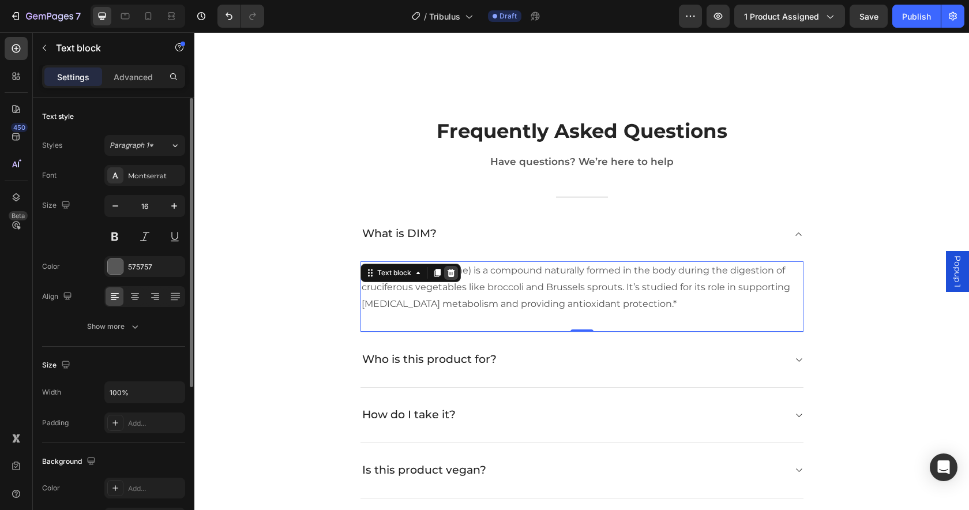
click at [447, 277] on div at bounding box center [451, 273] width 14 height 14
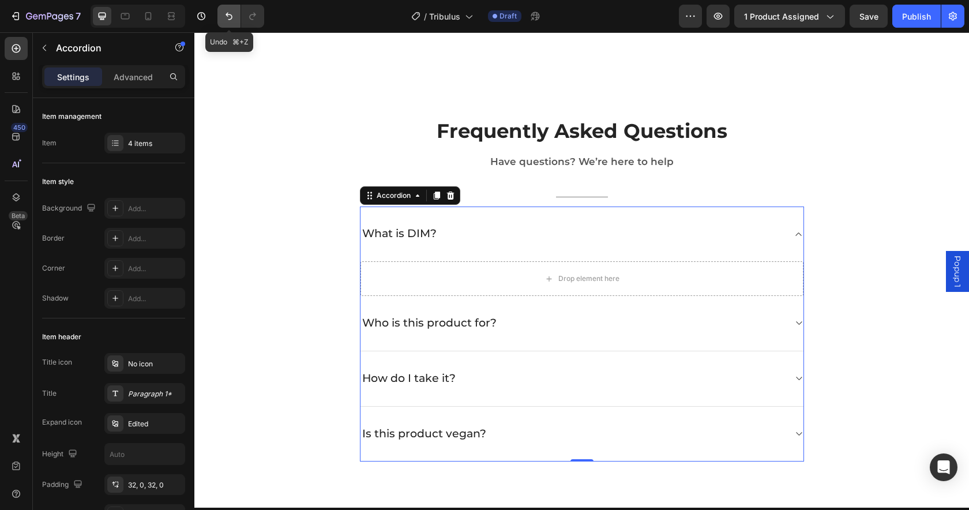
click at [227, 17] on icon "Undo/Redo" at bounding box center [229, 16] width 12 height 12
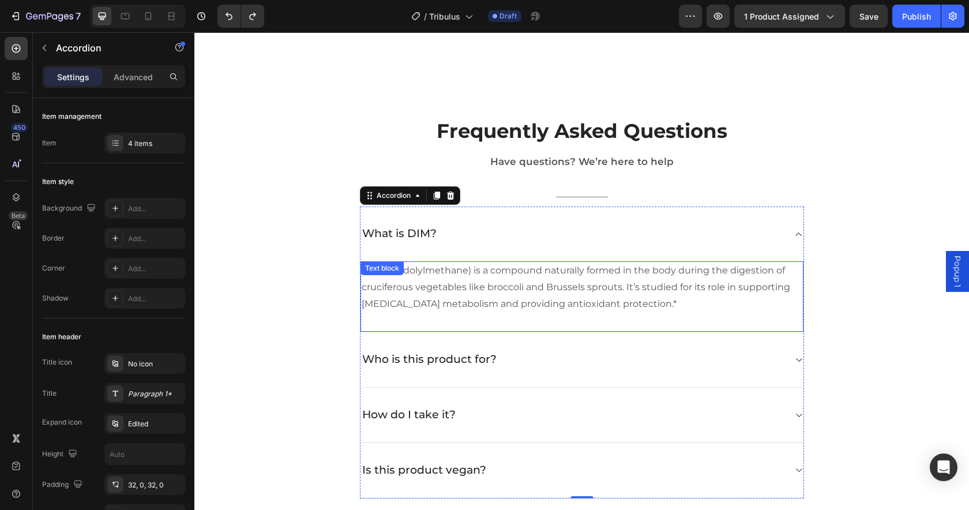
click at [700, 292] on p "DIM (diindolylmethane) is a compound naturally formed in the body during the di…" at bounding box center [581, 287] width 440 height 50
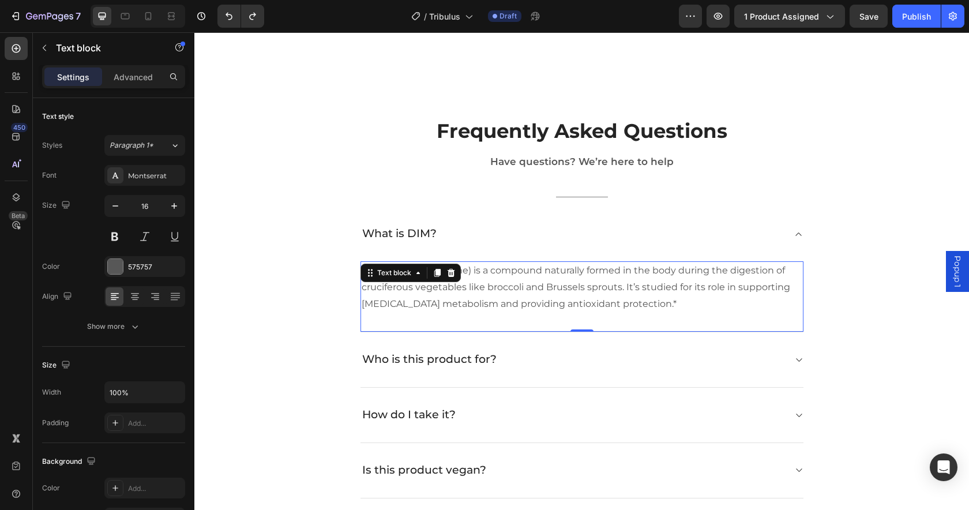
click at [700, 292] on p "DIM (diindolylmethane) is a compound naturally formed in the body during the di…" at bounding box center [581, 287] width 440 height 50
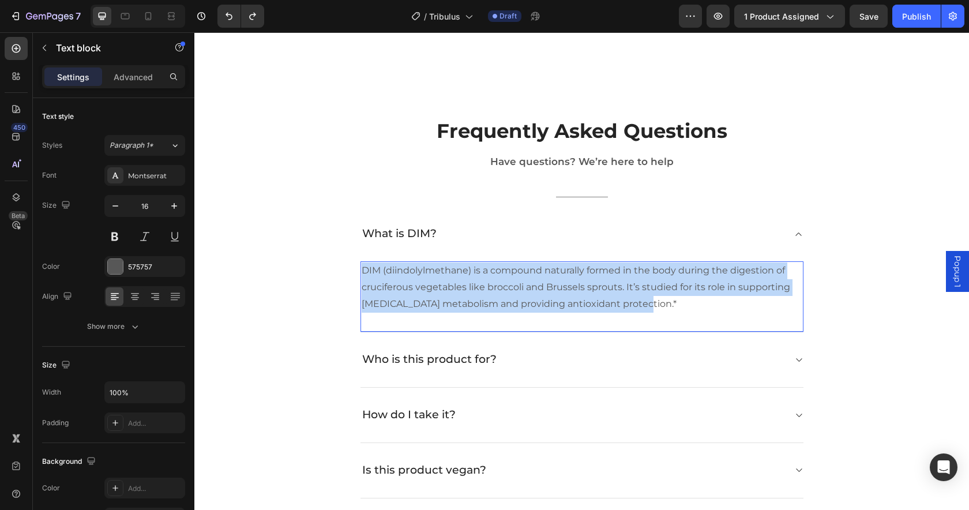
click at [700, 292] on p "DIM (diindolylmethane) is a compound naturally formed in the body during the di…" at bounding box center [581, 287] width 440 height 50
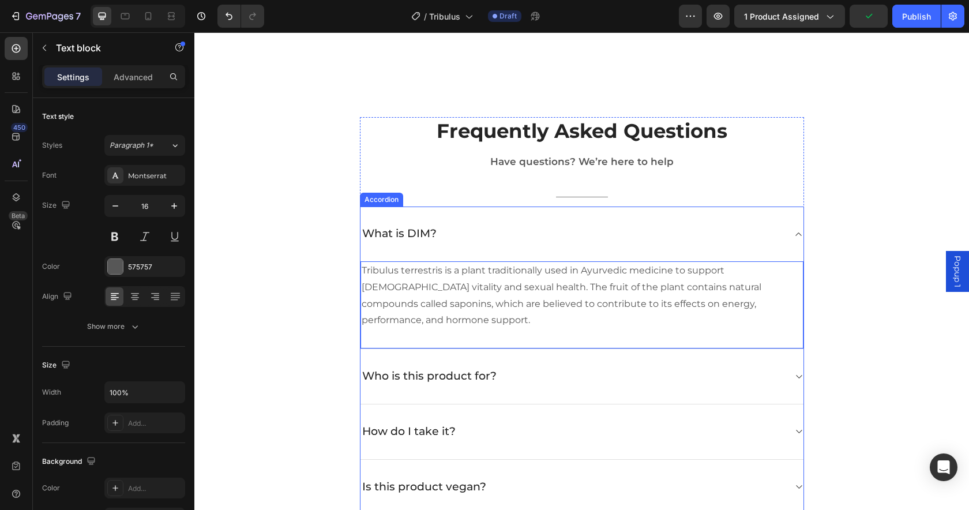
click at [414, 233] on p "What is DIM?" at bounding box center [399, 234] width 74 height 14
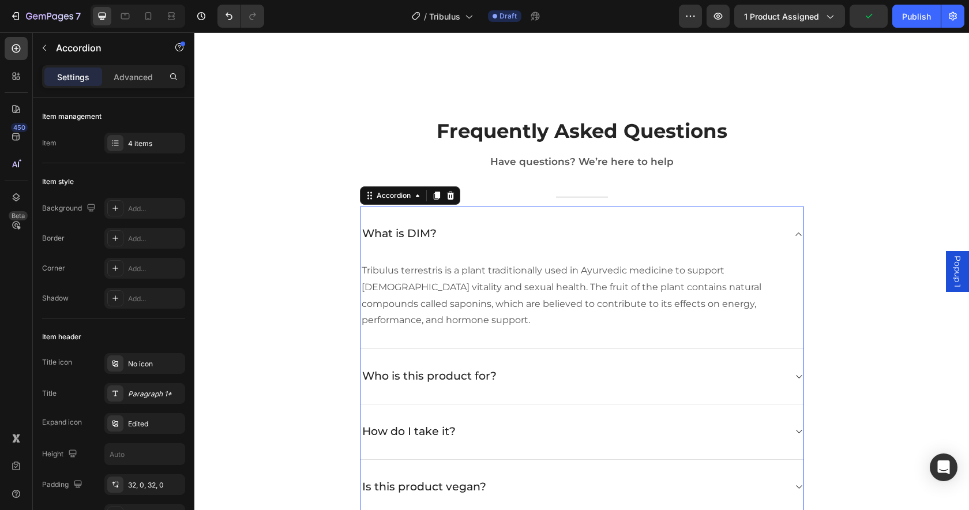
click at [414, 232] on p "What is DIM?" at bounding box center [399, 234] width 74 height 14
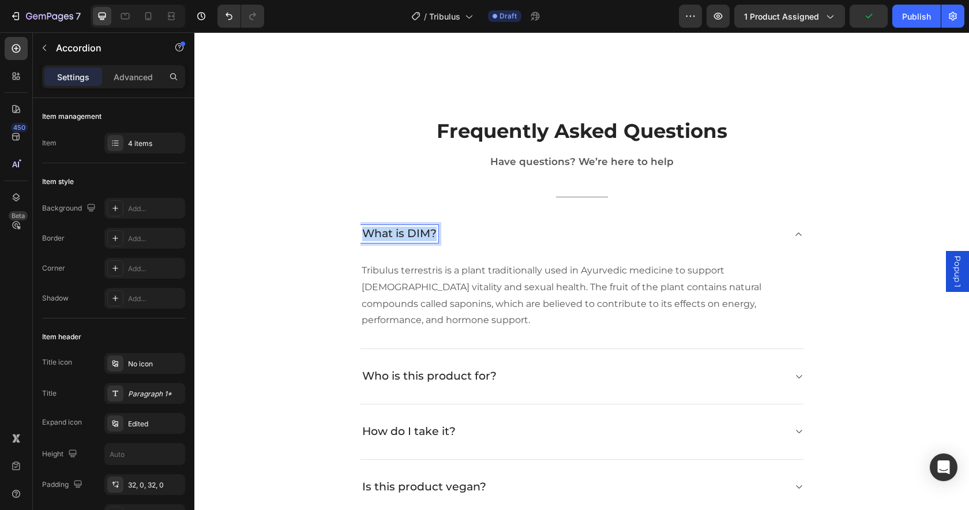
click at [414, 232] on p "What is DIM?" at bounding box center [399, 234] width 74 height 14
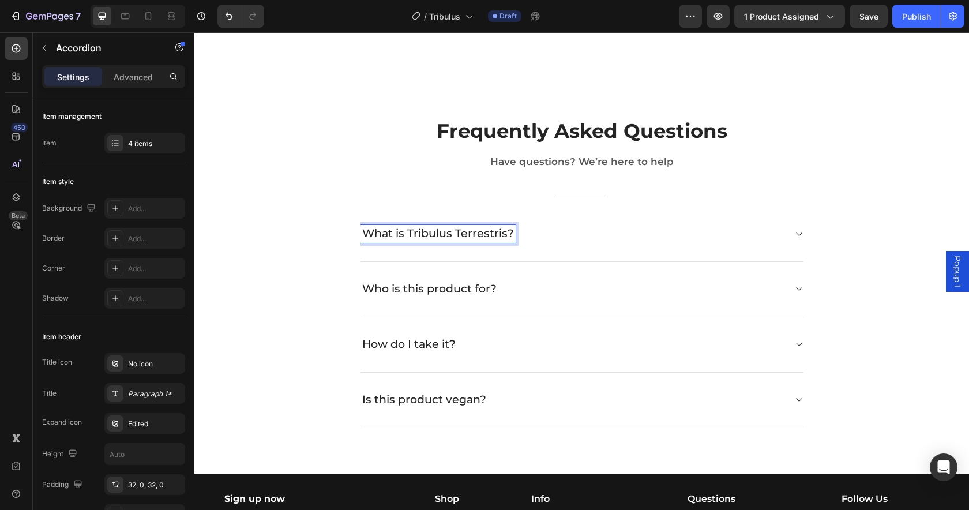
click at [453, 287] on p "Who is this product for?" at bounding box center [429, 289] width 134 height 14
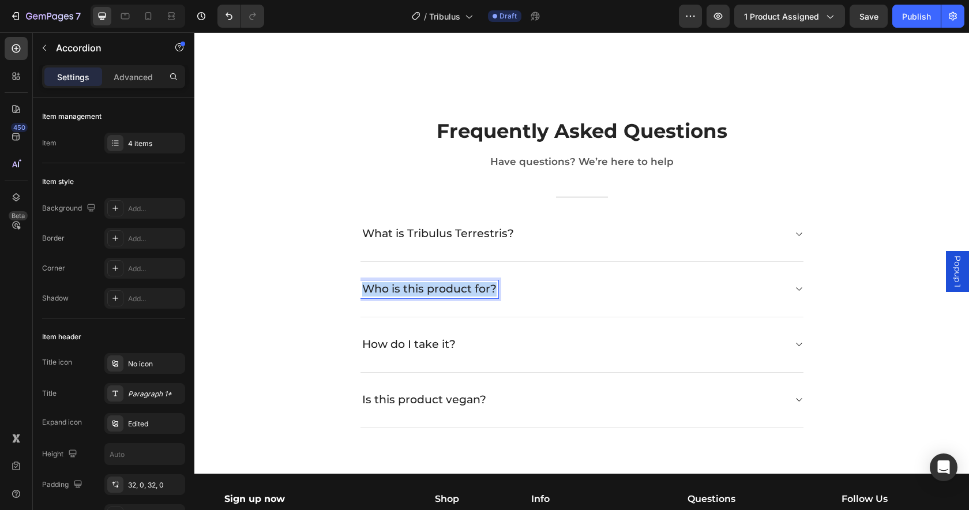
click at [453, 287] on p "Who is this product for?" at bounding box center [429, 289] width 134 height 14
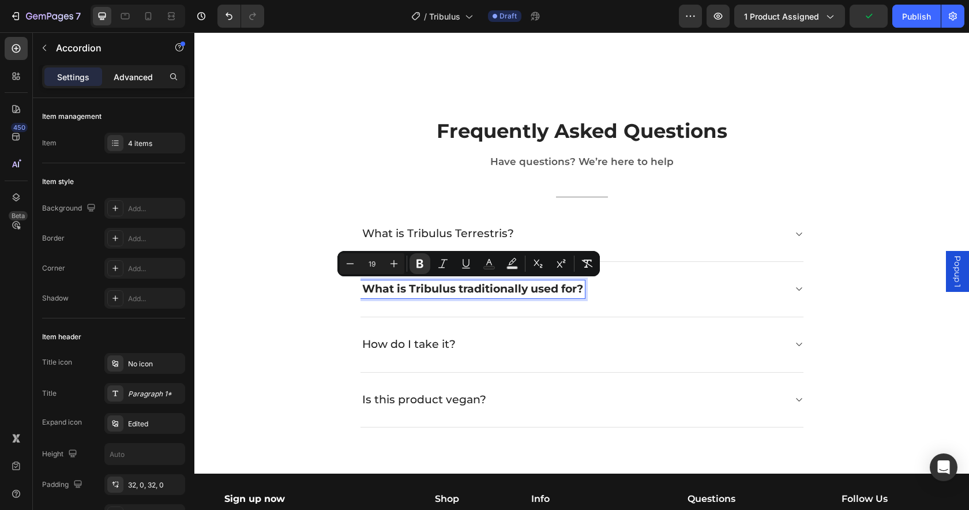
click at [129, 71] on p "Advanced" at bounding box center [133, 77] width 39 height 12
type input "100%"
type input "100"
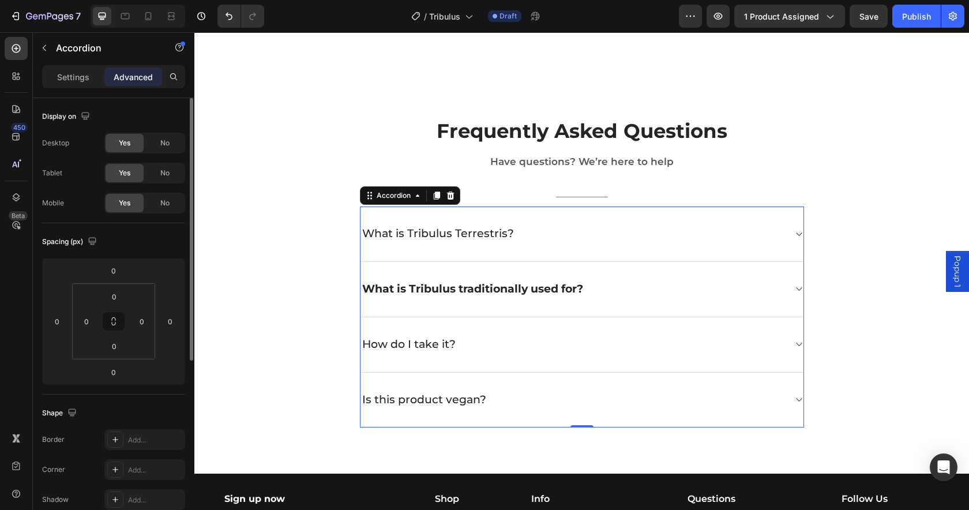
click at [66, 77] on p "Settings" at bounding box center [73, 77] width 32 height 12
type input "0"
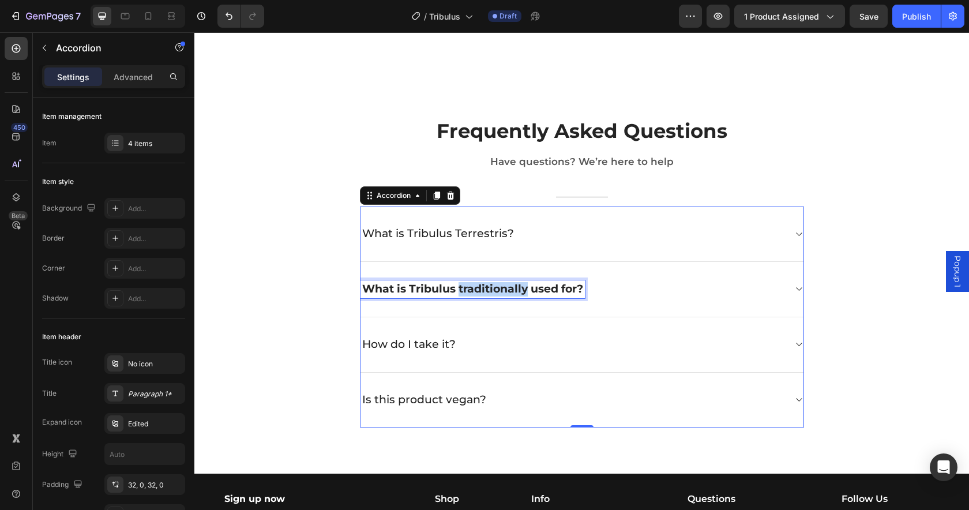
click at [460, 289] on strong "What is Tribulus traditionally used for?" at bounding box center [472, 288] width 221 height 13
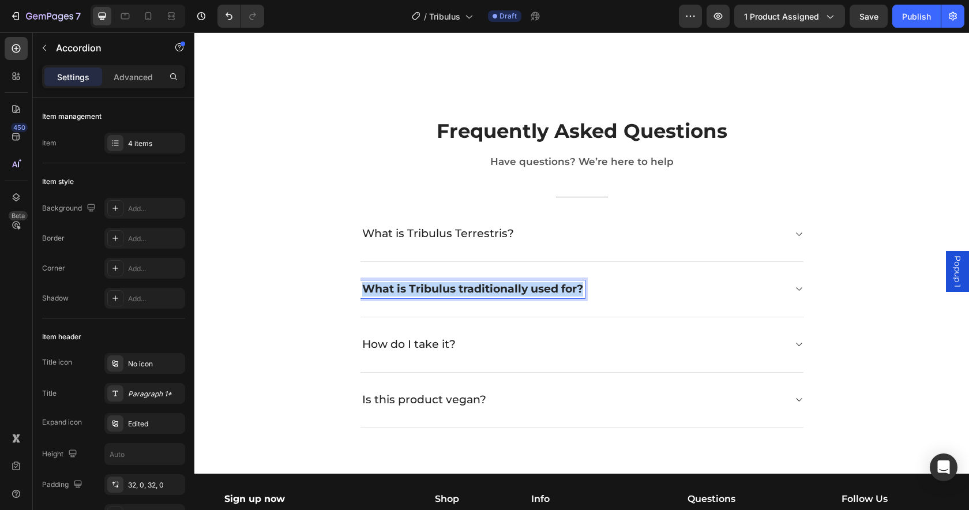
click at [460, 289] on strong "What is Tribulus traditionally used for?" at bounding box center [472, 288] width 221 height 13
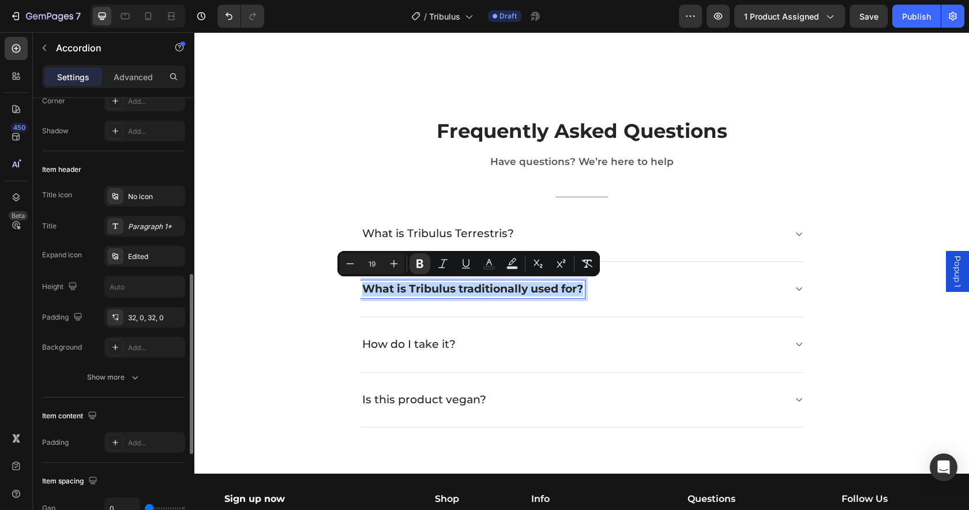
scroll to position [244, 0]
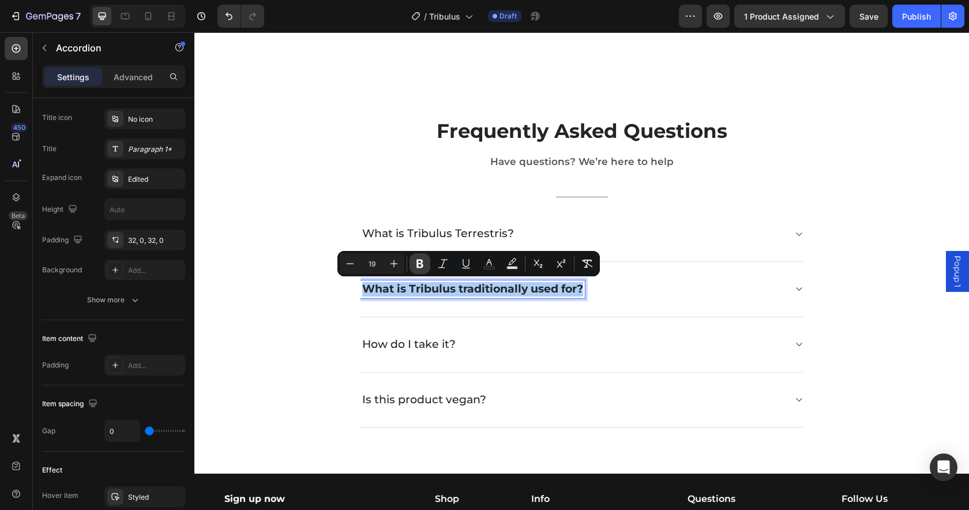
click at [417, 267] on icon "Editor contextual toolbar" at bounding box center [419, 263] width 7 height 9
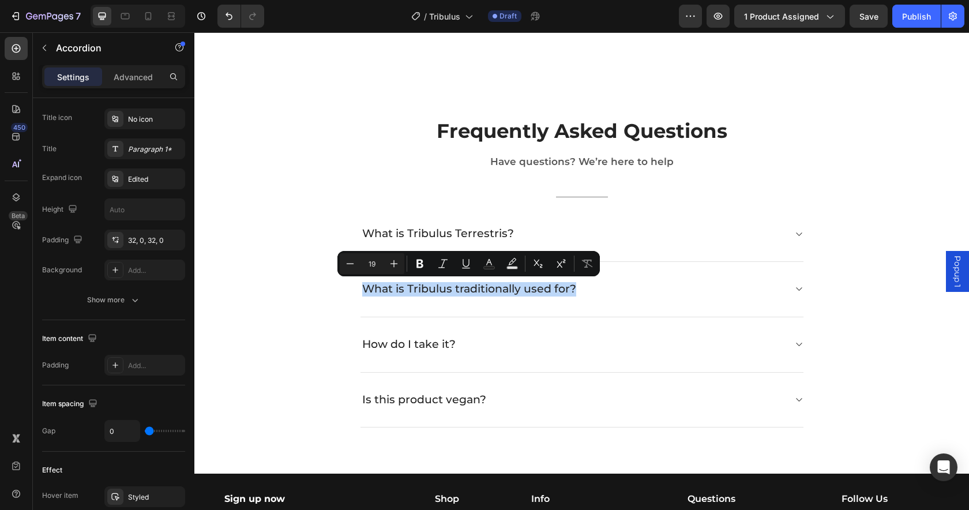
click at [729, 296] on div "What is Tribulus traditionally used for?" at bounding box center [581, 289] width 443 height 55
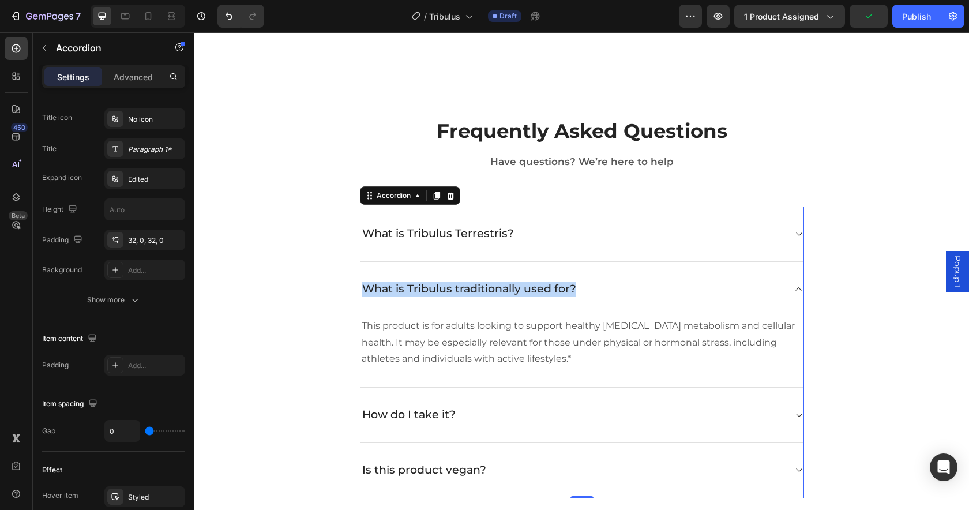
click at [458, 334] on p "This product is for adults looking to support healthy estrogen metabolism and c…" at bounding box center [581, 343] width 440 height 50
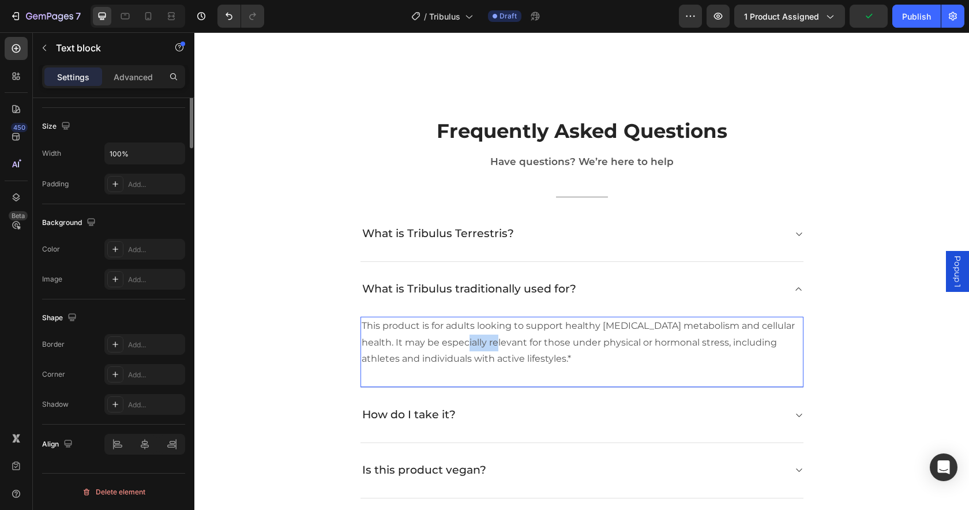
scroll to position [0, 0]
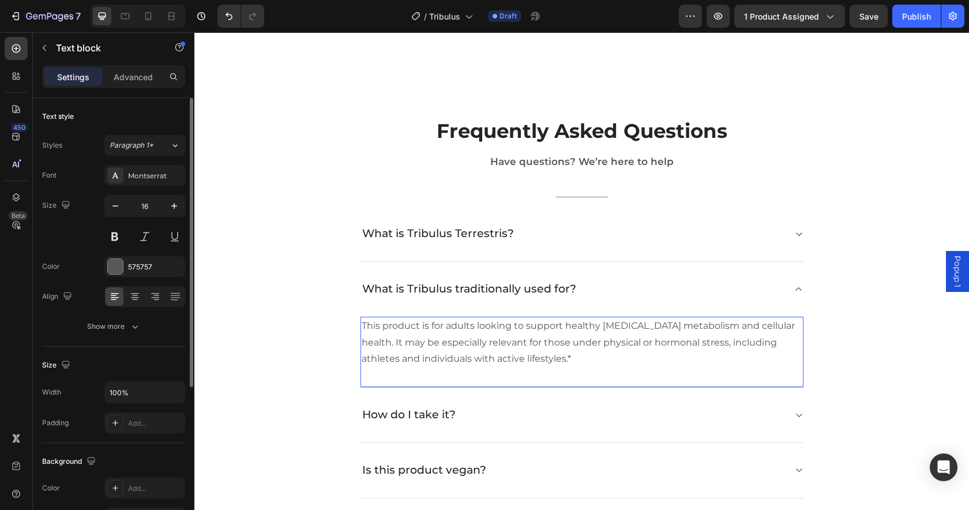
click at [560, 341] on p "This product is for adults looking to support healthy estrogen metabolism and c…" at bounding box center [581, 343] width 440 height 50
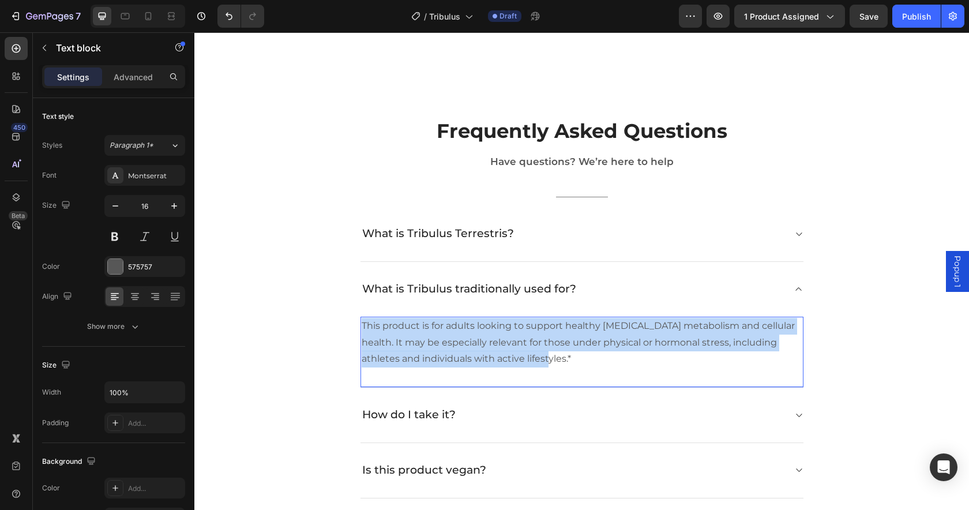
click at [560, 341] on p "This product is for adults looking to support healthy estrogen metabolism and c…" at bounding box center [581, 343] width 440 height 50
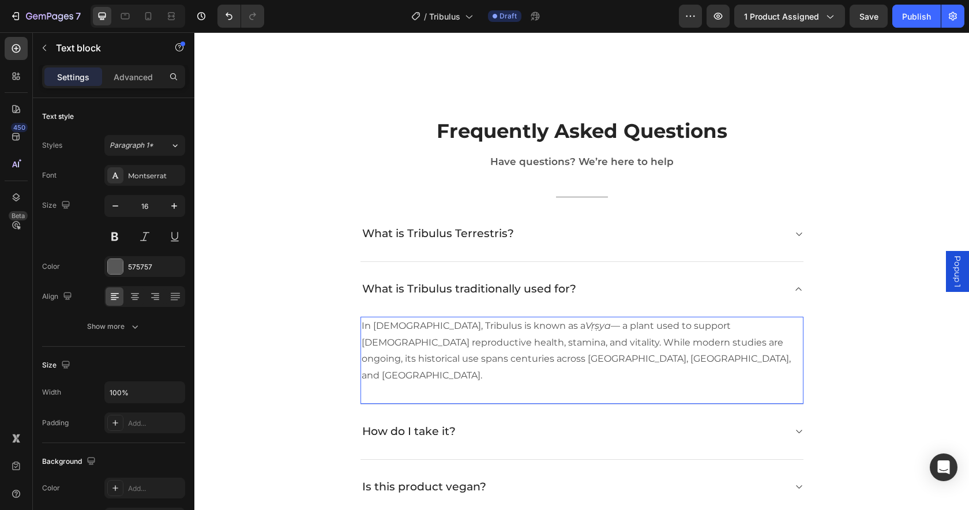
scroll to position [2632, 0]
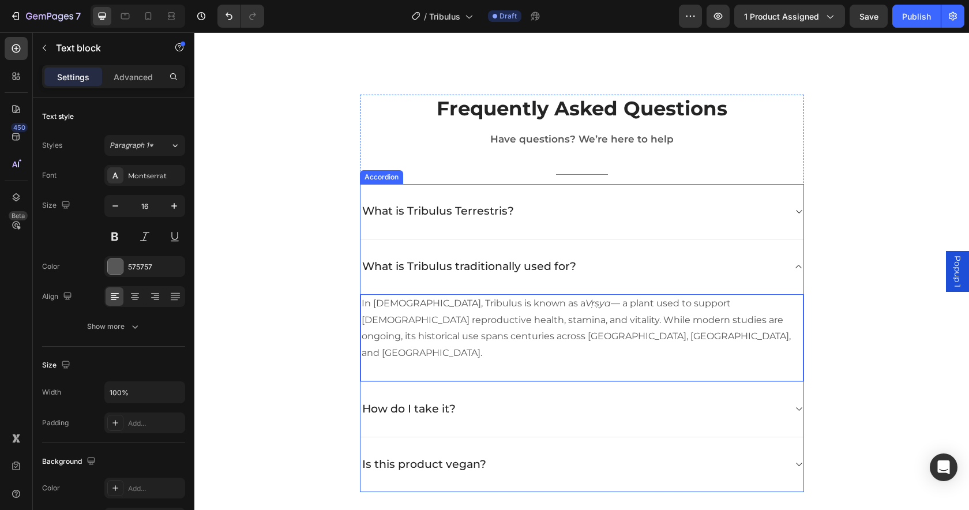
click at [426, 402] on p "How do I take it?" at bounding box center [408, 409] width 93 height 14
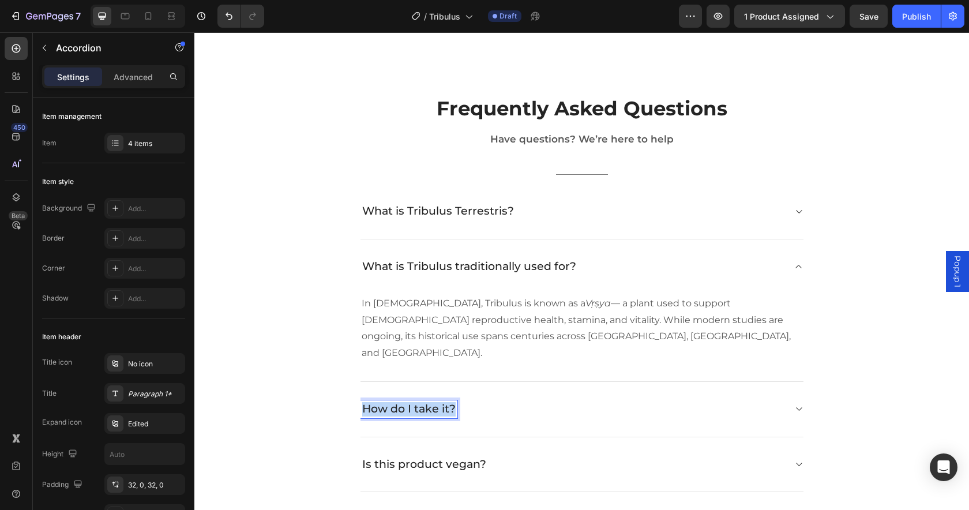
click at [426, 402] on p "How do I take it?" at bounding box center [408, 409] width 93 height 14
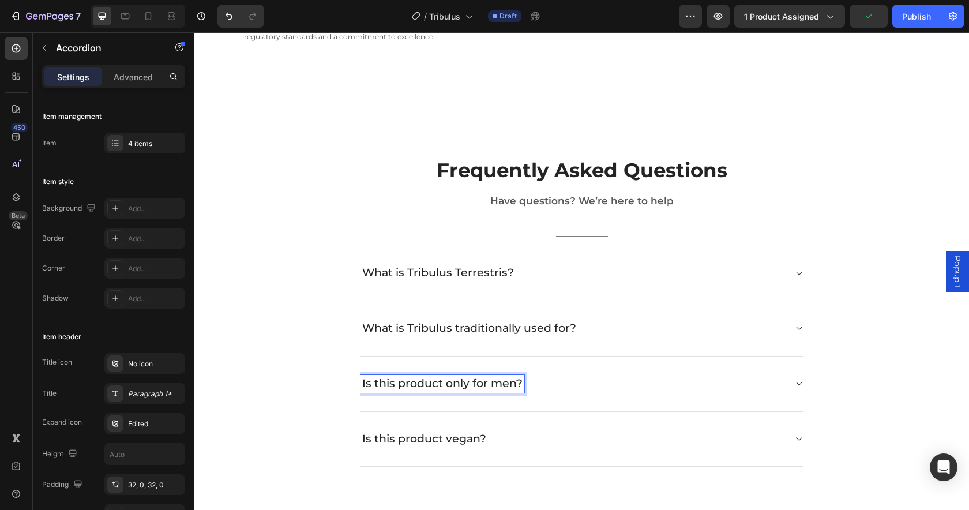
scroll to position [2562, 0]
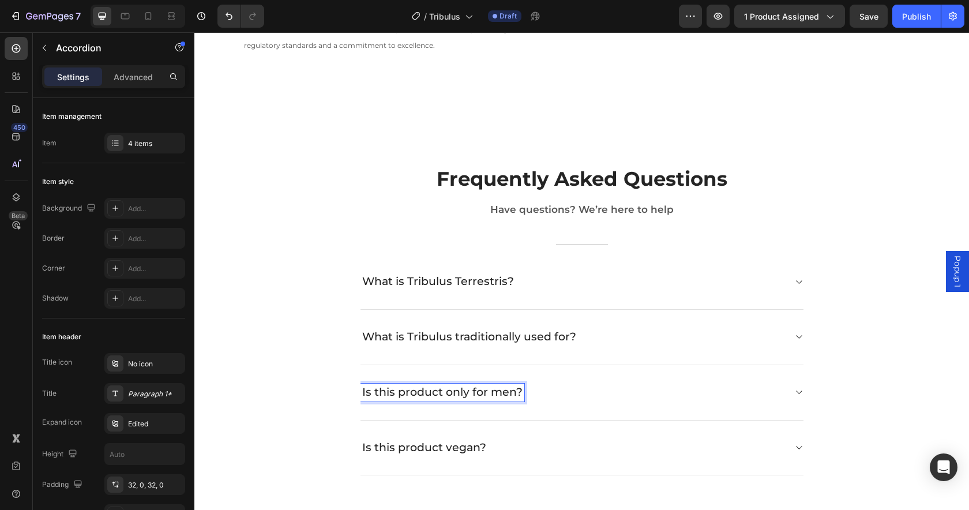
click at [374, 393] on p "Is this product only for men?" at bounding box center [442, 392] width 160 height 14
click at [374, 392] on p "Is this product only for men?" at bounding box center [442, 392] width 160 height 14
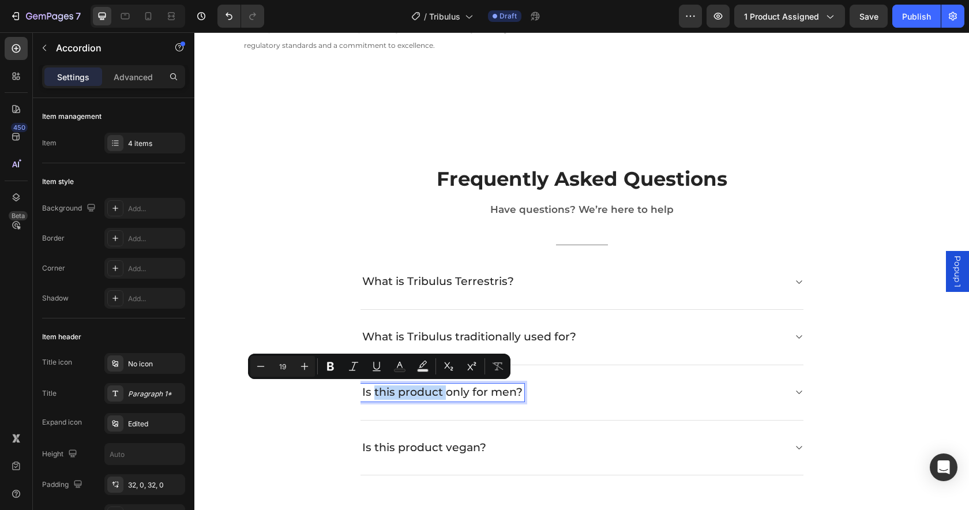
click at [436, 395] on p "Is this product only for men?" at bounding box center [442, 392] width 160 height 14
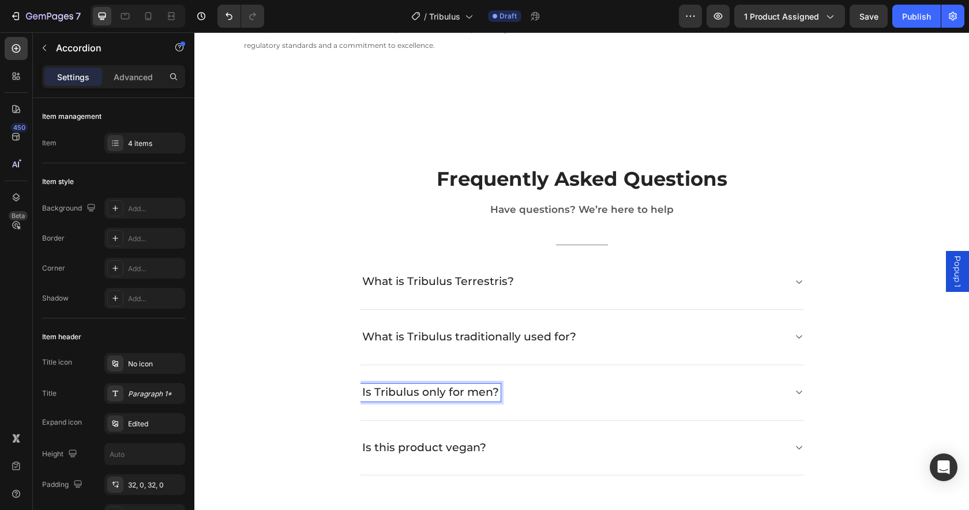
click at [548, 390] on div "Is Tribulus only for men?" at bounding box center [572, 392] width 424 height 18
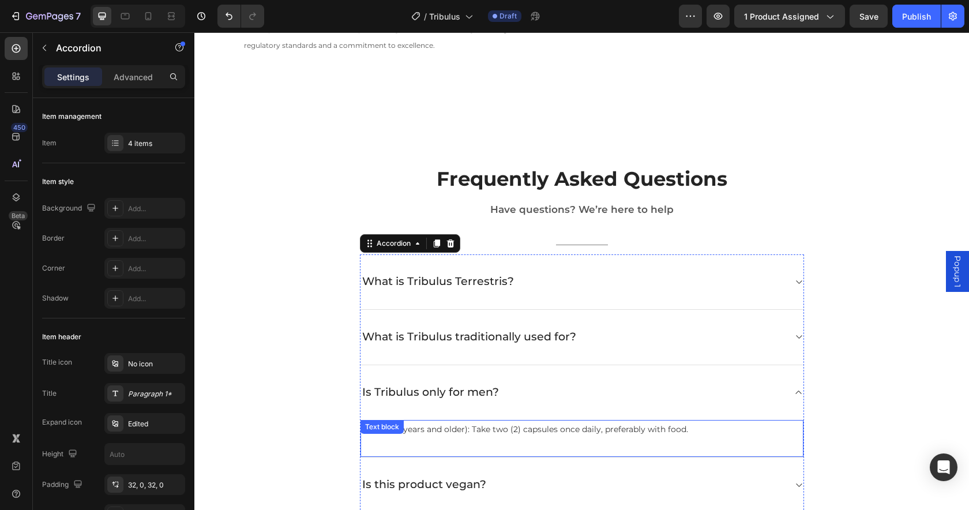
click at [495, 430] on span "Adults (18 years and older): Take two (2) capsules once daily, preferably with …" at bounding box center [524, 429] width 326 height 10
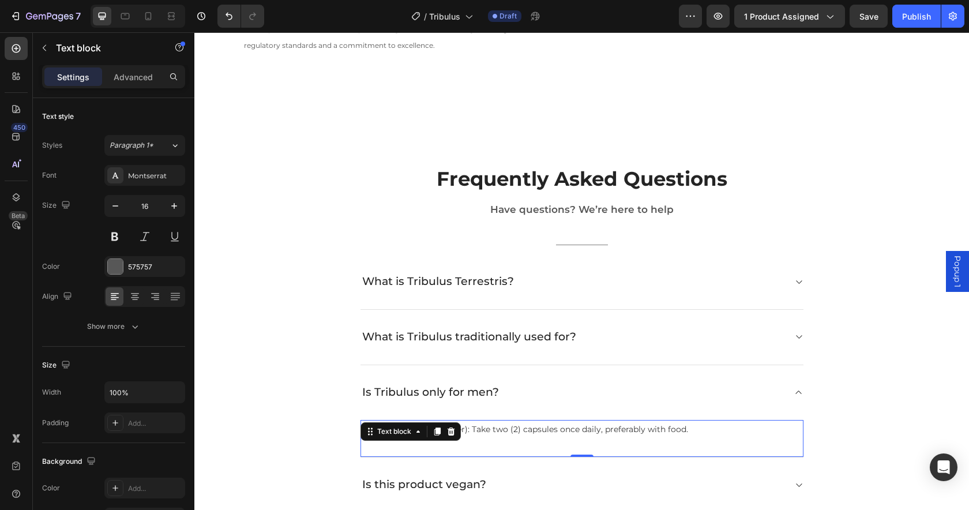
click at [495, 430] on span "Adults (18 years and older): Take two (2) capsules once daily, preferably with …" at bounding box center [524, 429] width 326 height 10
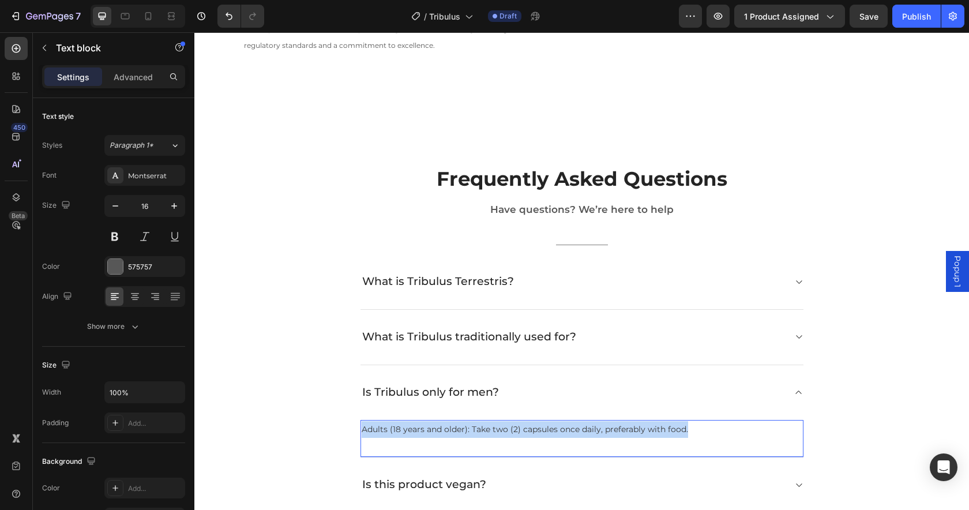
click at [495, 429] on span "Adults (18 years and older): Take two (2) capsules once daily, preferably with …" at bounding box center [524, 429] width 326 height 10
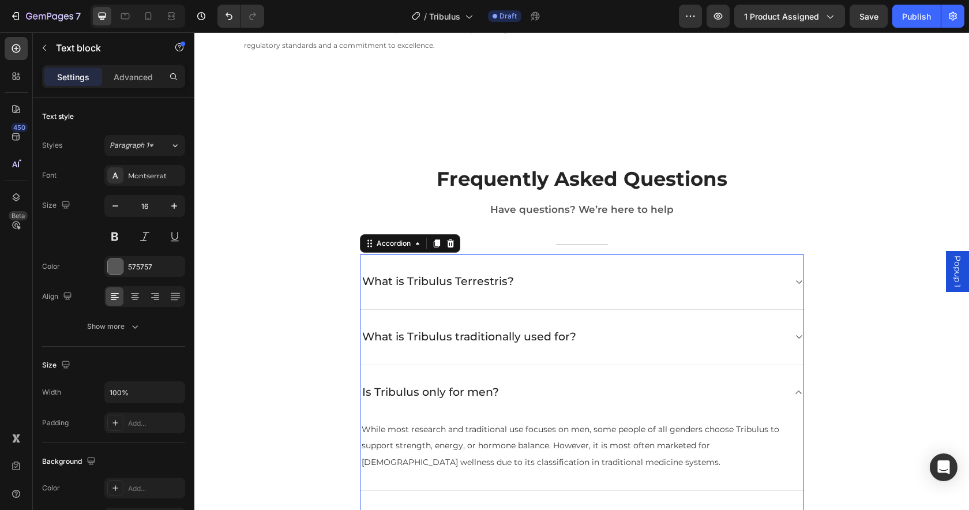
click at [650, 334] on div "What is Tribulus traditionally used for?" at bounding box center [572, 337] width 424 height 18
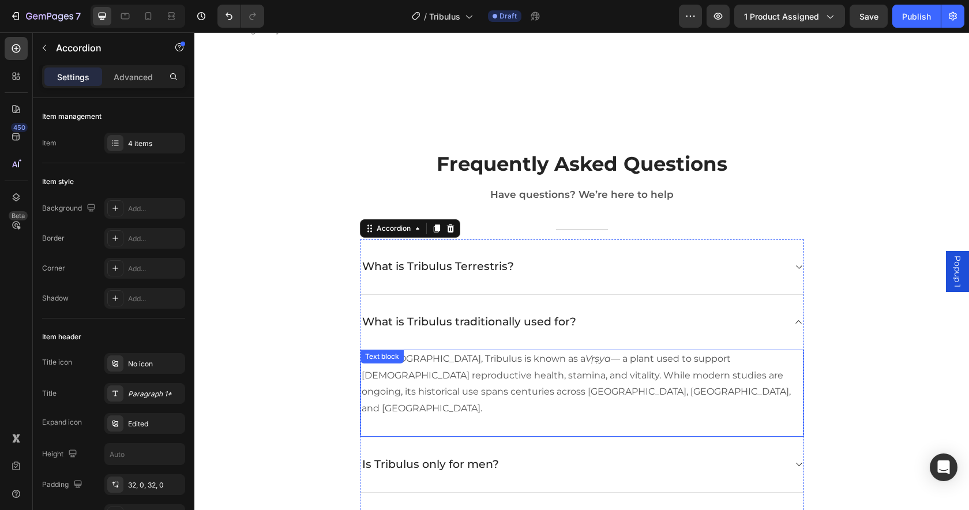
scroll to position [2659, 0]
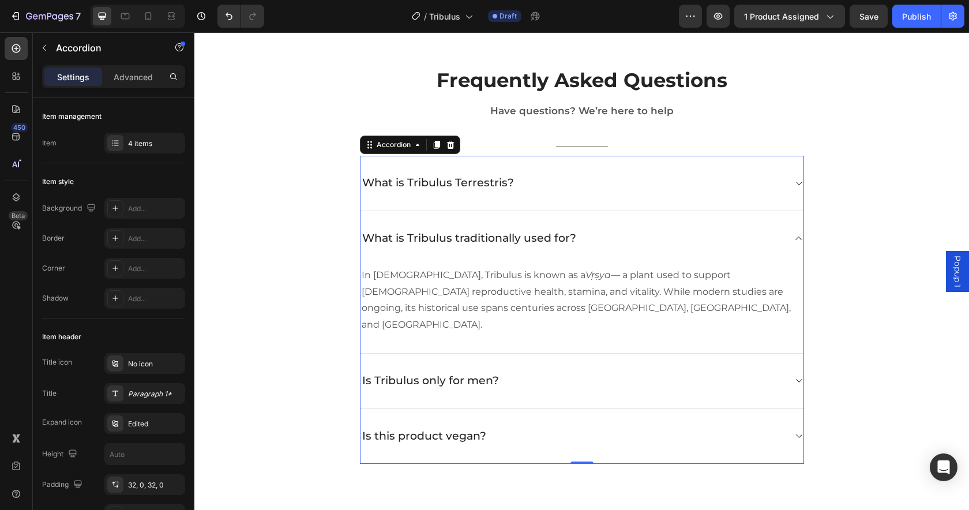
click at [625, 372] on div "Is Tribulus only for men?" at bounding box center [572, 381] width 424 height 18
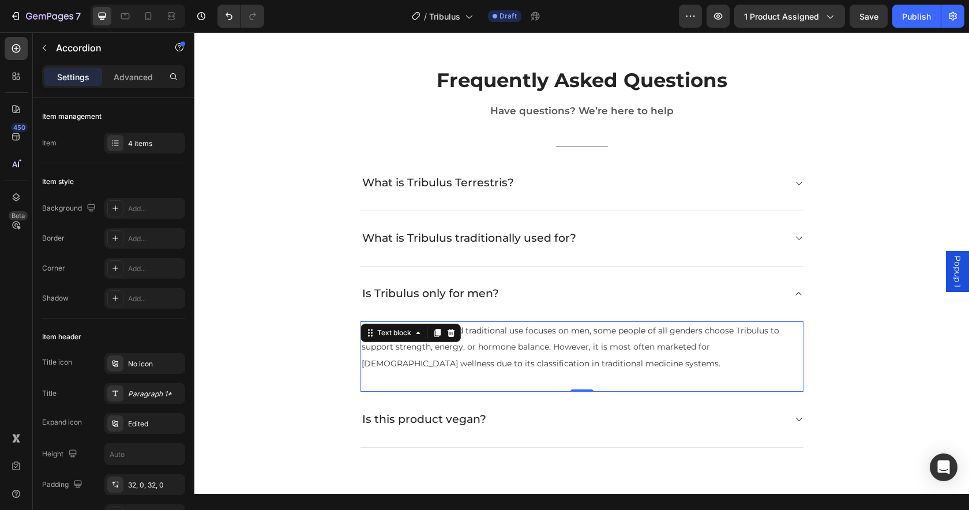
click at [584, 360] on p "While most research and traditional use focuses on men, some people of all gend…" at bounding box center [581, 347] width 440 height 50
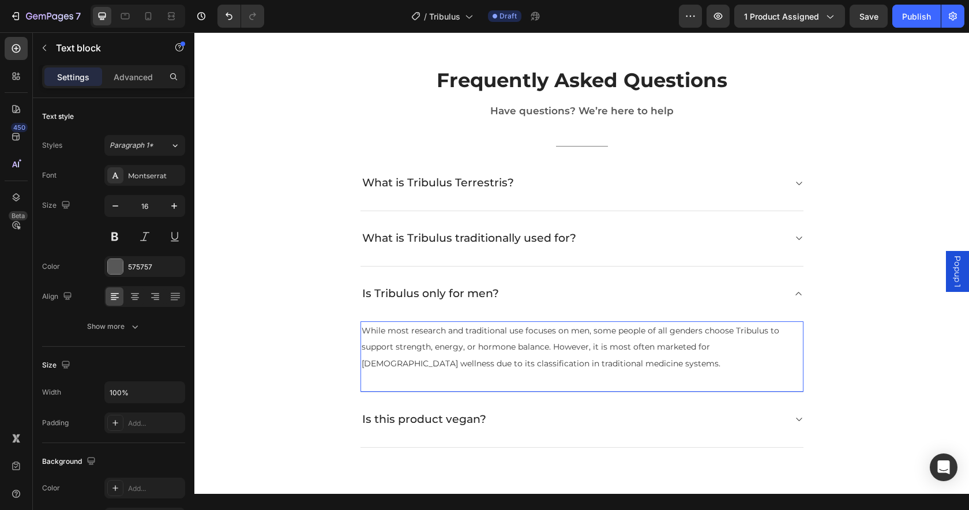
click at [584, 360] on p "While most research and traditional use focuses on men, some people of all gend…" at bounding box center [581, 347] width 440 height 50
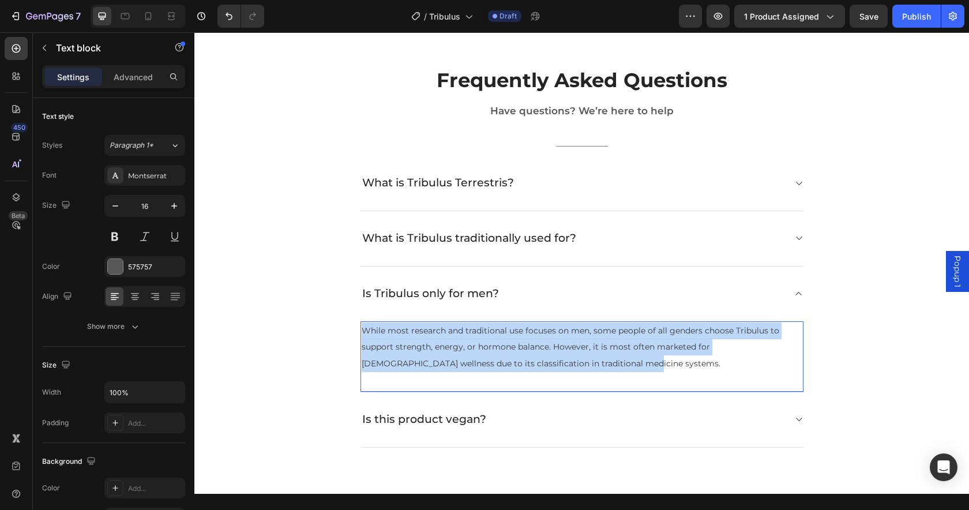
click at [584, 360] on p "While most research and traditional use focuses on men, some people of all gend…" at bounding box center [581, 347] width 440 height 50
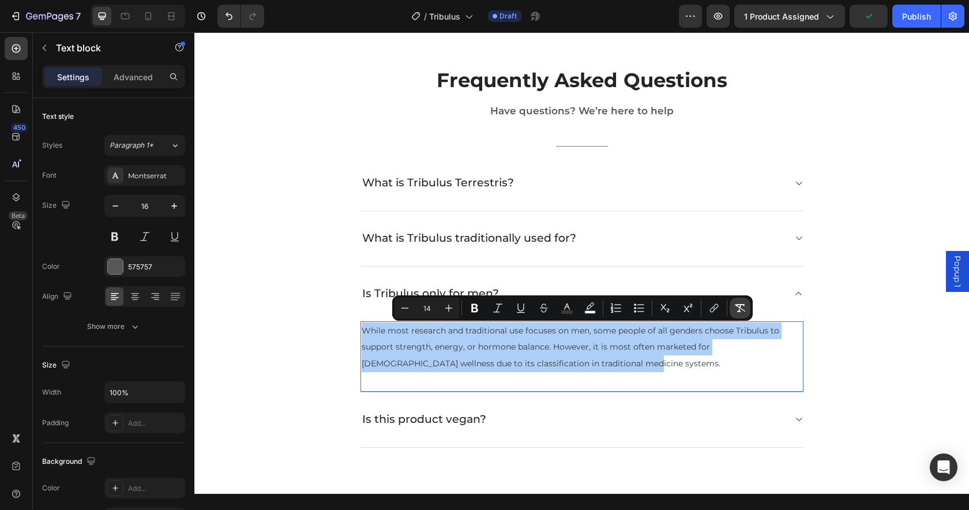
click at [738, 308] on icon "Editor contextual toolbar" at bounding box center [740, 308] width 12 height 12
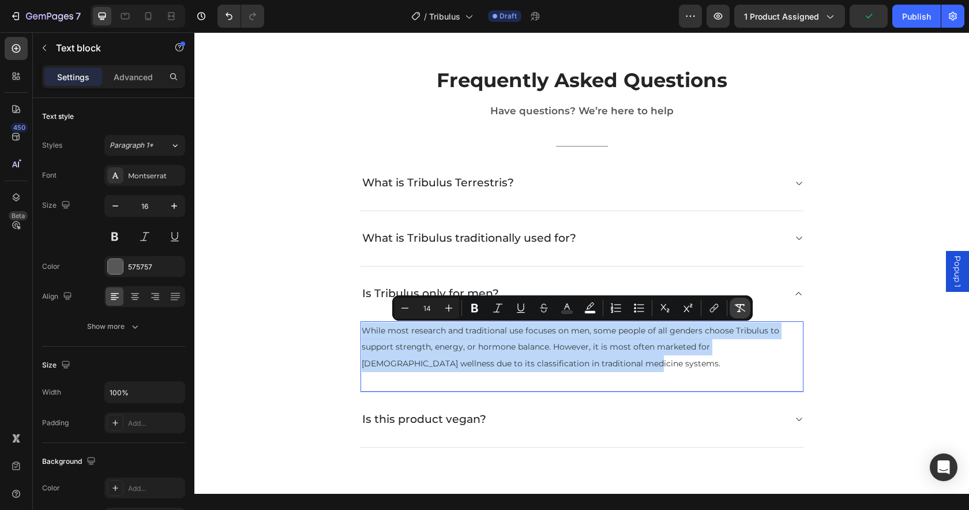
type input "16"
drag, startPoint x: 445, startPoint y: 355, endPoint x: 455, endPoint y: 355, distance: 11.0
click at [445, 355] on p "While most research and traditional use focuses on men, some people of all gend…" at bounding box center [581, 347] width 440 height 50
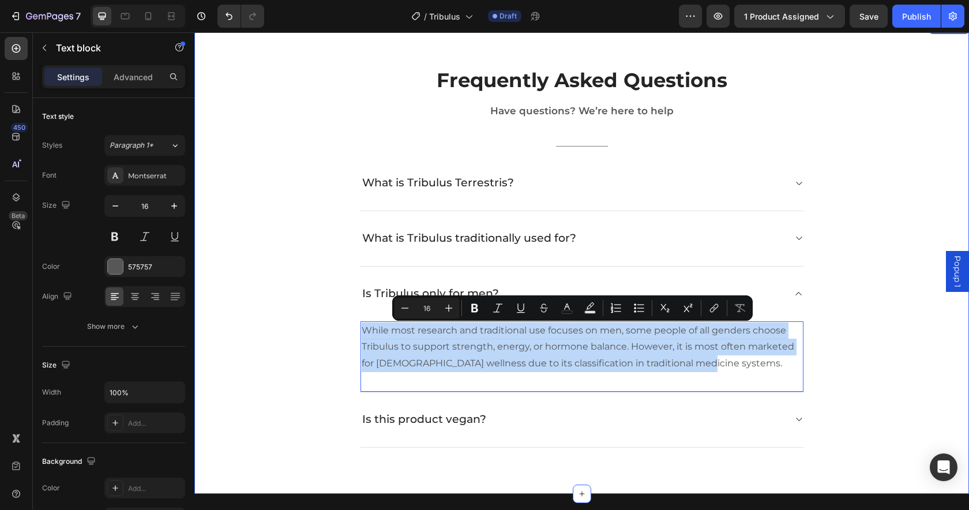
click at [833, 358] on div "Frequently Asked Questions Heading Have questions? We’re here to help Text bloc…" at bounding box center [581, 256] width 757 height 381
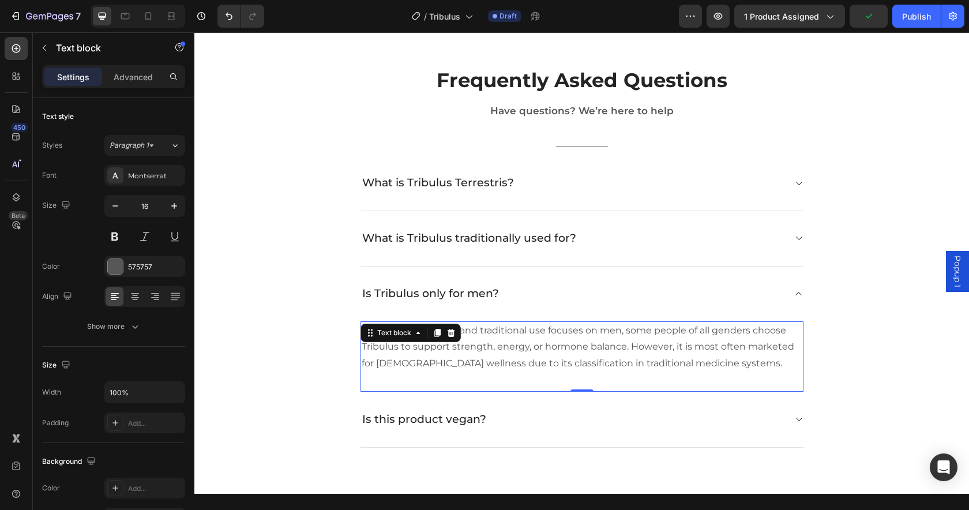
click at [708, 361] on p "While most research and traditional use focuses on men, some people of all gend…" at bounding box center [581, 347] width 440 height 50
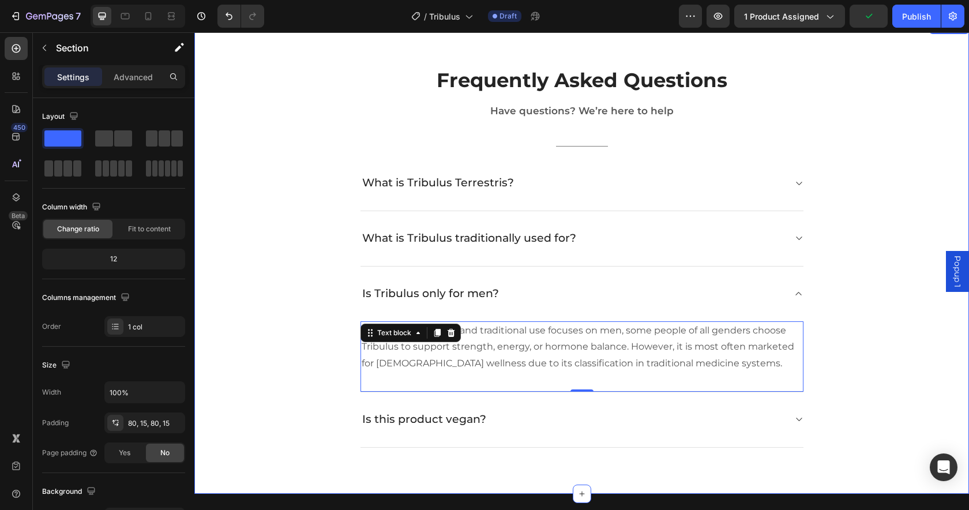
click at [899, 365] on div "Frequently Asked Questions Heading Have questions? We’re here to help Text bloc…" at bounding box center [581, 256] width 757 height 381
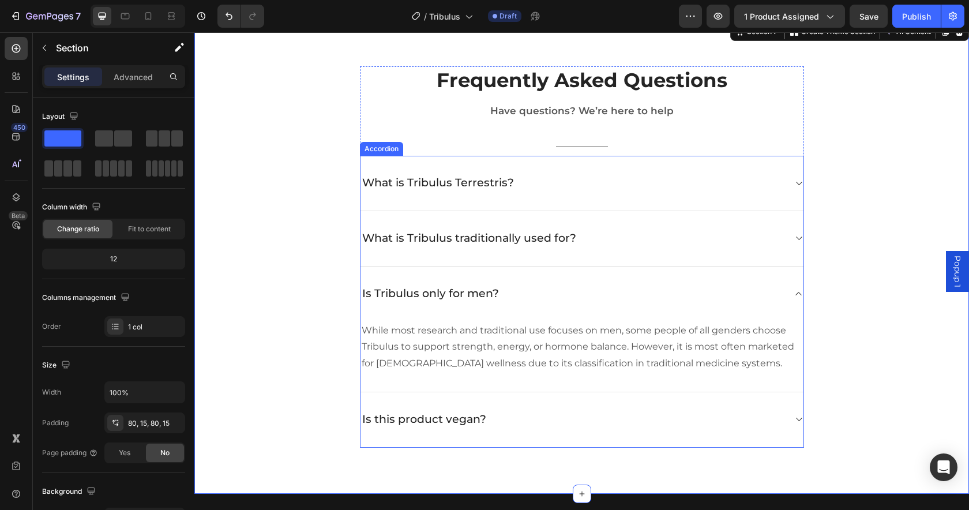
click at [460, 419] on p "Is this product vegan?" at bounding box center [424, 419] width 124 height 14
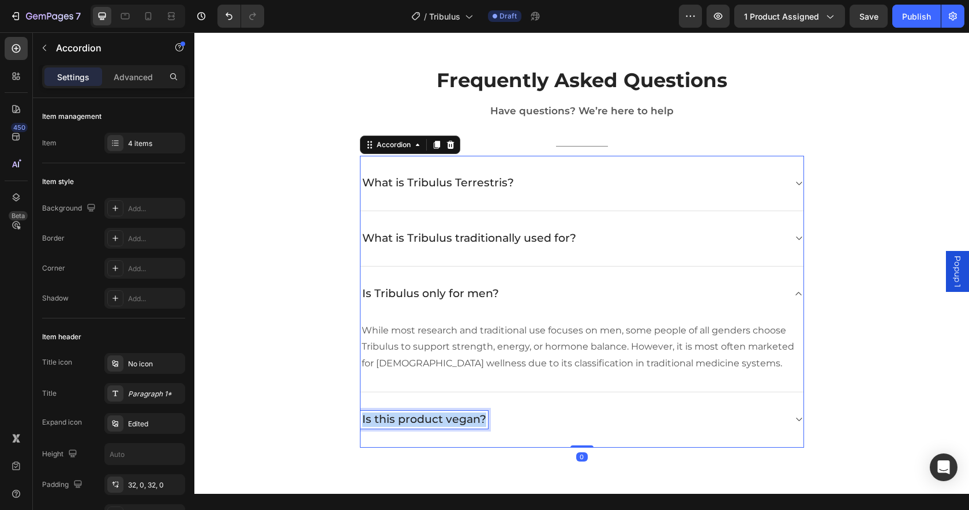
click at [461, 419] on p "Is this product vegan?" at bounding box center [424, 419] width 124 height 14
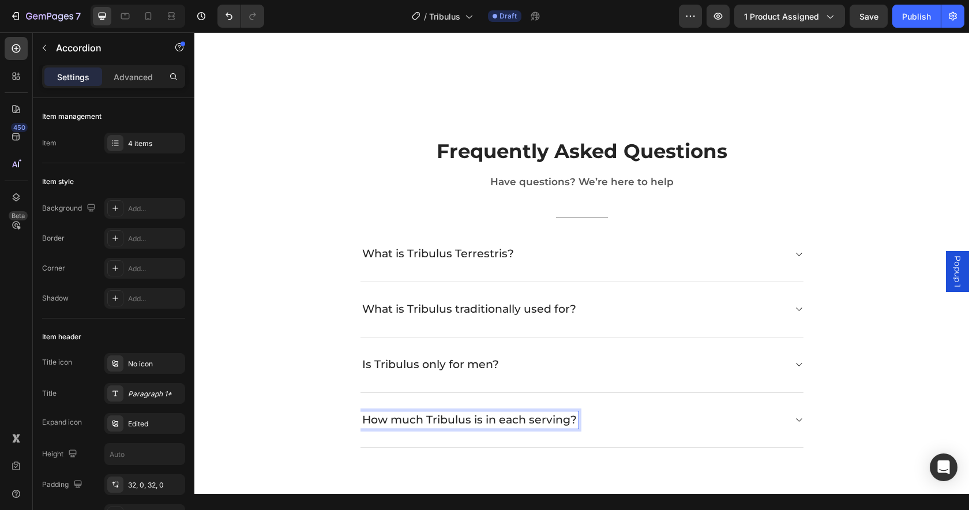
scroll to position [2589, 0]
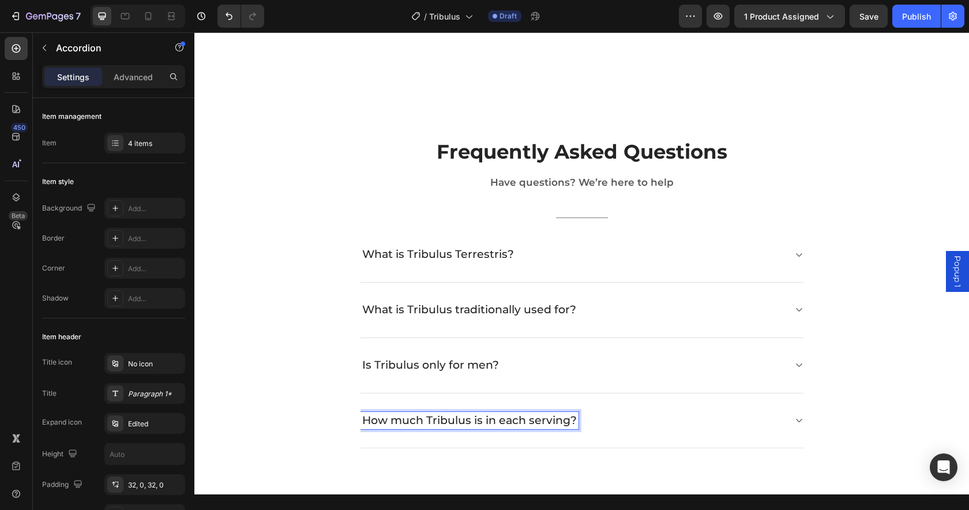
click at [675, 423] on div "How much Tribulus is in each serving?" at bounding box center [572, 421] width 424 height 18
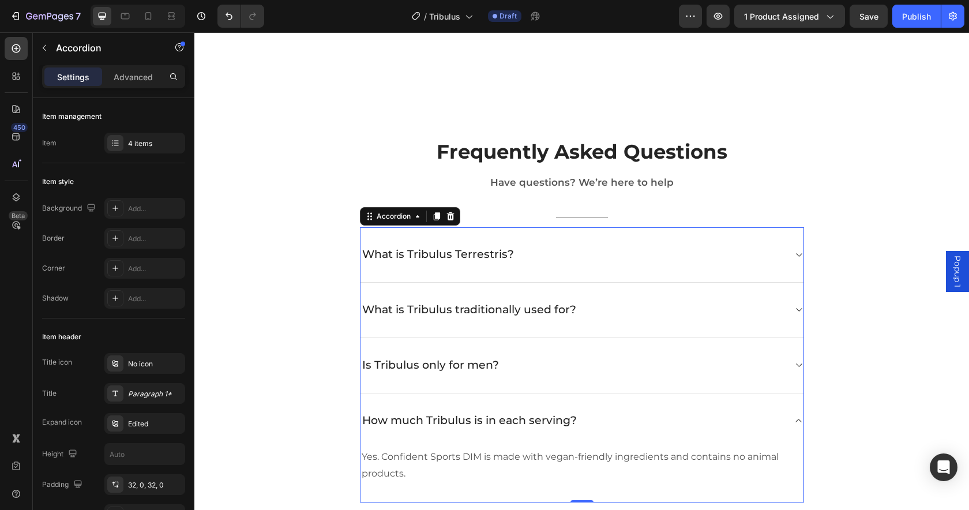
scroll to position [2732, 0]
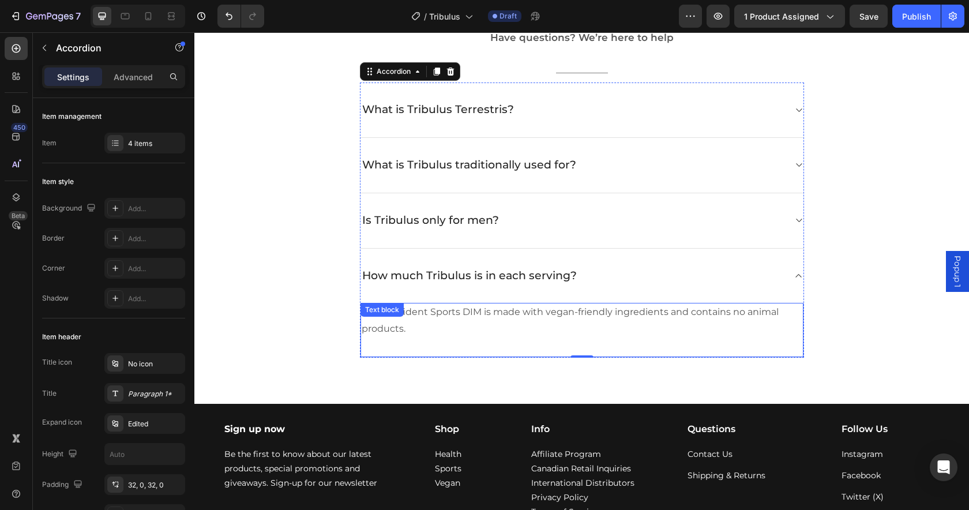
click at [392, 328] on p "Yes. Confident Sports DIM is made with vegan-friendly ingredients and contains …" at bounding box center [581, 320] width 440 height 33
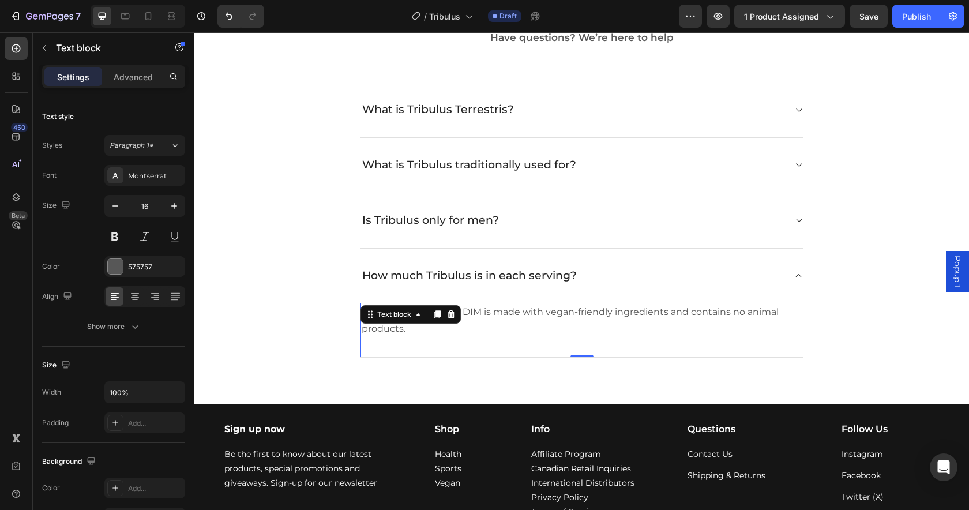
click at [425, 330] on p "Yes. Confident Sports DIM is made with vegan-friendly ingredients and contains …" at bounding box center [581, 320] width 440 height 33
click at [424, 330] on p "Yes. Confident Sports DIM is made with vegan-friendly ingredients and contains …" at bounding box center [581, 320] width 440 height 33
click at [458, 313] on p "Each full daily serving provides 1500 mg of Tribulus terrestris fruit, in two e…" at bounding box center [581, 320] width 440 height 33
click at [606, 334] on p "Each full daily serving of Confident Tribulus provides 1500 mg of Tribulus terr…" at bounding box center [581, 320] width 440 height 33
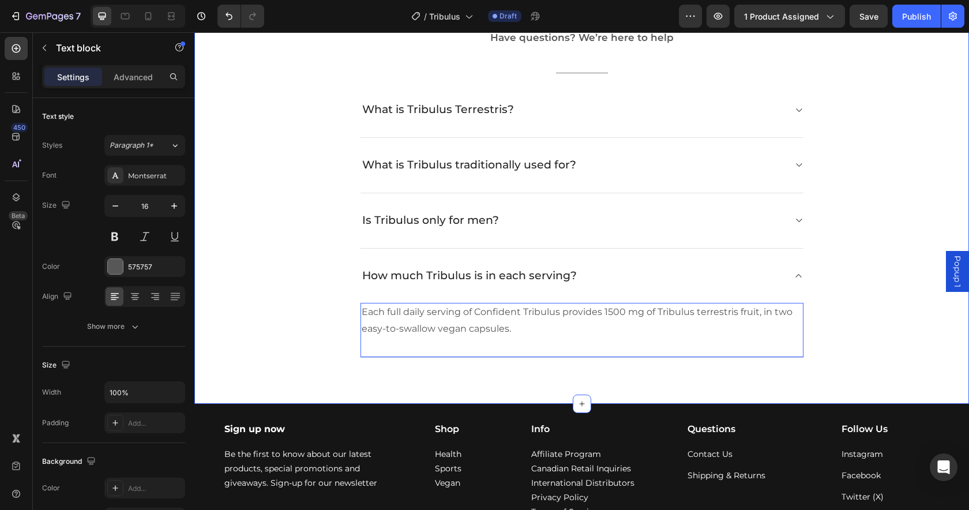
click at [902, 347] on div "Frequently Asked Questions Heading Have questions? We’re here to help Text bloc…" at bounding box center [581, 175] width 757 height 364
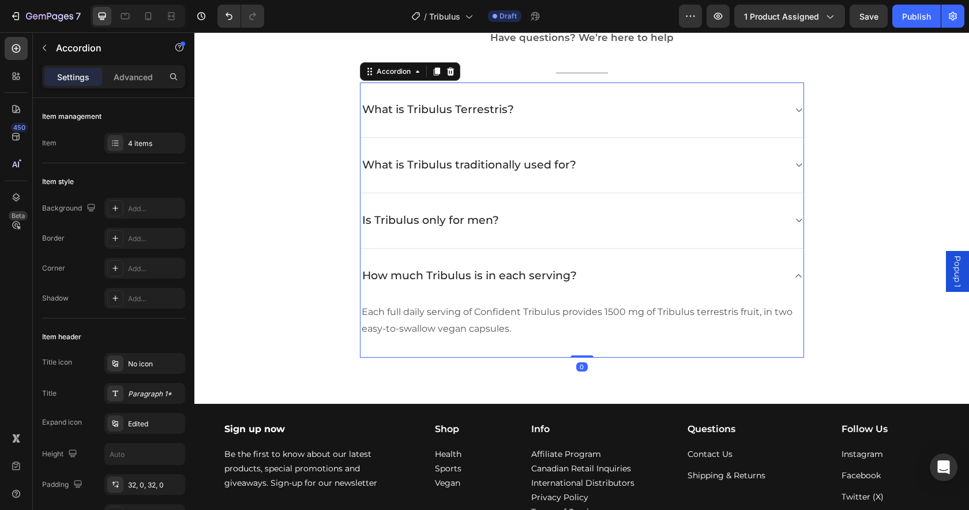
click at [794, 276] on icon at bounding box center [798, 275] width 9 height 9
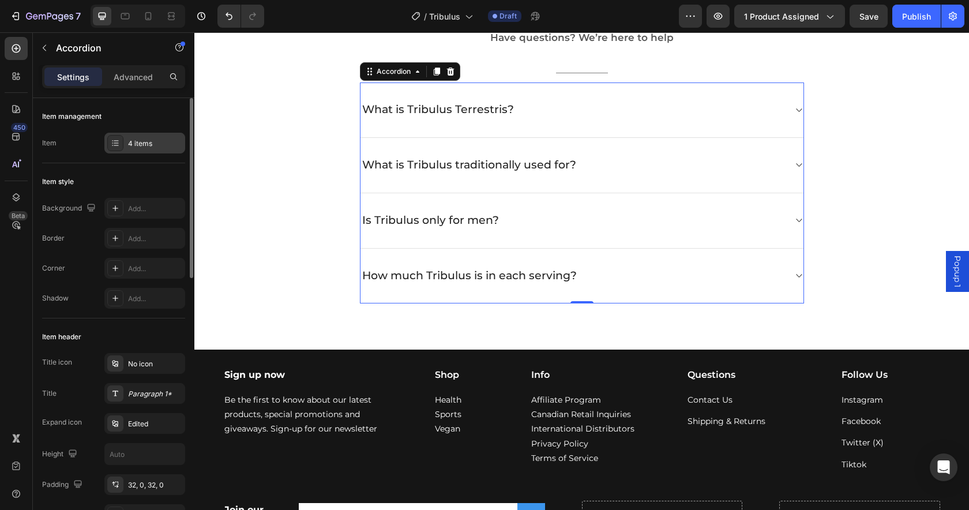
click at [150, 139] on div "4 items" at bounding box center [155, 143] width 54 height 10
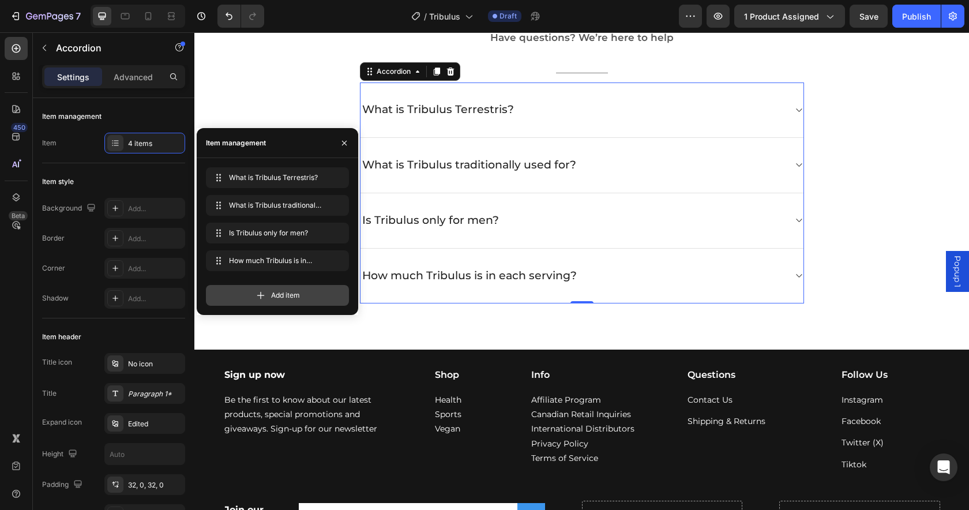
click at [278, 291] on span "Add item" at bounding box center [285, 295] width 29 height 10
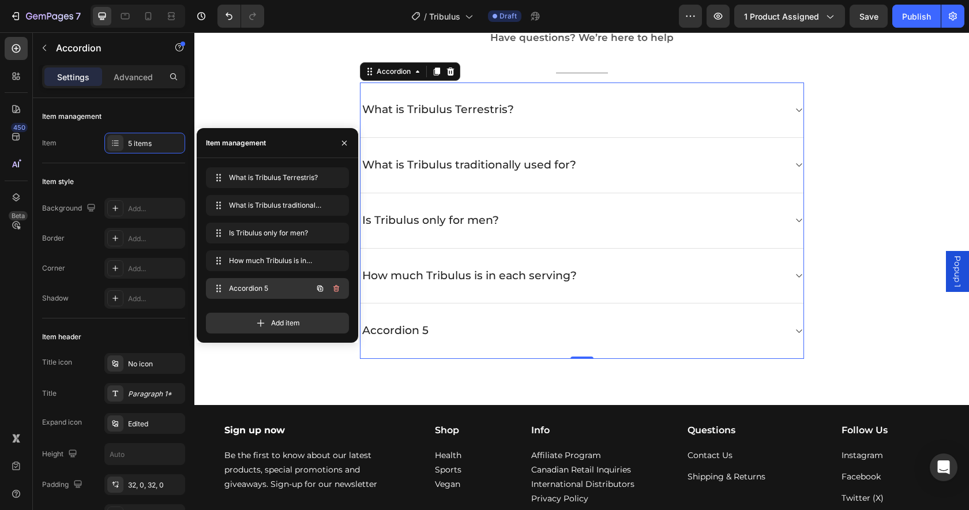
click at [244, 284] on span "Accordion 5" at bounding box center [261, 288] width 65 height 10
click at [404, 333] on div "Accordion 5" at bounding box center [395, 331] width 70 height 18
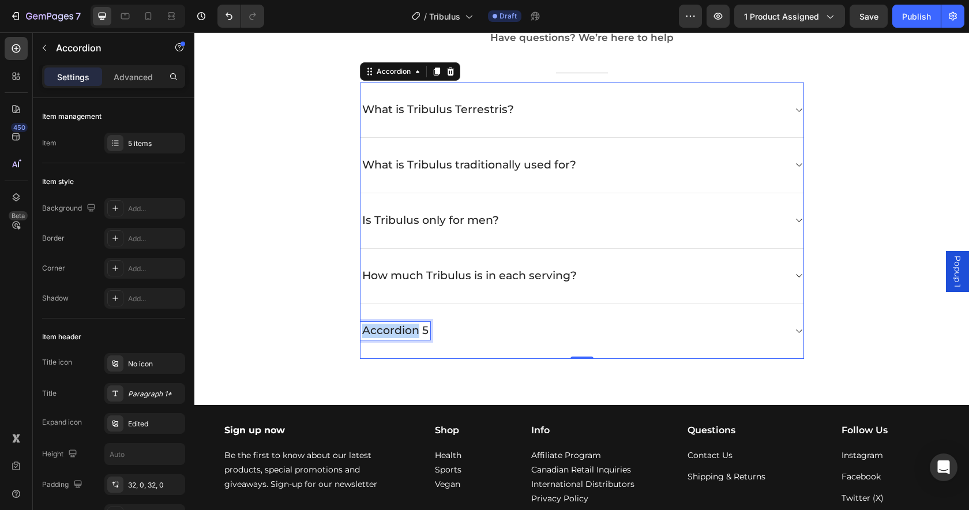
click at [404, 333] on p "Accordion 5" at bounding box center [395, 330] width 66 height 14
click at [405, 333] on p "Accordion 5" at bounding box center [395, 330] width 66 height 14
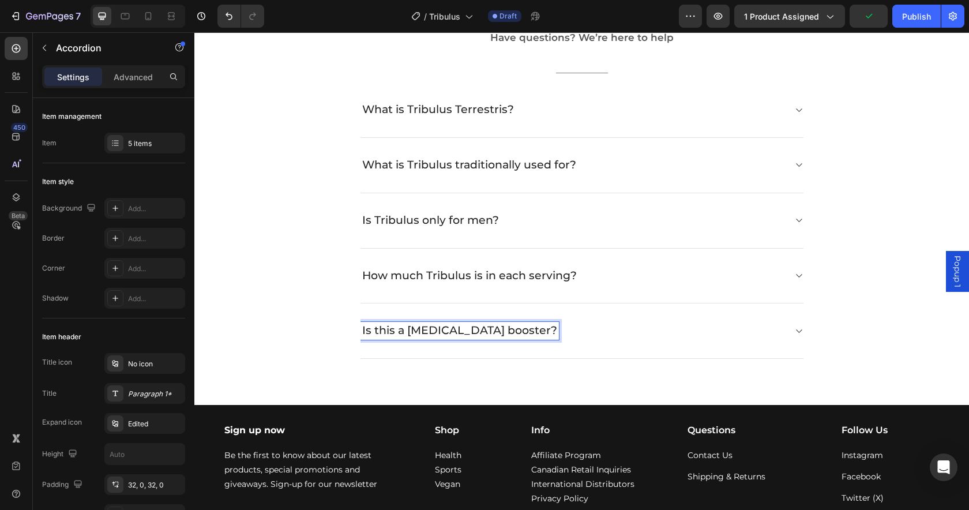
click at [692, 338] on div "Is this a testosterone booster?" at bounding box center [572, 331] width 424 height 18
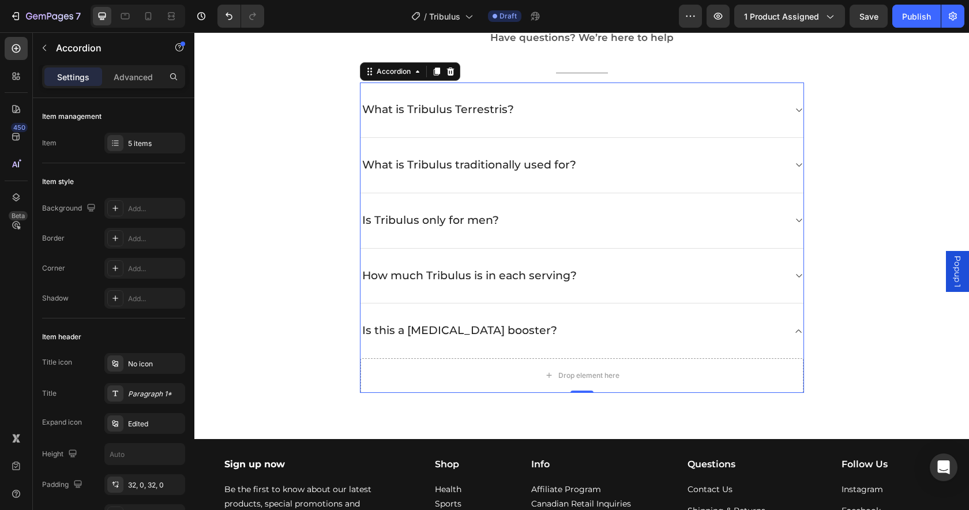
click at [608, 336] on div "Is this a testosterone booster?" at bounding box center [572, 331] width 424 height 18
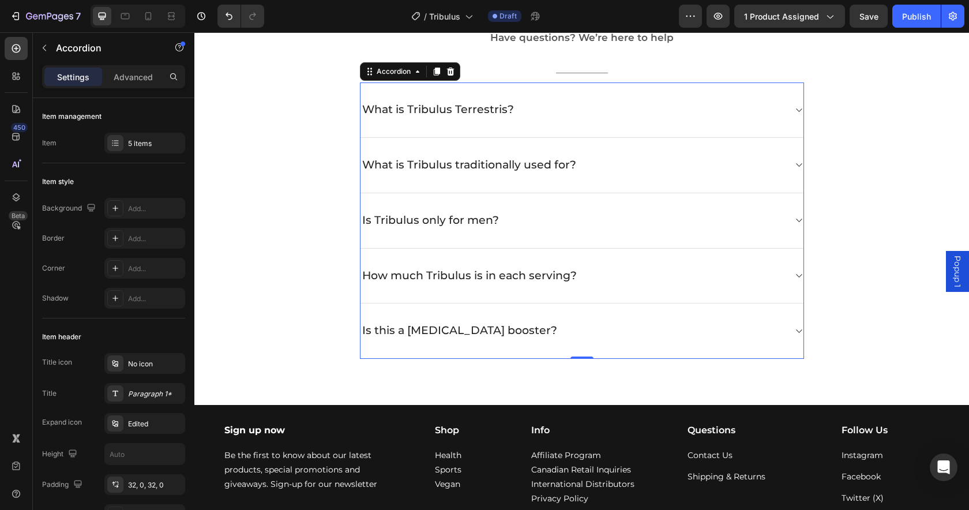
click at [609, 337] on div "Is this a testosterone booster?" at bounding box center [572, 331] width 424 height 18
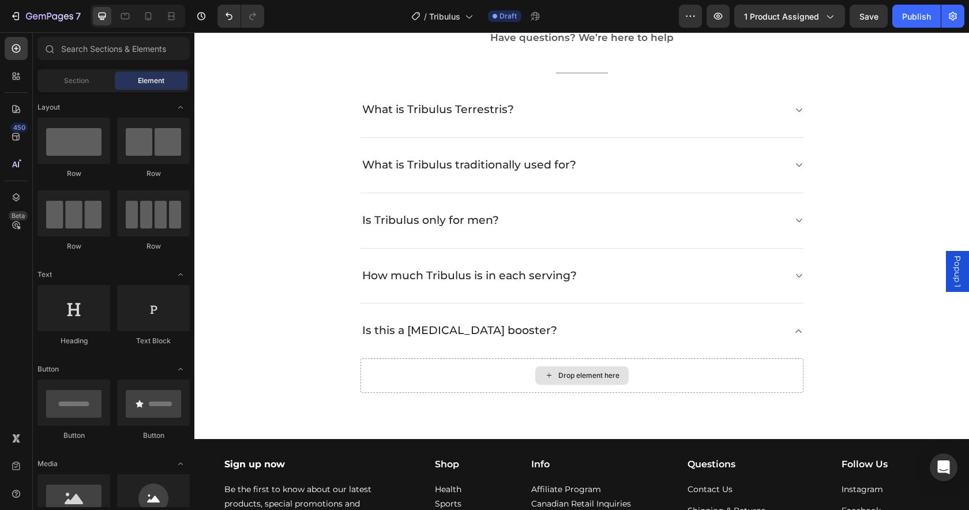
click at [562, 375] on div "Drop element here" at bounding box center [588, 375] width 61 height 9
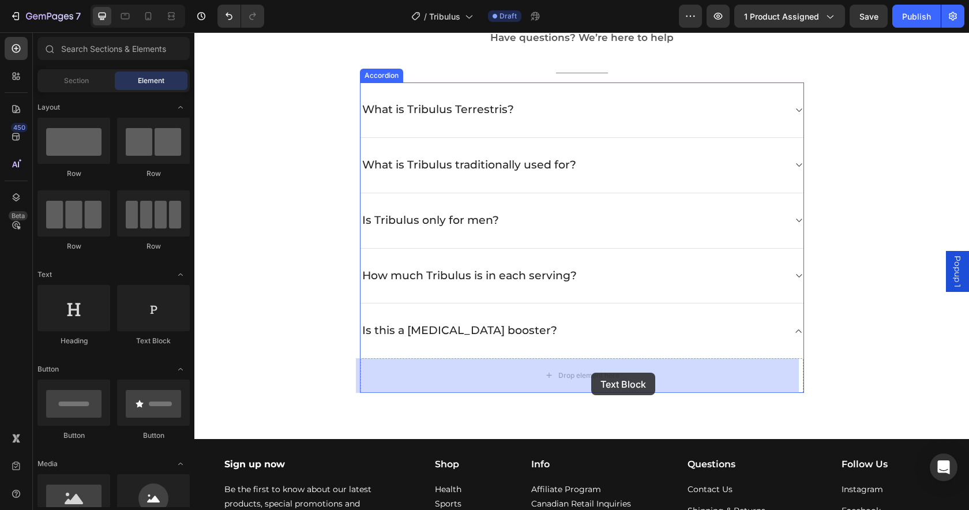
drag, startPoint x: 353, startPoint y: 350, endPoint x: 591, endPoint y: 372, distance: 239.1
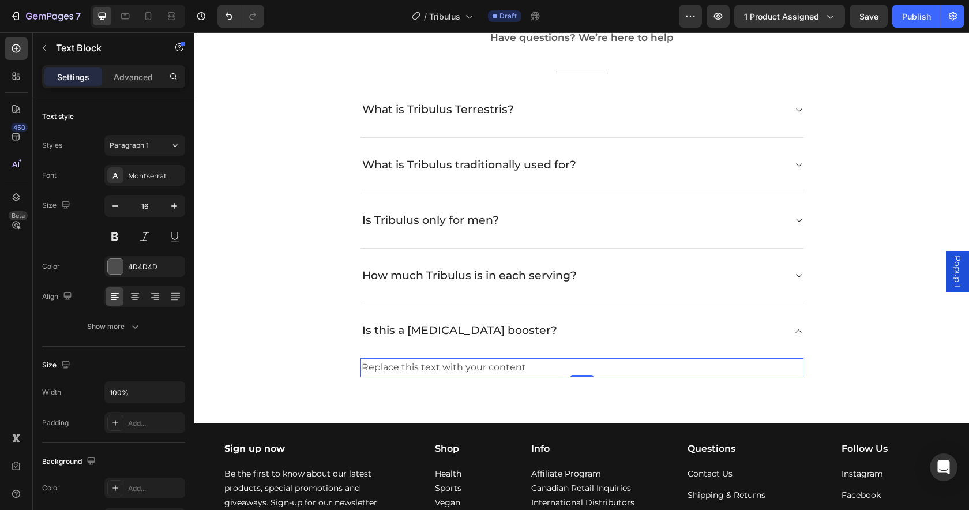
click at [492, 365] on div "Replace this text with your content" at bounding box center [581, 367] width 443 height 19
click at [491, 365] on p "Replace this text with your content" at bounding box center [581, 367] width 440 height 17
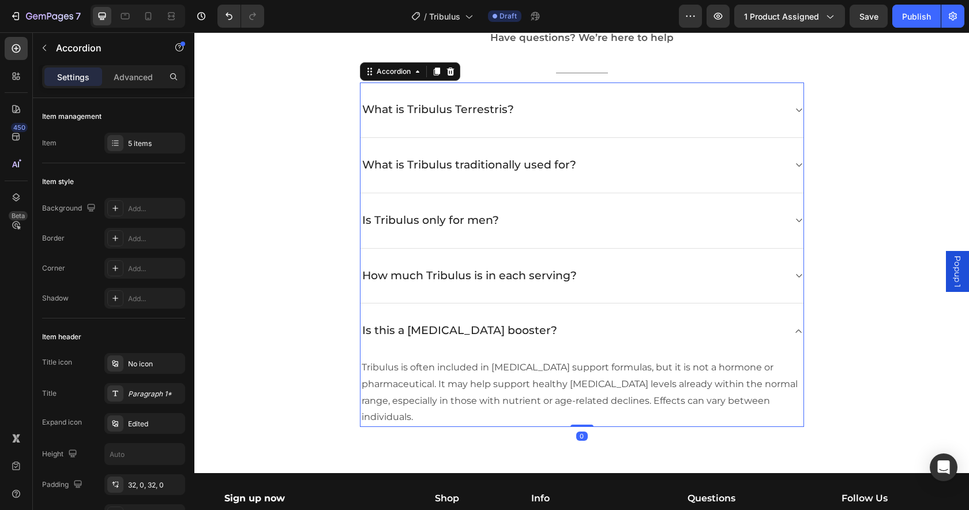
click at [697, 328] on div "Is this a testosterone booster?" at bounding box center [572, 331] width 424 height 18
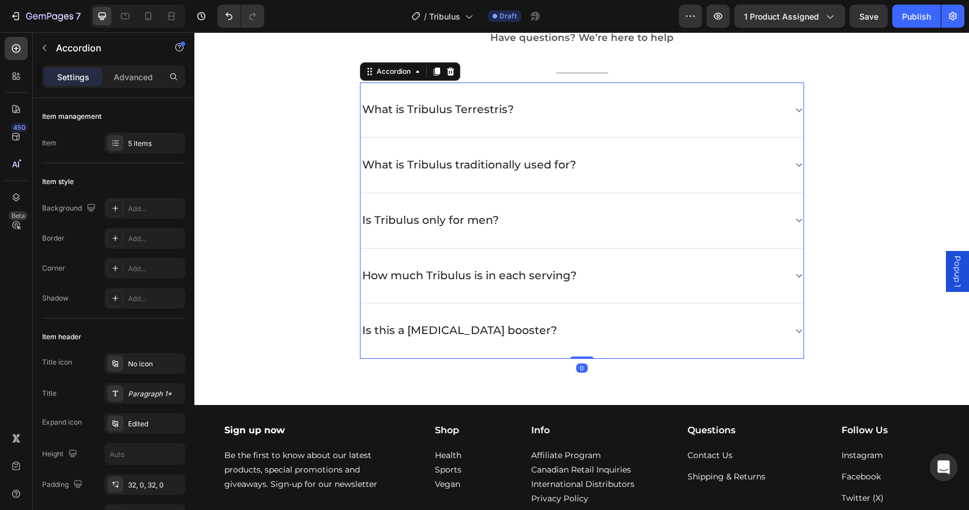
click at [683, 330] on div "Is this a testosterone booster?" at bounding box center [572, 331] width 424 height 18
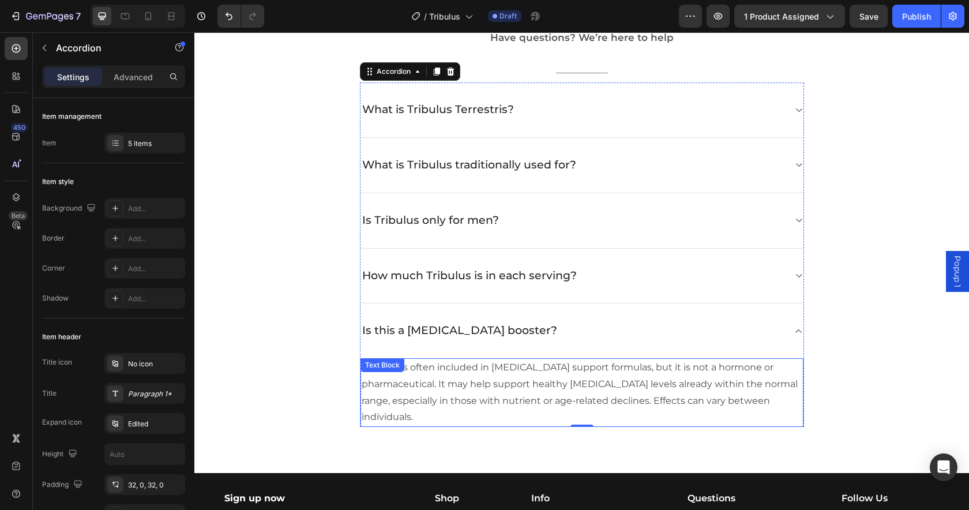
click at [426, 416] on p "Tribulus is often included in testosterone support formulas, but it is not a ho…" at bounding box center [581, 392] width 440 height 66
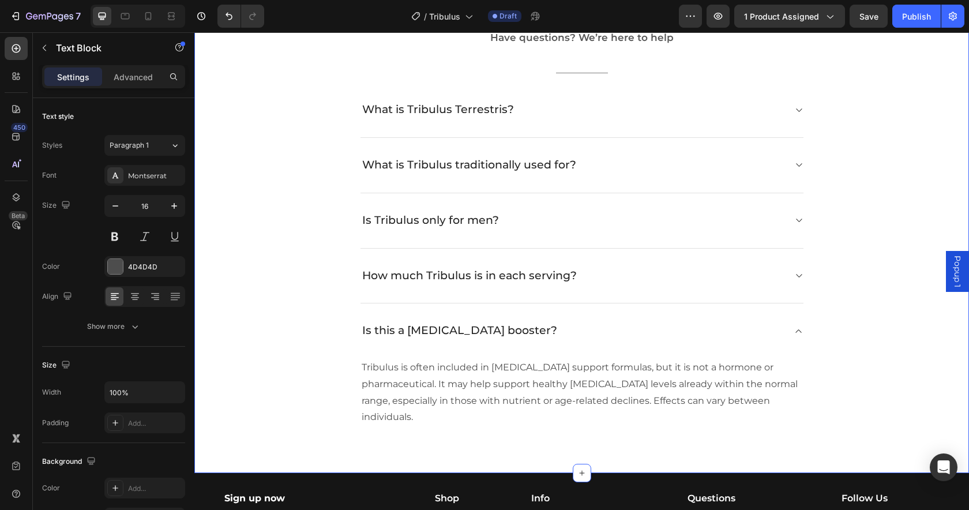
click at [879, 396] on div "Frequently Asked Questions Heading Have questions? We’re here to help Text bloc…" at bounding box center [581, 210] width 757 height 434
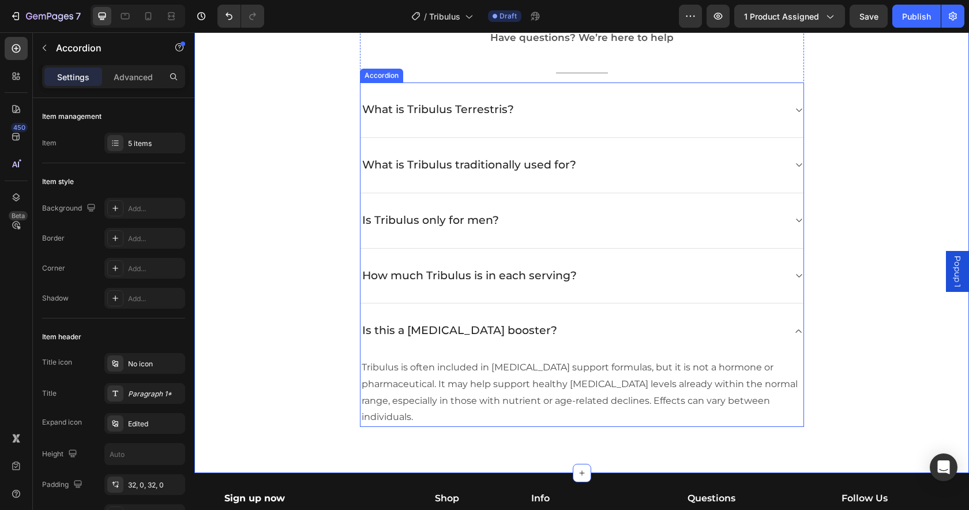
click at [788, 326] on div "Is this a testosterone booster?" at bounding box center [581, 330] width 443 height 55
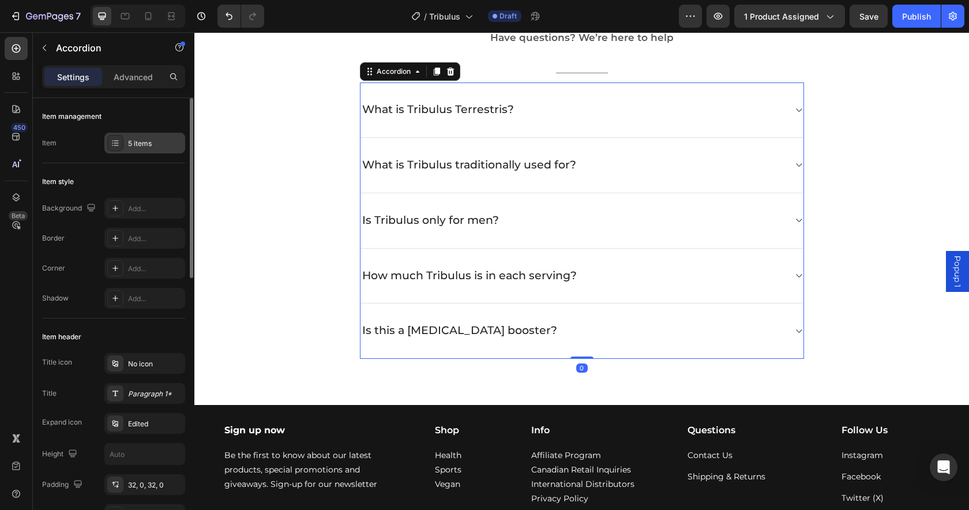
click at [127, 146] on div "5 items" at bounding box center [144, 143] width 81 height 21
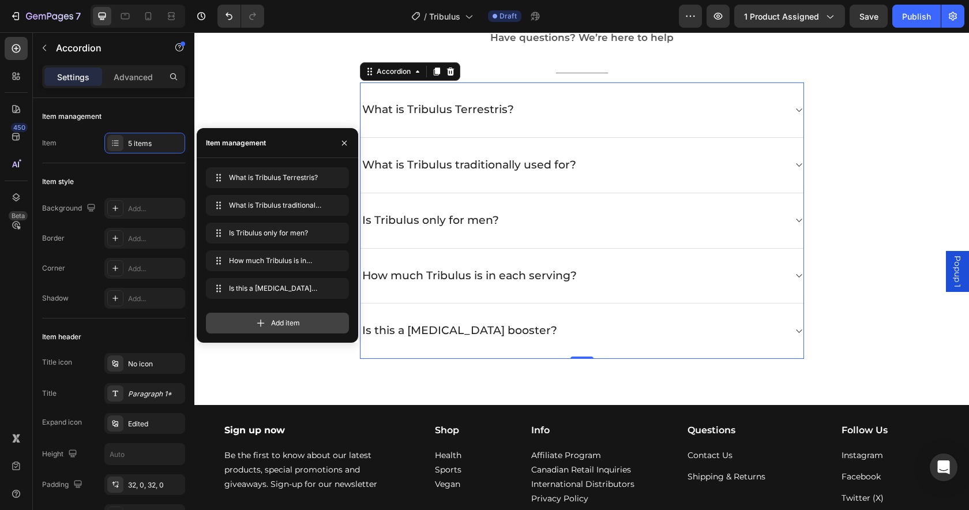
drag, startPoint x: 255, startPoint y: 317, endPoint x: 167, endPoint y: 307, distance: 88.8
click at [255, 317] on icon at bounding box center [261, 323] width 12 height 12
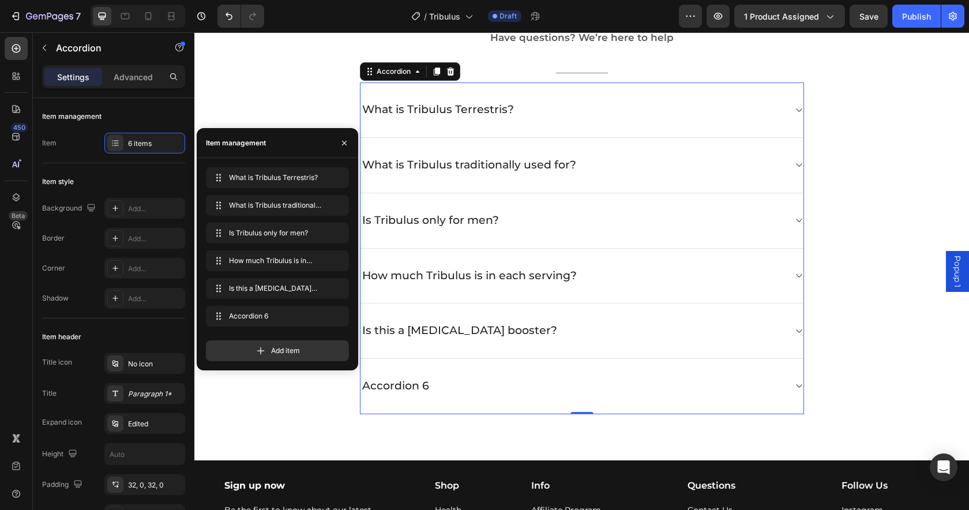
click at [401, 385] on div "Accordion 6" at bounding box center [395, 386] width 70 height 18
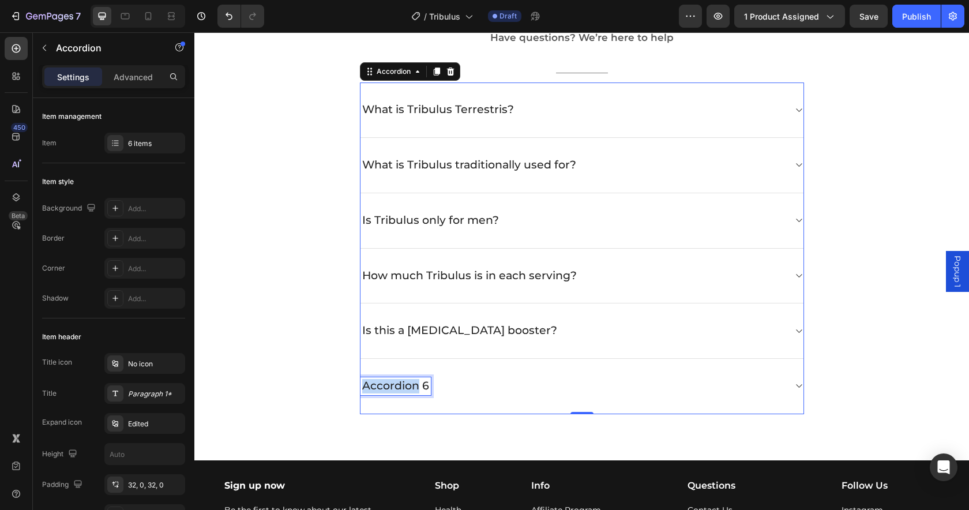
click at [401, 384] on p "Accordion 6" at bounding box center [395, 386] width 67 height 14
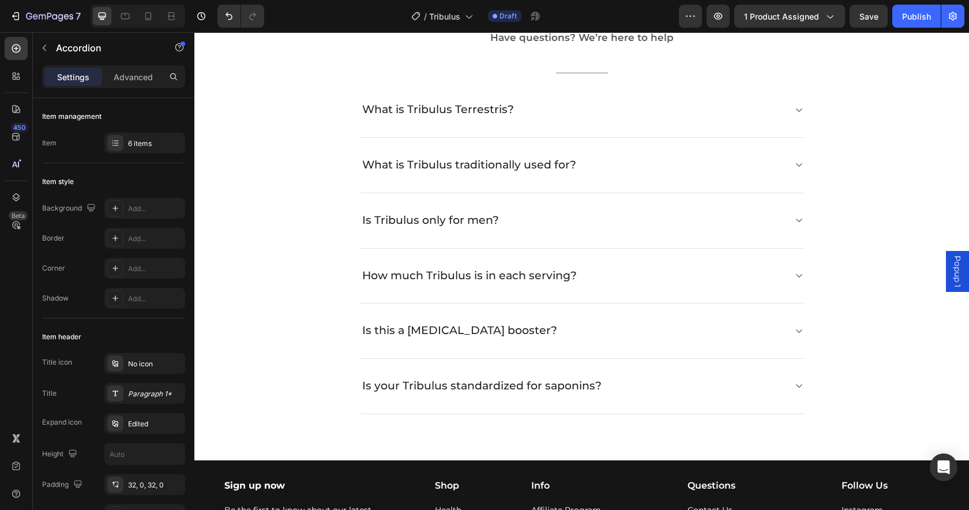
click at [736, 385] on div "Is your Tribulus standardized for saponins?" at bounding box center [572, 386] width 424 height 18
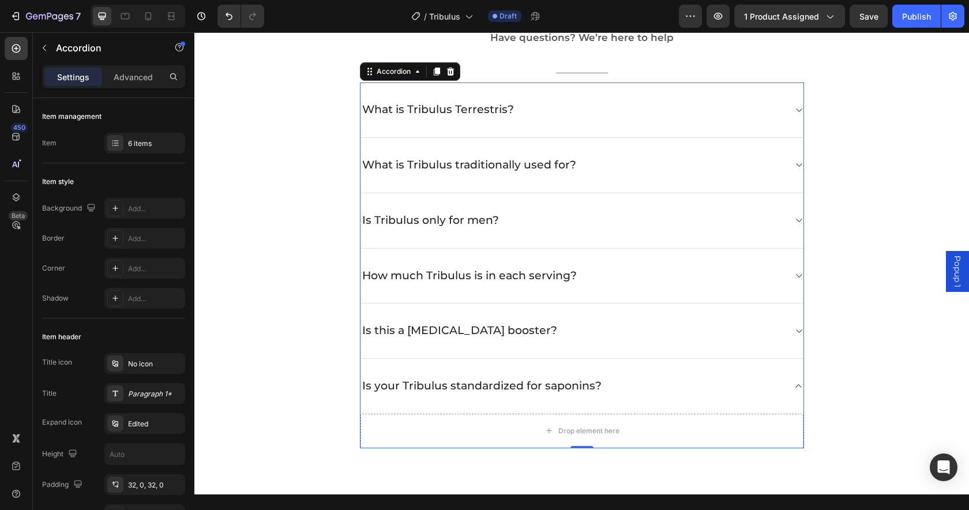
click at [657, 386] on div "Is your Tribulus standardized for saponins?" at bounding box center [572, 386] width 424 height 18
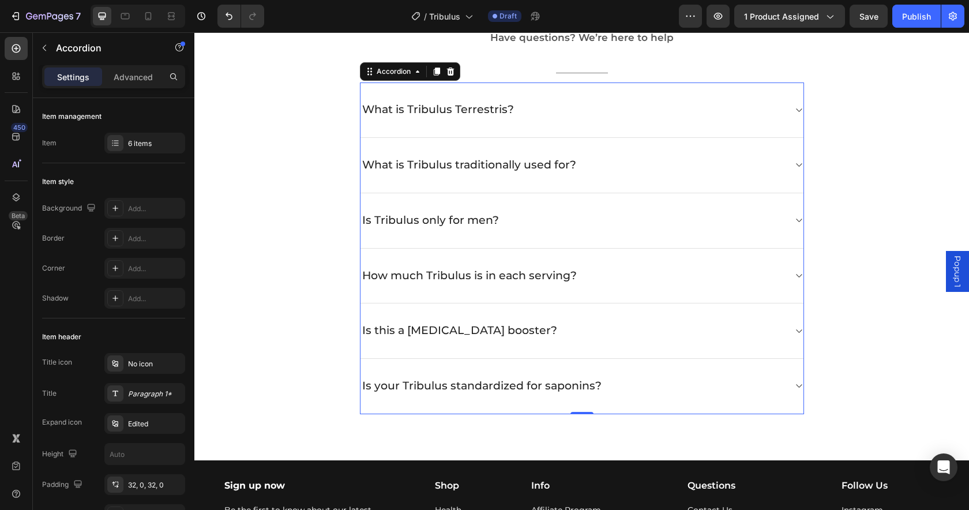
click at [648, 393] on div "Is your Tribulus standardized for saponins?" at bounding box center [572, 386] width 424 height 18
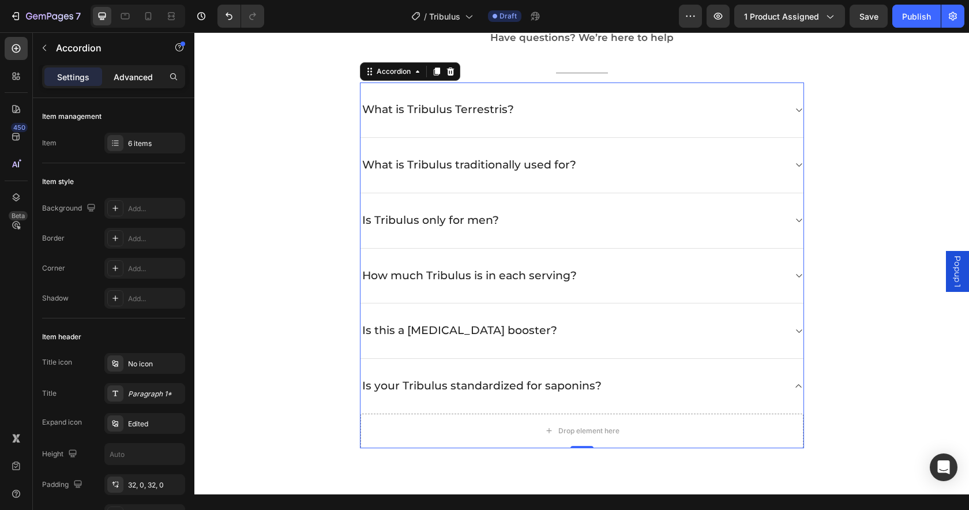
click at [117, 76] on p "Advanced" at bounding box center [133, 77] width 39 height 12
type input "100%"
type input "100"
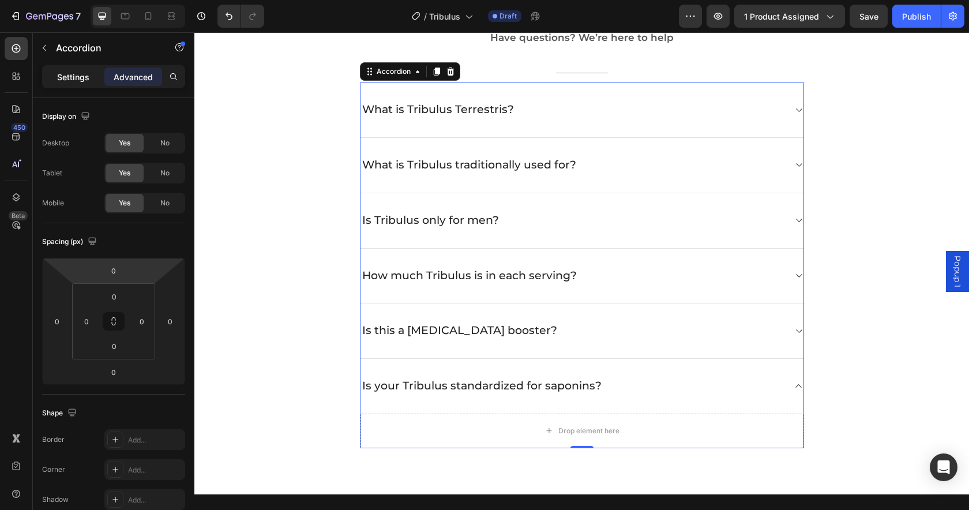
click at [60, 73] on p "Settings" at bounding box center [73, 77] width 32 height 12
type input "0"
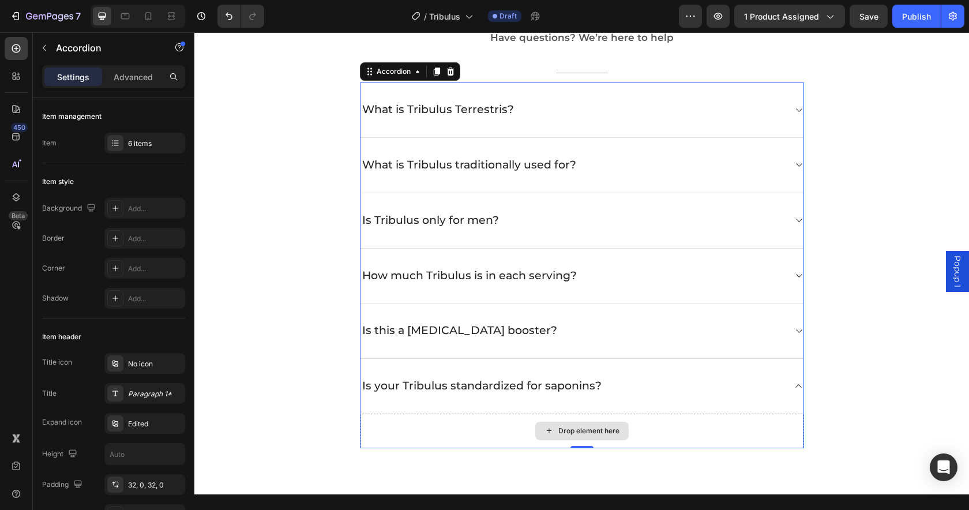
click at [593, 434] on div "Drop element here" at bounding box center [588, 430] width 61 height 9
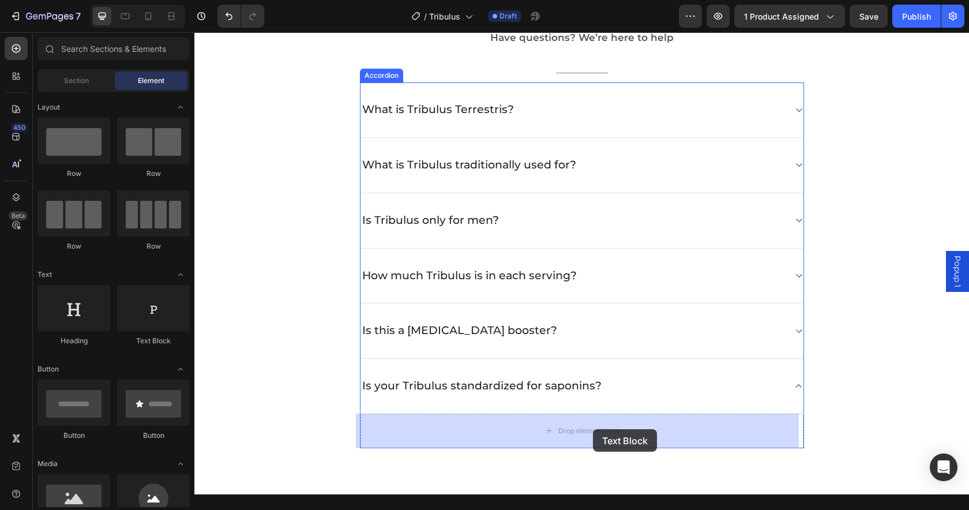
drag, startPoint x: 359, startPoint y: 346, endPoint x: 592, endPoint y: 428, distance: 247.2
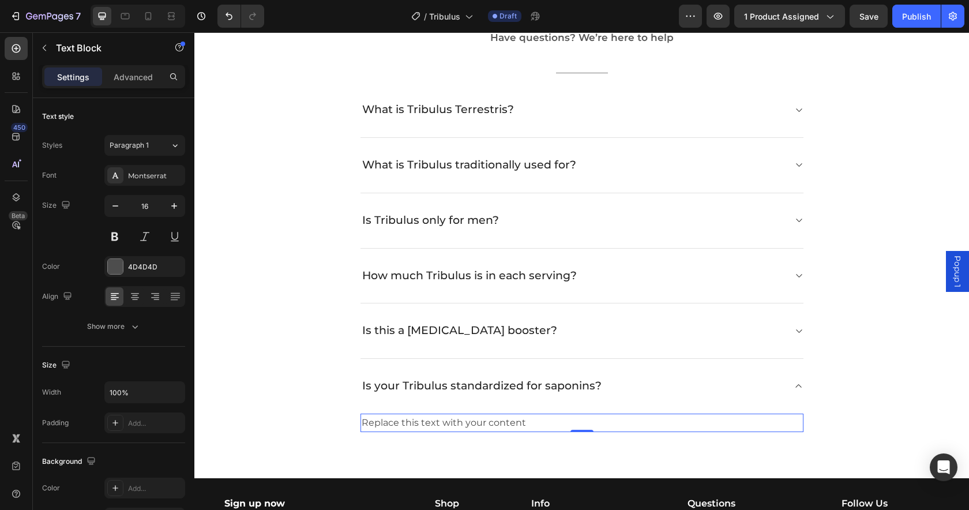
click at [485, 423] on div "Replace this text with your content" at bounding box center [581, 422] width 443 height 19
click at [485, 423] on p "Replace this text with your content" at bounding box center [581, 423] width 440 height 17
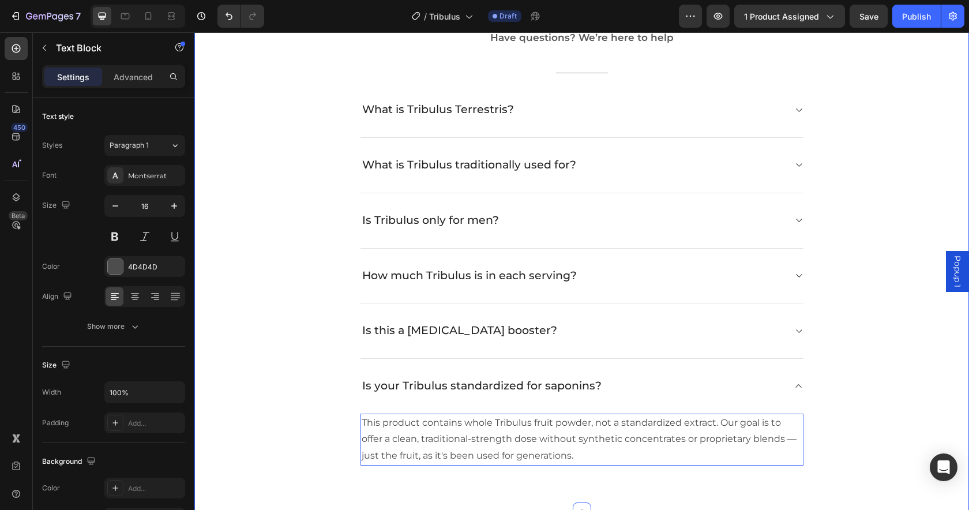
click at [877, 442] on div "Frequently Asked Questions Heading Have questions? We’re here to help Text bloc…" at bounding box center [581, 229] width 757 height 472
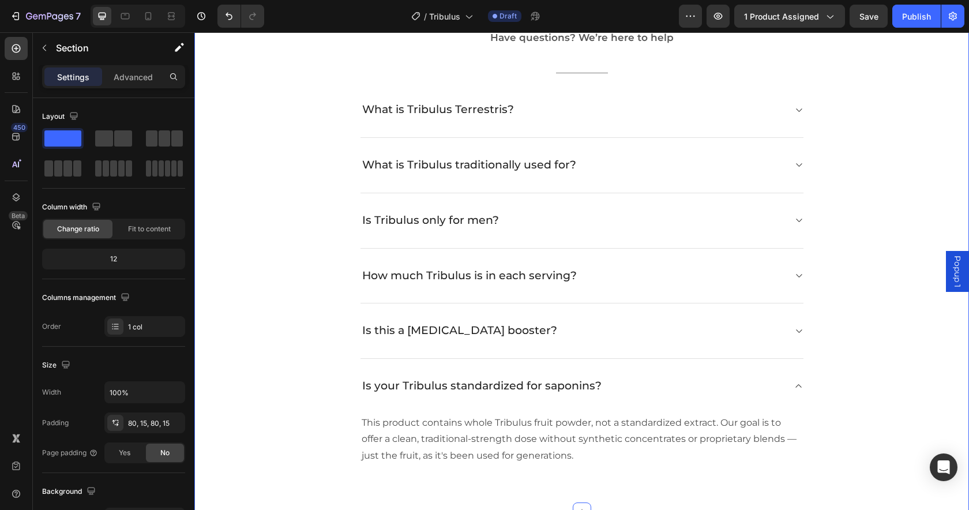
scroll to position [2740, 0]
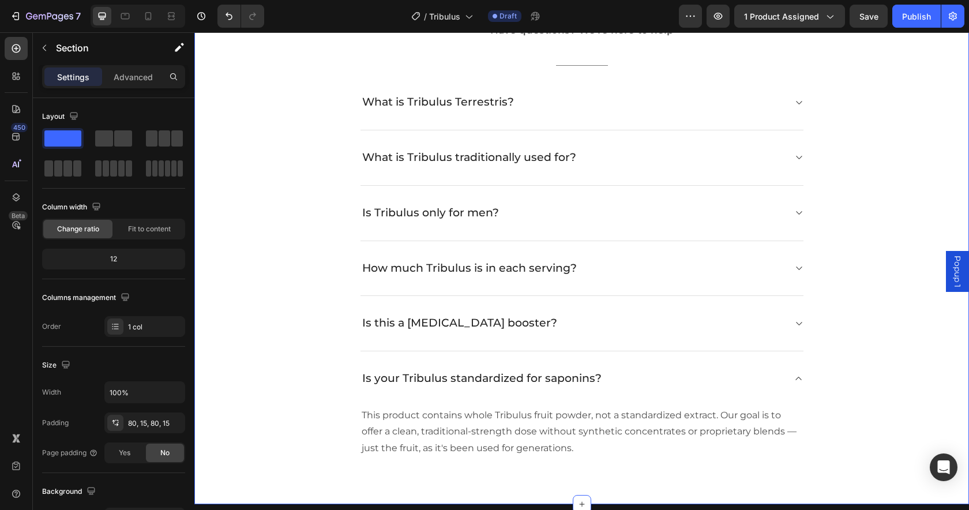
click at [834, 427] on div "Frequently Asked Questions Heading Have questions? We’re here to help Text bloc…" at bounding box center [581, 222] width 757 height 472
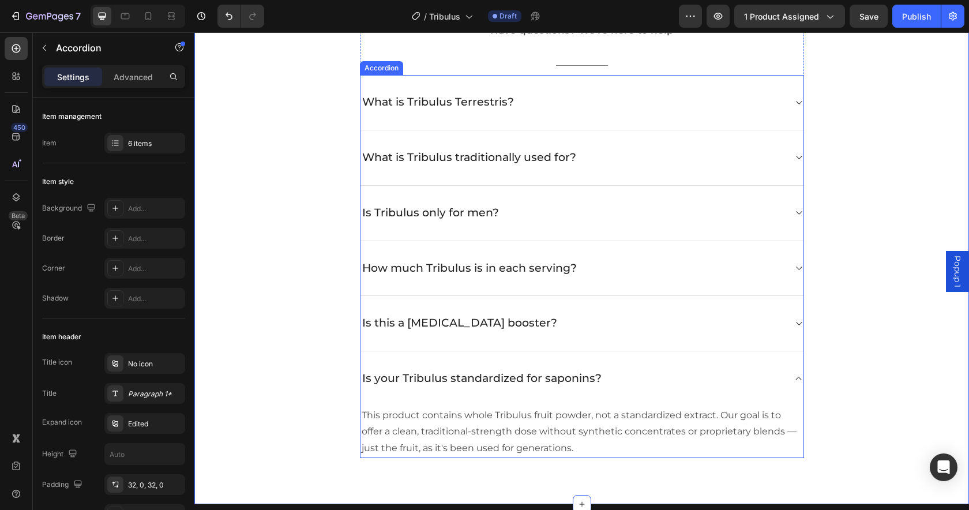
click at [731, 381] on div "Is your Tribulus standardized for saponins?" at bounding box center [572, 379] width 424 height 18
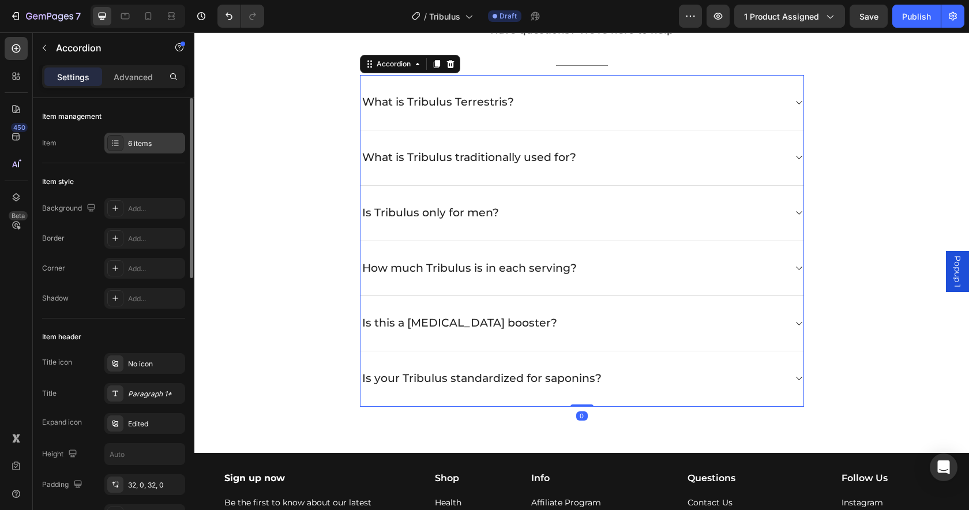
click at [129, 142] on div "6 items" at bounding box center [155, 143] width 54 height 10
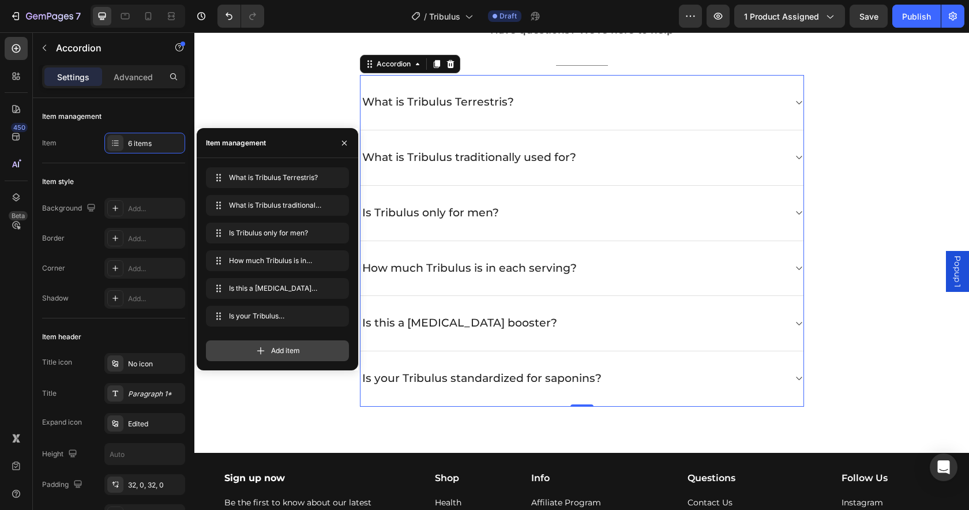
click at [262, 352] on icon at bounding box center [261, 351] width 12 height 12
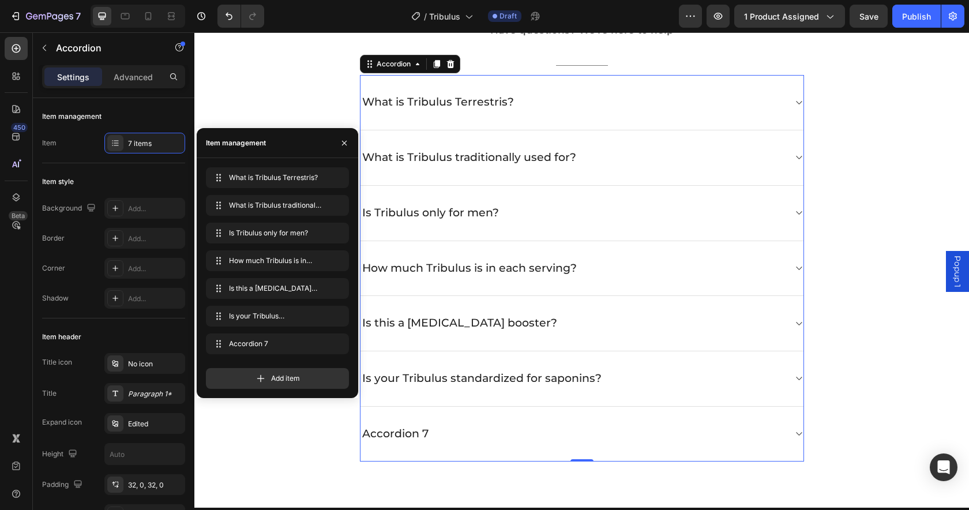
click at [398, 435] on div "Accordion 7" at bounding box center [395, 434] width 70 height 18
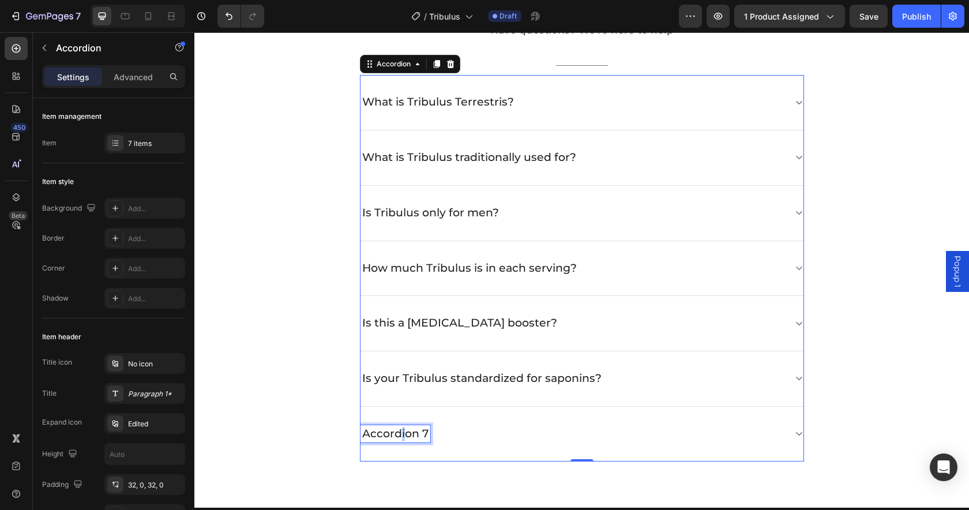
click at [398, 435] on p "Accordion 7" at bounding box center [395, 434] width 66 height 14
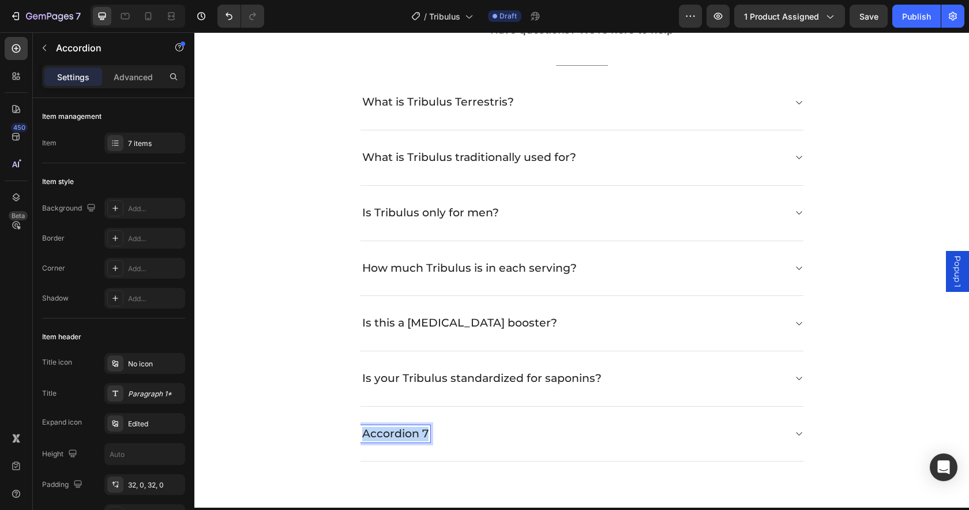
click at [398, 436] on p "Accordion 7" at bounding box center [395, 434] width 66 height 14
click at [769, 442] on div "Can I take this with other supplements?" at bounding box center [572, 434] width 424 height 18
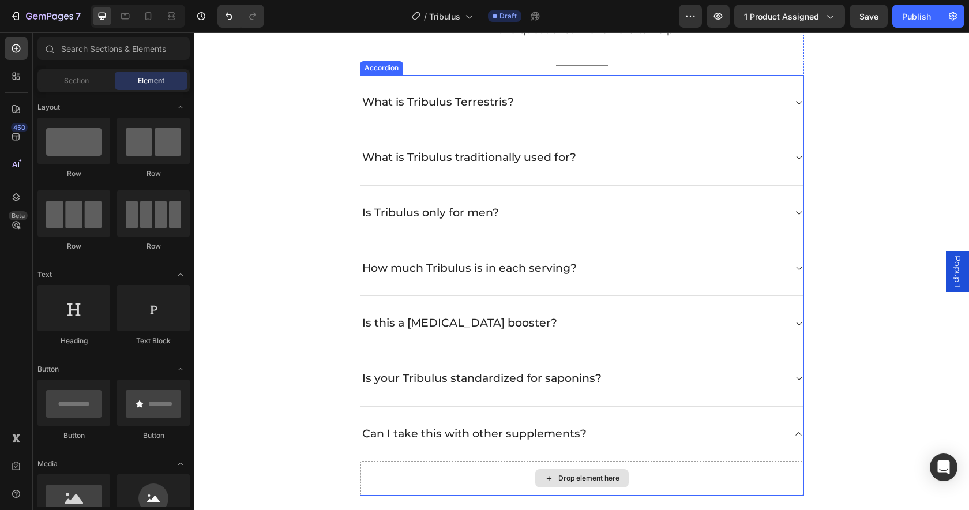
click at [601, 478] on div "Drop element here" at bounding box center [588, 477] width 61 height 9
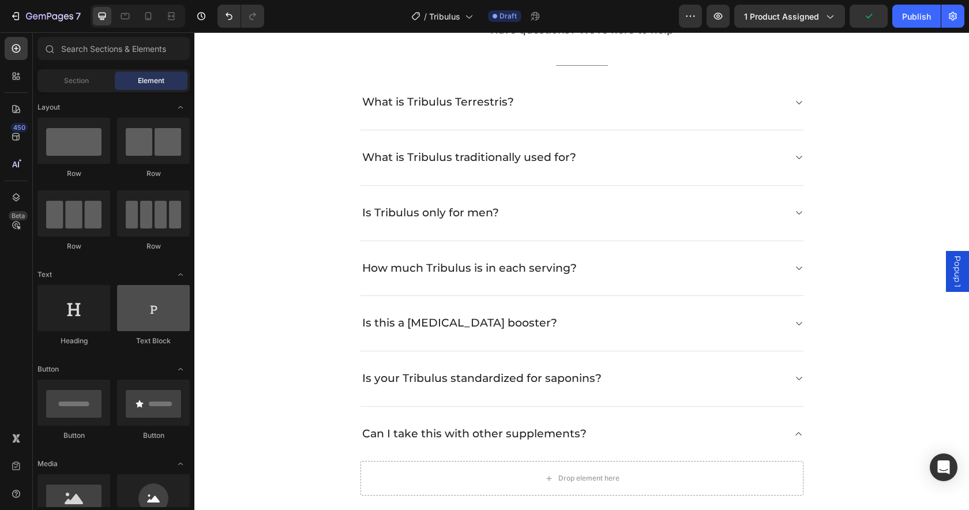
click at [156, 317] on div at bounding box center [153, 308] width 73 height 46
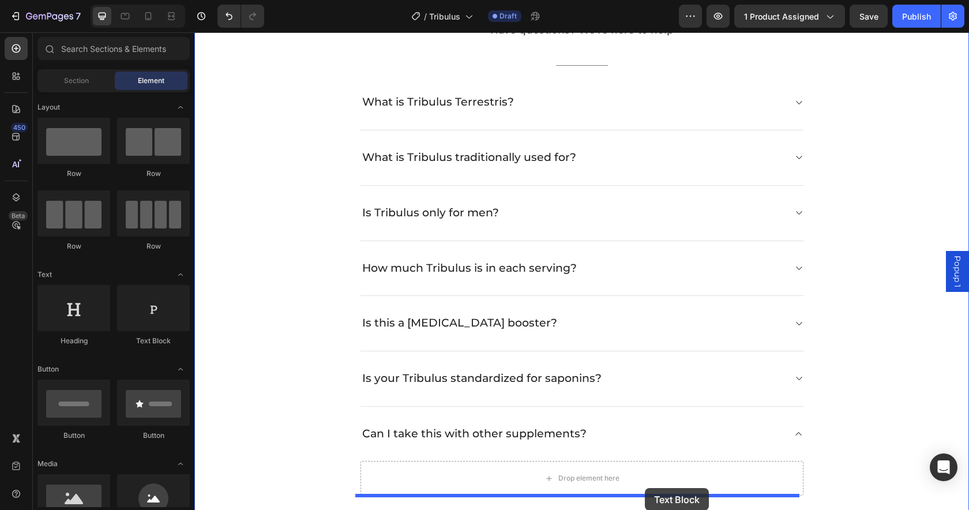
drag, startPoint x: 374, startPoint y: 352, endPoint x: 617, endPoint y: 448, distance: 261.4
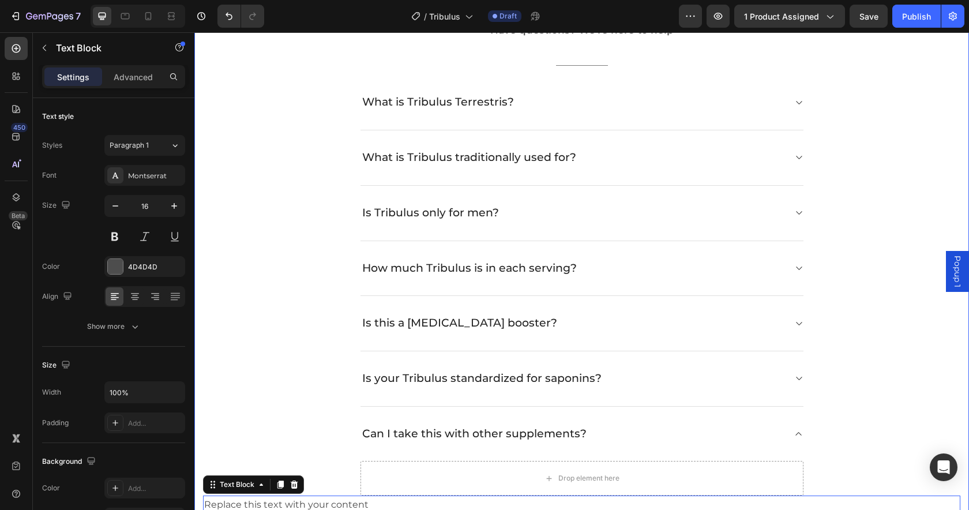
scroll to position [2843, 0]
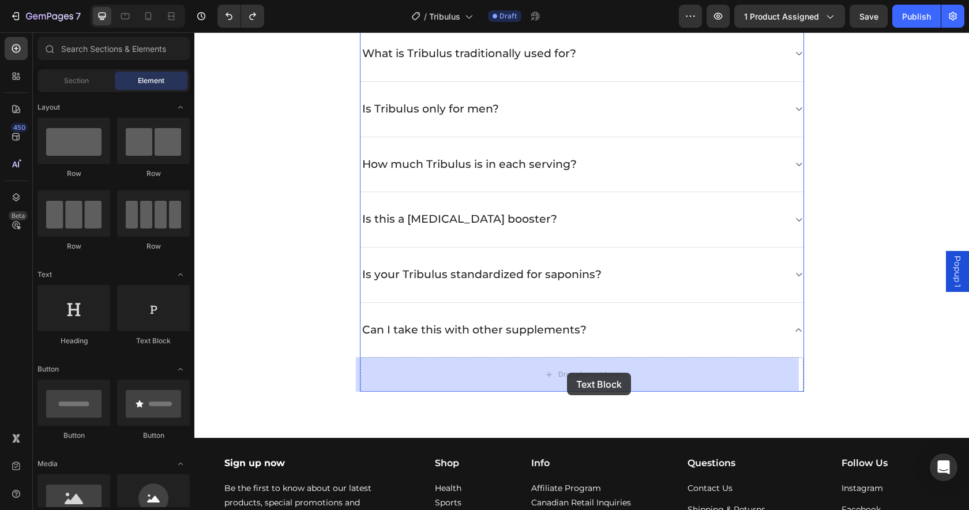
drag, startPoint x: 349, startPoint y: 336, endPoint x: 567, endPoint y: 372, distance: 220.4
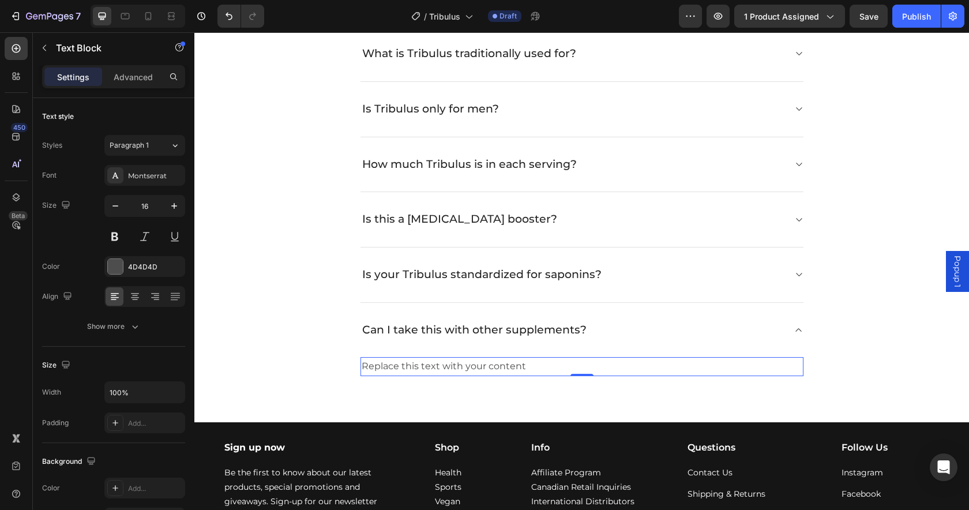
click at [483, 363] on div "Replace this text with your content" at bounding box center [581, 366] width 443 height 19
click at [483, 363] on p "Replace this text with your content" at bounding box center [581, 366] width 440 height 17
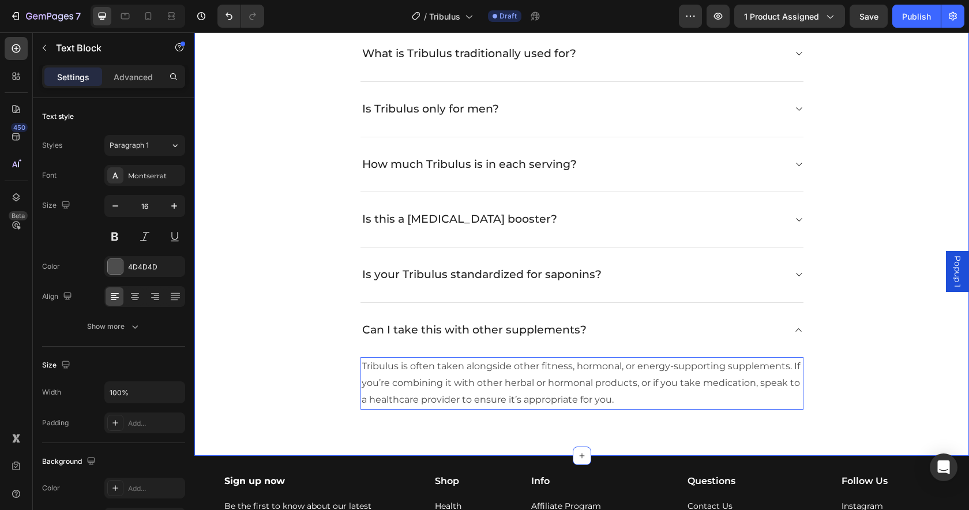
click at [860, 369] on div "Frequently Asked Questions Heading Have questions? We’re here to help Text bloc…" at bounding box center [581, 146] width 757 height 528
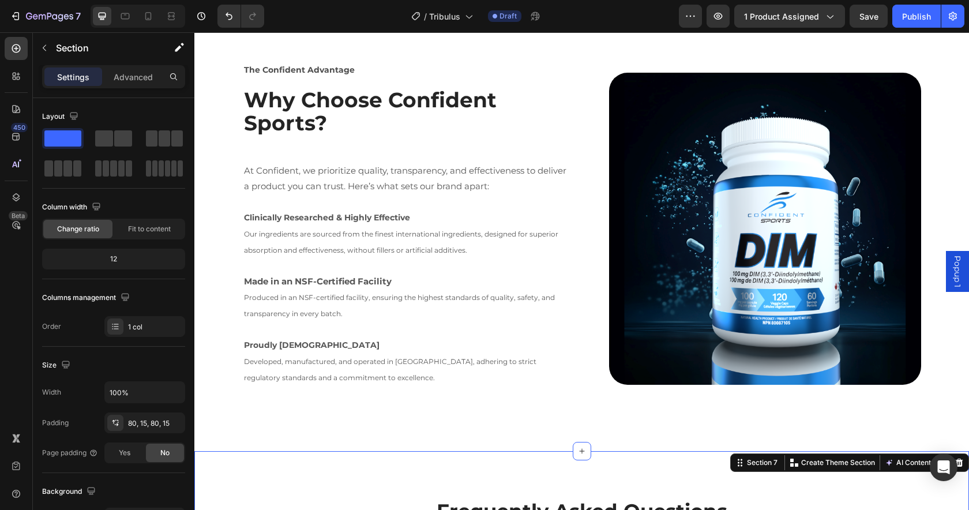
scroll to position [2152, 0]
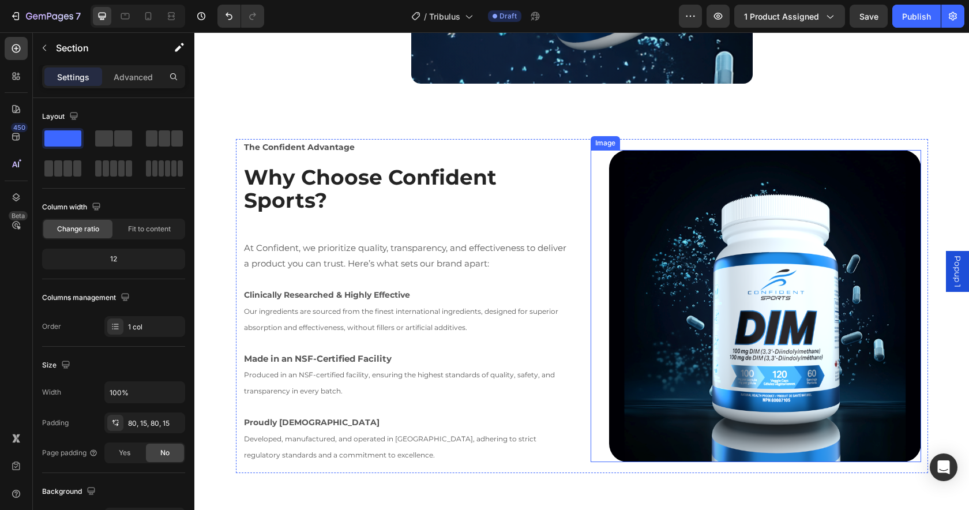
click at [801, 341] on img at bounding box center [765, 306] width 312 height 312
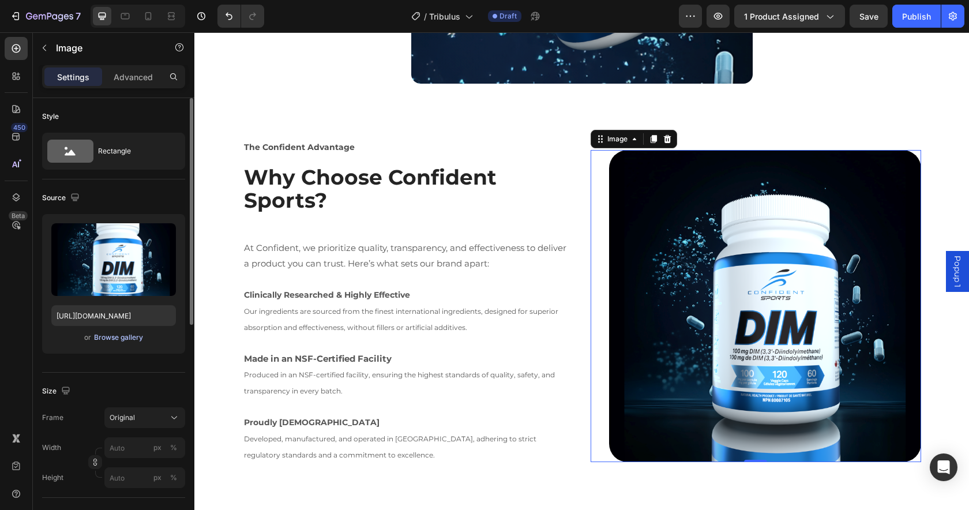
click at [114, 336] on div "Browse gallery" at bounding box center [118, 337] width 49 height 10
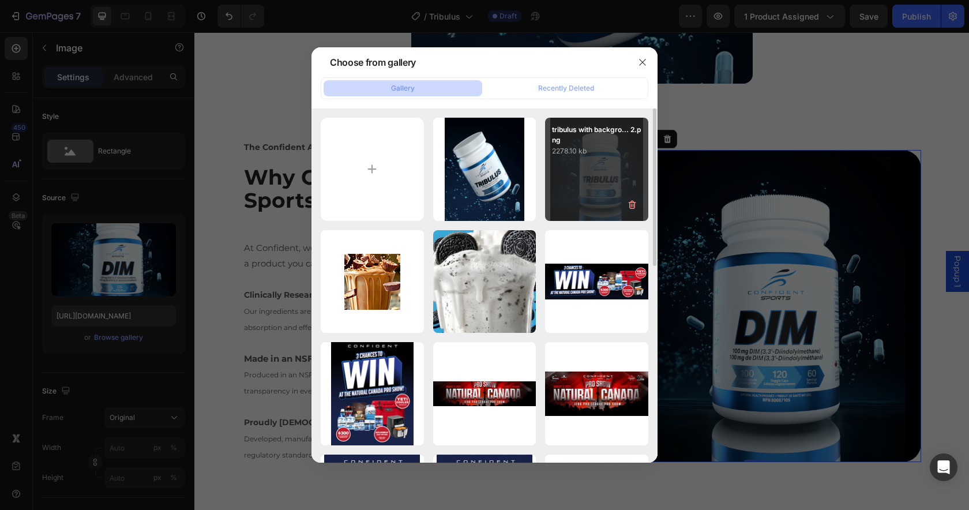
click at [592, 160] on div "tribulus with backgro... 2.png 2278.10 kb" at bounding box center [596, 169] width 103 height 103
type input "[URL][DOMAIN_NAME]"
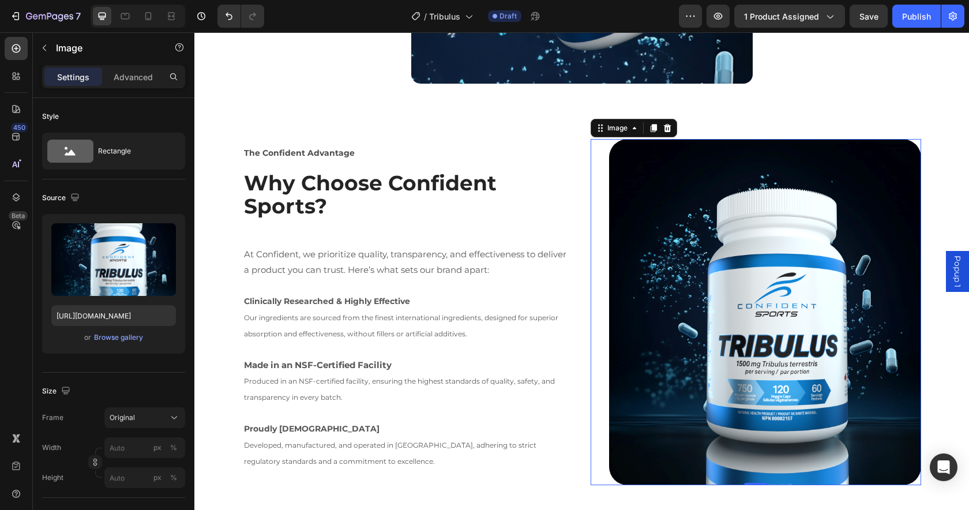
click at [730, 344] on img at bounding box center [765, 312] width 312 height 346
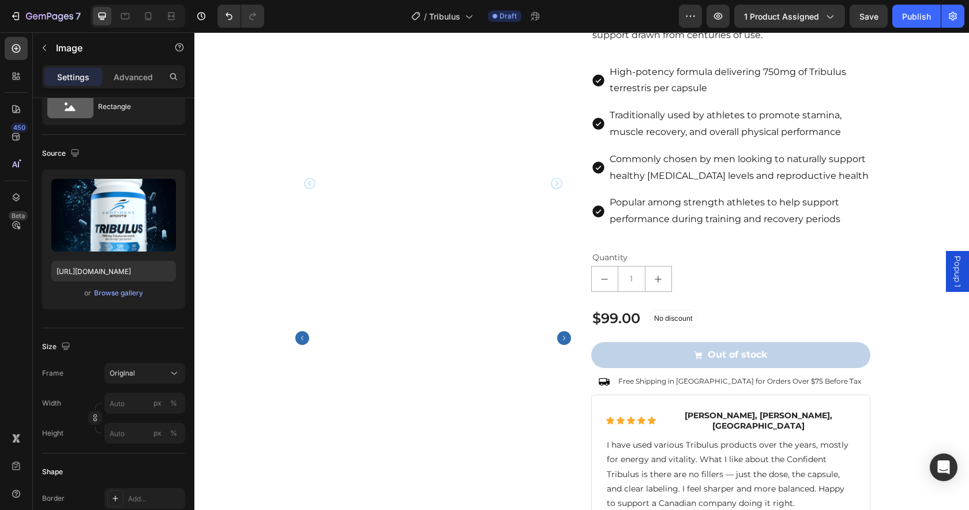
scroll to position [0, 0]
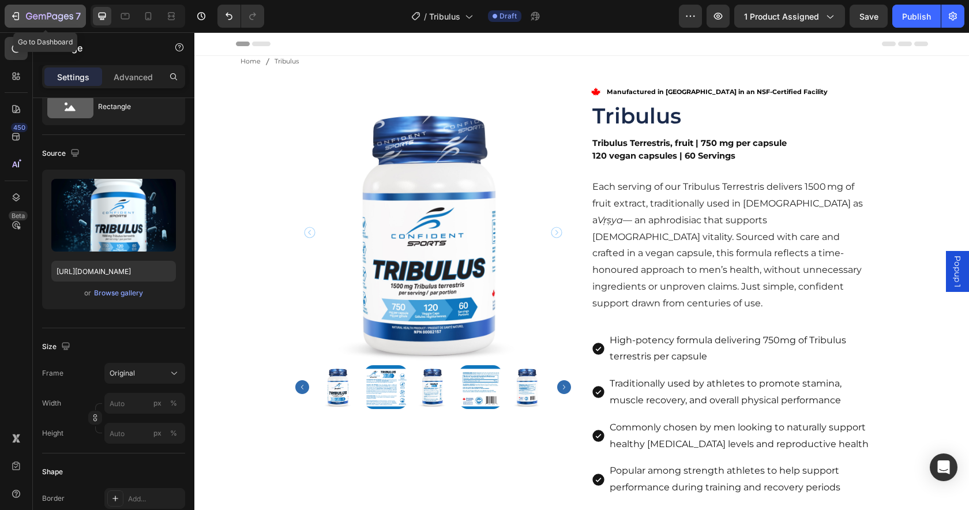
click at [24, 13] on div "7" at bounding box center [45, 16] width 71 height 14
